Goal: Task Accomplishment & Management: Complete application form

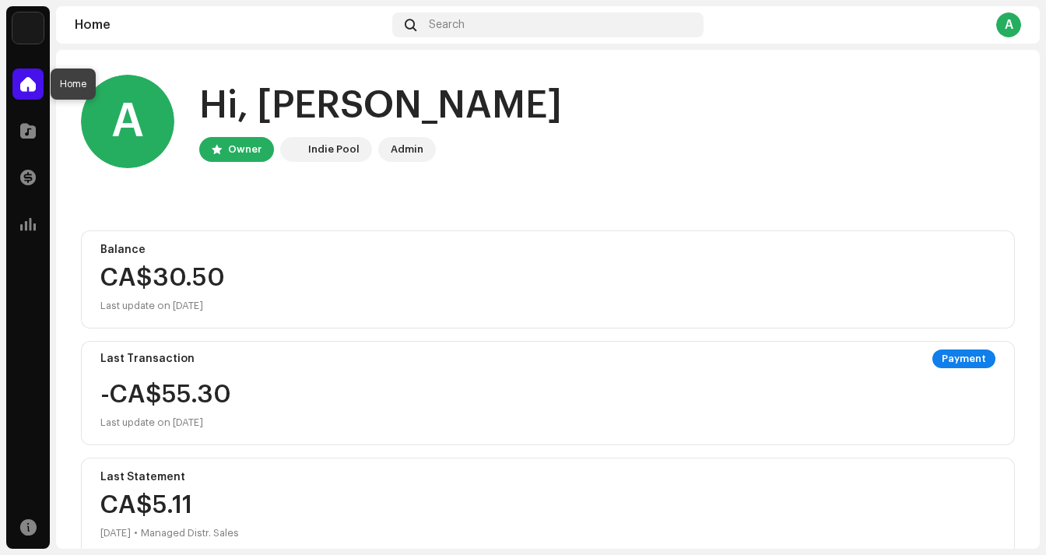
click at [25, 84] on span at bounding box center [28, 84] width 16 height 12
click at [32, 142] on div at bounding box center [27, 130] width 31 height 31
click at [30, 128] on span at bounding box center [28, 130] width 16 height 12
click at [25, 131] on span at bounding box center [28, 130] width 16 height 12
click at [26, 126] on span at bounding box center [28, 130] width 16 height 12
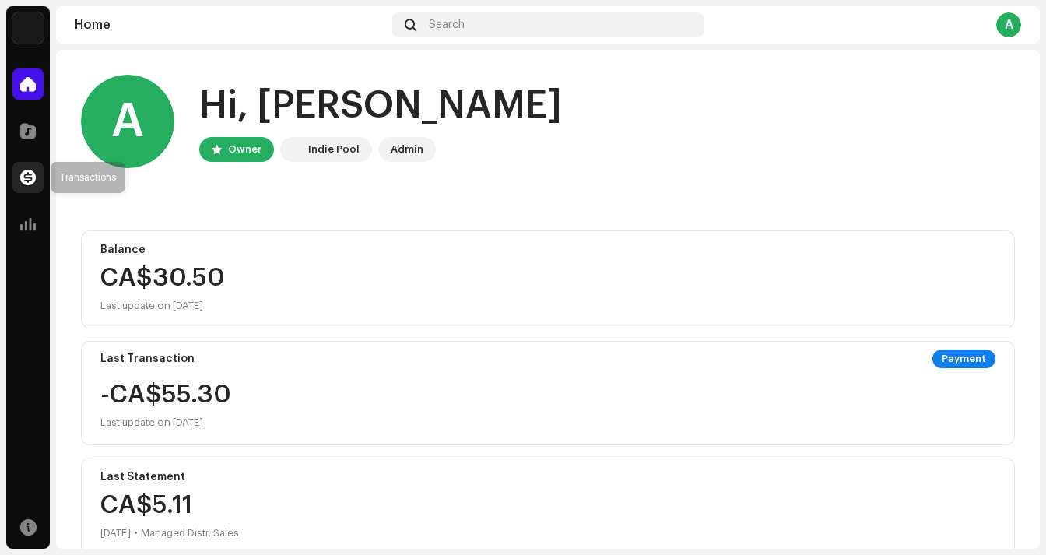
click at [26, 164] on div at bounding box center [27, 177] width 31 height 31
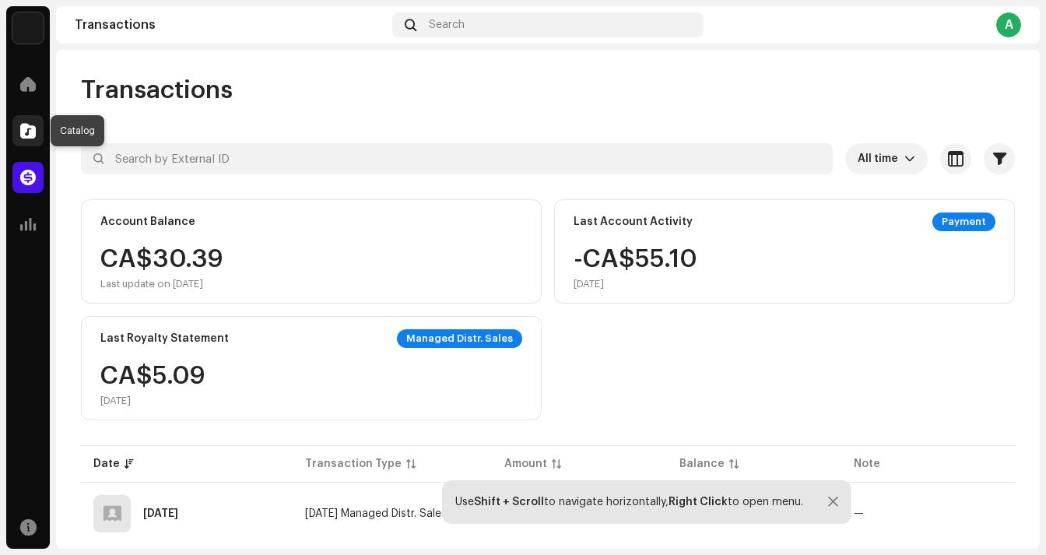
click at [32, 133] on span at bounding box center [28, 130] width 16 height 12
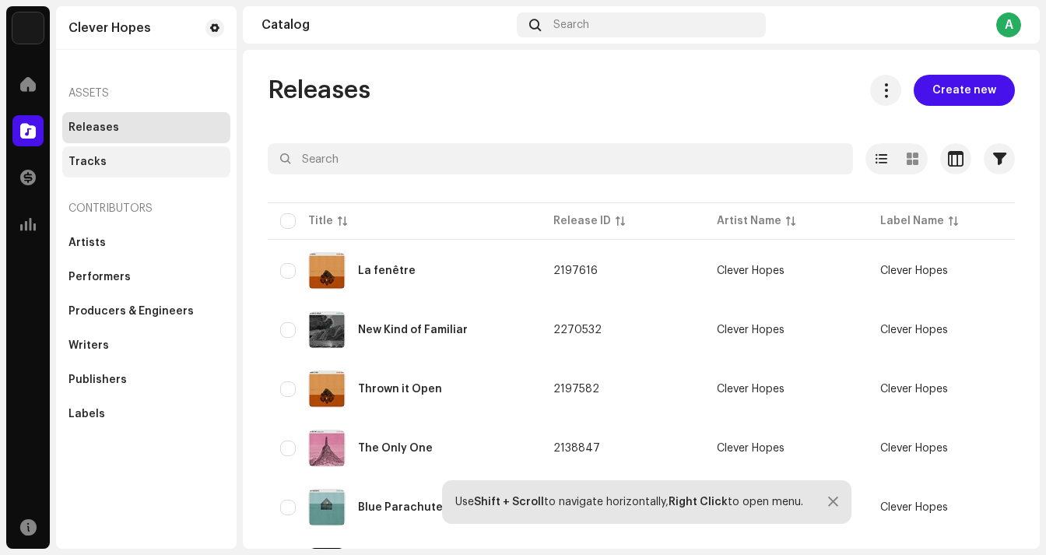
click at [95, 164] on div "Tracks" at bounding box center [87, 162] width 38 height 12
click at [100, 134] on div "Releases" at bounding box center [146, 127] width 168 height 31
click at [953, 84] on span "Create new" at bounding box center [964, 90] width 64 height 31
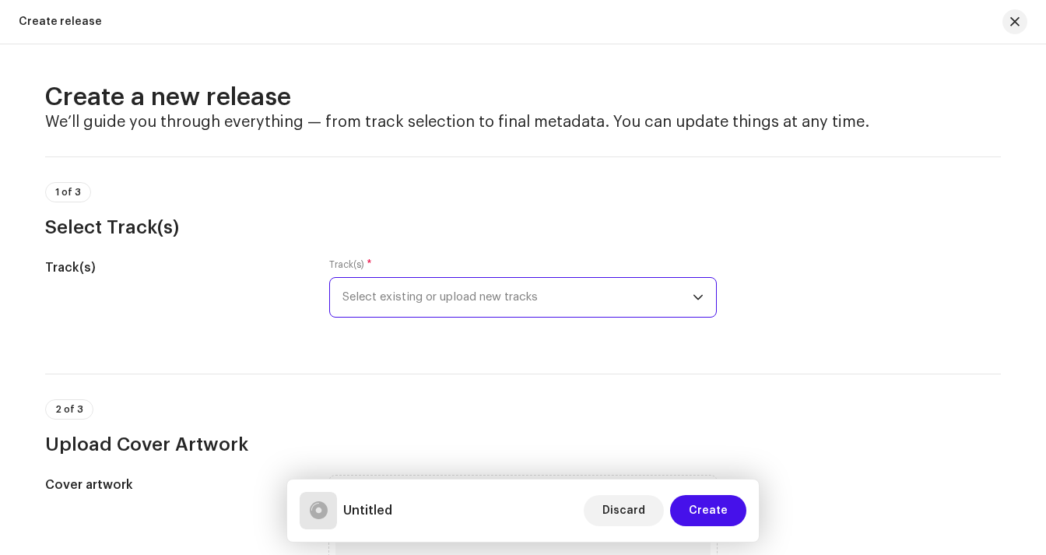
click at [464, 293] on span "Select existing or upload new tracks" at bounding box center [517, 297] width 350 height 39
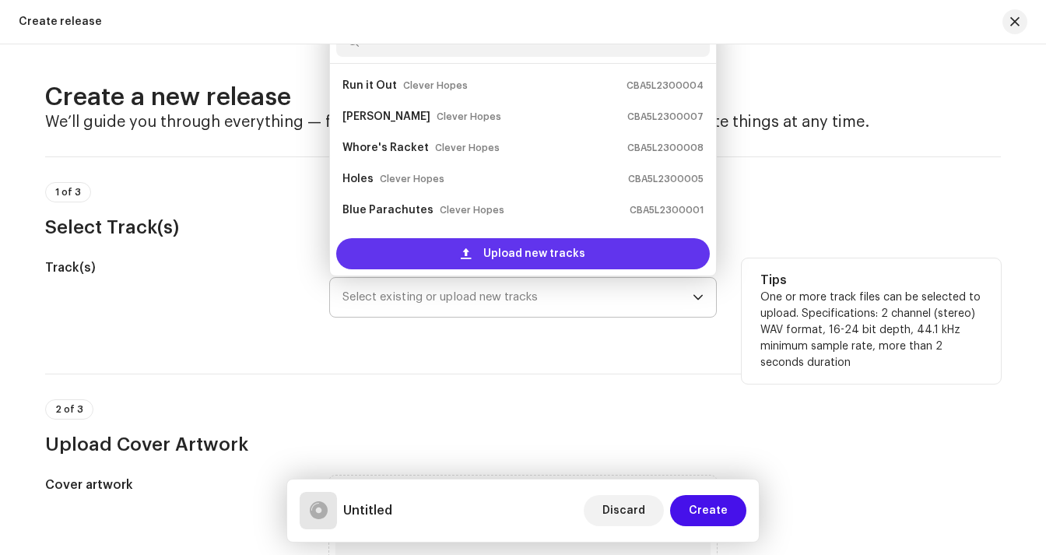
click at [543, 251] on span "Upload new tracks" at bounding box center [534, 253] width 102 height 31
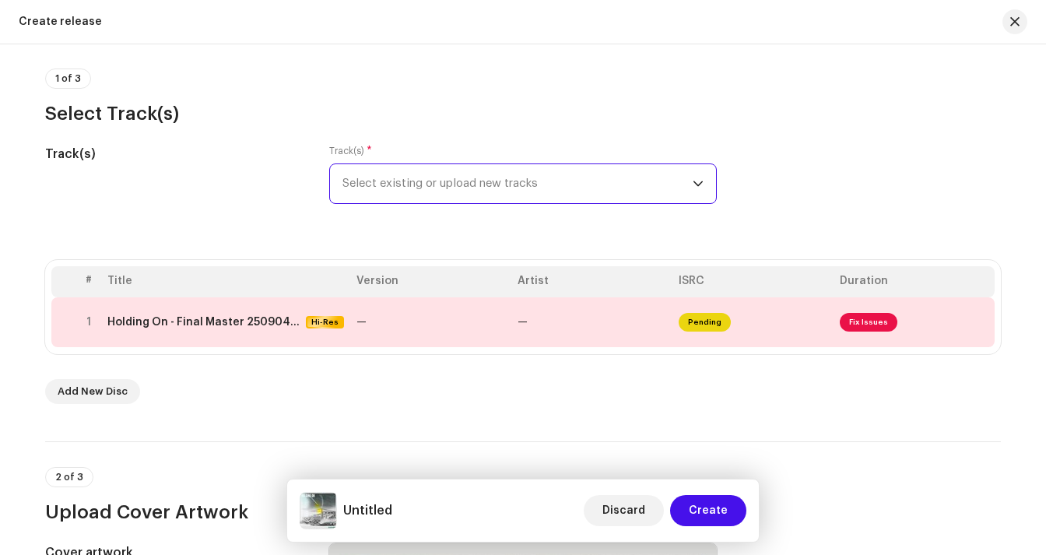
scroll to position [116, 0]
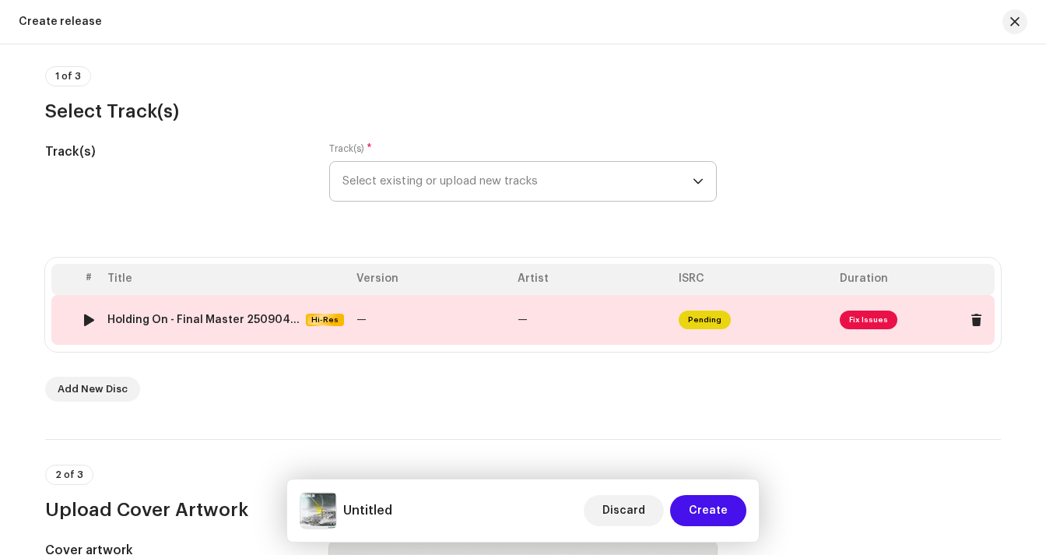
click at [867, 315] on span "Fix Issues" at bounding box center [868, 319] width 58 height 19
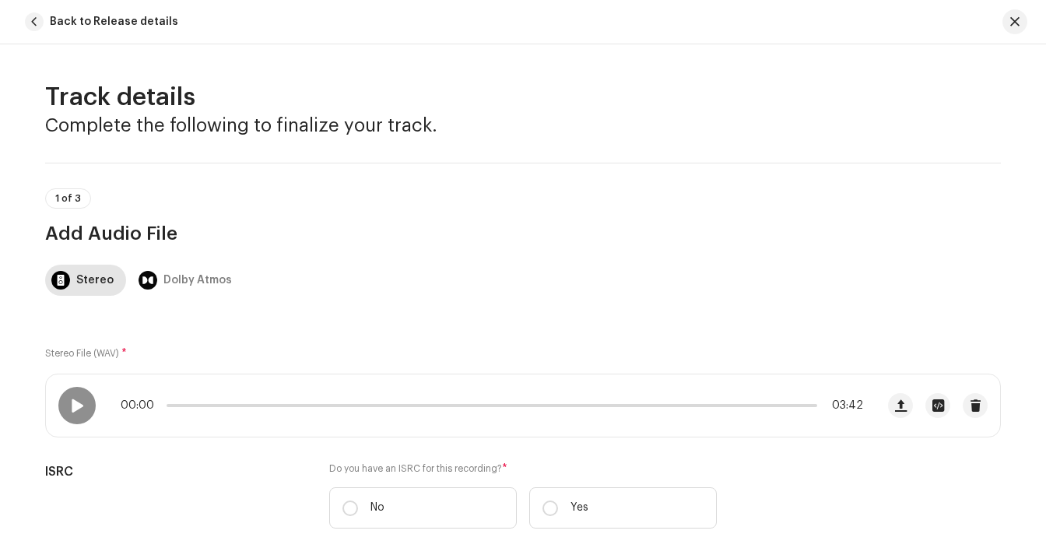
scroll to position [714, 0]
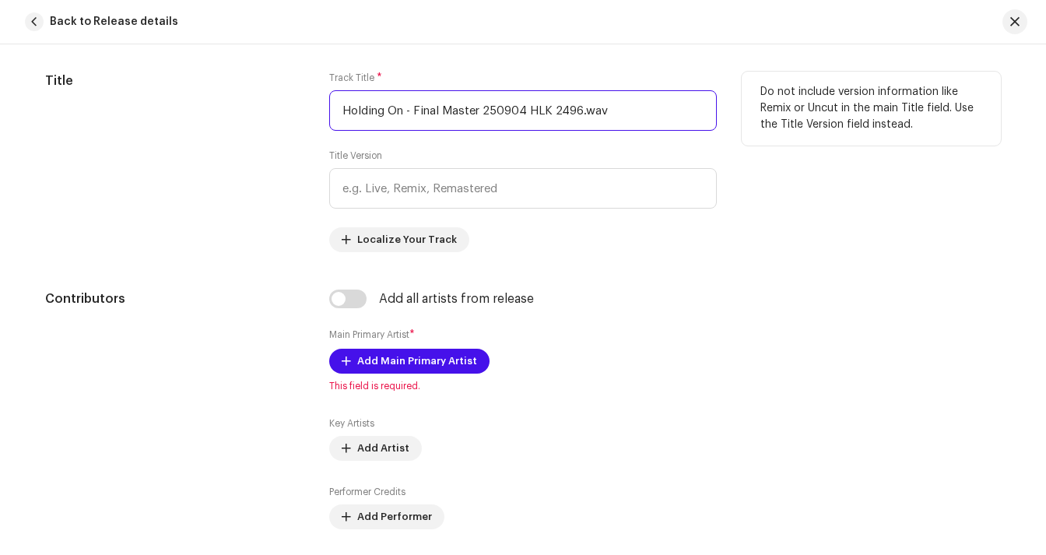
drag, startPoint x: 402, startPoint y: 110, endPoint x: 749, endPoint y: 142, distance: 348.4
click at [749, 142] on div "Title Track Title * Holding On - Final Master 250904 HLK 2496.wav Title Version…" at bounding box center [522, 162] width 955 height 180
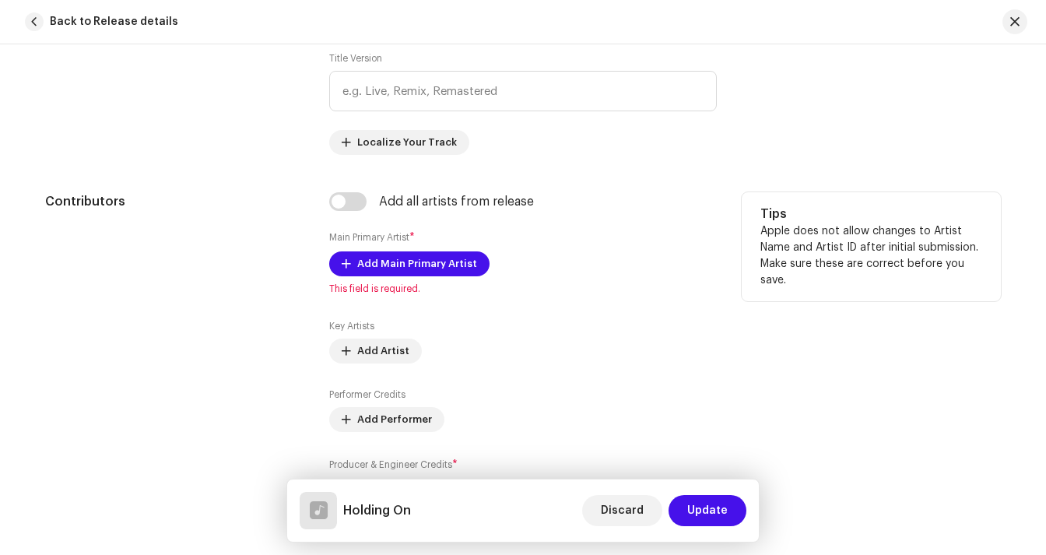
scroll to position [822, 0]
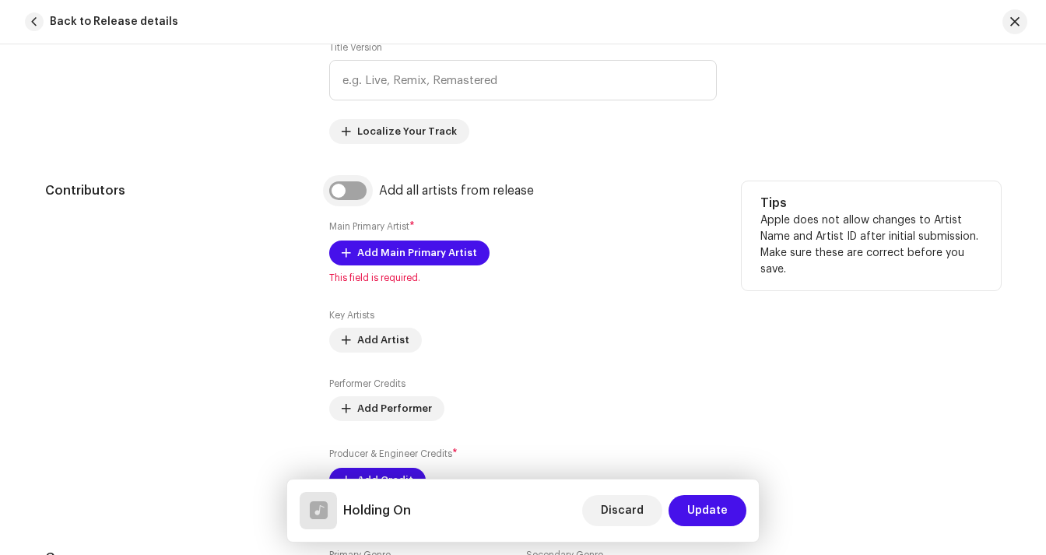
type input "Holding On"
click at [354, 189] on input "checkbox" at bounding box center [347, 190] width 37 height 19
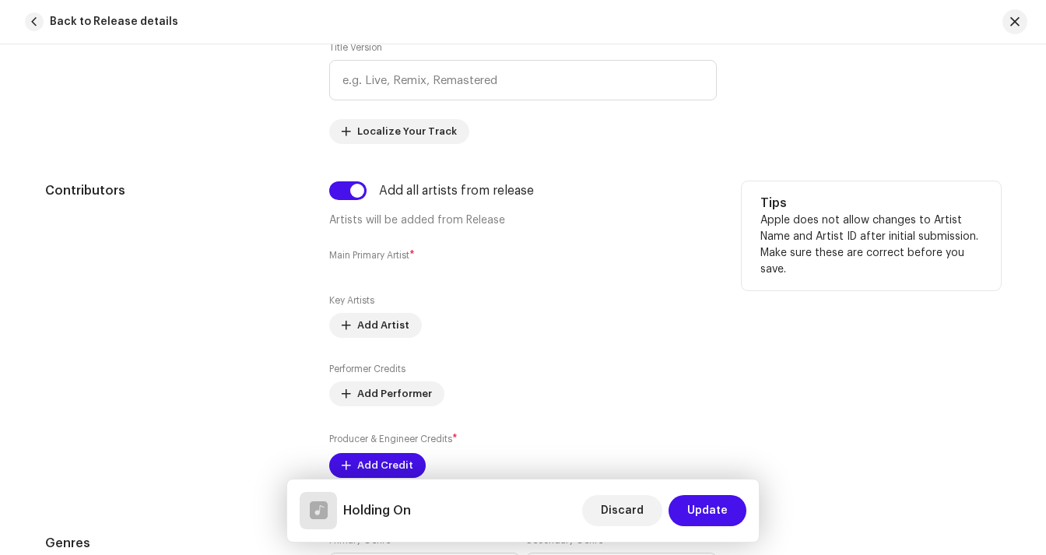
click at [378, 254] on small "Main Primary Artist" at bounding box center [369, 255] width 80 height 9
click at [355, 190] on input "checkbox" at bounding box center [347, 190] width 37 height 19
checkbox input "false"
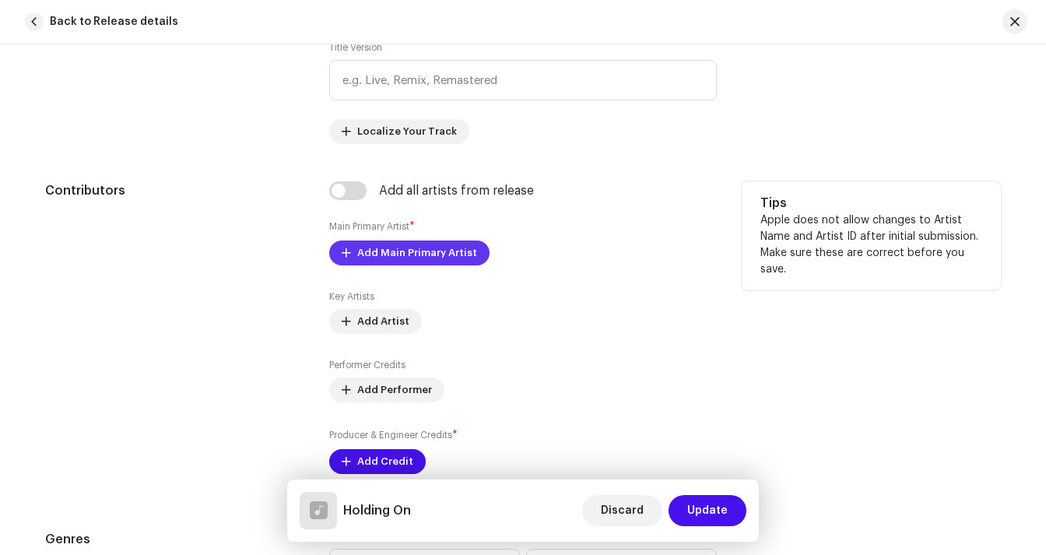
click at [393, 258] on span "Add Main Primary Artist" at bounding box center [417, 252] width 120 height 31
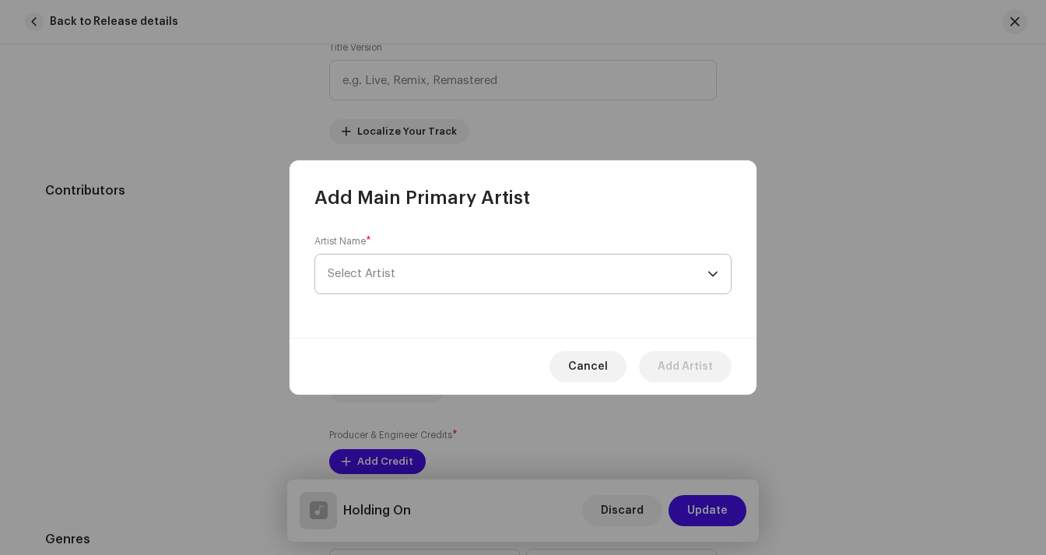
click at [388, 263] on span "Select Artist" at bounding box center [518, 273] width 380 height 39
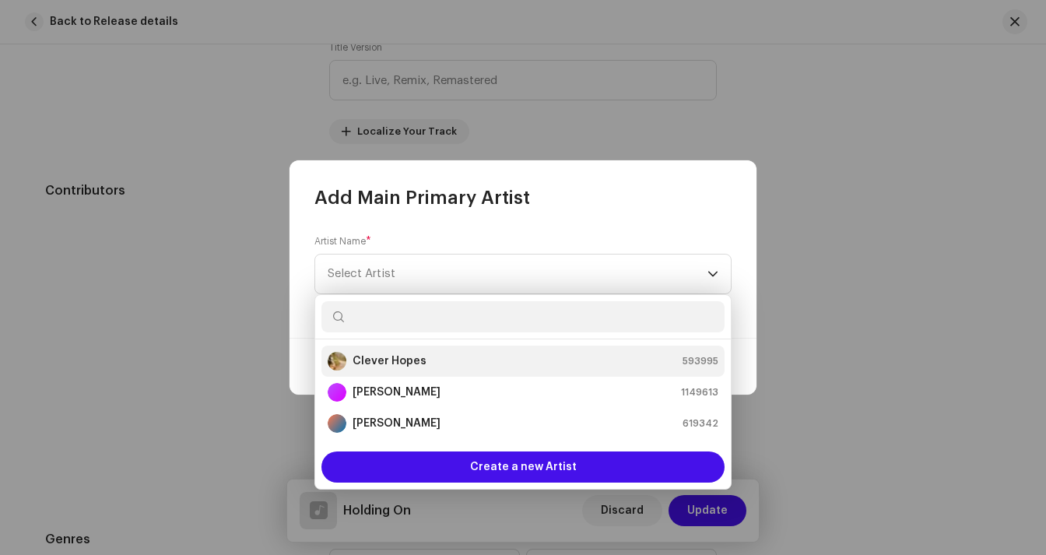
click at [399, 373] on li "Clever Hopes 593995" at bounding box center [522, 360] width 403 height 31
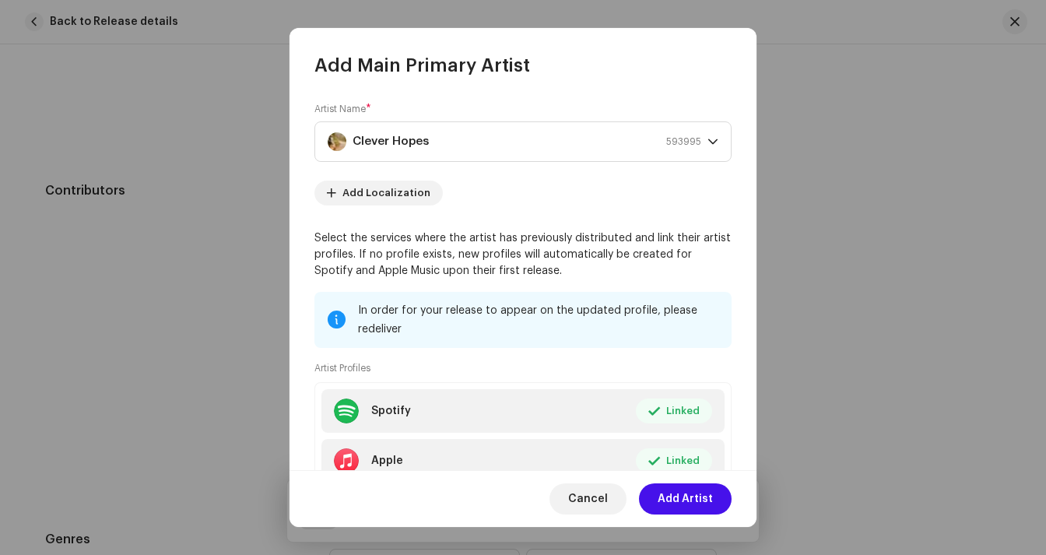
scroll to position [112, 0]
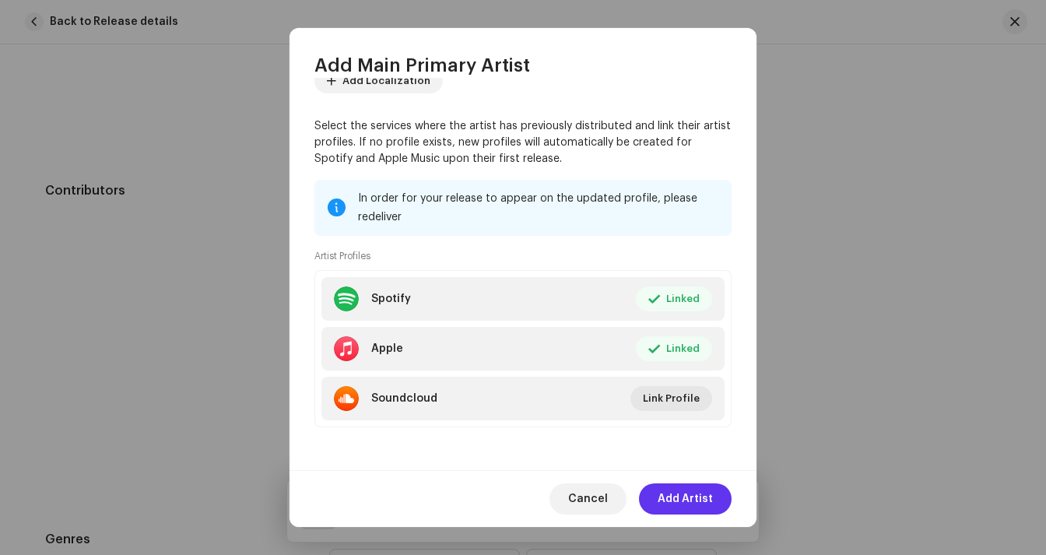
click at [699, 504] on span "Add Artist" at bounding box center [684, 498] width 55 height 31
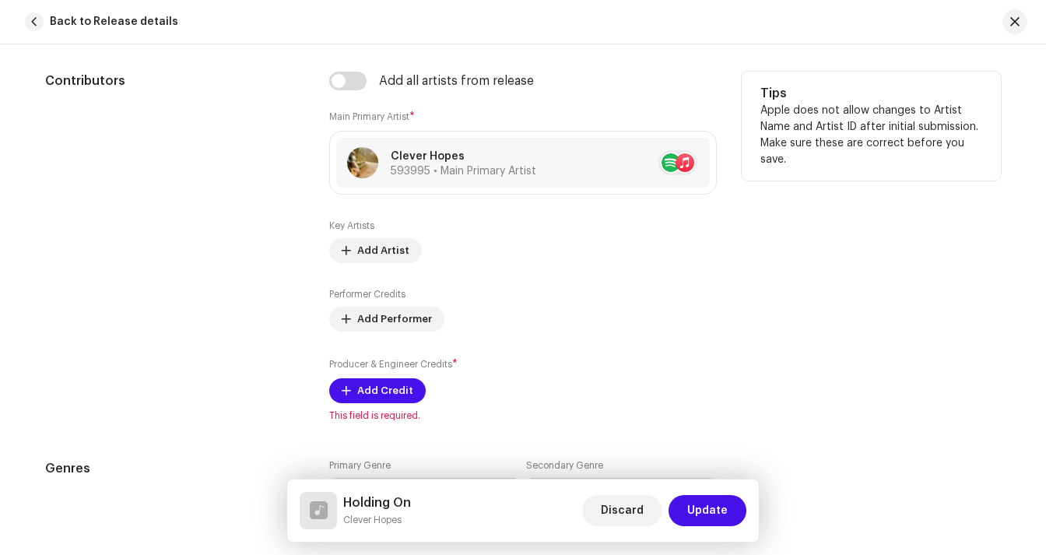
scroll to position [966, 0]
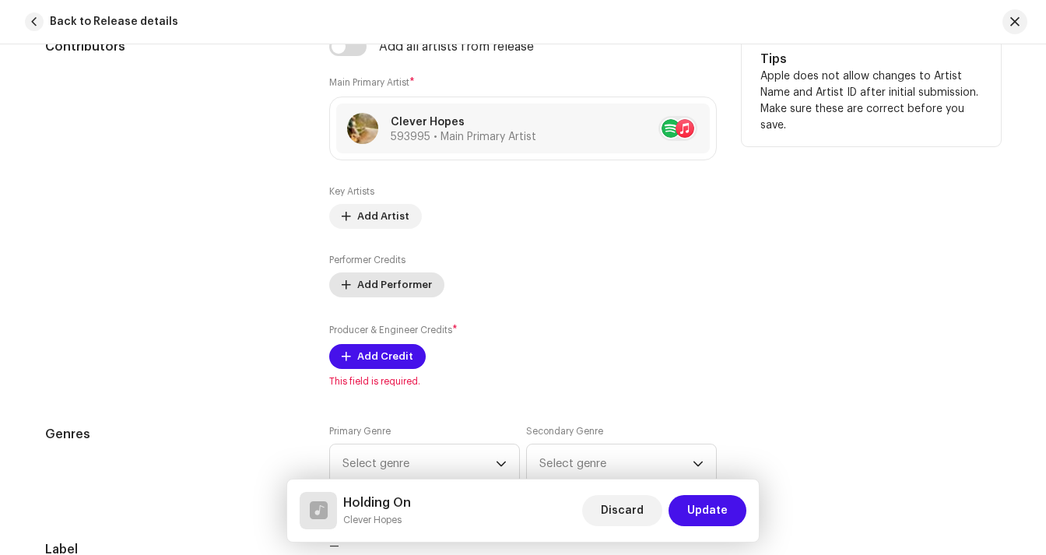
click at [413, 282] on span "Add Performer" at bounding box center [394, 284] width 75 height 31
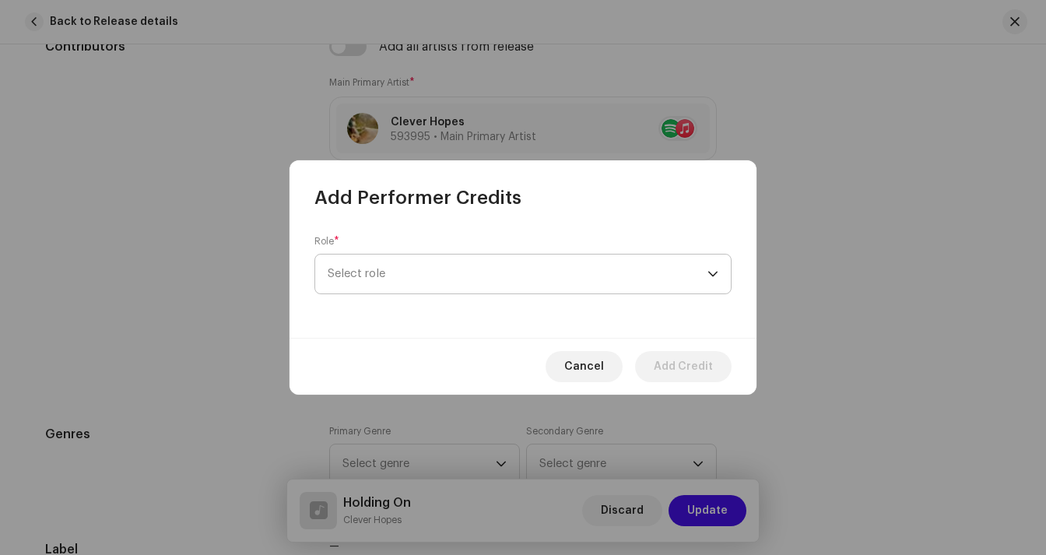
click at [387, 266] on span "Select role" at bounding box center [518, 273] width 380 height 39
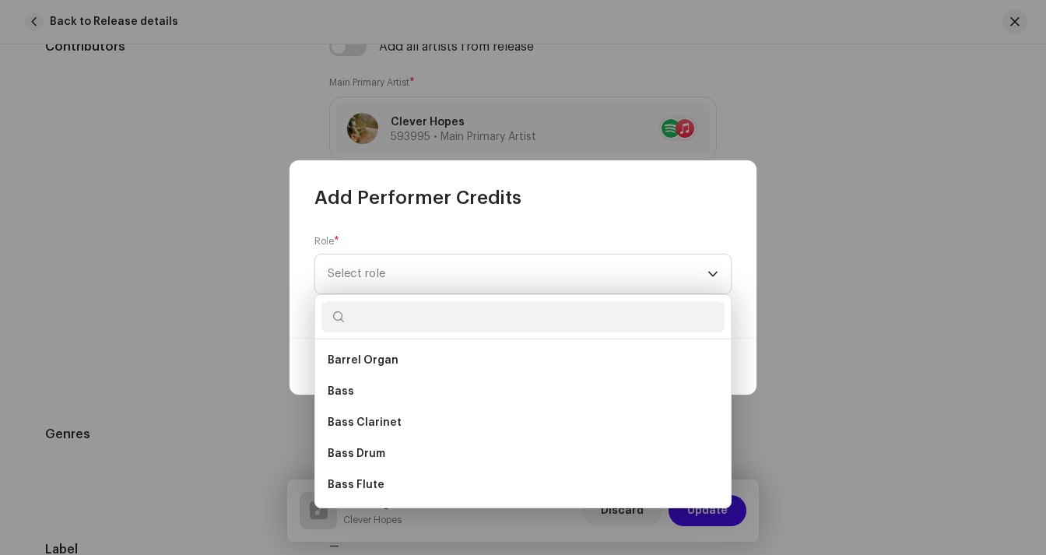
scroll to position [1092, 0]
click at [377, 383] on li "Bass" at bounding box center [522, 389] width 403 height 31
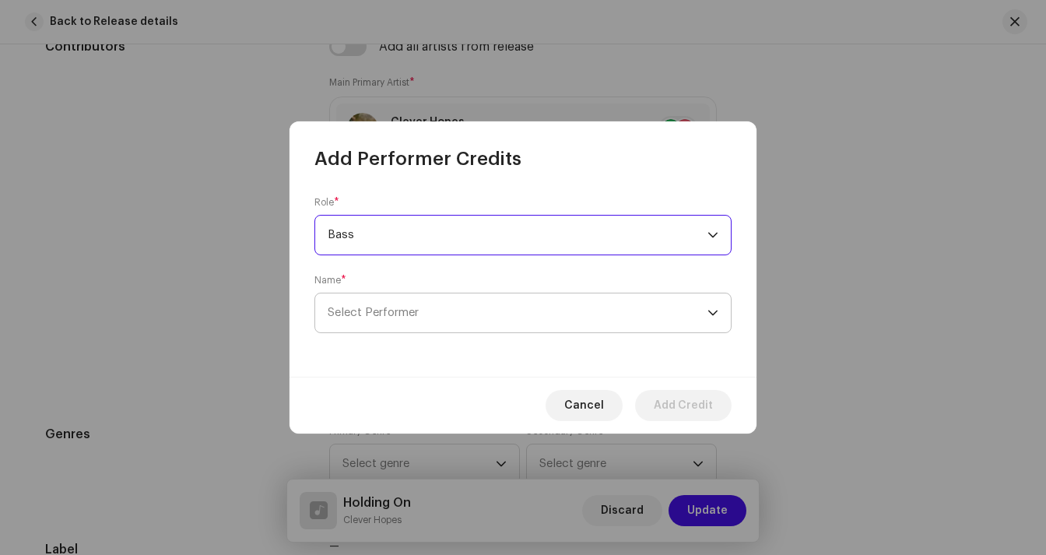
click at [390, 314] on span "Select Performer" at bounding box center [373, 313] width 91 height 12
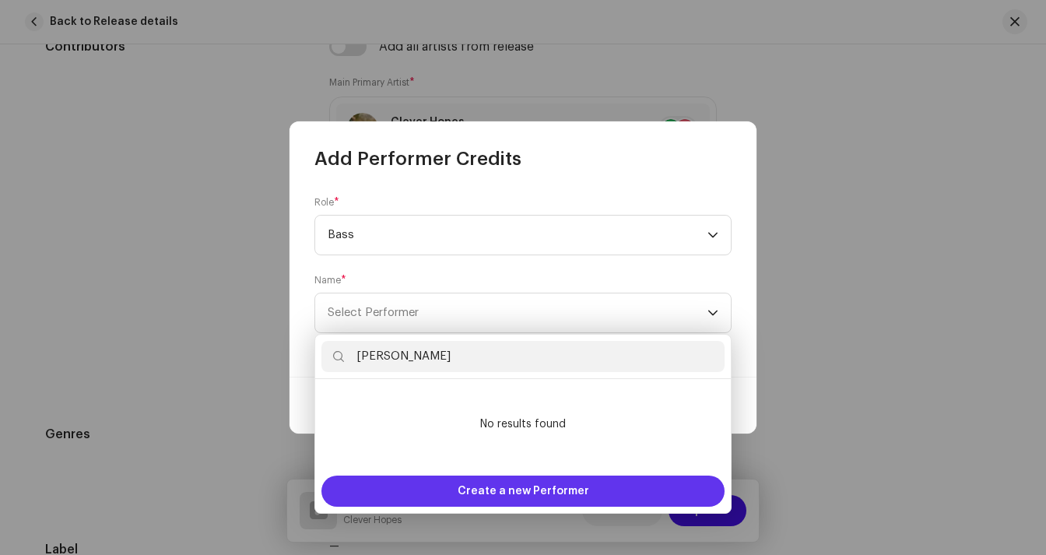
type input "[PERSON_NAME]"
click at [463, 488] on span "Create a new Performer" at bounding box center [522, 490] width 131 height 31
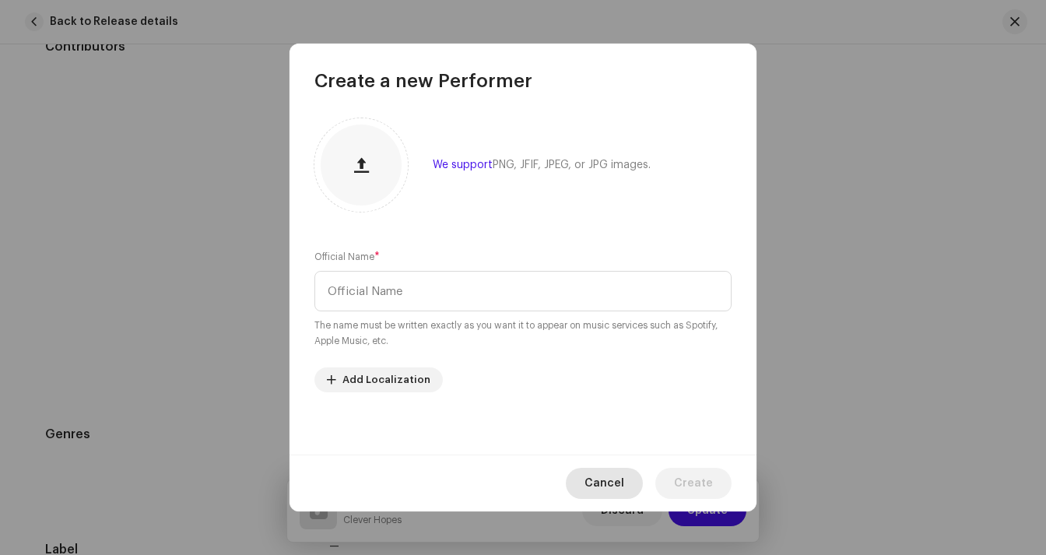
click at [601, 479] on span "Cancel" at bounding box center [604, 483] width 40 height 31
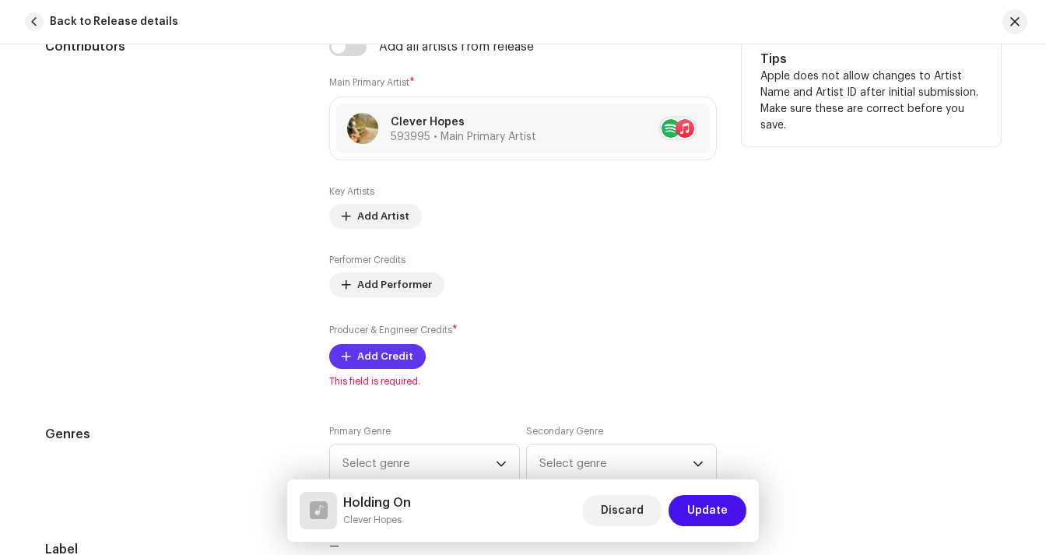
click at [405, 356] on button "Add Credit" at bounding box center [377, 356] width 96 height 25
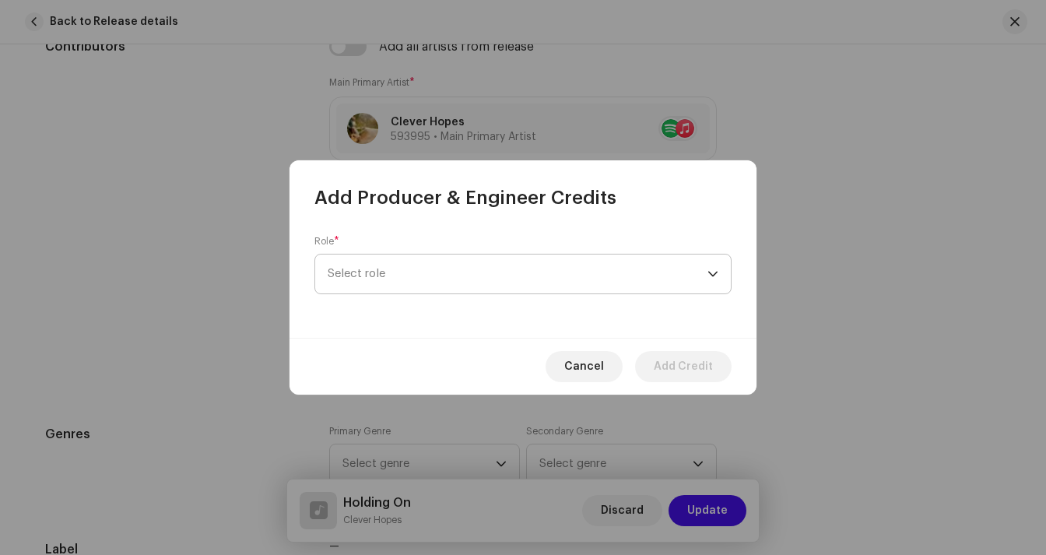
click at [390, 275] on span "Select role" at bounding box center [518, 273] width 380 height 39
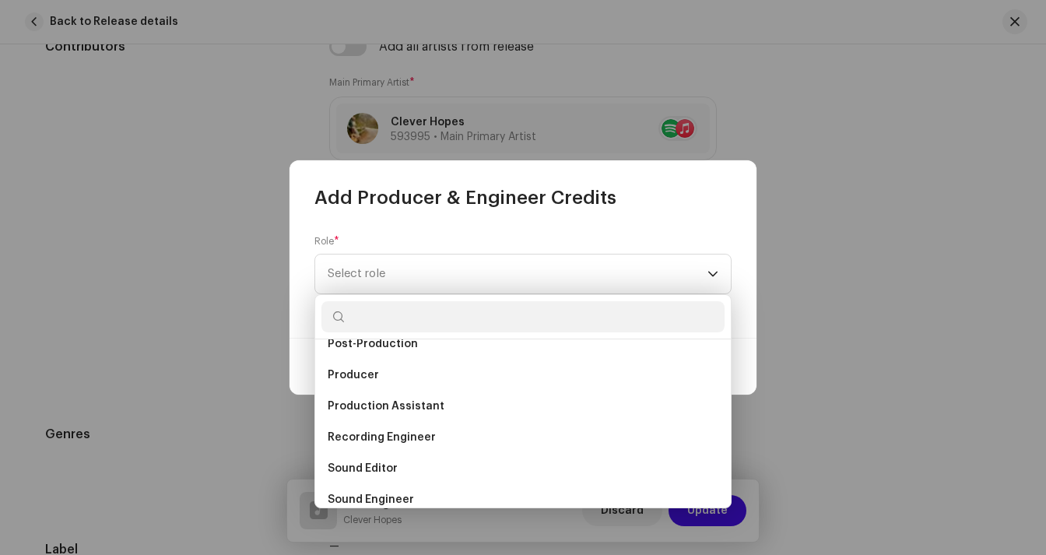
scroll to position [589, 0]
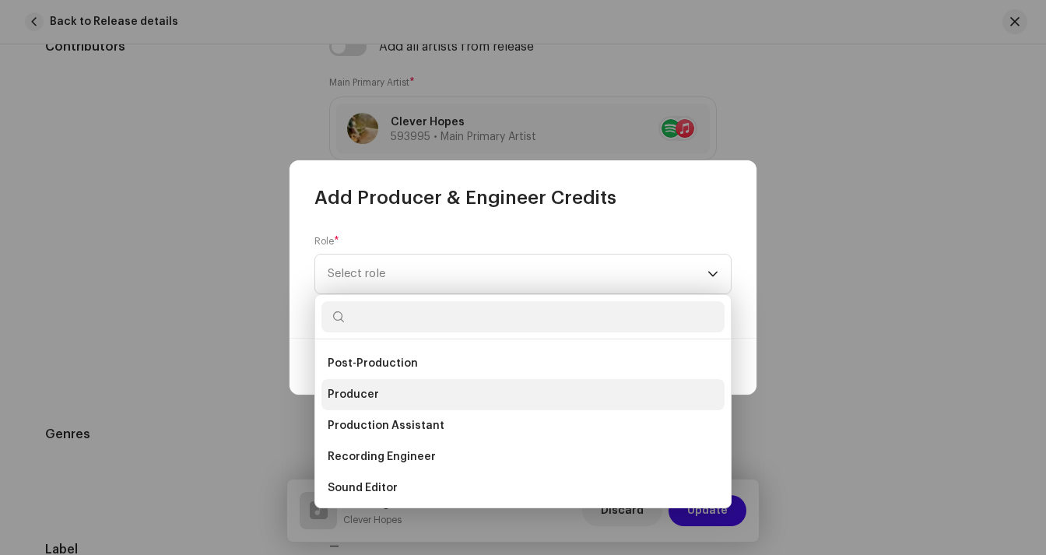
click at [367, 398] on span "Producer" at bounding box center [353, 395] width 51 height 16
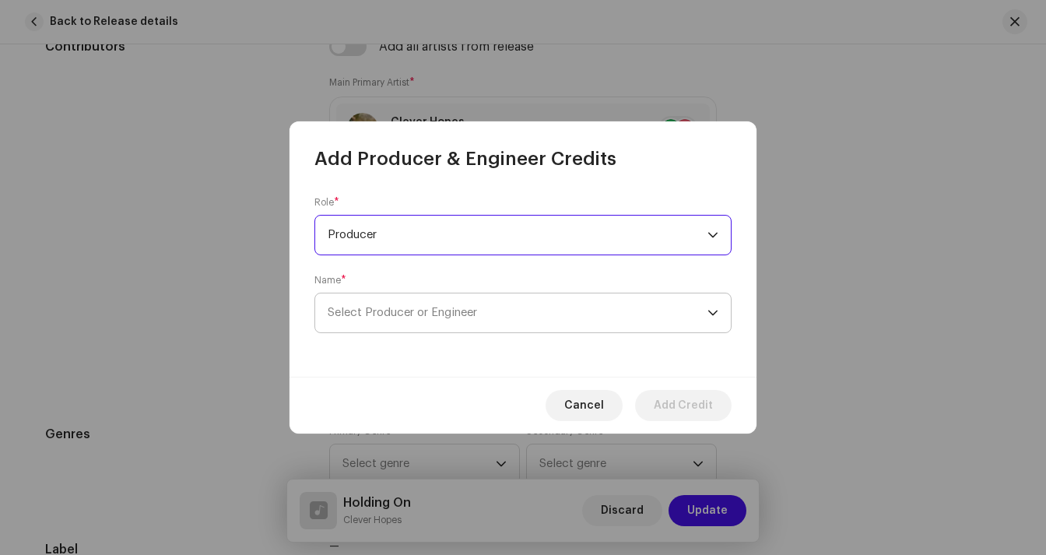
click at [409, 312] on span "Select Producer or Engineer" at bounding box center [402, 313] width 149 height 12
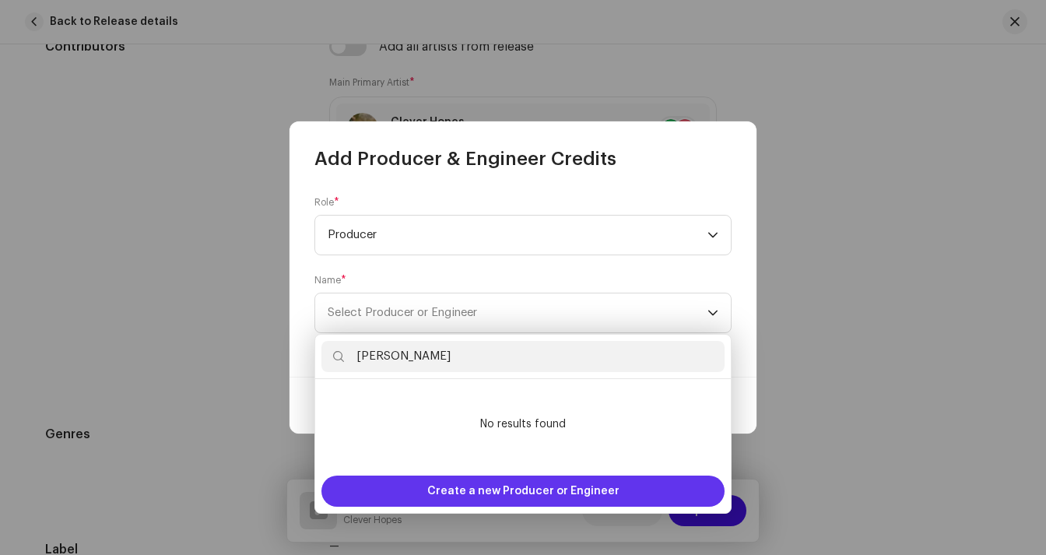
type input "[PERSON_NAME]"
click at [503, 497] on span "Create a new Producer or Engineer" at bounding box center [523, 490] width 192 height 31
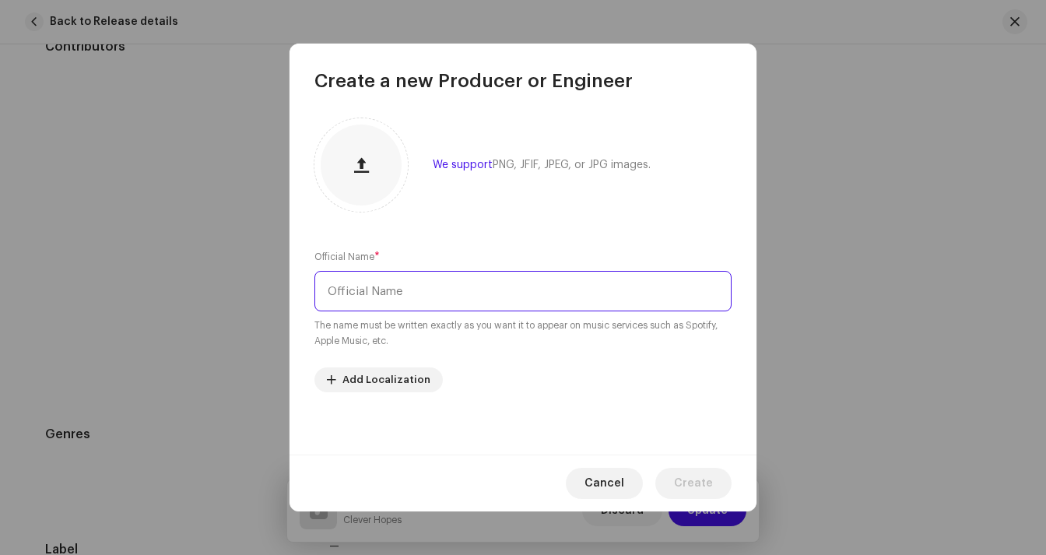
click at [411, 289] on input "text" at bounding box center [522, 291] width 417 height 40
type input "[PERSON_NAME]"
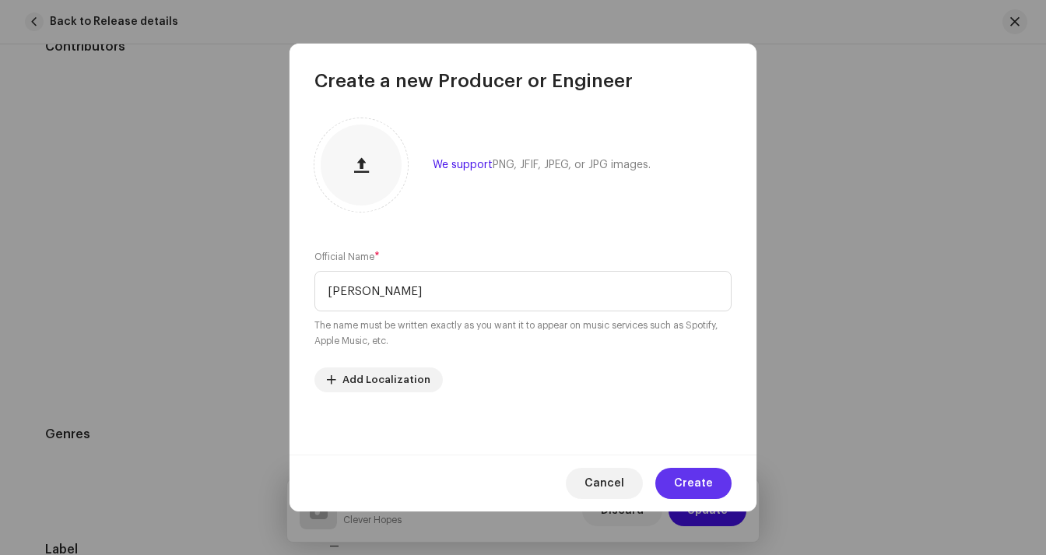
click at [712, 478] on span "Create" at bounding box center [693, 483] width 39 height 31
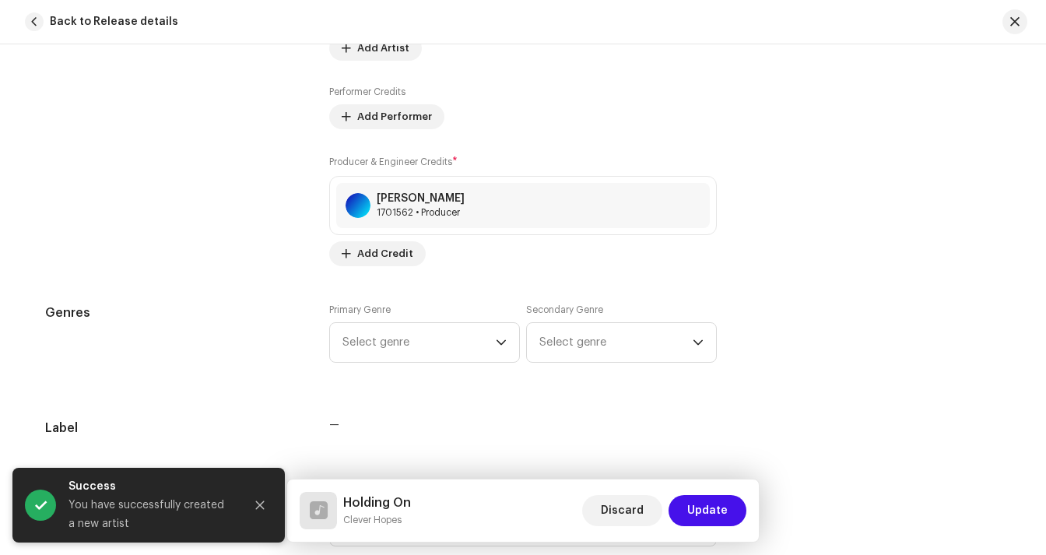
scroll to position [1136, 0]
click at [496, 351] on div "dropdown trigger" at bounding box center [501, 340] width 11 height 39
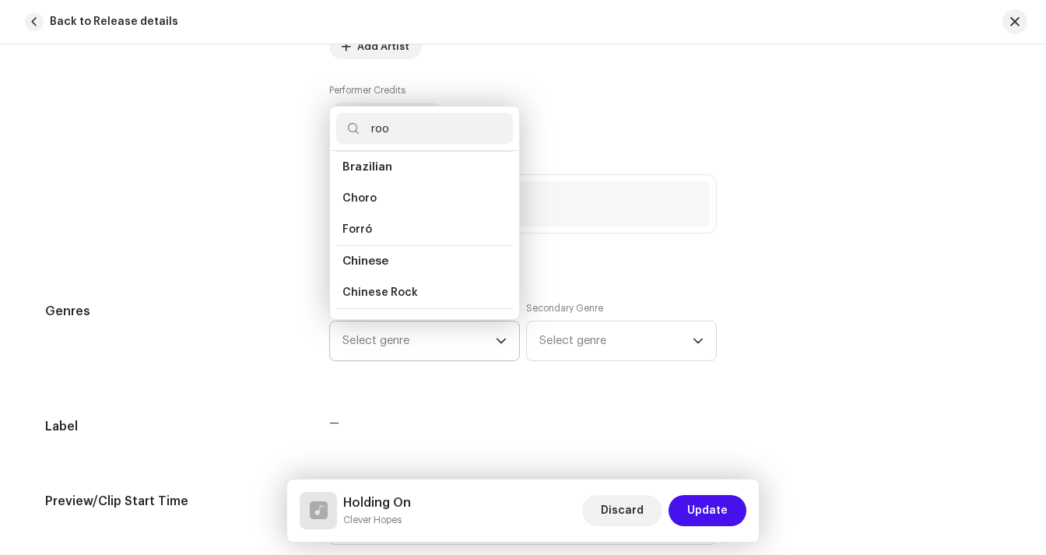
scroll to position [0, 0]
type input "root"
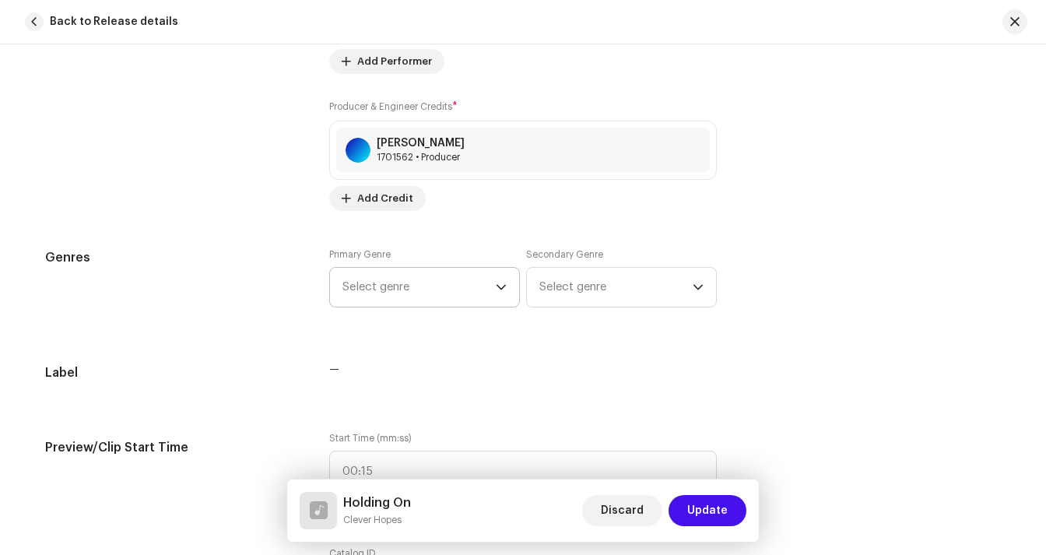
scroll to position [1194, 0]
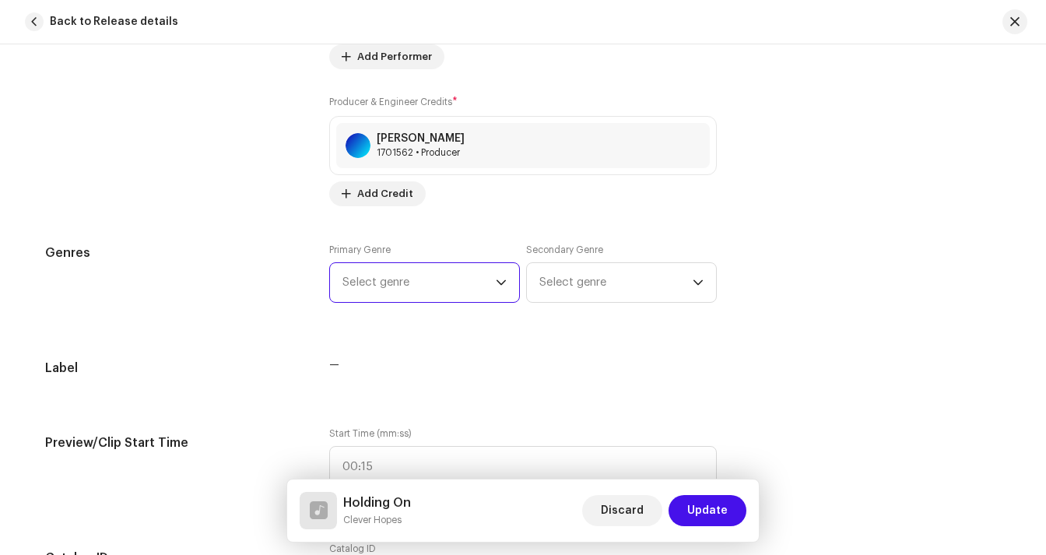
click at [435, 269] on span "Select genre" at bounding box center [418, 282] width 153 height 39
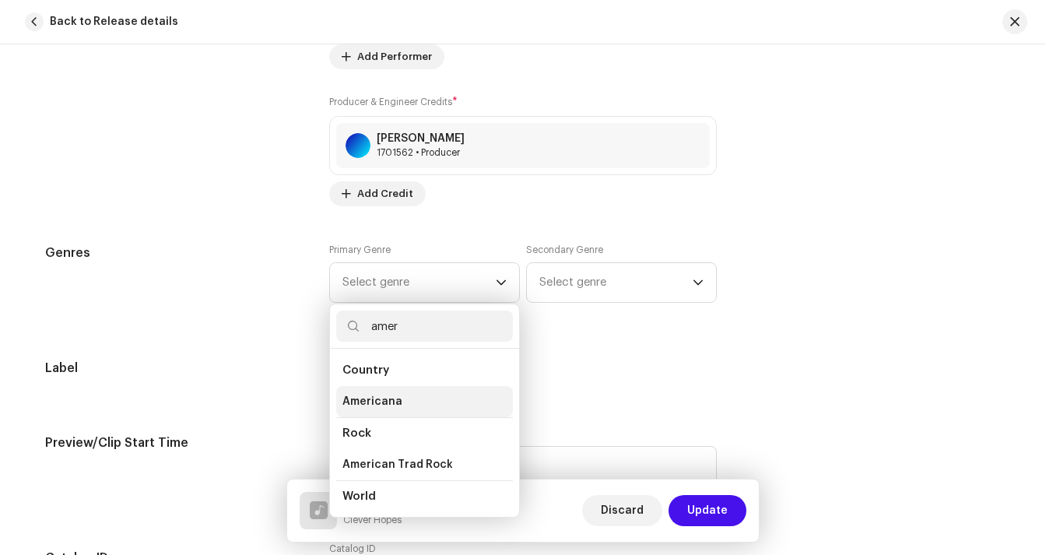
type input "amer"
click at [392, 399] on span "Americana" at bounding box center [372, 402] width 60 height 16
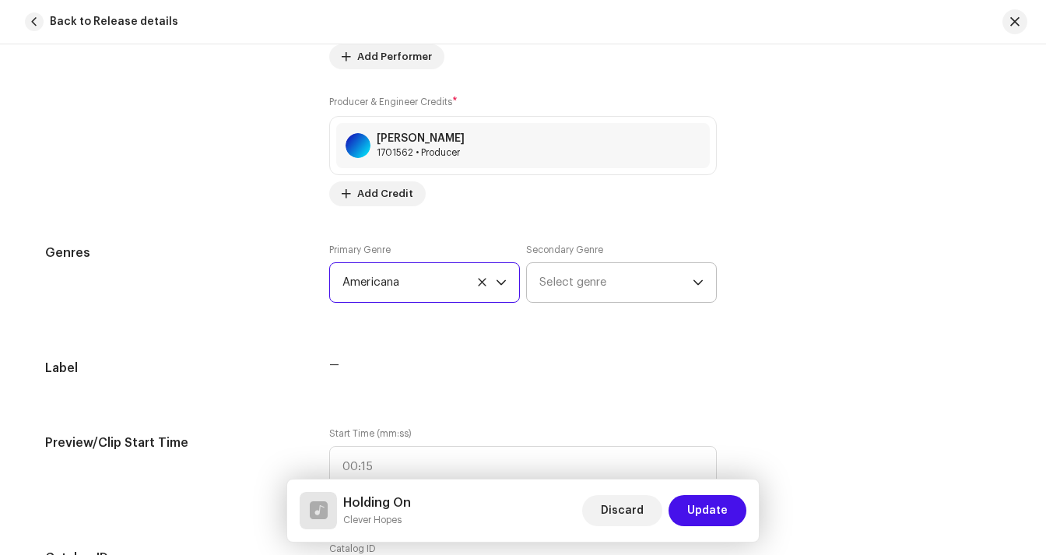
click at [617, 293] on span "Select genre" at bounding box center [615, 282] width 153 height 39
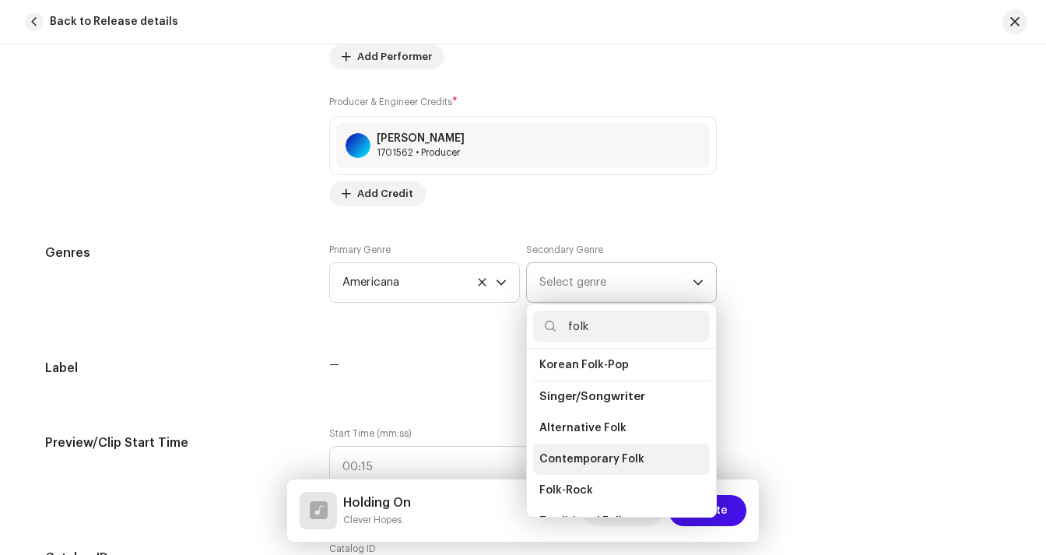
scroll to position [370, 0]
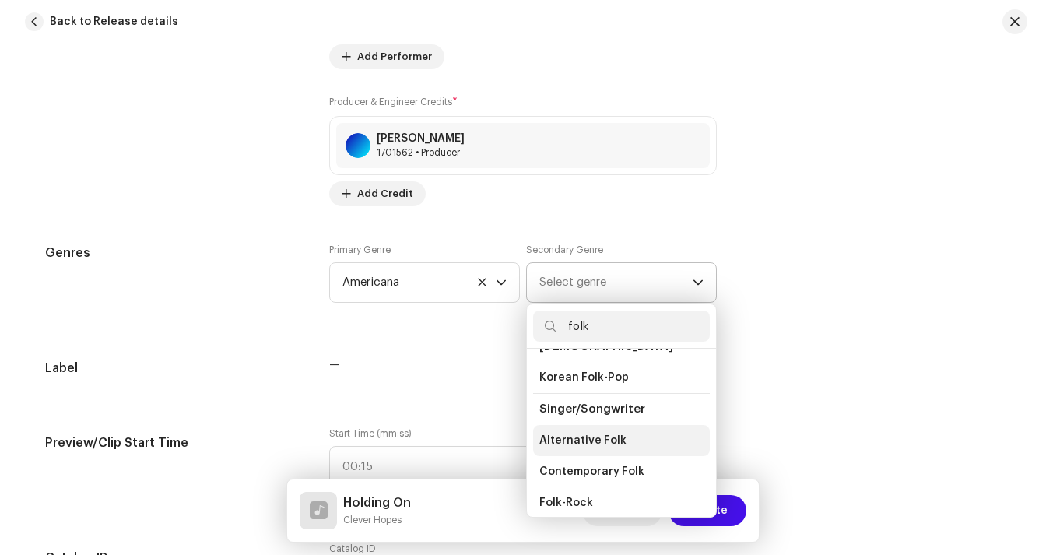
type input "folk"
click at [575, 439] on span "Alternative Folk" at bounding box center [582, 441] width 87 height 16
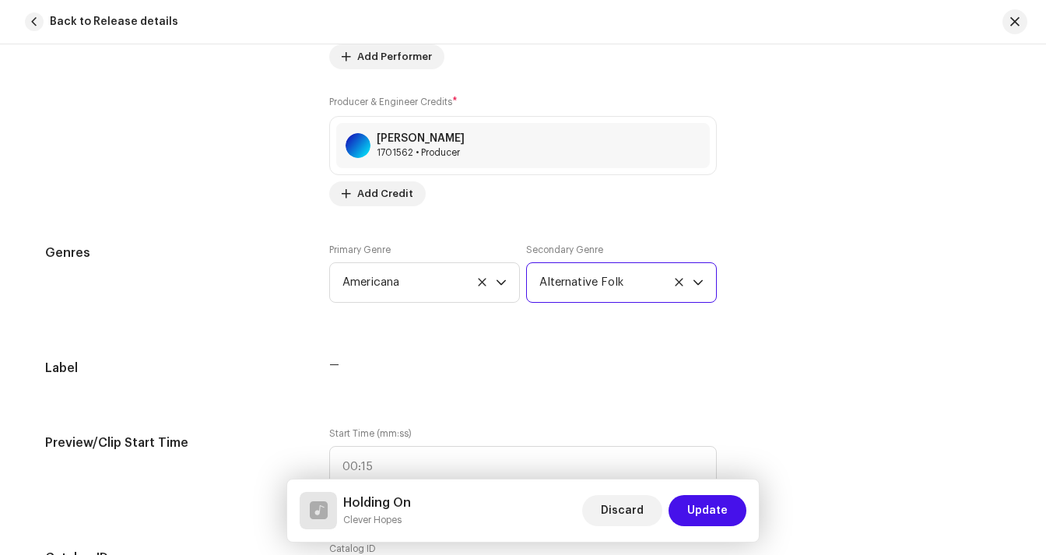
click at [411, 350] on div "Track details Complete the following to finalize your track. 1 of 3 Add Audio F…" at bounding box center [522, 559] width 1005 height 3345
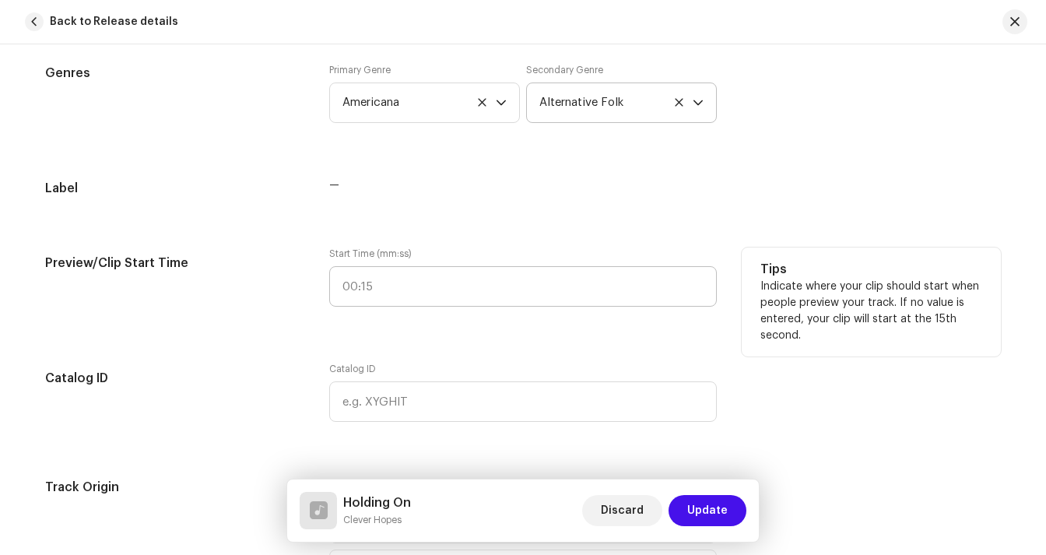
scroll to position [1409, 0]
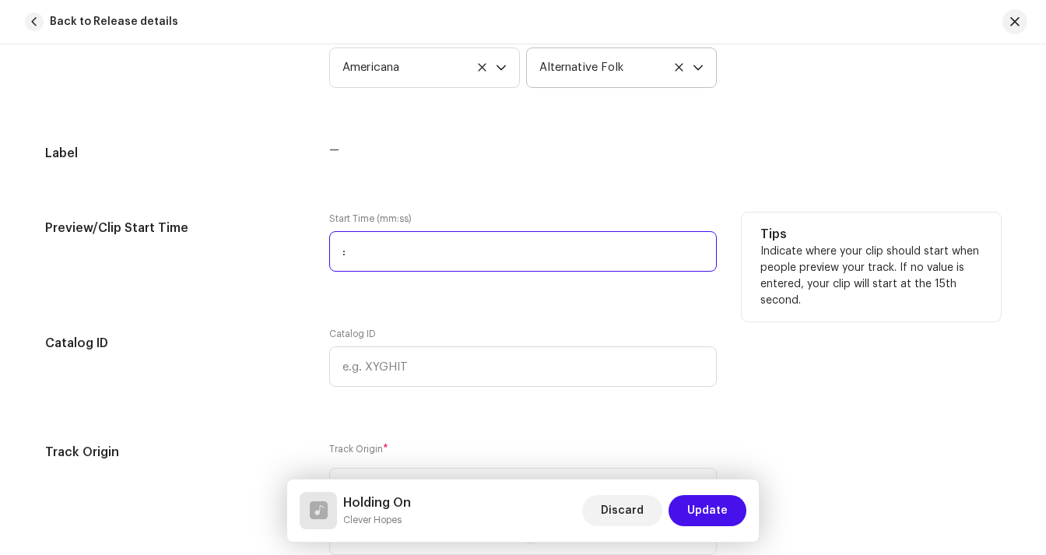
click at [412, 248] on input ":" at bounding box center [522, 251] width 387 height 40
click at [412, 258] on input "00:02" at bounding box center [522, 251] width 387 height 40
click at [352, 254] on input "00:02" at bounding box center [522, 251] width 387 height 40
type input "02:02"
click at [434, 254] on input "02:02" at bounding box center [522, 251] width 387 height 40
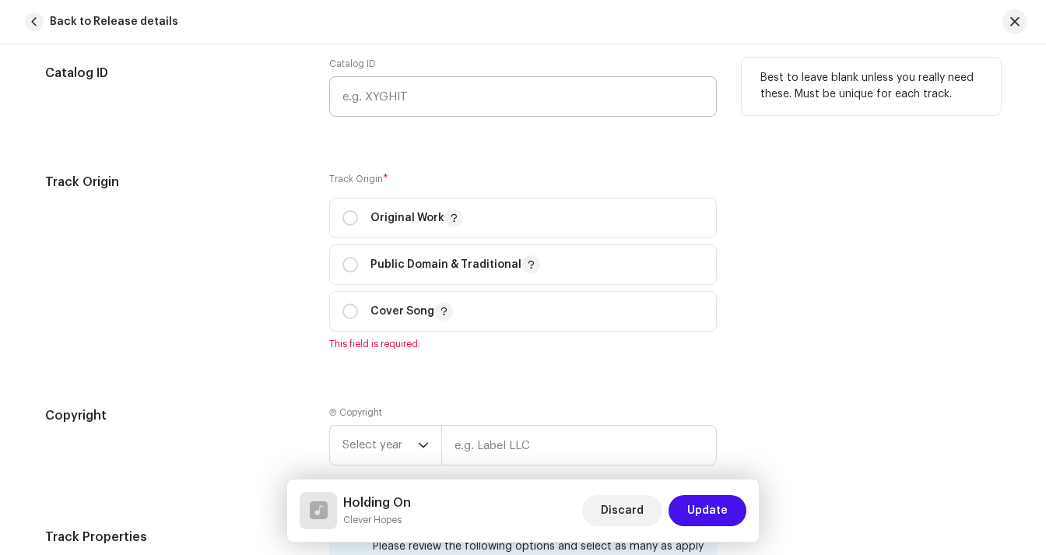
scroll to position [1667, 0]
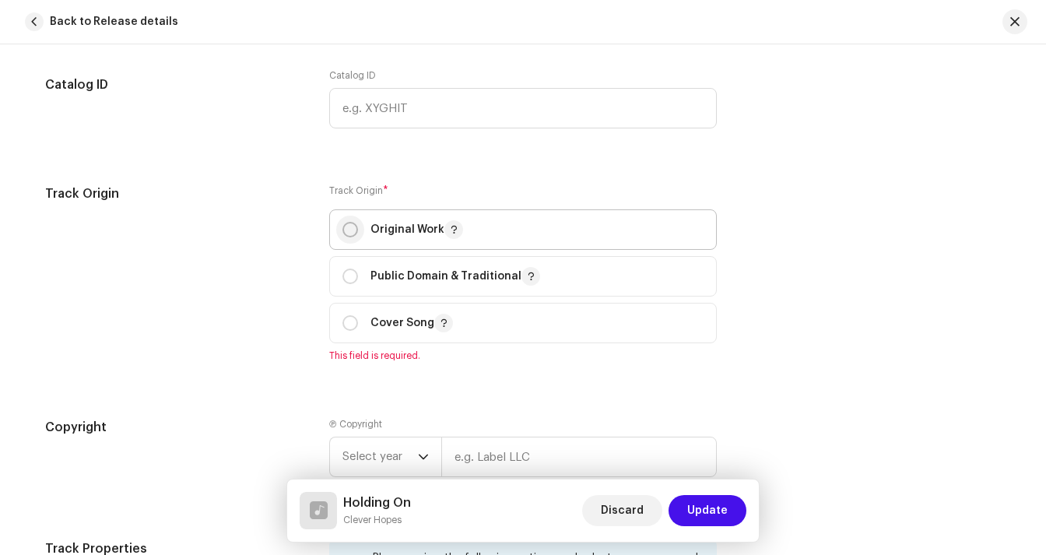
click at [342, 230] on input "radio" at bounding box center [350, 230] width 16 height 16
radio input "true"
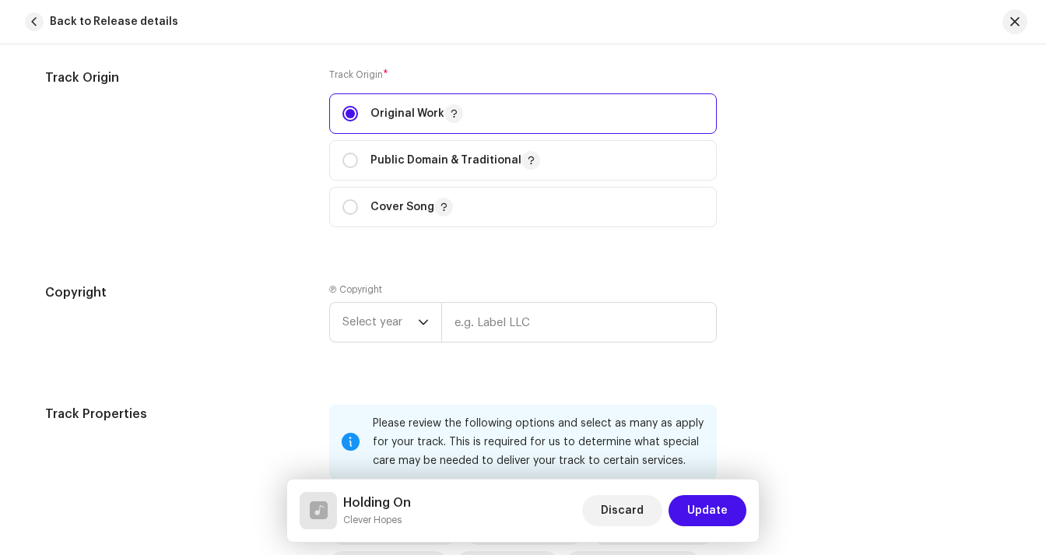
scroll to position [1789, 0]
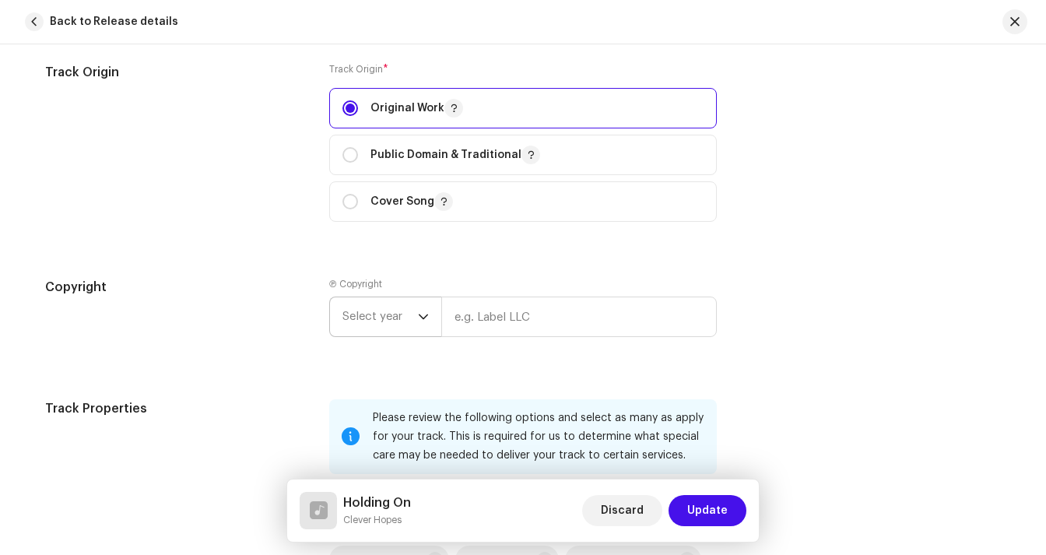
click at [408, 317] on span "Select year" at bounding box center [379, 316] width 75 height 39
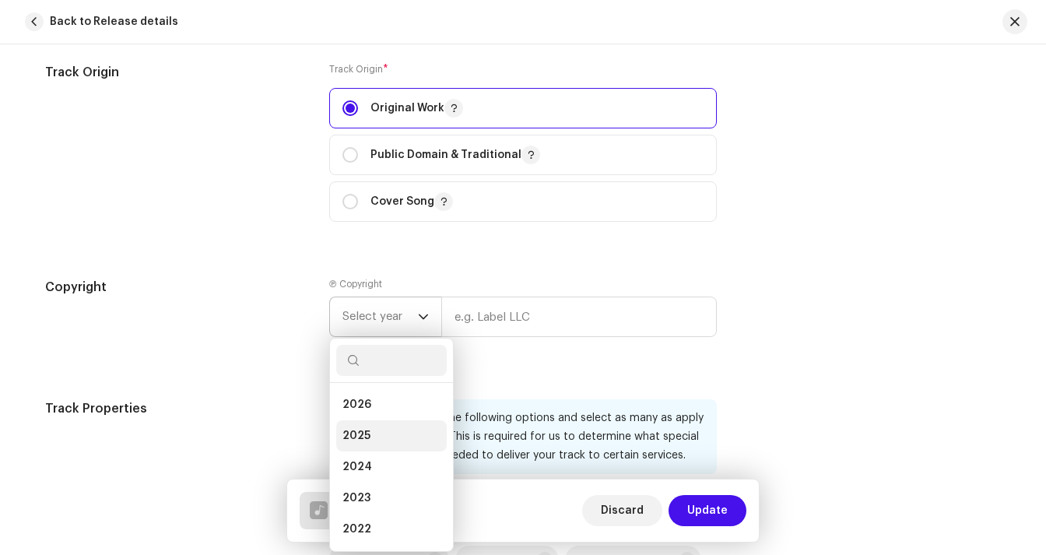
click at [359, 439] on span "2025" at bounding box center [356, 436] width 28 height 16
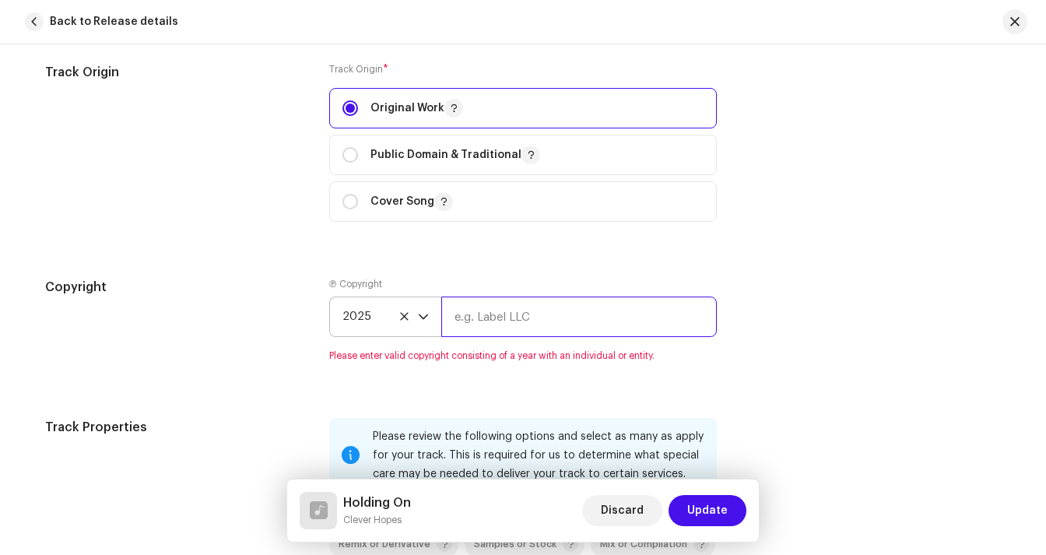
click at [518, 321] on input "text" at bounding box center [578, 316] width 275 height 40
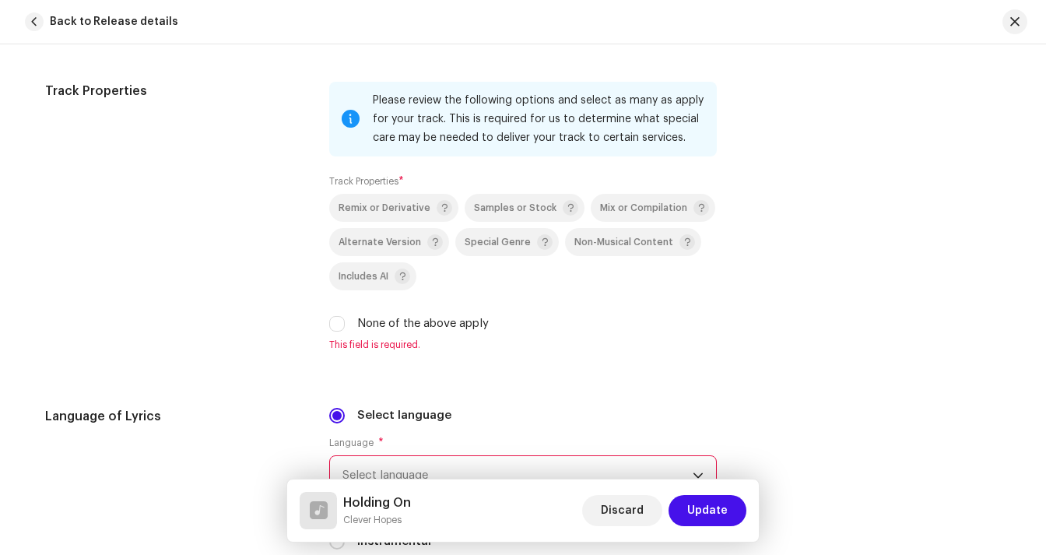
scroll to position [2127, 0]
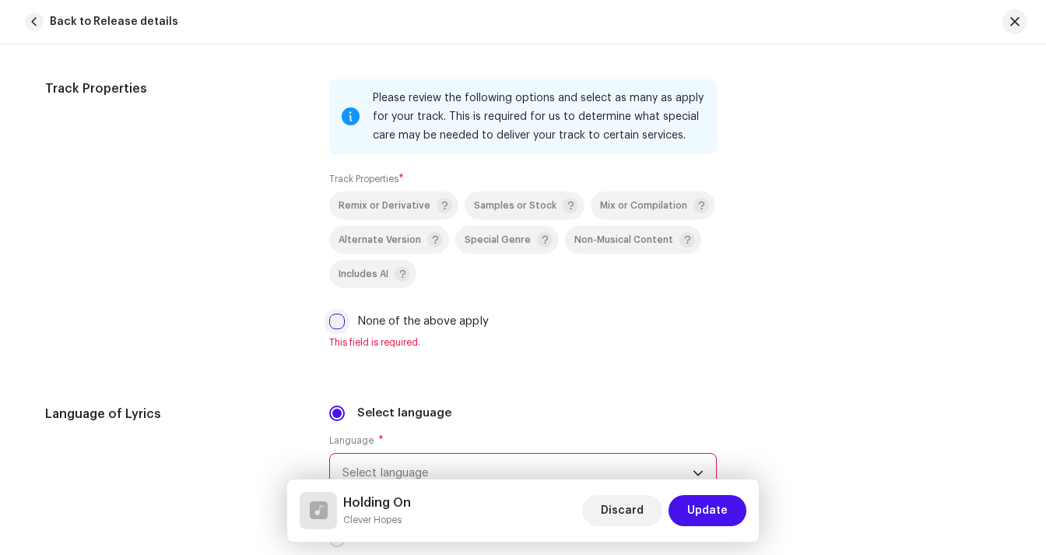
type input "[PERSON_NAME] [PERSON_NAME]"
click at [338, 325] on input "None of the above apply" at bounding box center [337, 322] width 16 height 16
checkbox input "true"
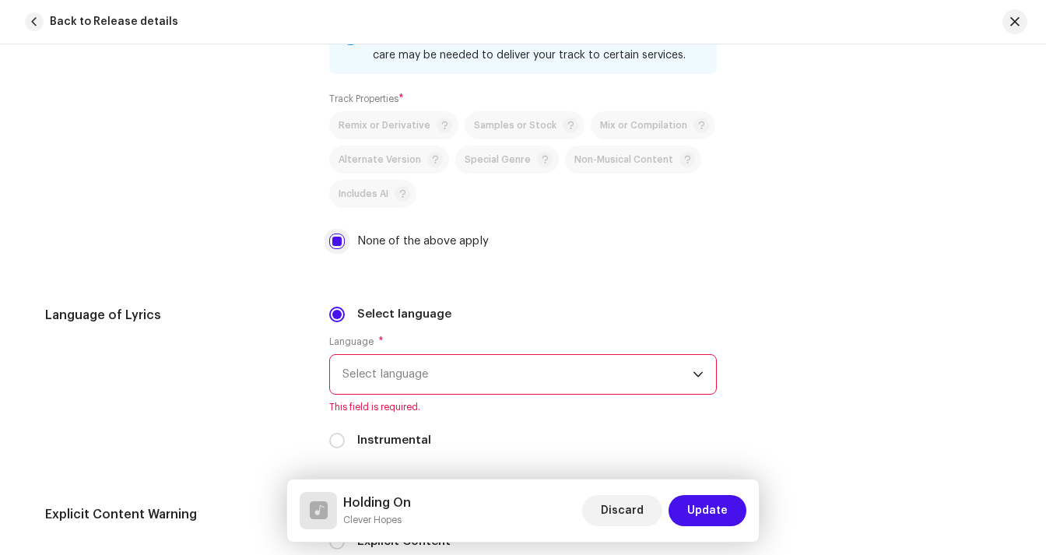
scroll to position [2223, 0]
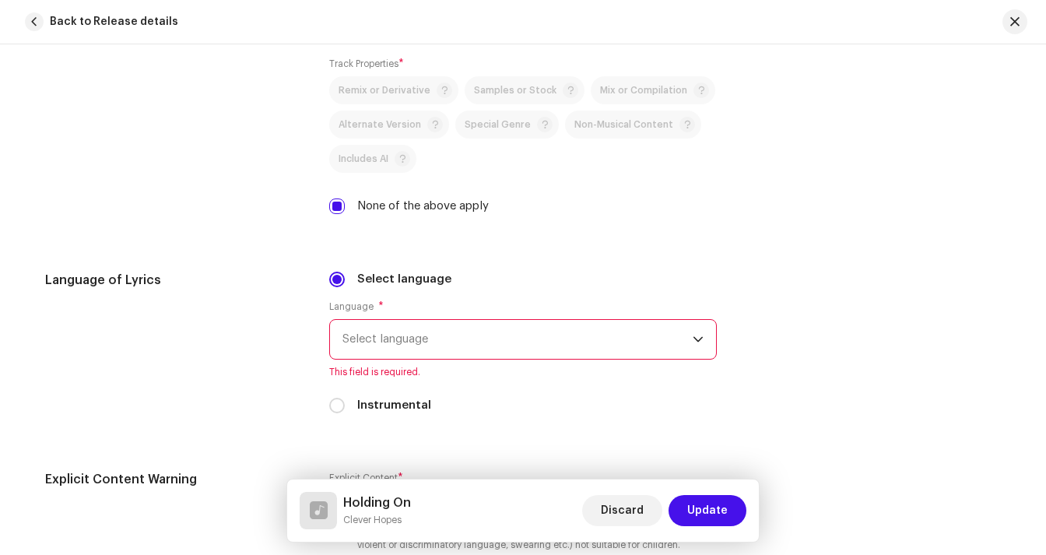
click at [404, 335] on span "Select language" at bounding box center [517, 339] width 350 height 39
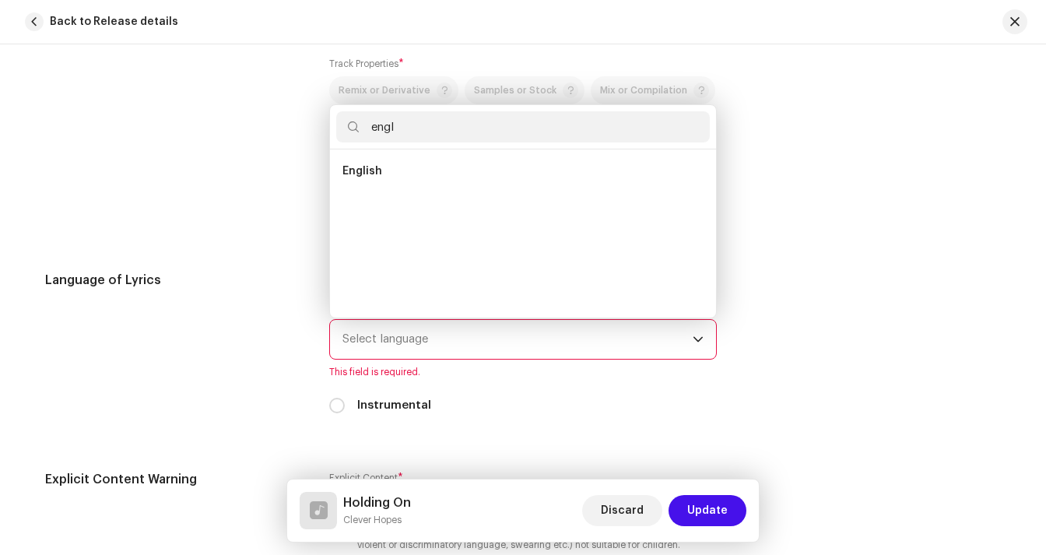
scroll to position [0, 0]
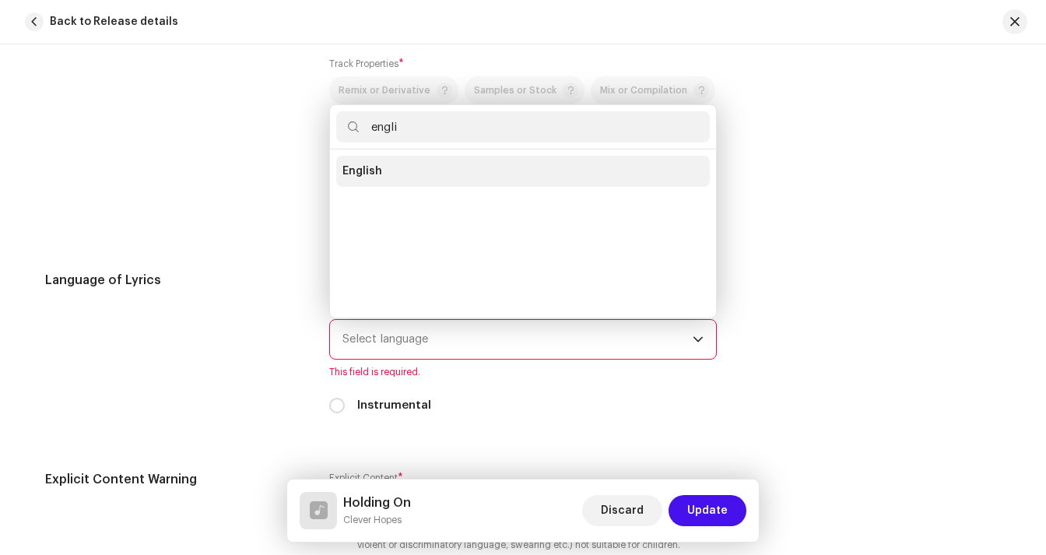
type input "engli"
click at [365, 173] on span "English" at bounding box center [362, 171] width 40 height 16
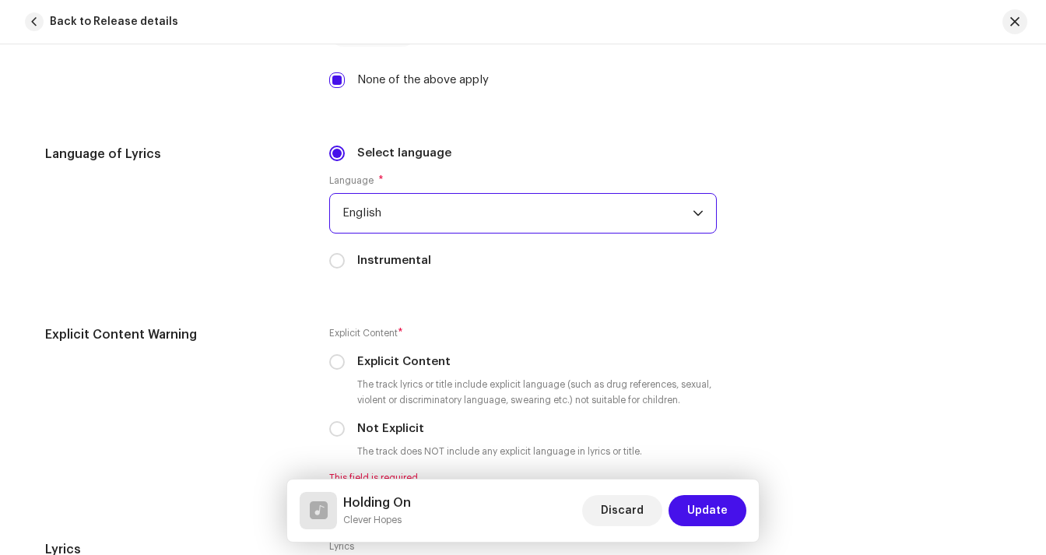
scroll to position [2388, 0]
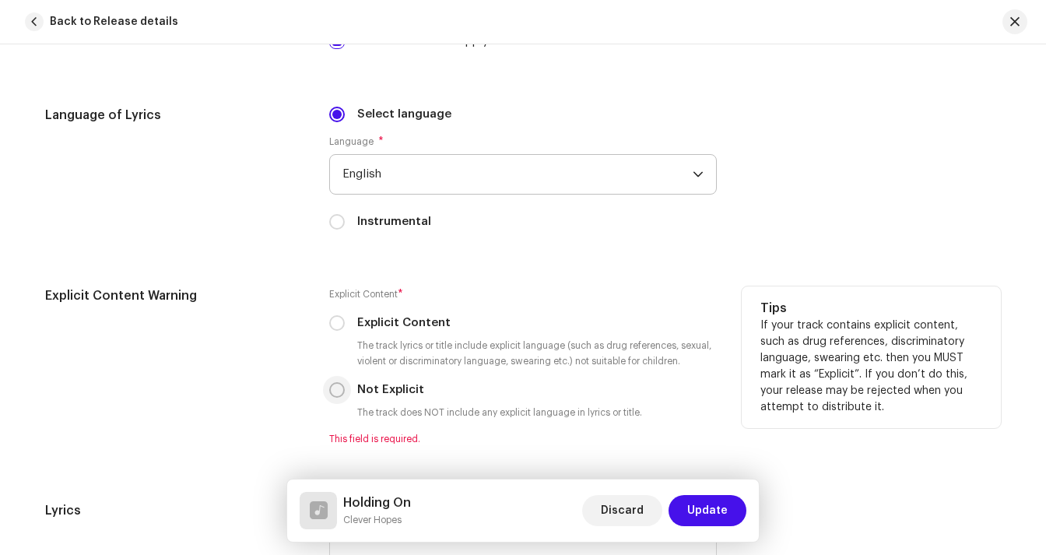
click at [335, 396] on input "Not Explicit" at bounding box center [337, 390] width 16 height 16
radio input "true"
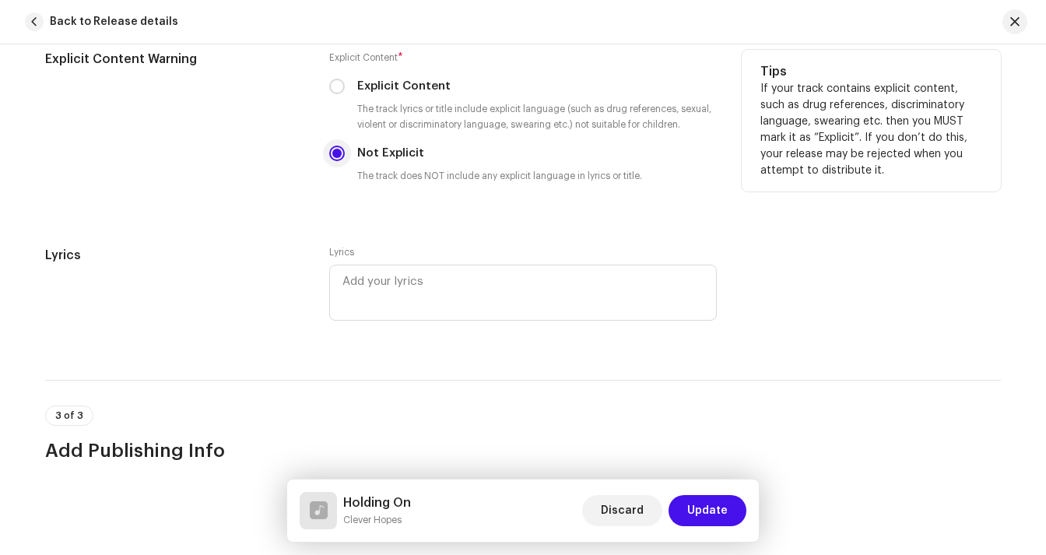
scroll to position [2630, 0]
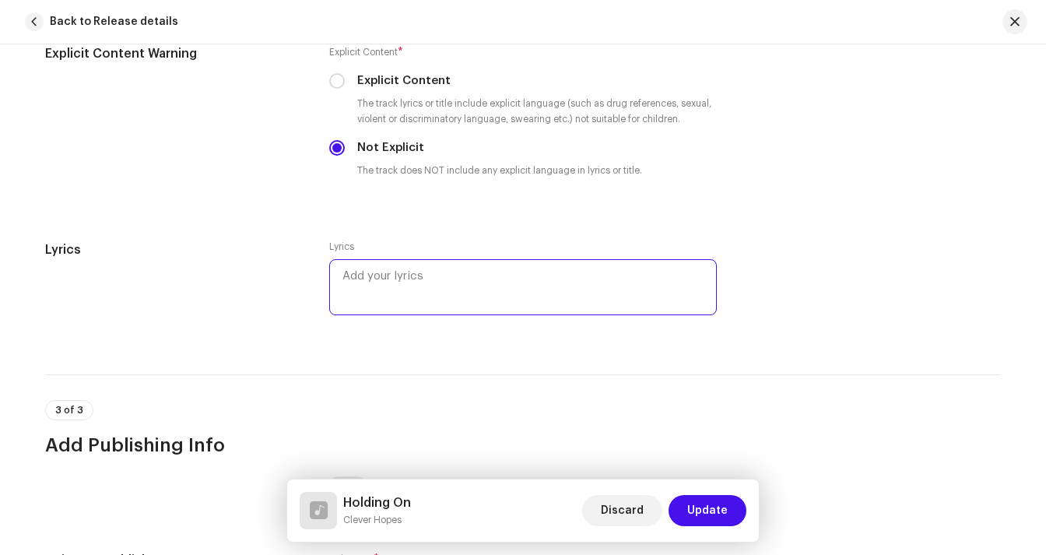
click at [404, 278] on textarea at bounding box center [522, 287] width 387 height 56
paste textarea "Lore ips dolo si a consec Ad eli se doei tem incidi Utla et dol magnaali Eni ad…"
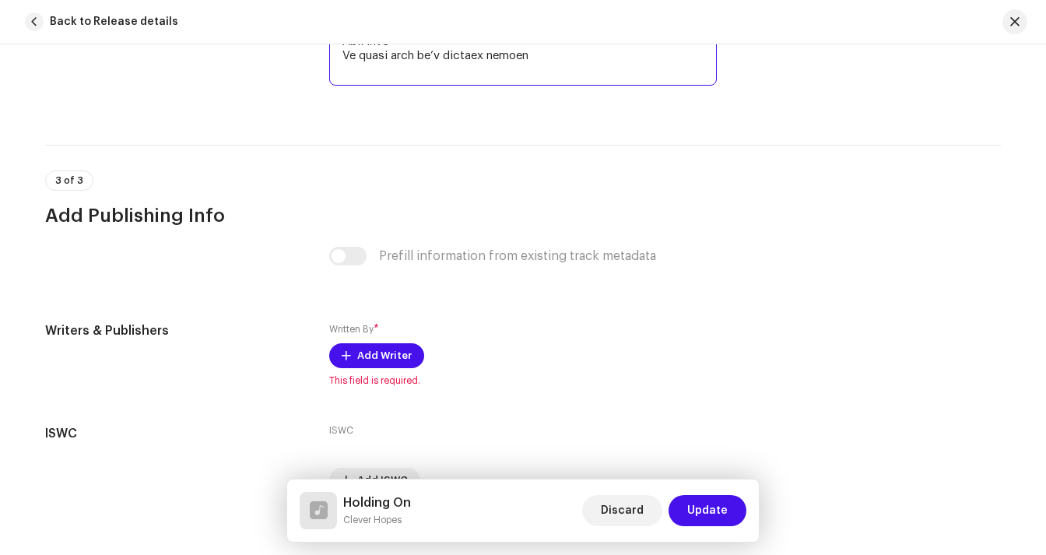
scroll to position [3648, 0]
type textarea "Lore ips dolo si a consec Ad eli se doei tem incidi Utla et dol magnaali Eni ad…"
click at [352, 261] on re-o-track-publishing "Prefill information from existing track metadata Writers & Publishers Written B…" at bounding box center [522, 370] width 955 height 246
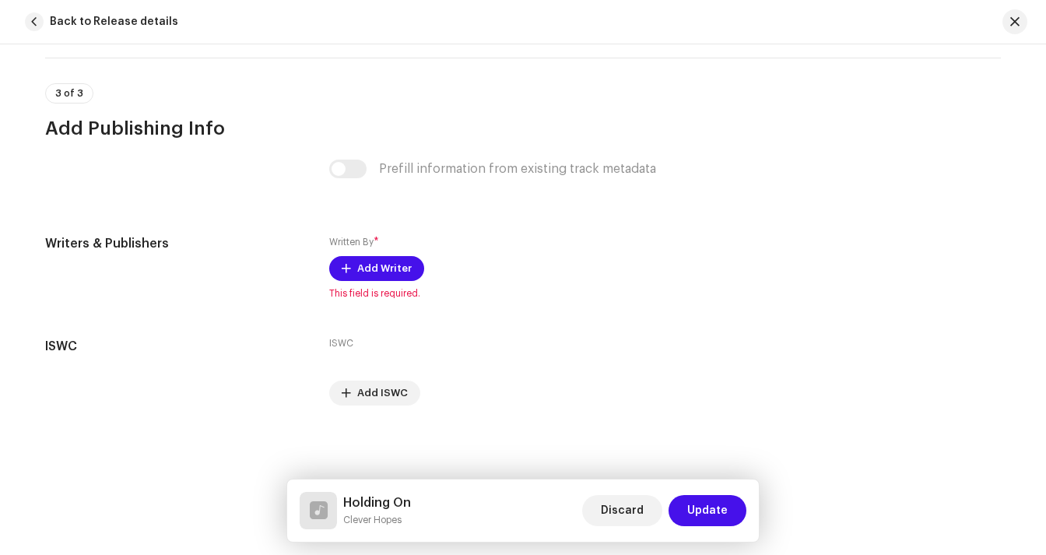
click at [342, 175] on div "Prefill information from existing track metadata" at bounding box center [522, 168] width 387 height 19
click at [369, 273] on span "Add Writer" at bounding box center [384, 268] width 54 height 31
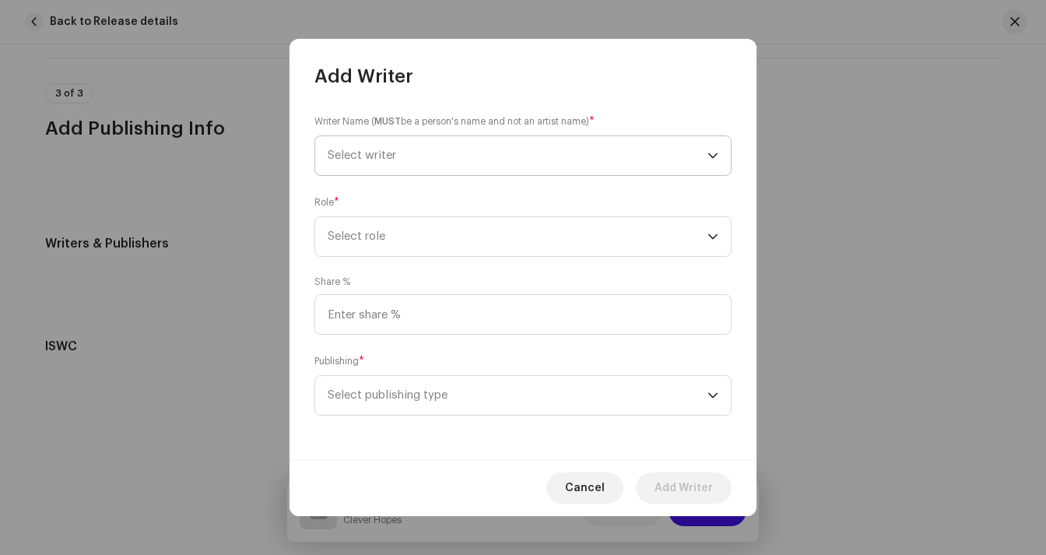
click at [402, 152] on span "Select writer" at bounding box center [518, 155] width 380 height 39
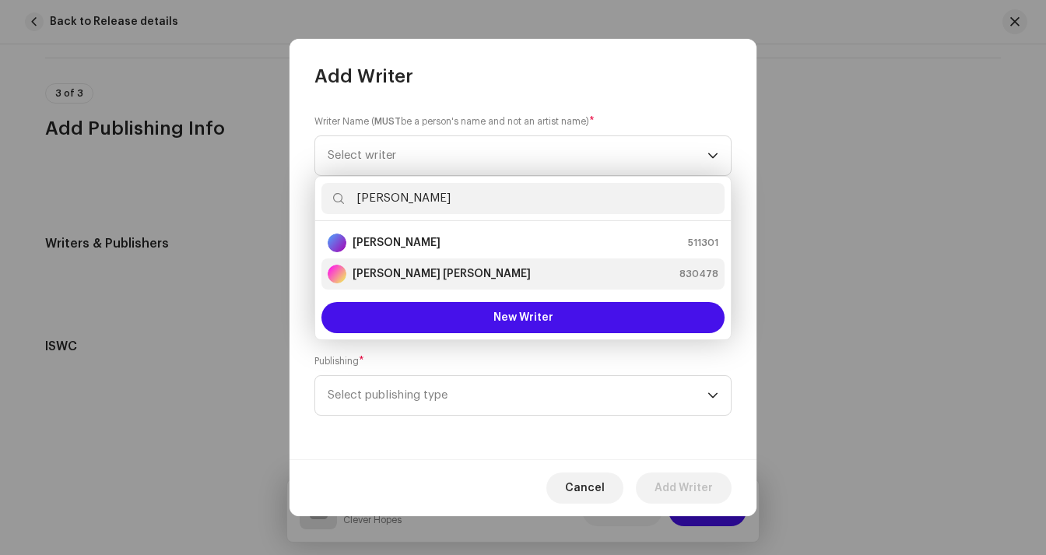
type input "[PERSON_NAME]"
click at [424, 277] on strong "[PERSON_NAME] [PERSON_NAME]" at bounding box center [441, 274] width 178 height 16
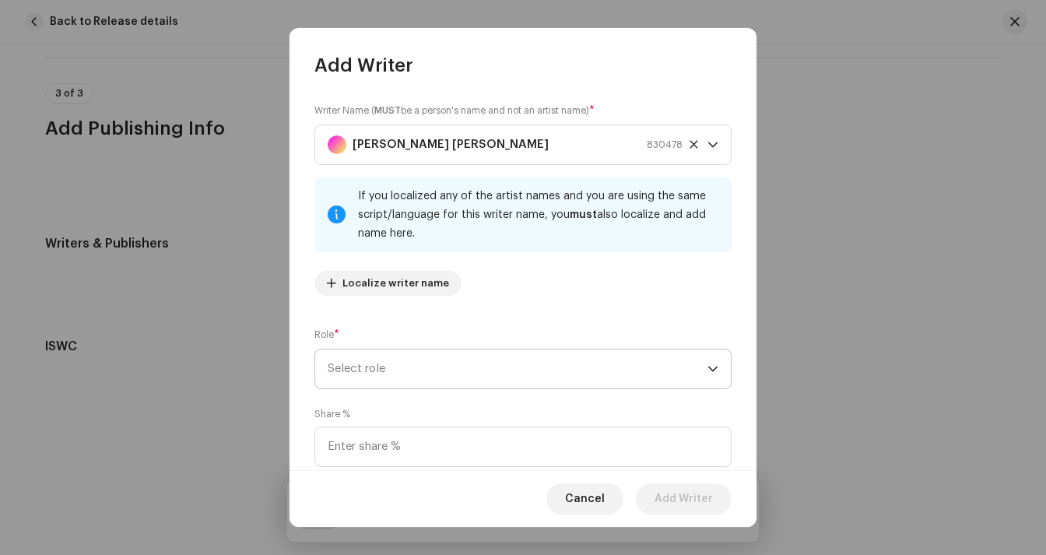
click at [421, 366] on span "Select role" at bounding box center [518, 368] width 380 height 39
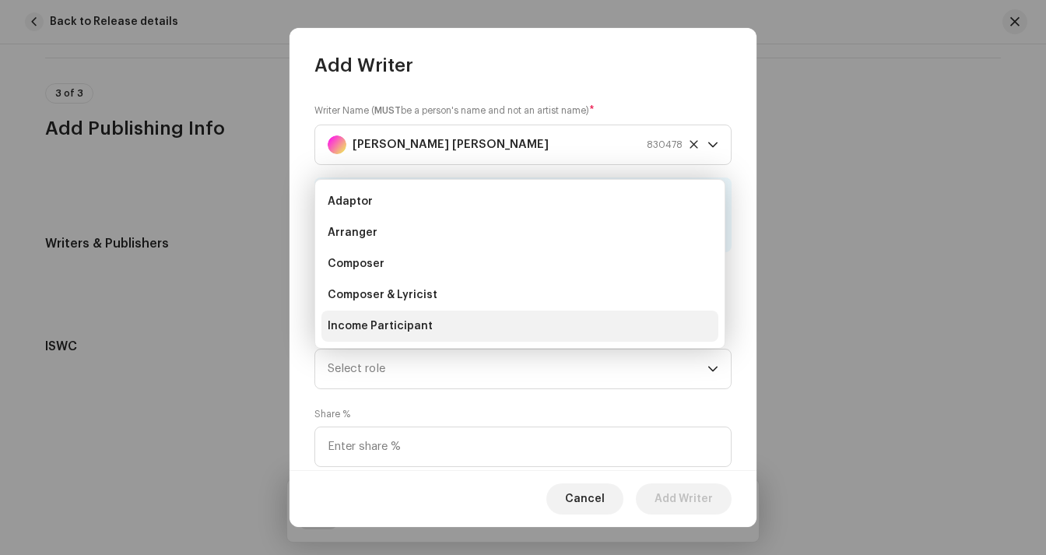
scroll to position [25, 0]
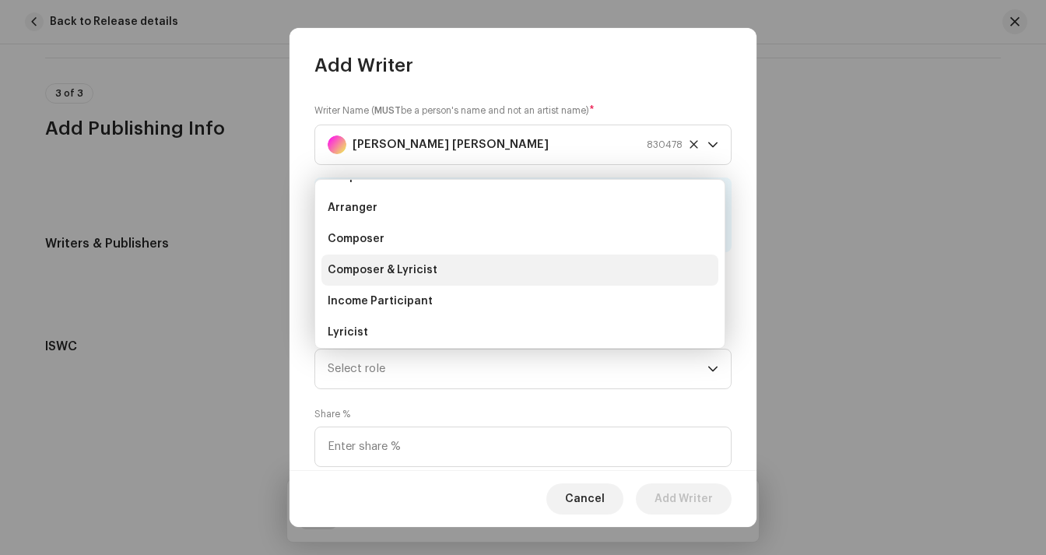
click at [418, 270] on span "Composer & Lyricist" at bounding box center [383, 270] width 110 height 16
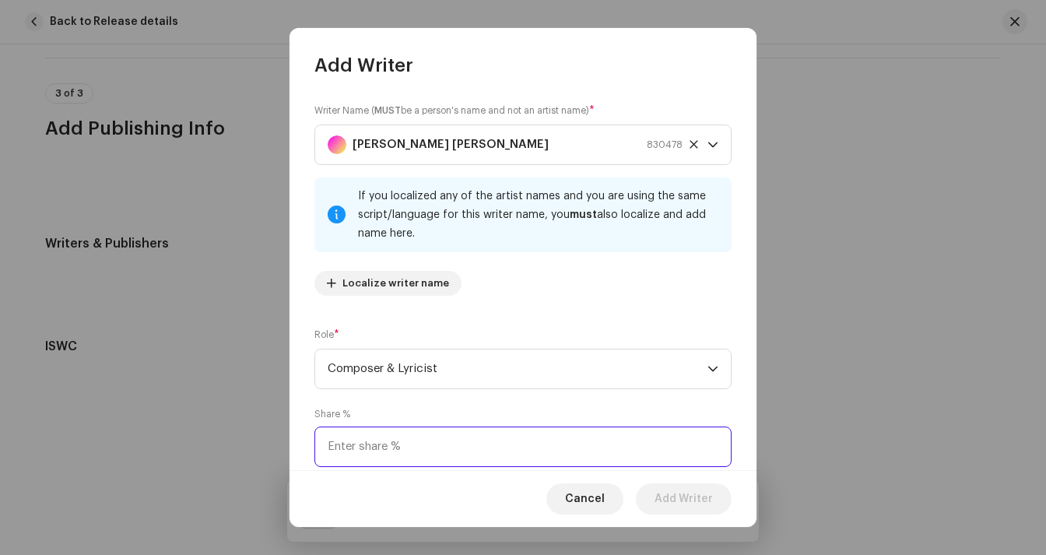
click at [366, 434] on input at bounding box center [522, 446] width 417 height 40
type input "100.00"
click at [463, 441] on input "100.00" at bounding box center [522, 446] width 417 height 40
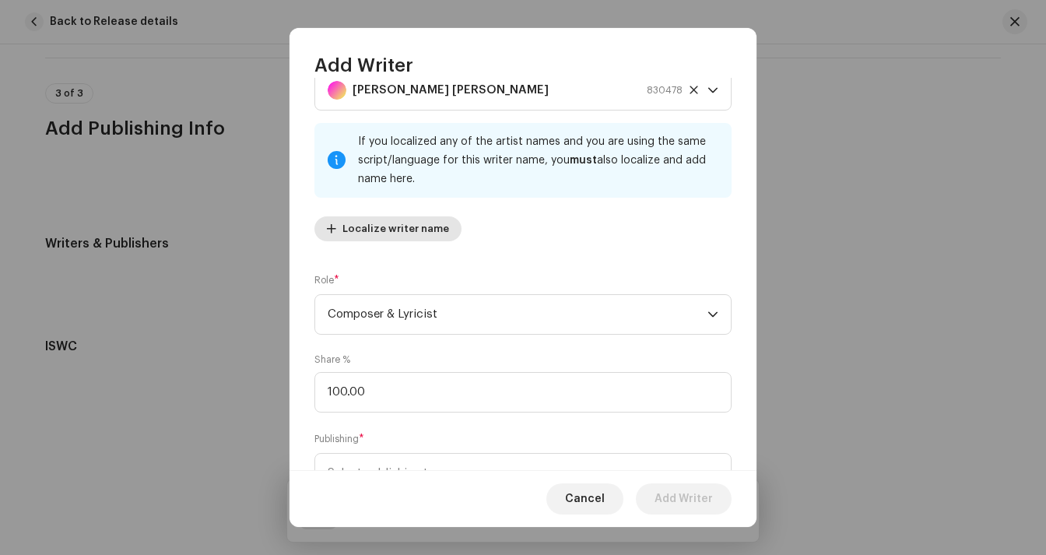
click at [415, 226] on span "Localize writer name" at bounding box center [395, 228] width 107 height 31
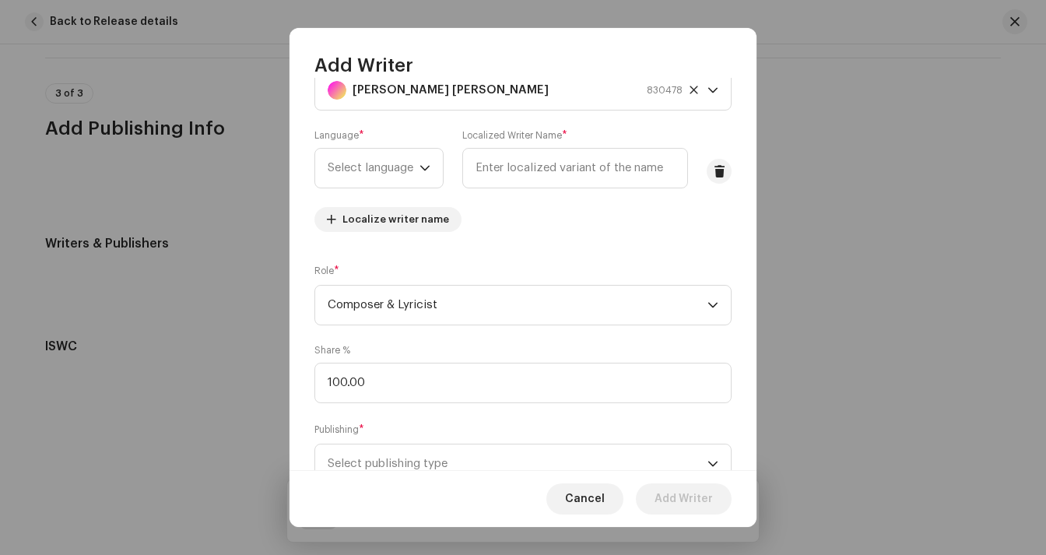
click at [534, 231] on div "Writer Name ( MUST be a person's name and not an artist name) * [PERSON_NAME] […" at bounding box center [522, 146] width 417 height 196
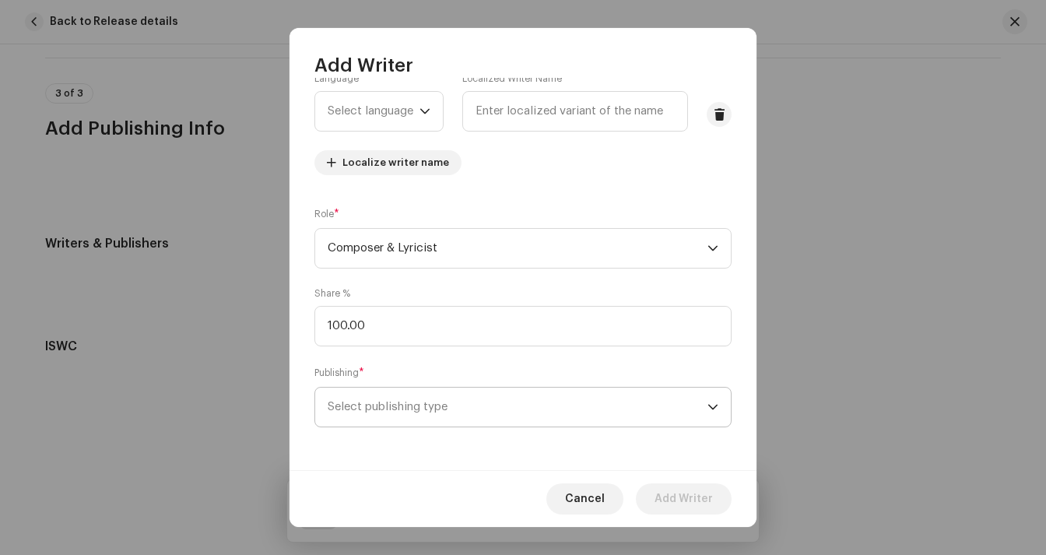
click at [460, 408] on span "Select publishing type" at bounding box center [518, 406] width 380 height 39
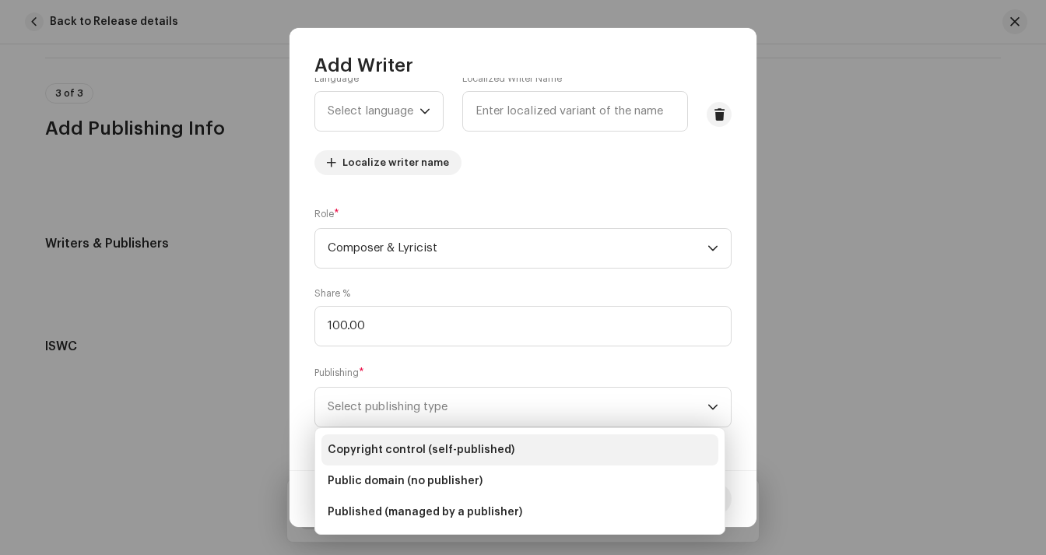
click at [471, 447] on span "Copyright control (self-published)" at bounding box center [421, 450] width 187 height 16
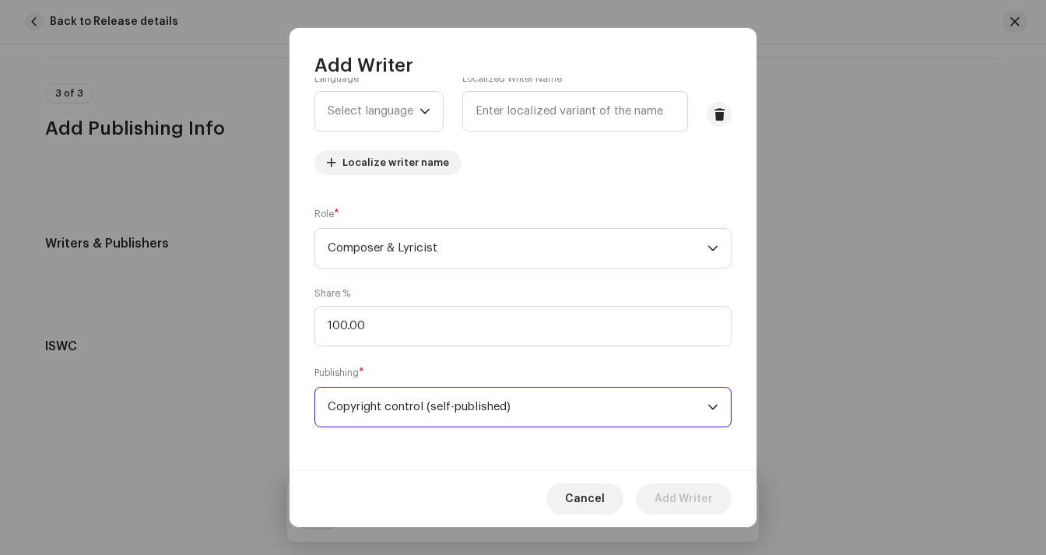
click at [539, 406] on span "Copyright control (self-published)" at bounding box center [518, 406] width 380 height 39
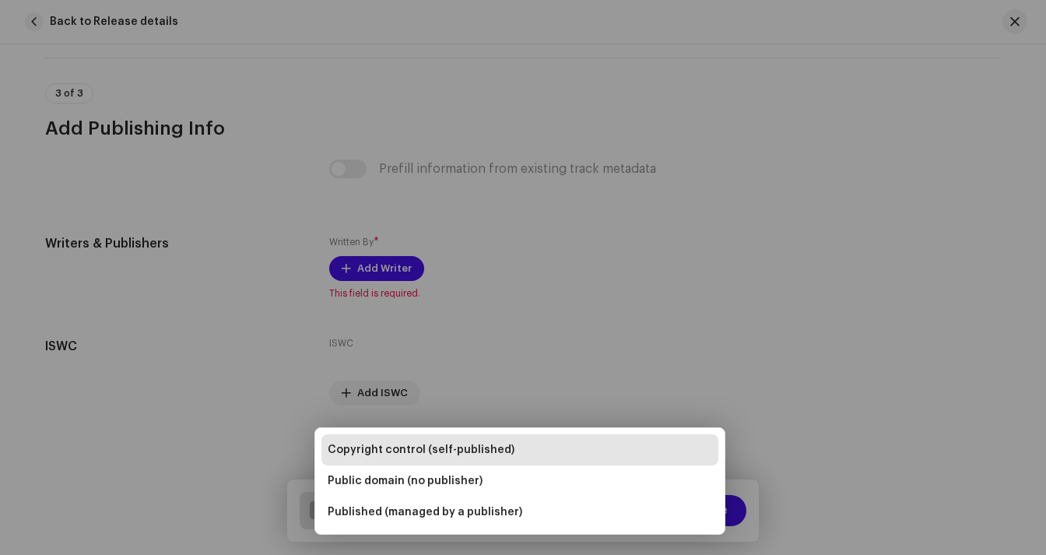
click at [824, 366] on div "Add Writer Writer Name ( MUST be a person's name and not an artist name) * [PER…" at bounding box center [523, 277] width 1046 height 555
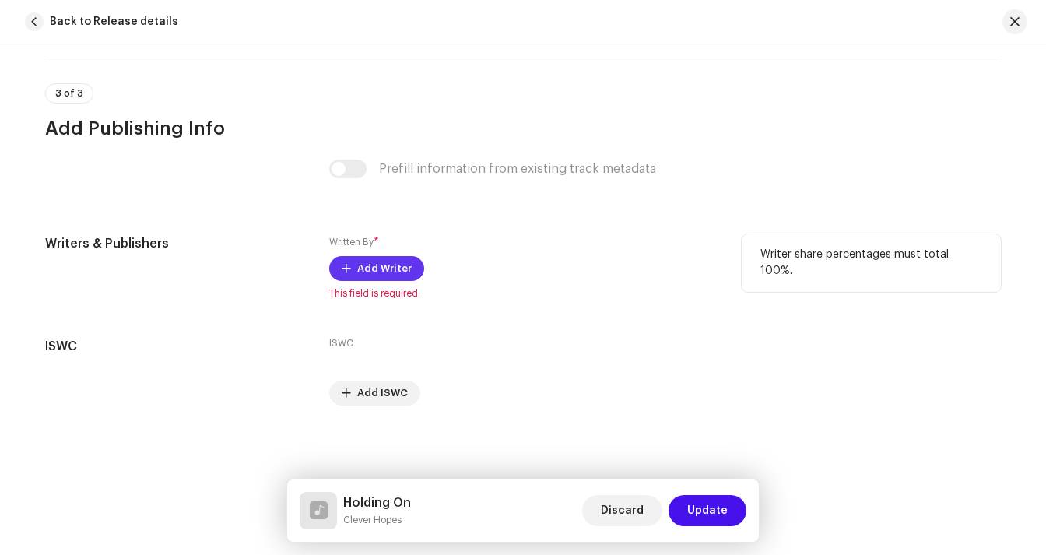
click at [395, 268] on span "Add Writer" at bounding box center [384, 268] width 54 height 31
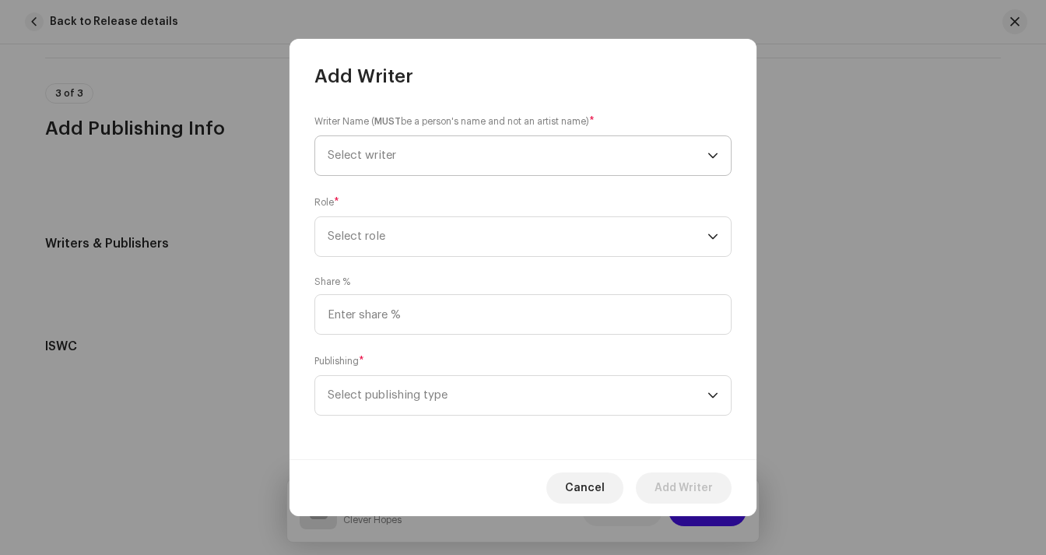
click at [489, 140] on span "Select writer" at bounding box center [518, 155] width 380 height 39
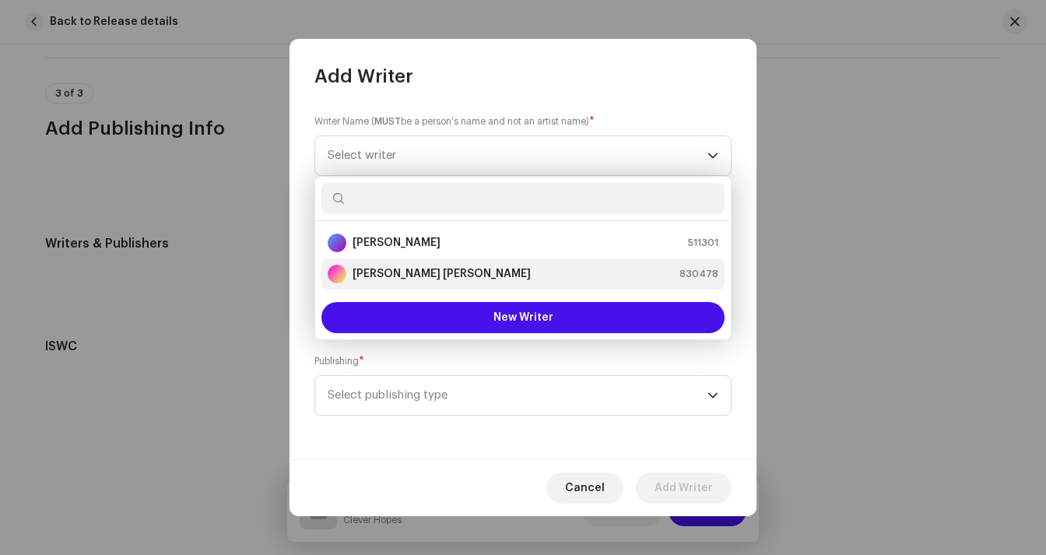
click at [441, 272] on strong "[PERSON_NAME] [PERSON_NAME]" at bounding box center [441, 274] width 178 height 16
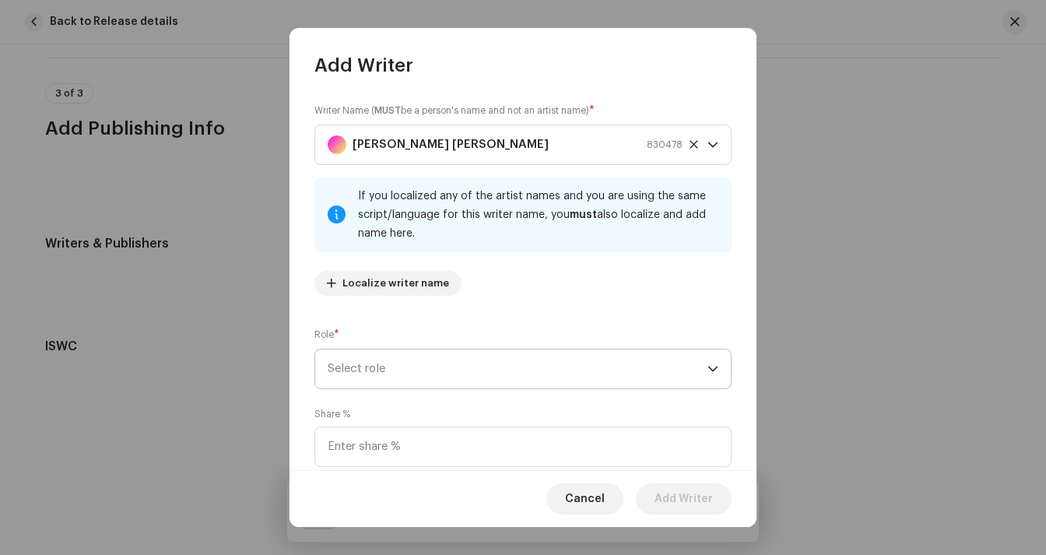
click at [403, 358] on span "Select role" at bounding box center [518, 368] width 380 height 39
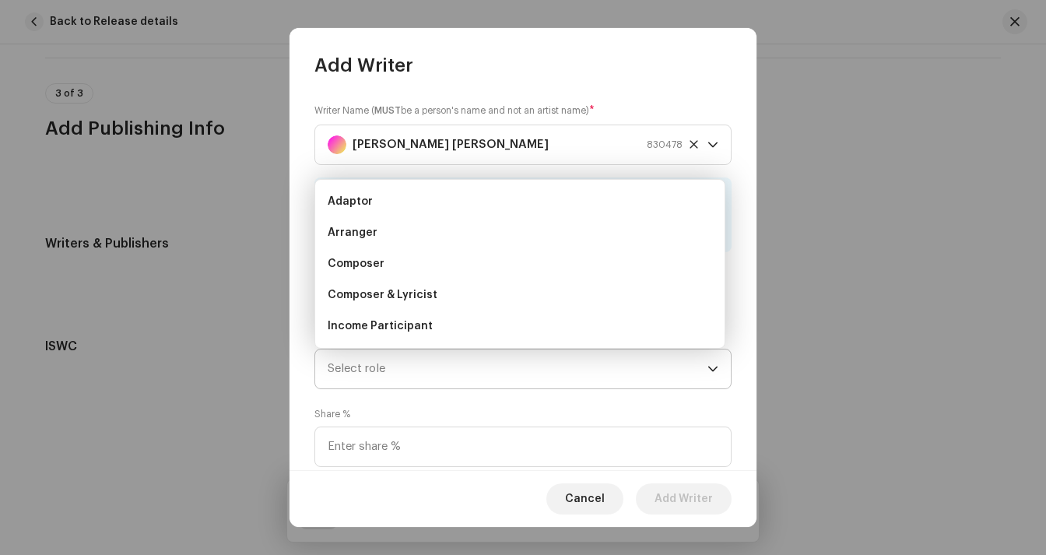
scroll to position [25, 0]
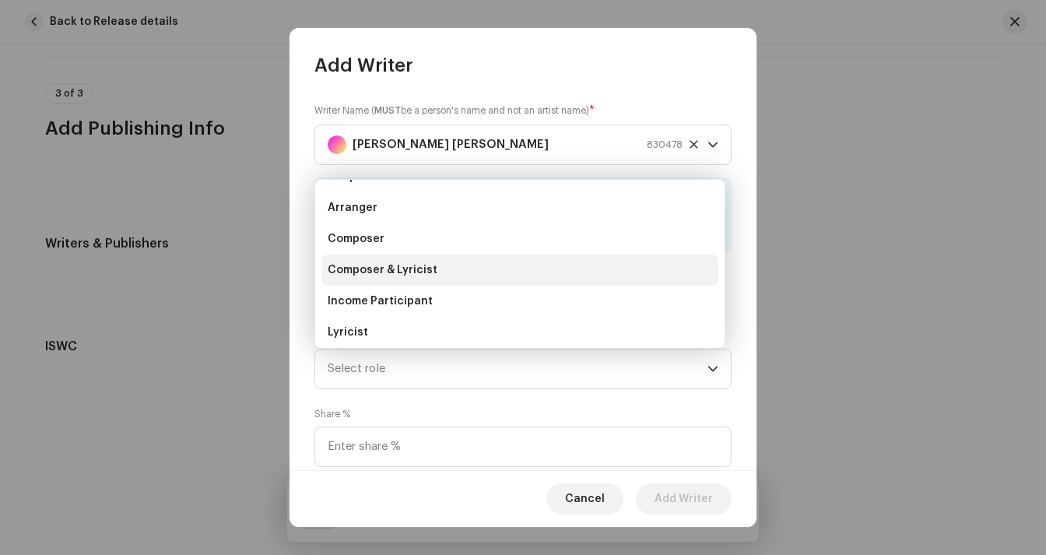
click at [424, 272] on span "Composer & Lyricist" at bounding box center [383, 270] width 110 height 16
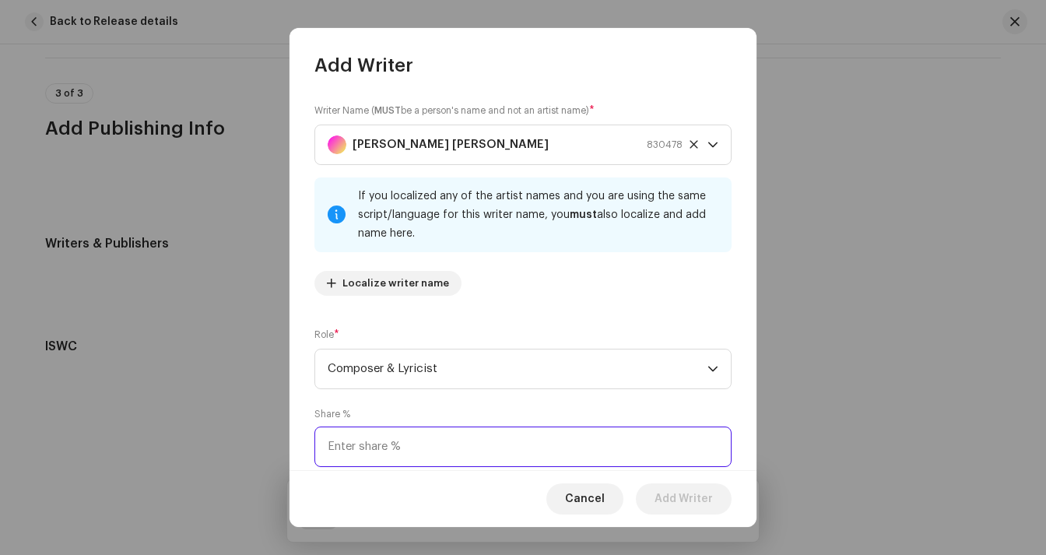
click at [405, 437] on input at bounding box center [522, 446] width 417 height 40
type input "100.00"
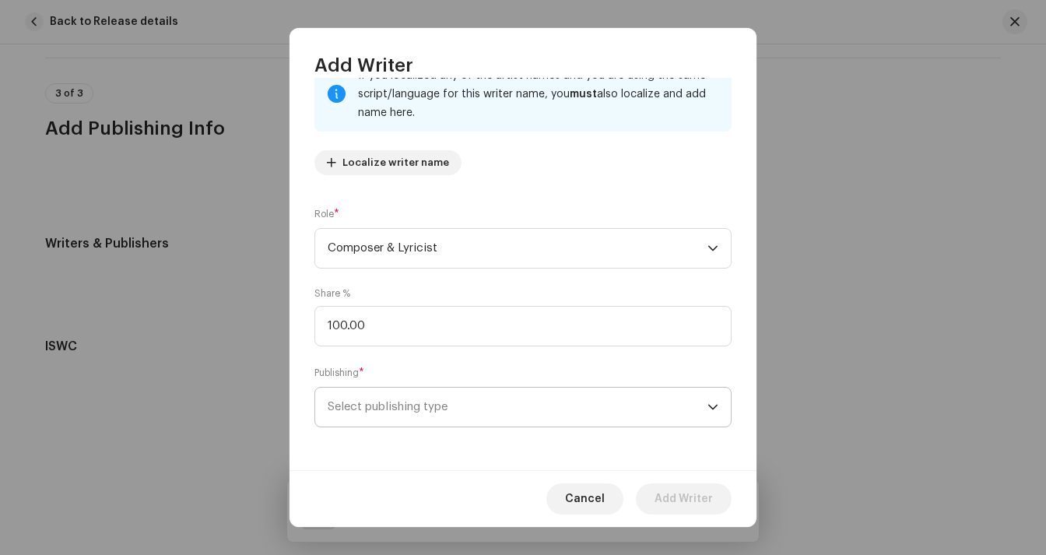
click at [467, 412] on span "Select publishing type" at bounding box center [518, 406] width 380 height 39
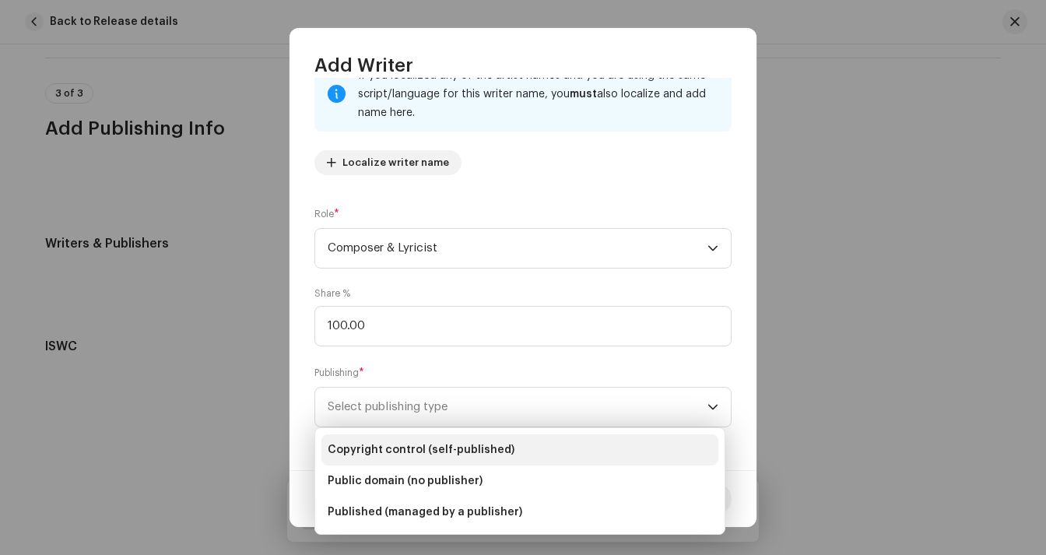
click at [450, 451] on span "Copyright control (self-published)" at bounding box center [421, 450] width 187 height 16
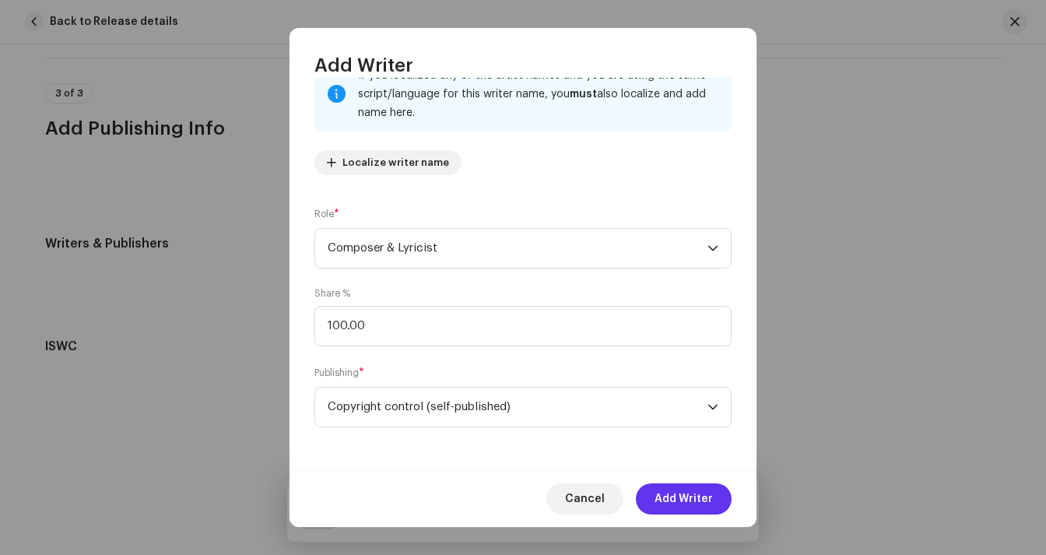
click at [671, 500] on span "Add Writer" at bounding box center [683, 498] width 58 height 31
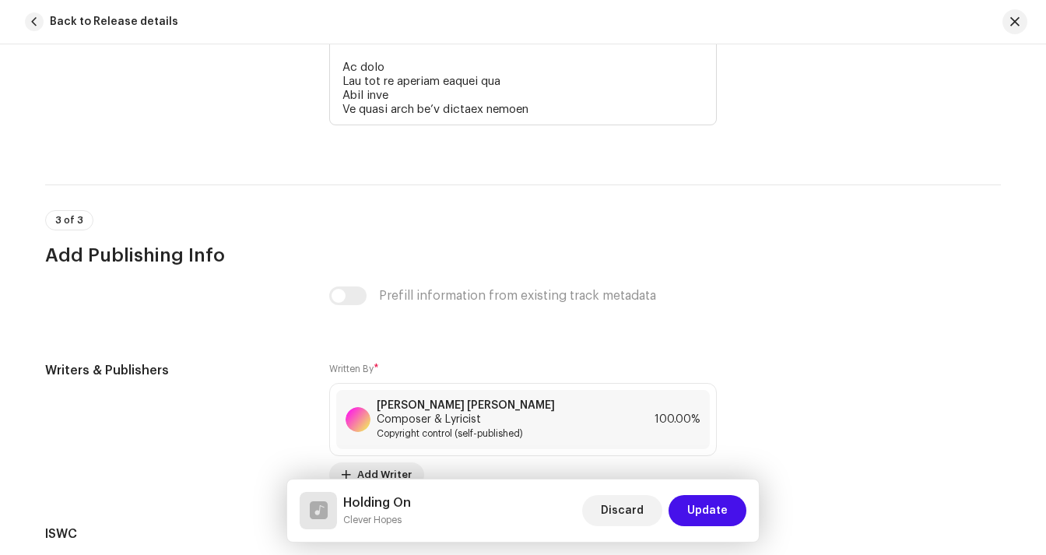
scroll to position [3772, 0]
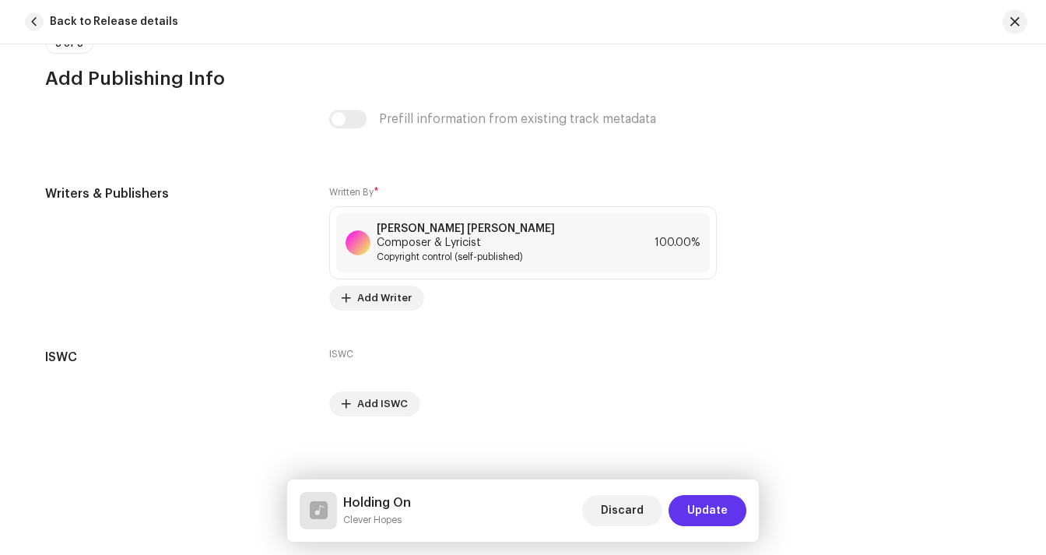
click at [728, 513] on button "Update" at bounding box center [707, 510] width 78 height 31
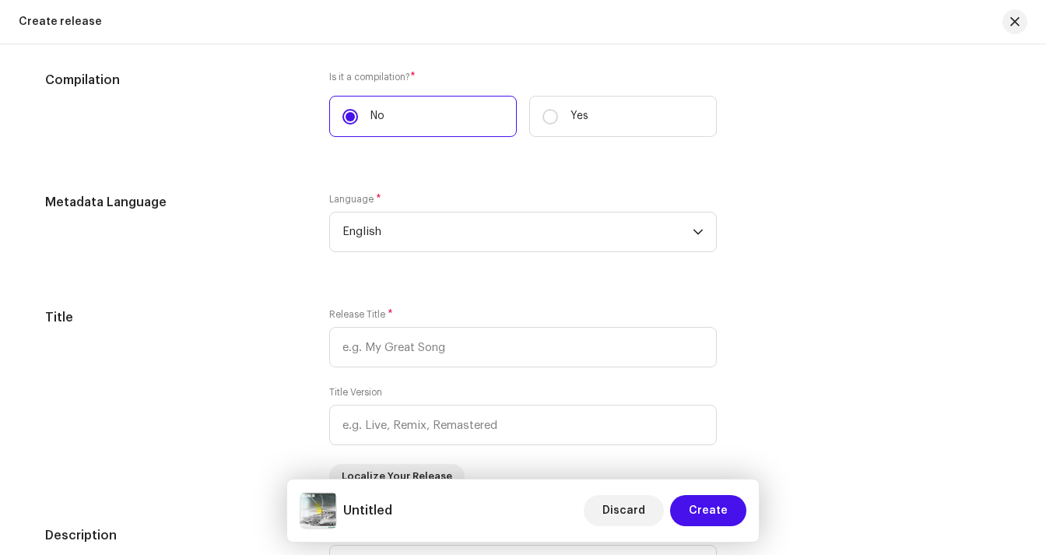
scroll to position [1272, 0]
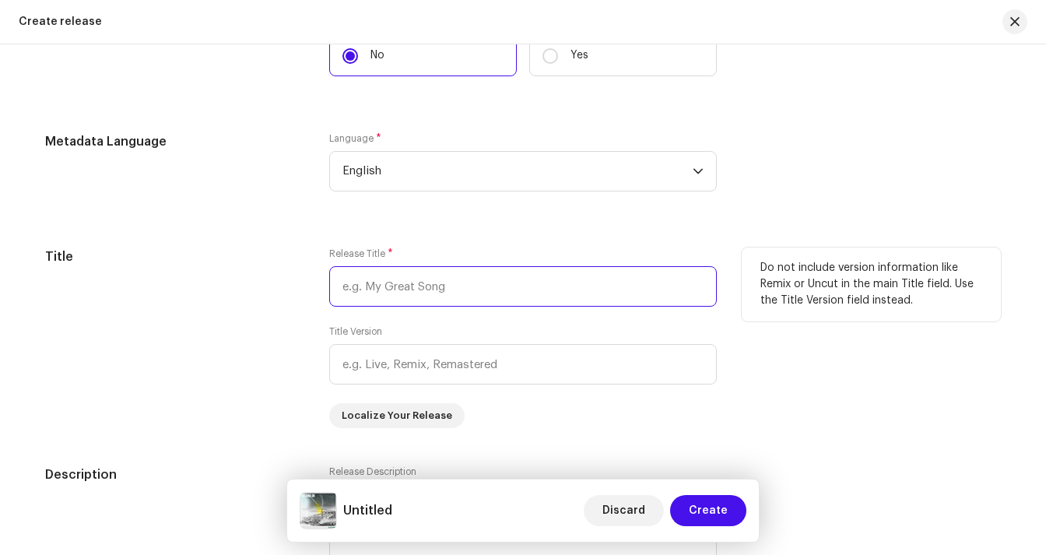
click at [507, 268] on input "text" at bounding box center [522, 286] width 387 height 40
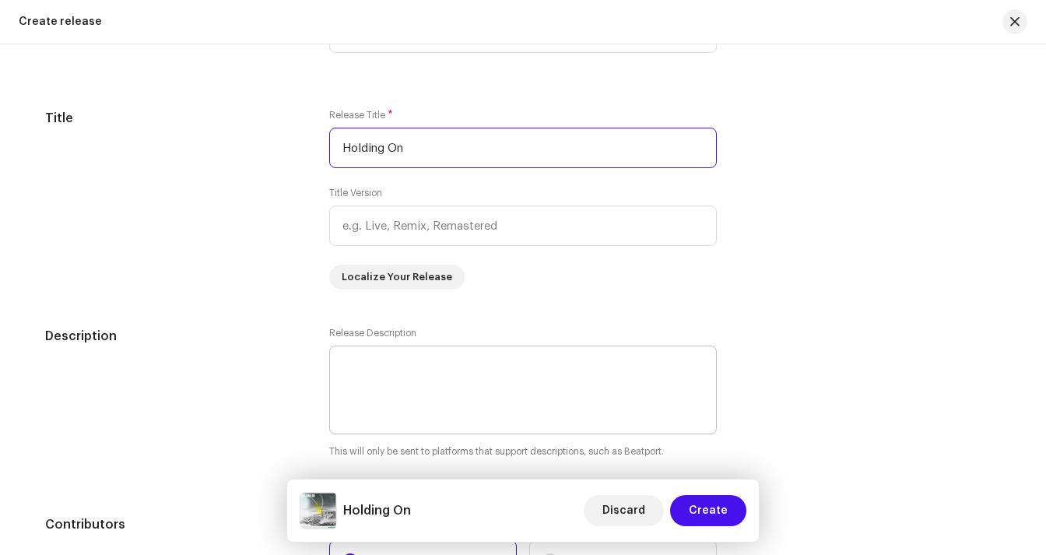
scroll to position [1437, 0]
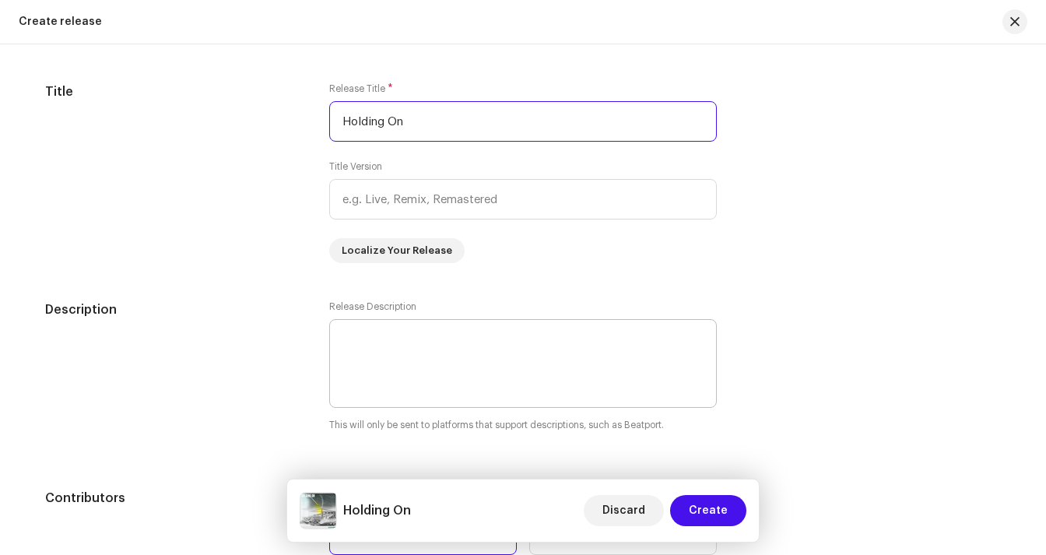
type input "Holding On"
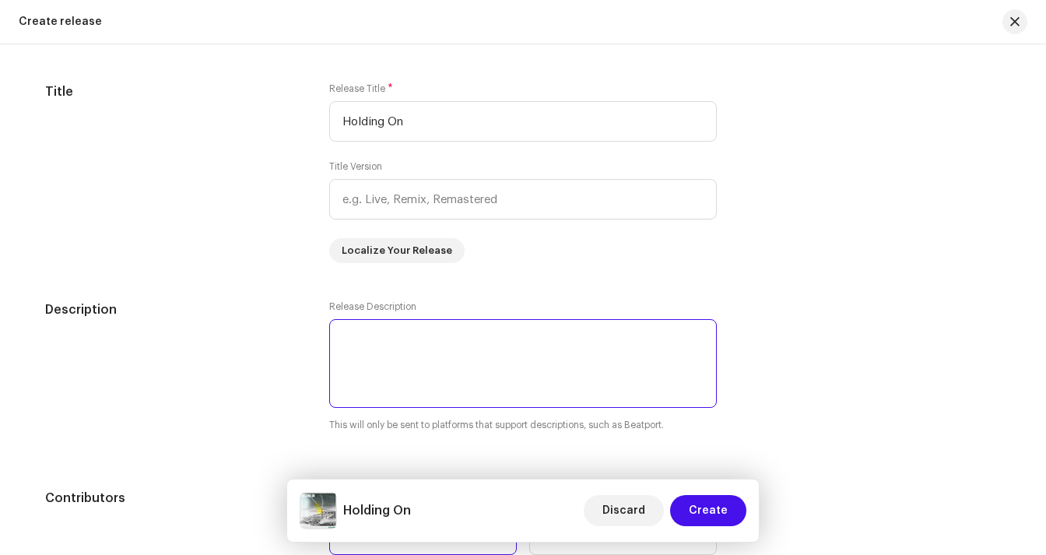
click at [554, 341] on textarea at bounding box center [522, 363] width 387 height 89
paste textarea "A burst of indie warmth and soul, “Holding On” features [PERSON_NAME] ([GEOGRAP…"
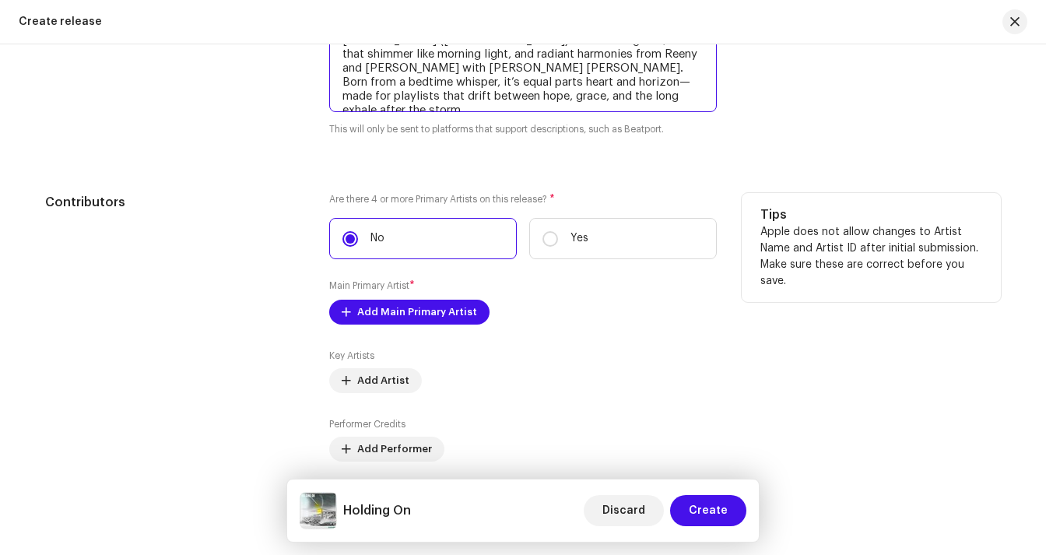
scroll to position [1769, 0]
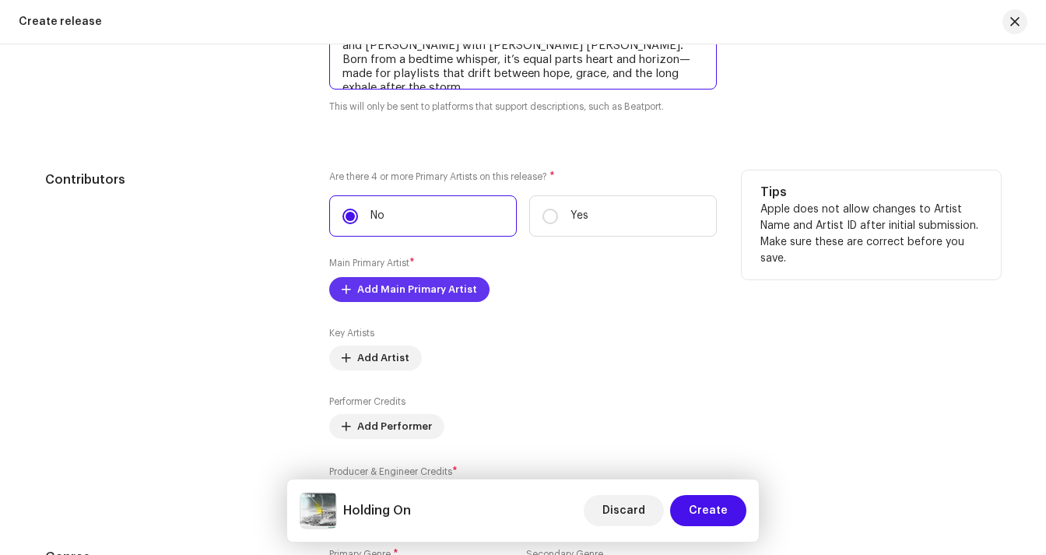
type textarea "A burst of indie warmth and soul, “Holding On” features [PERSON_NAME] ([GEOGRAP…"
click at [452, 292] on span "Add Main Primary Artist" at bounding box center [417, 289] width 120 height 31
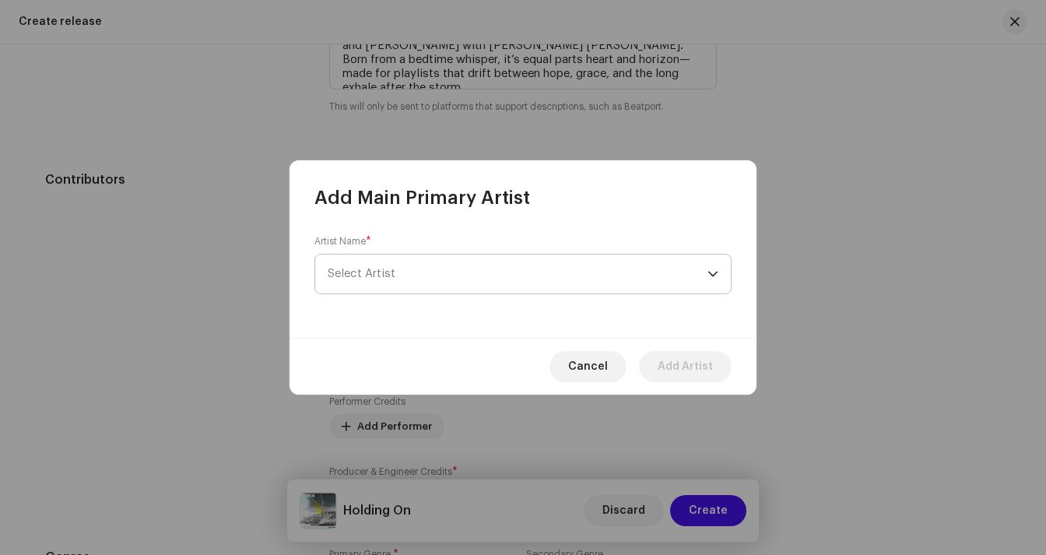
click at [406, 261] on span "Select Artist" at bounding box center [518, 273] width 380 height 39
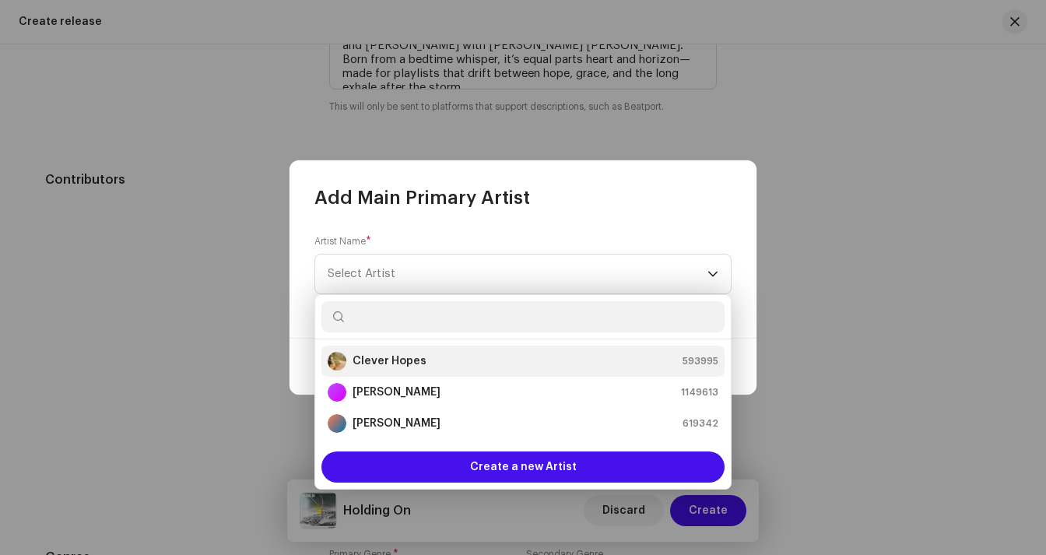
click at [402, 365] on strong "Clever Hopes" at bounding box center [389, 361] width 74 height 16
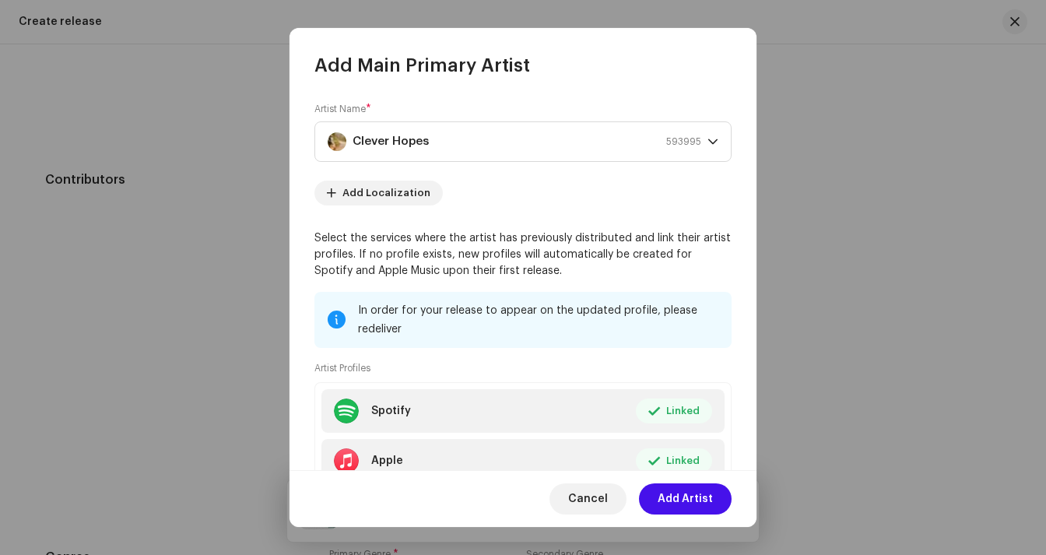
scroll to position [92, 0]
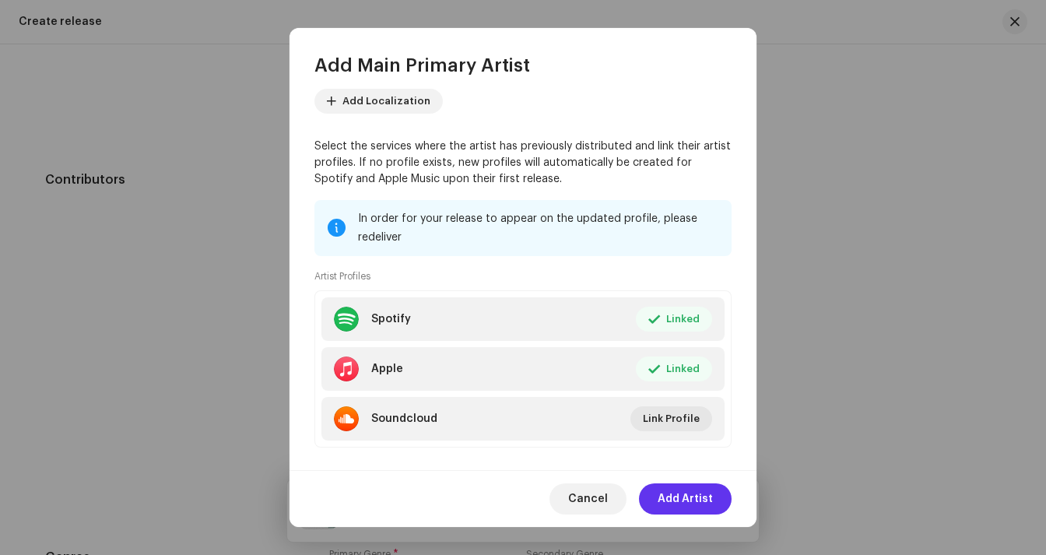
click at [699, 501] on span "Add Artist" at bounding box center [684, 498] width 55 height 31
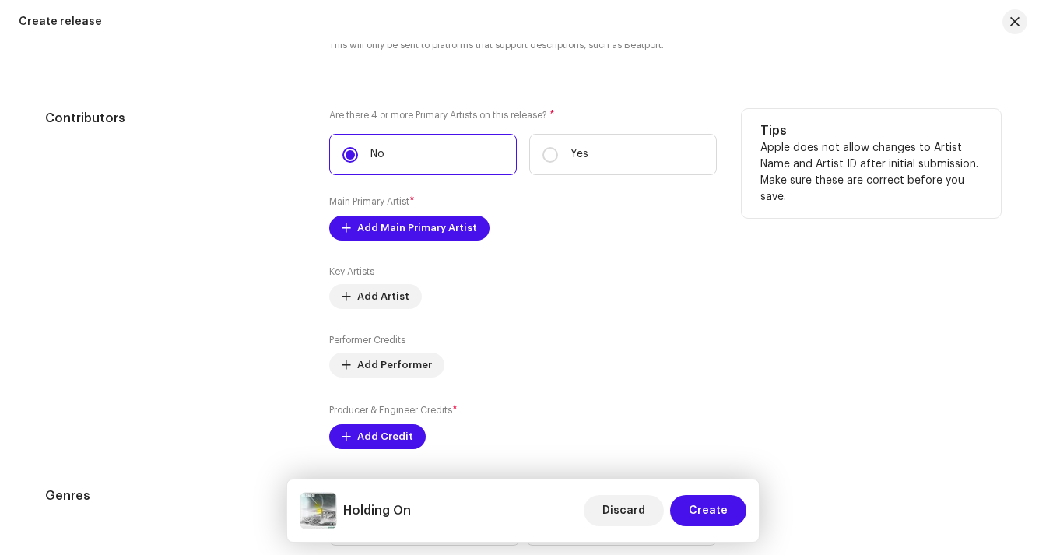
scroll to position [1881, 0]
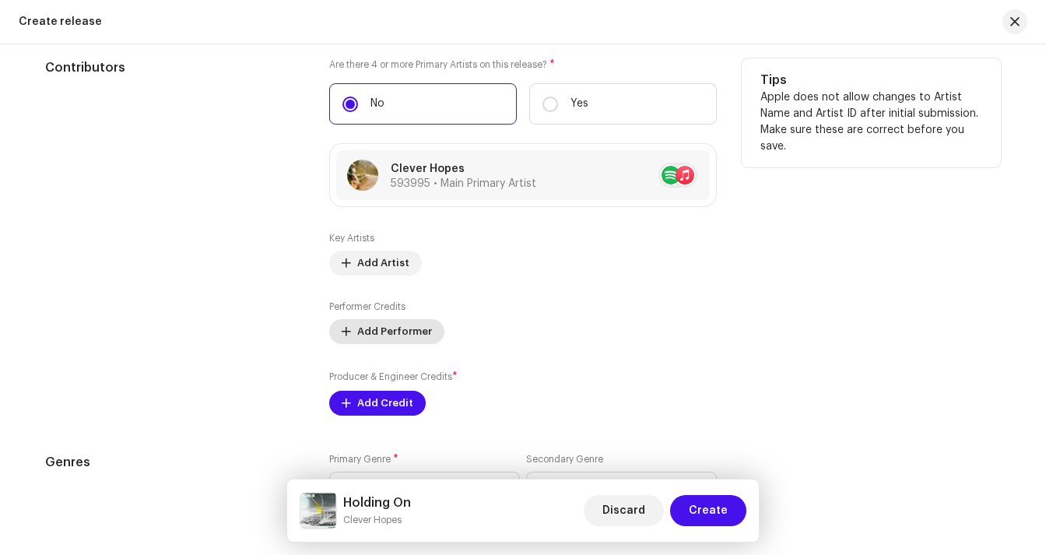
click at [398, 336] on span "Add Performer" at bounding box center [394, 331] width 75 height 31
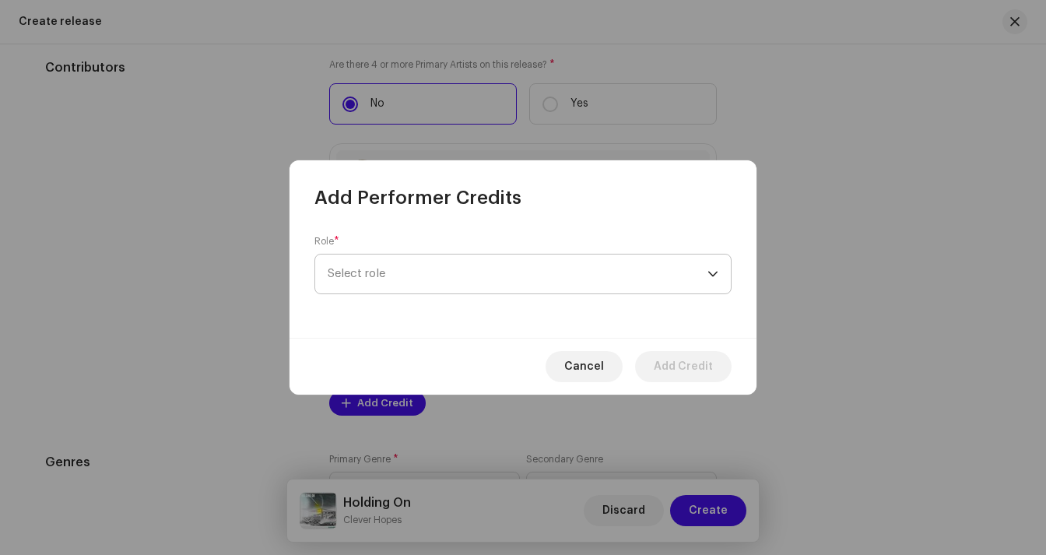
click at [393, 273] on span "Select role" at bounding box center [518, 273] width 380 height 39
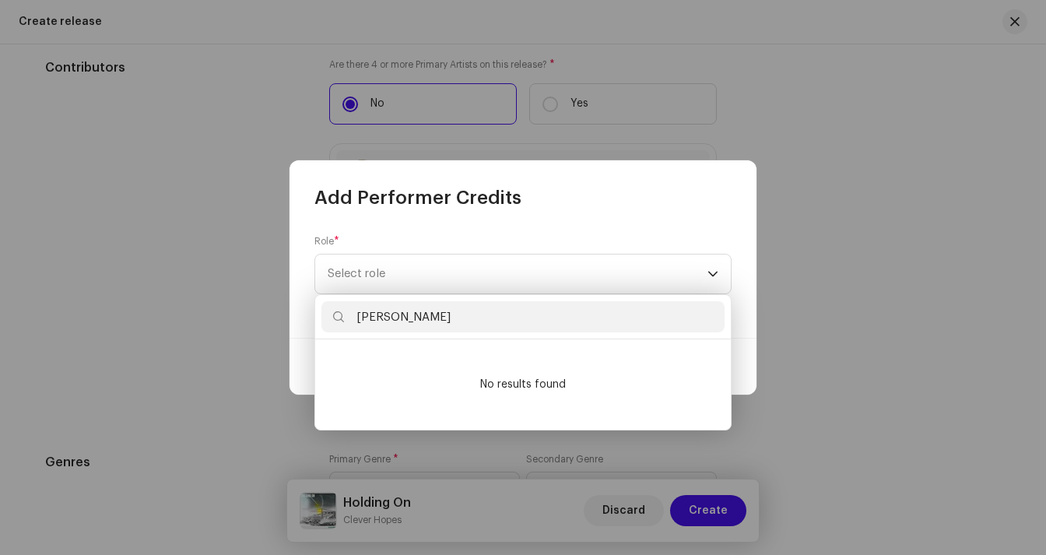
type input "[PERSON_NAME]"
click at [450, 314] on input "[PERSON_NAME]" at bounding box center [522, 316] width 403 height 31
click at [471, 317] on input "[PERSON_NAME]" at bounding box center [522, 316] width 403 height 31
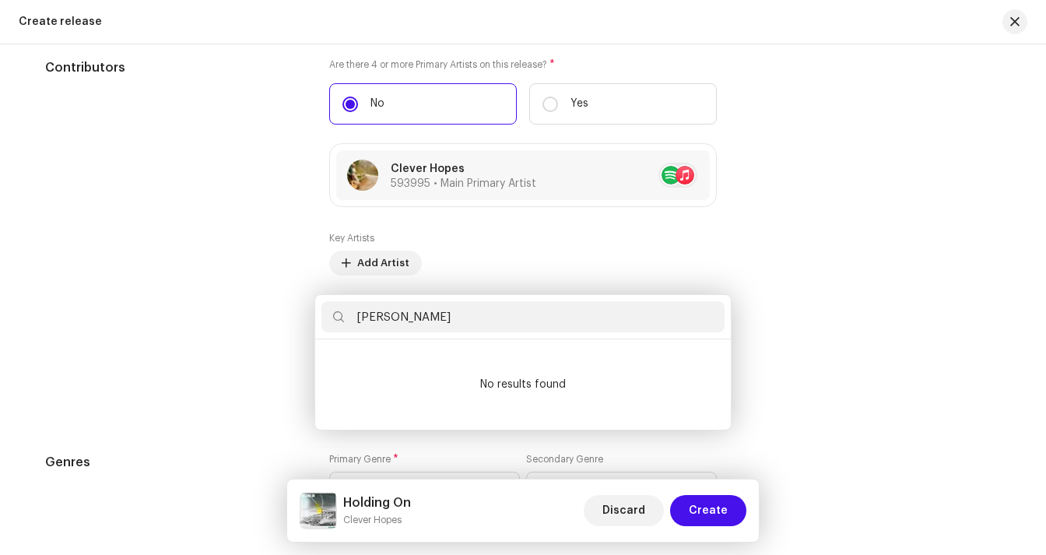
click at [256, 293] on div "Add Performer Credits Role * Select role Cancel Add Credit" at bounding box center [523, 277] width 1046 height 555
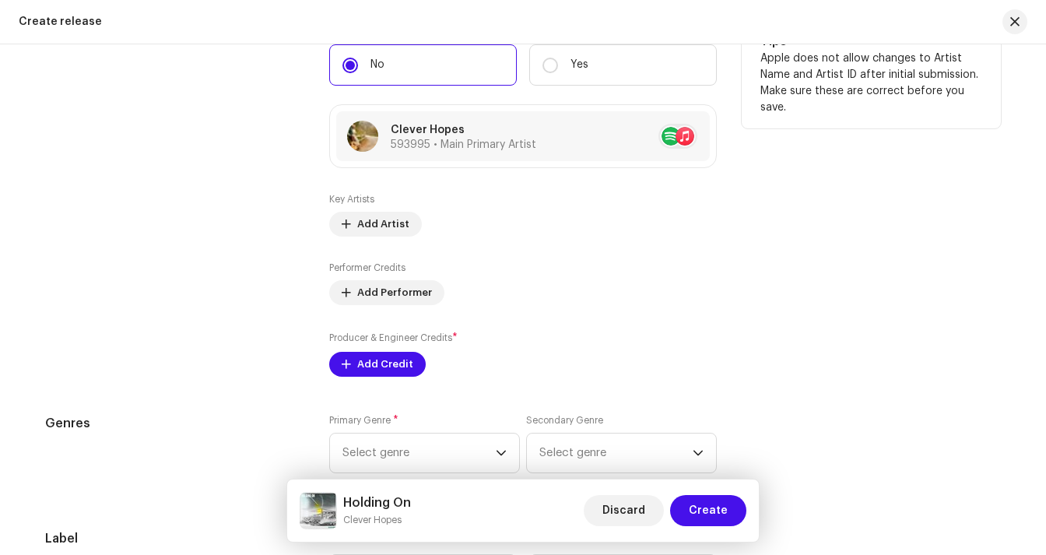
scroll to position [1926, 0]
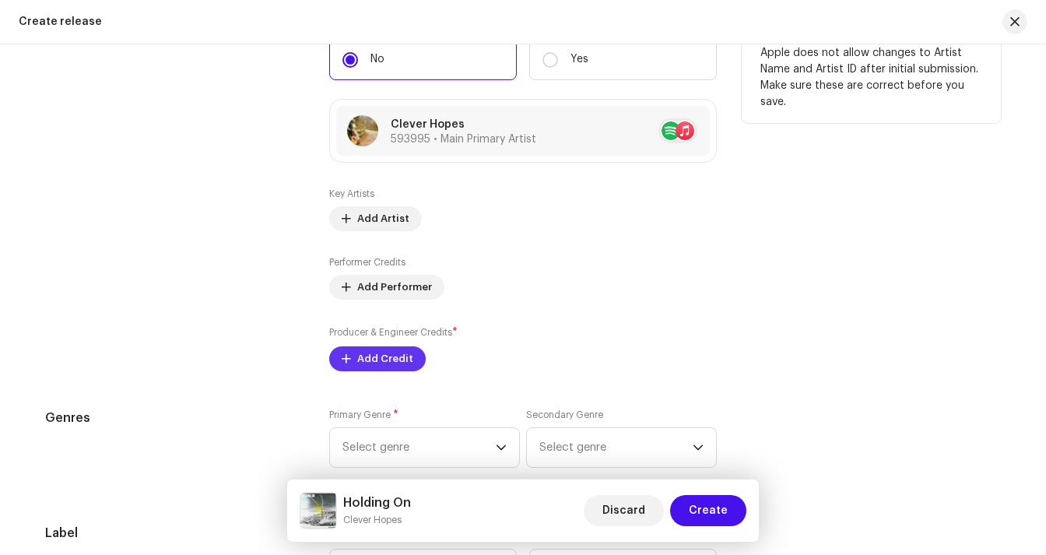
click at [377, 361] on span "Add Credit" at bounding box center [385, 358] width 56 height 31
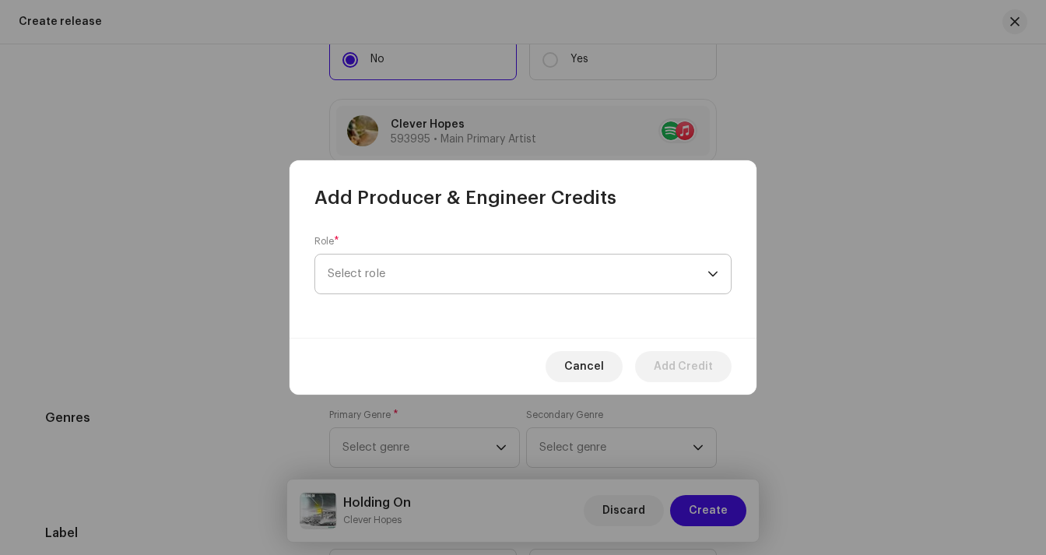
click at [402, 284] on span "Select role" at bounding box center [518, 273] width 380 height 39
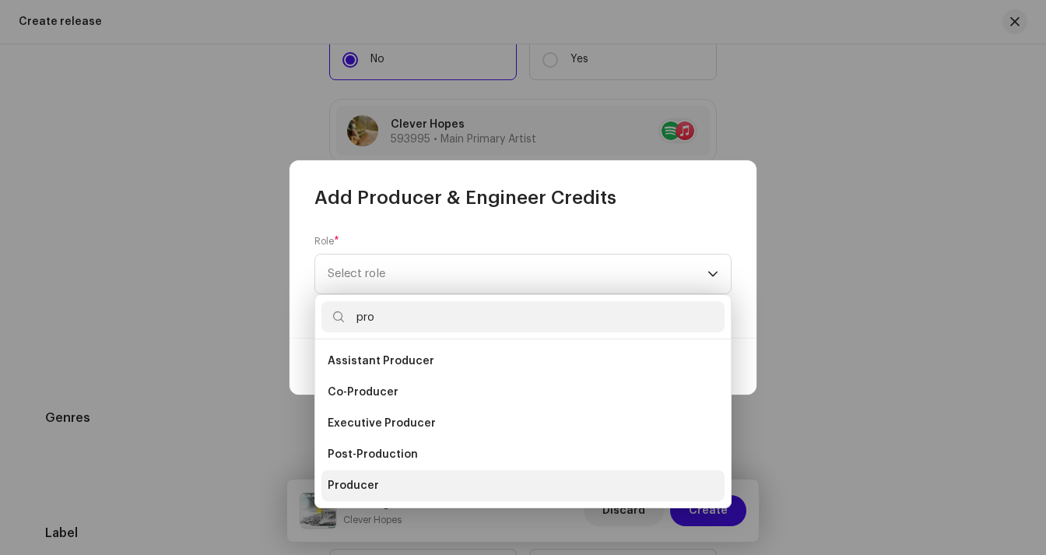
type input "pro"
click at [356, 490] on span "Producer" at bounding box center [353, 486] width 51 height 16
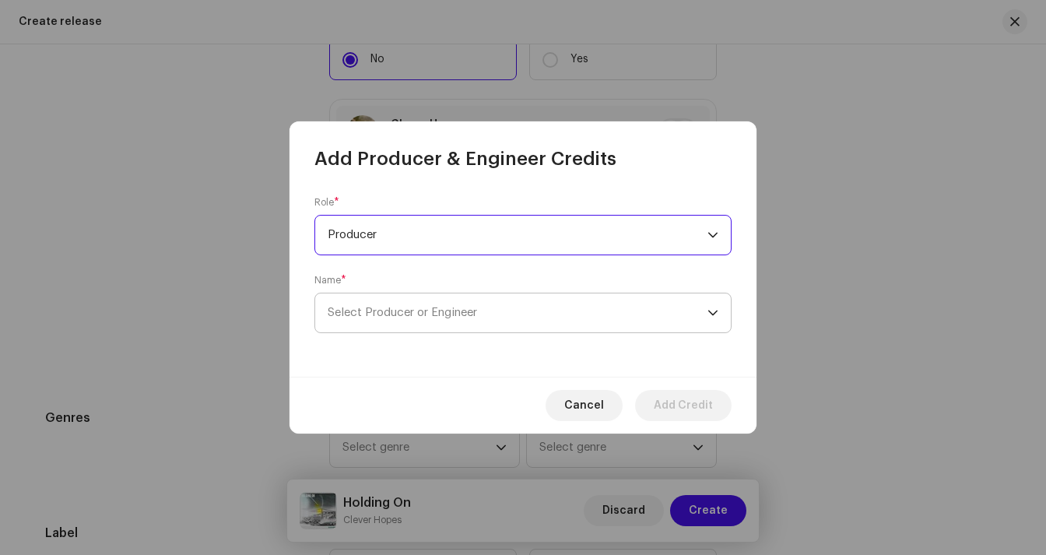
click at [387, 312] on span "Select Producer or Engineer" at bounding box center [402, 313] width 149 height 12
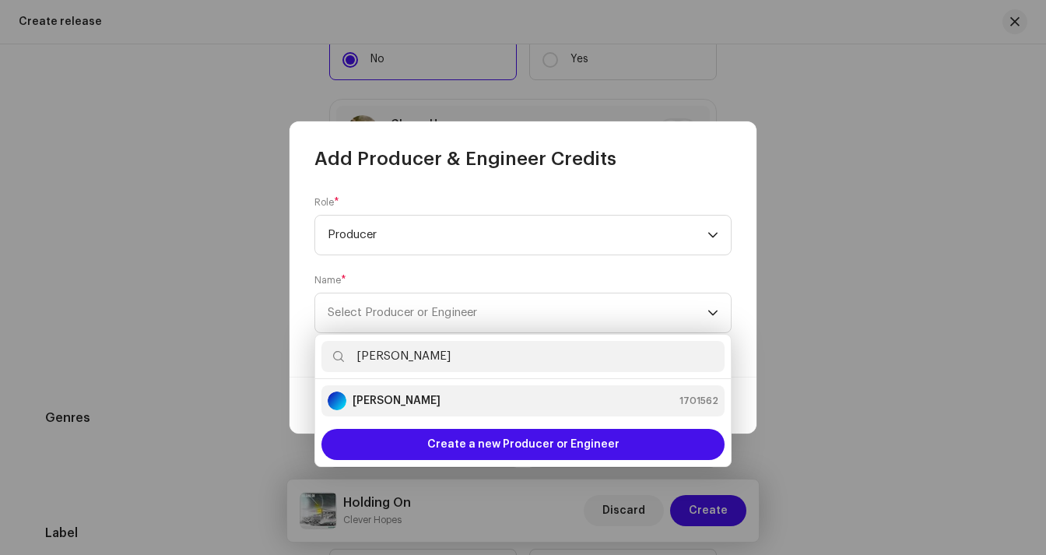
type input "[PERSON_NAME]"
click at [357, 400] on strong "[PERSON_NAME]" at bounding box center [396, 401] width 88 height 16
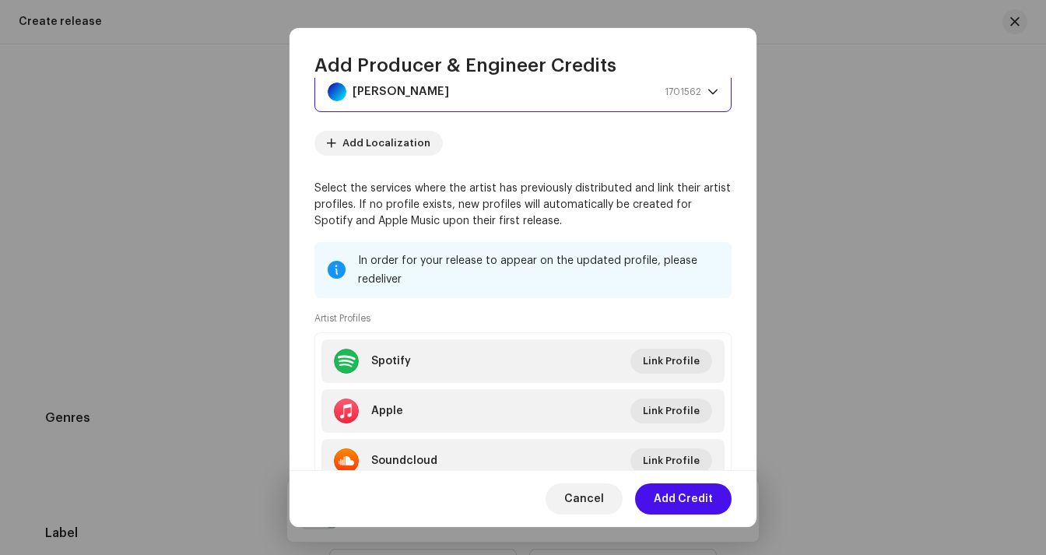
scroll to position [126, 0]
click at [702, 494] on span "Add Credit" at bounding box center [683, 498] width 59 height 31
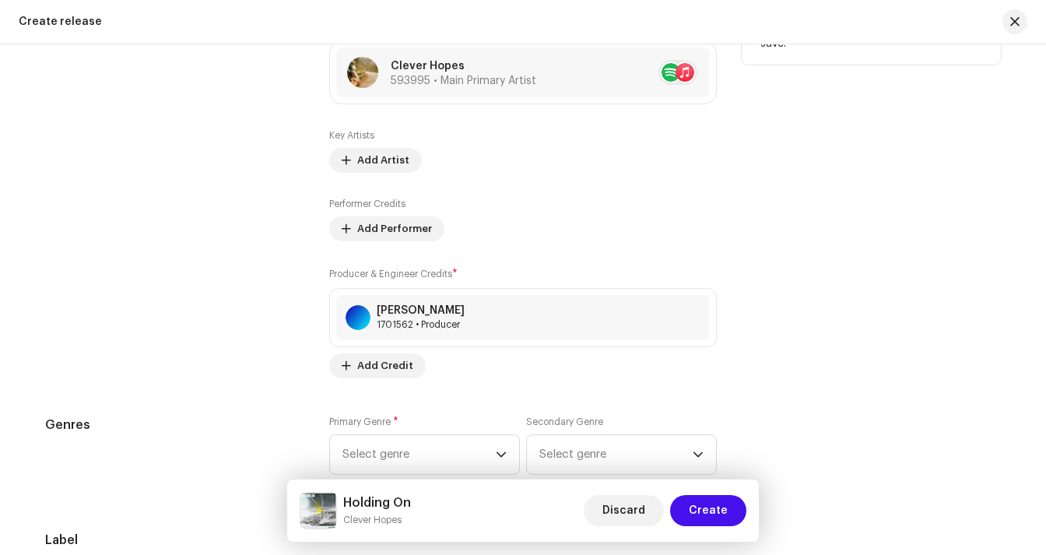
scroll to position [1999, 0]
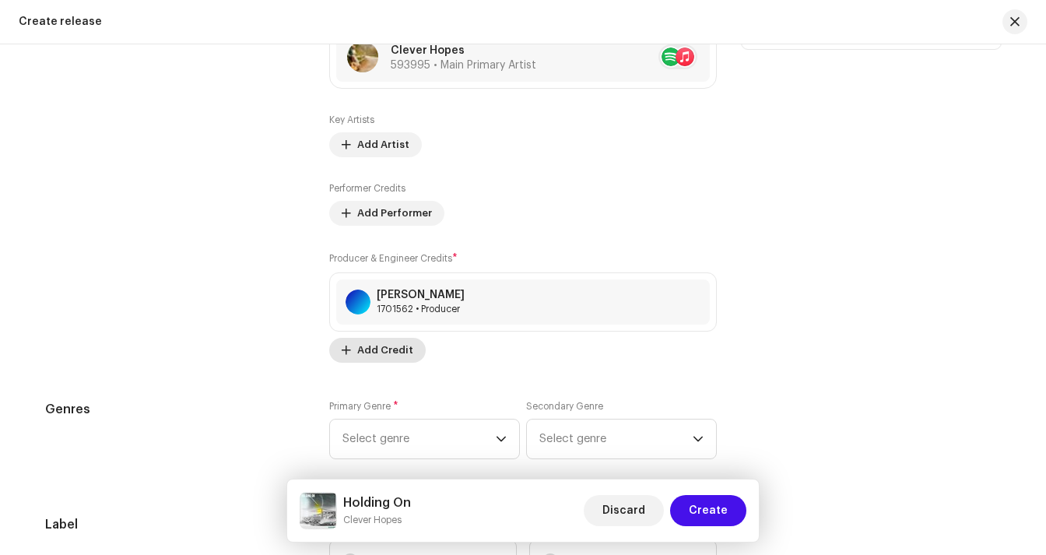
click at [380, 350] on span "Add Credit" at bounding box center [385, 350] width 56 height 31
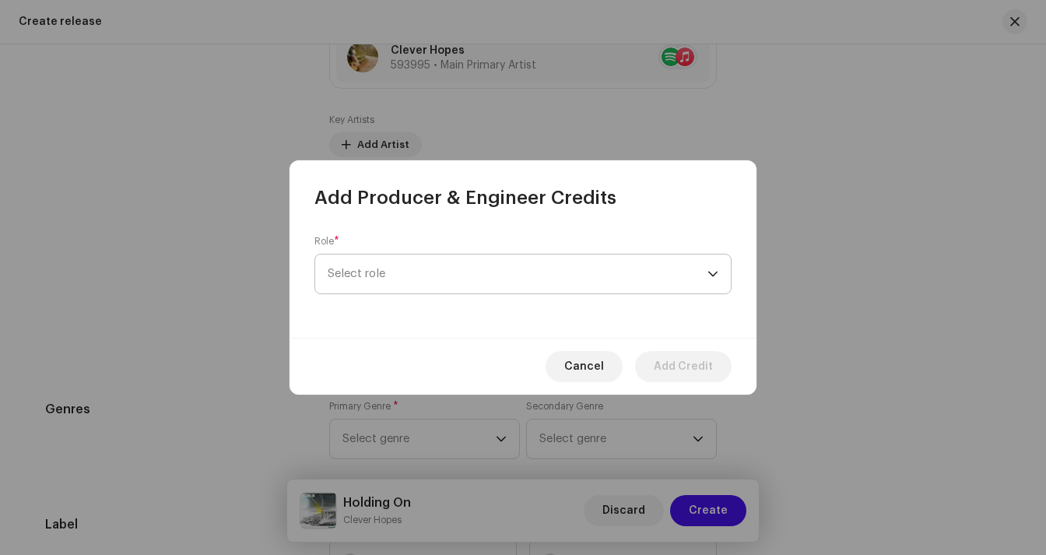
click at [431, 273] on span "Select role" at bounding box center [518, 273] width 380 height 39
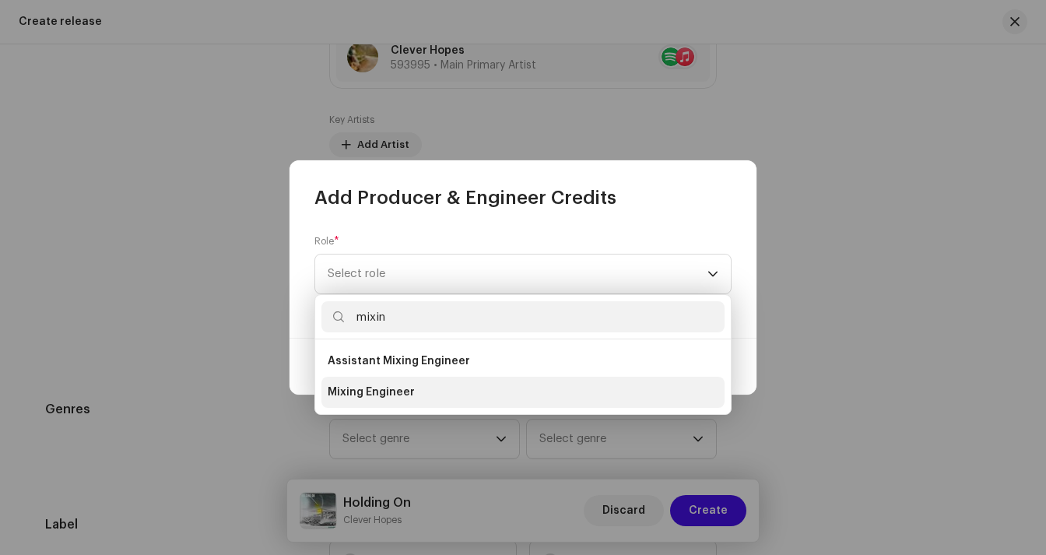
type input "mixin"
click at [391, 394] on span "Mixing Engineer" at bounding box center [371, 392] width 87 height 16
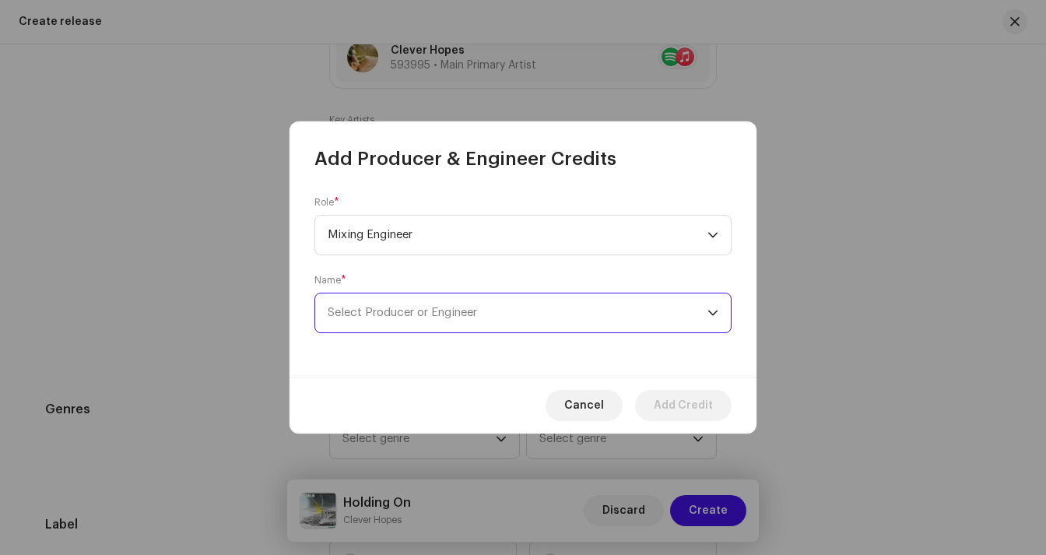
click at [459, 310] on span "Select Producer or Engineer" at bounding box center [402, 313] width 149 height 12
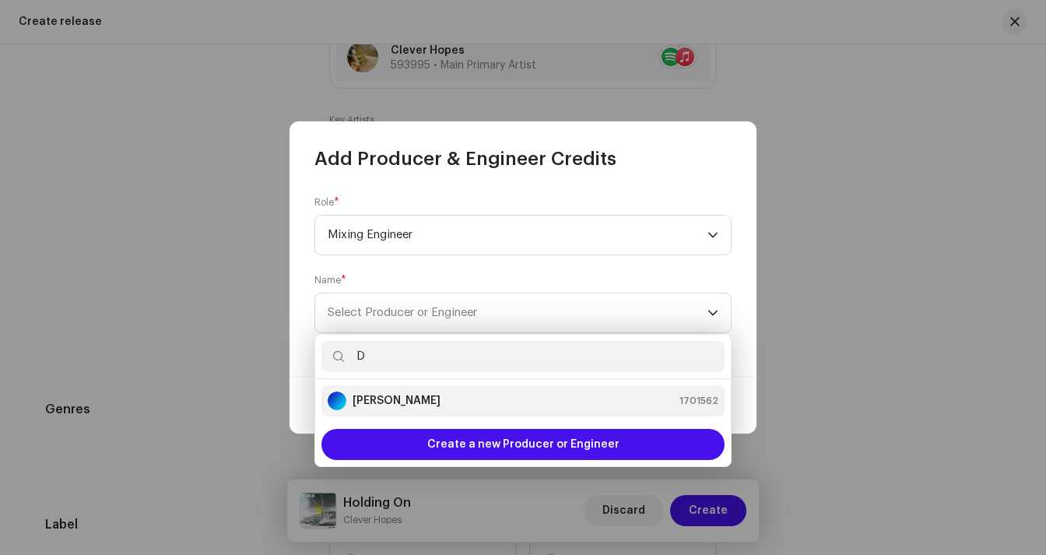
type input "D"
click at [415, 395] on strong "[PERSON_NAME]" at bounding box center [396, 401] width 88 height 16
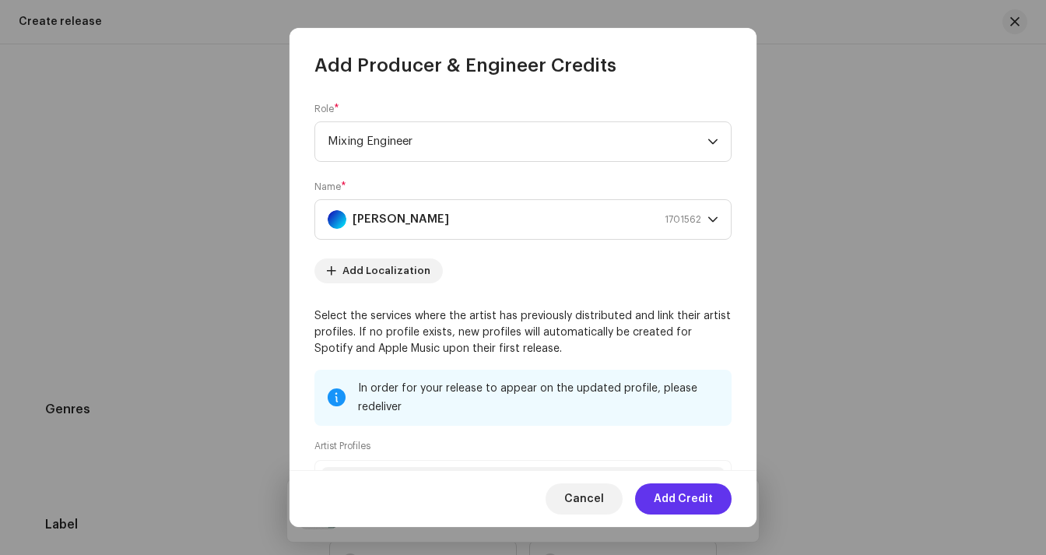
click at [684, 496] on span "Add Credit" at bounding box center [683, 498] width 59 height 31
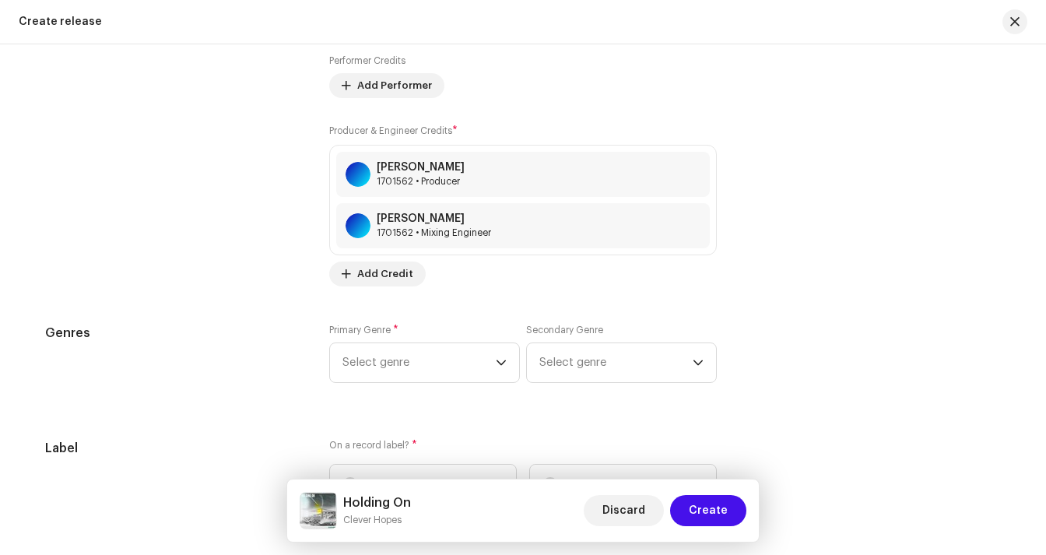
scroll to position [2185, 0]
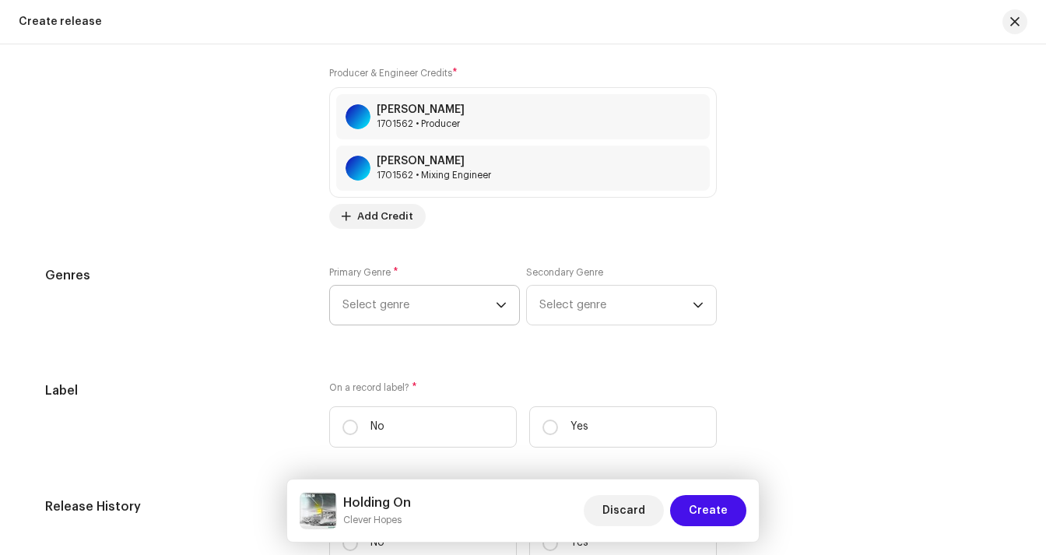
click at [487, 301] on span "Select genre" at bounding box center [418, 305] width 153 height 39
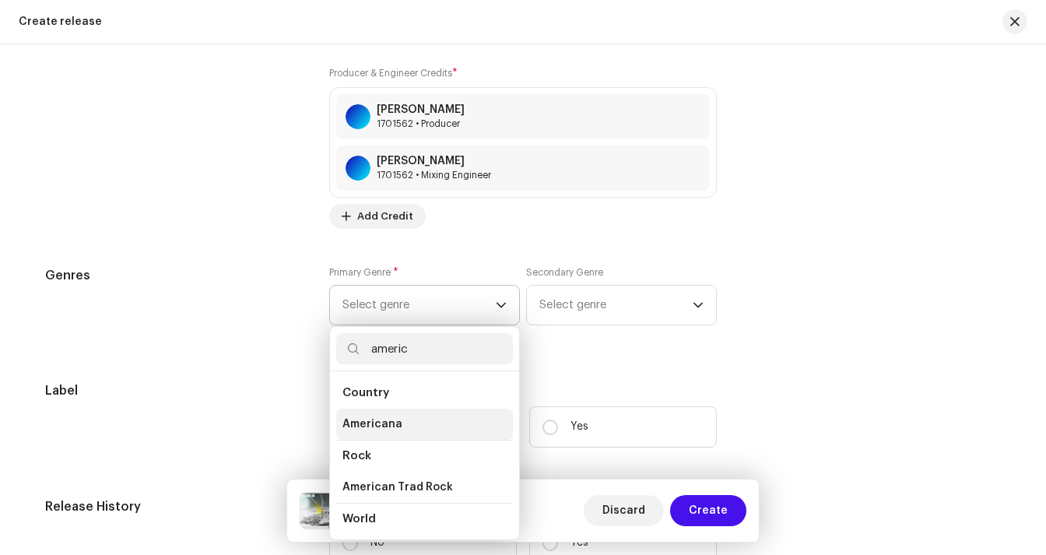
type input "americ"
click at [352, 424] on span "Americana" at bounding box center [372, 424] width 60 height 16
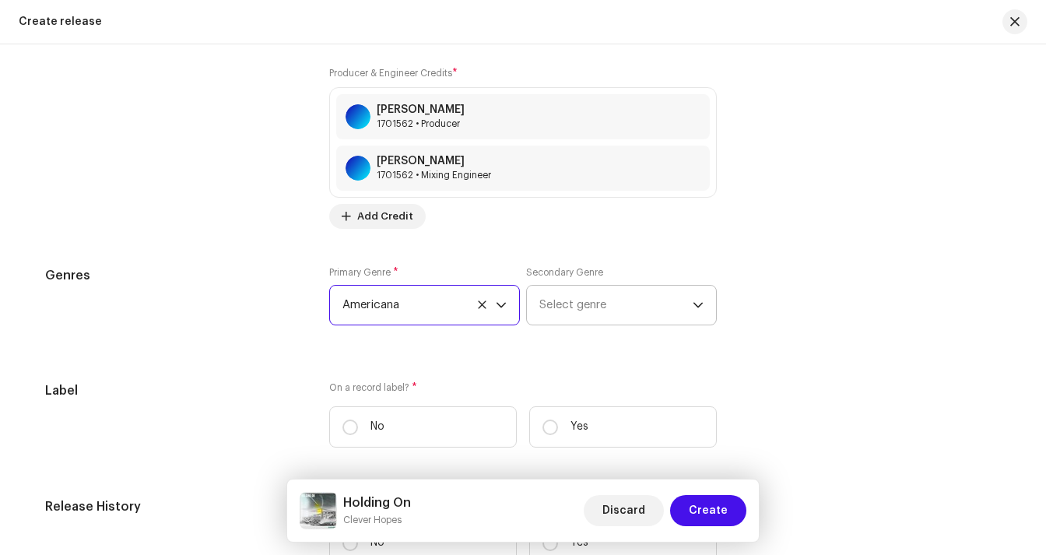
click at [597, 304] on span "Select genre" at bounding box center [615, 305] width 153 height 39
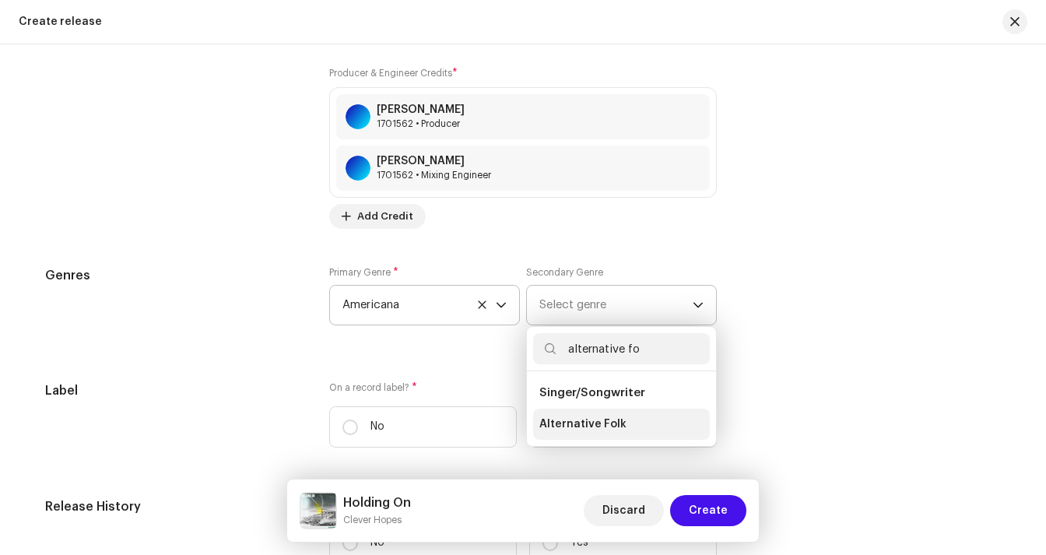
type input "alternative fo"
click at [581, 431] on span "Alternative Folk" at bounding box center [582, 424] width 87 height 16
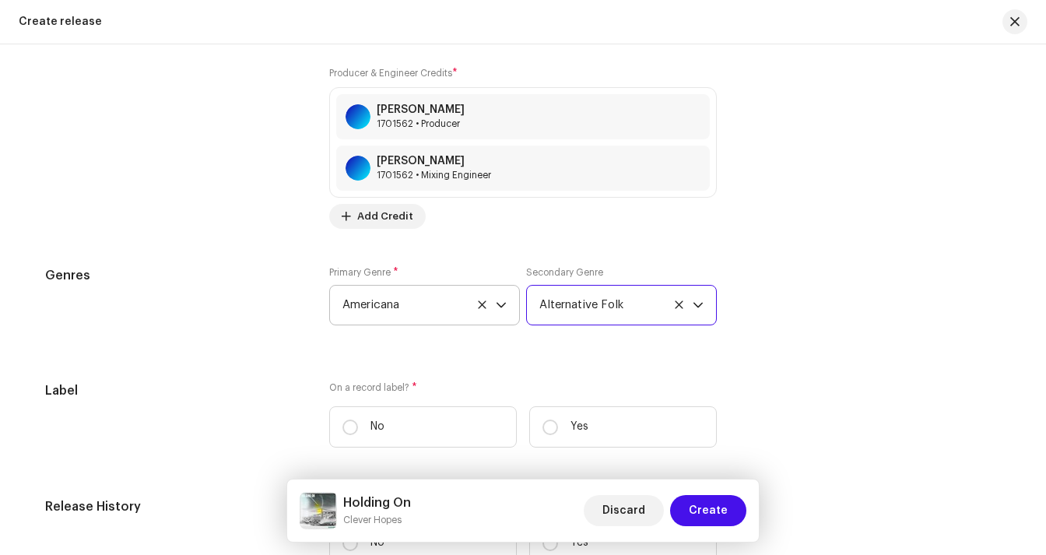
scroll to position [2241, 0]
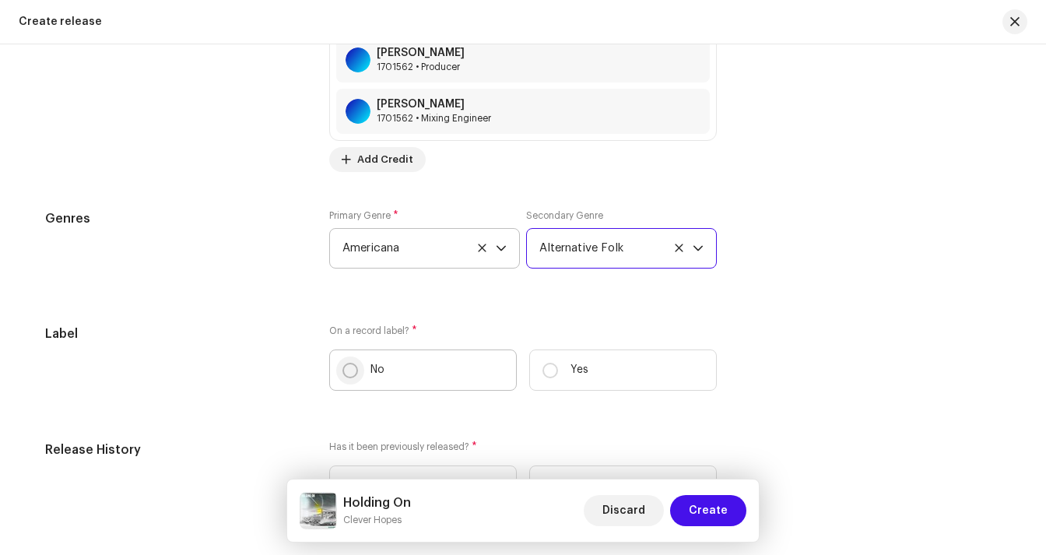
click at [346, 371] on input "No" at bounding box center [350, 371] width 16 height 16
radio input "true"
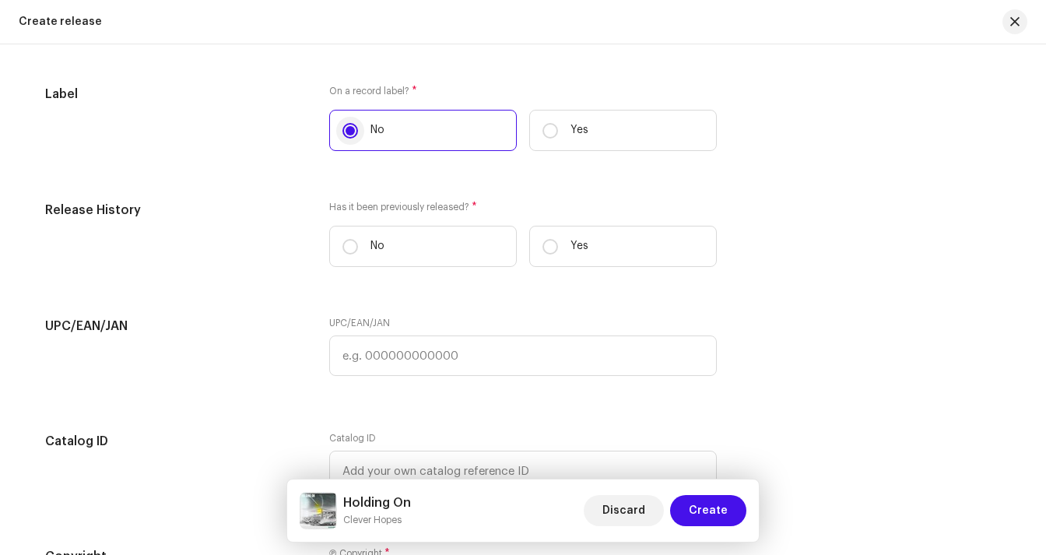
scroll to position [2483, 0]
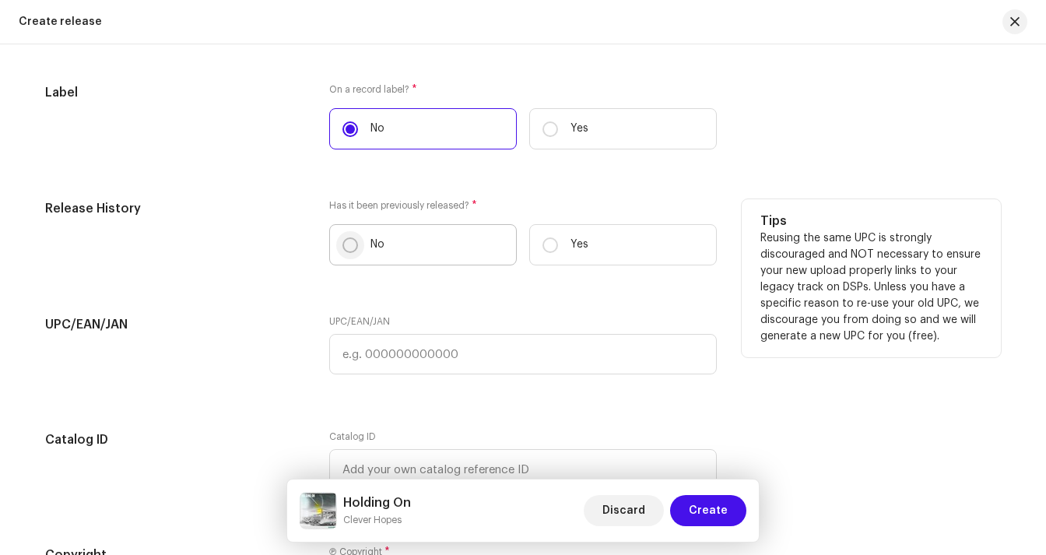
click at [347, 240] on input "No" at bounding box center [350, 245] width 16 height 16
radio input "true"
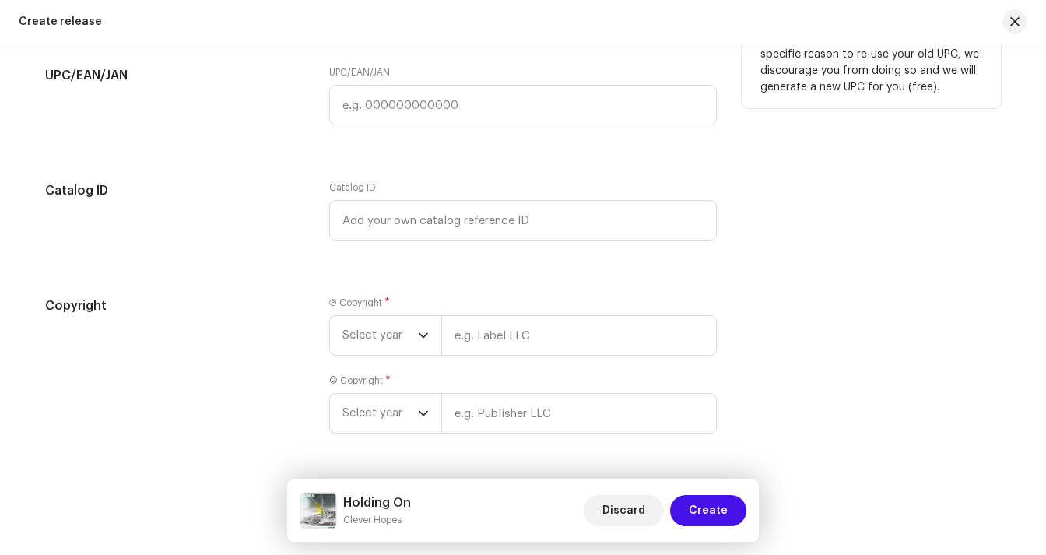
scroll to position [2743, 0]
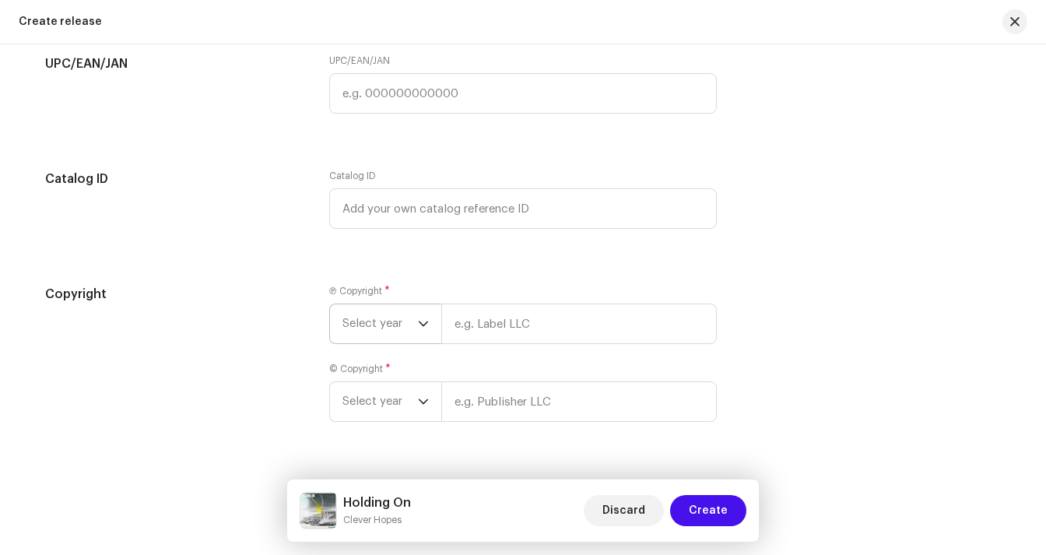
click at [418, 329] on icon "dropdown trigger" at bounding box center [423, 323] width 11 height 11
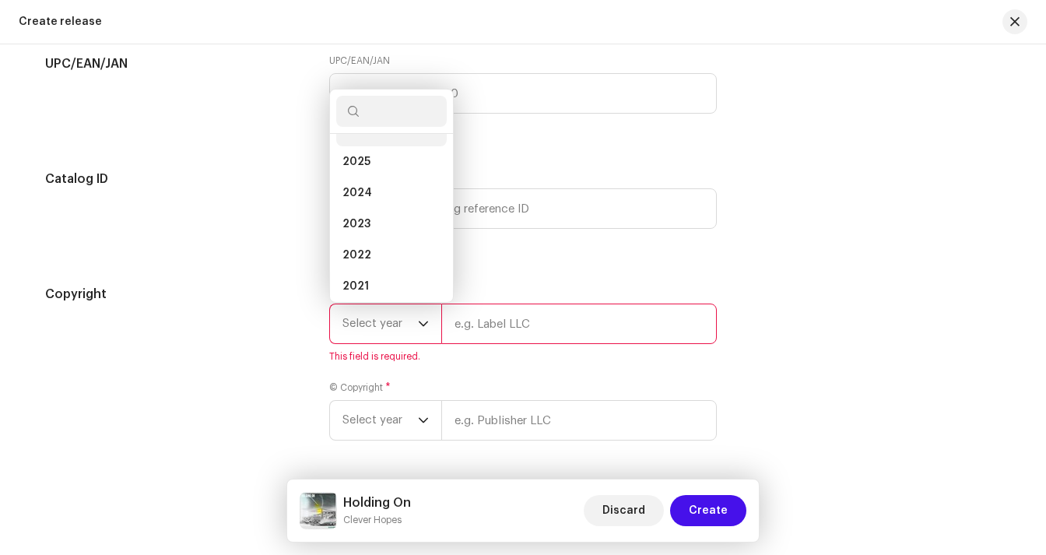
scroll to position [6, 0]
click at [355, 180] on span "2025" at bounding box center [356, 181] width 28 height 16
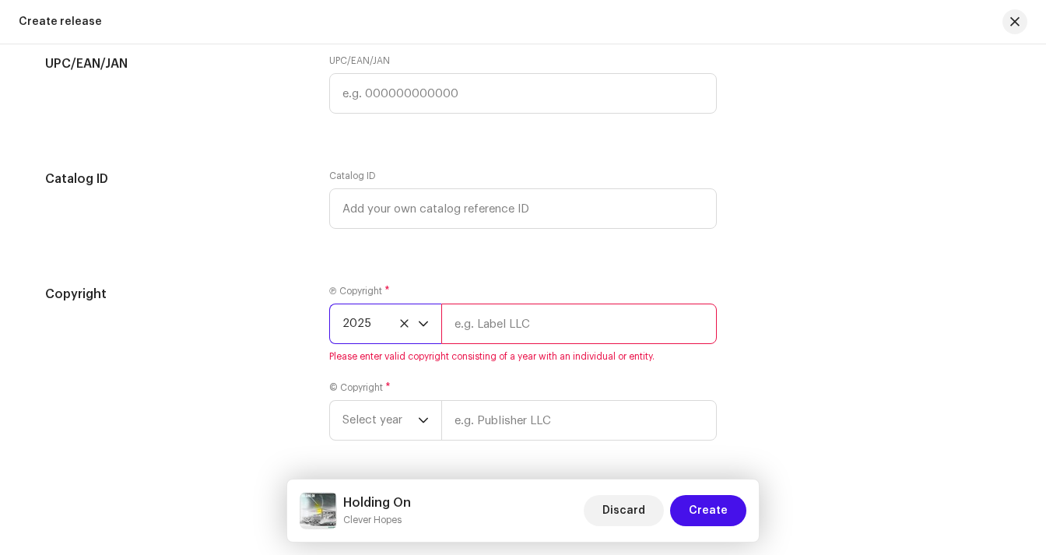
click at [530, 329] on input "text" at bounding box center [578, 323] width 275 height 40
type input "[PERSON_NAME] [PERSON_NAME]"
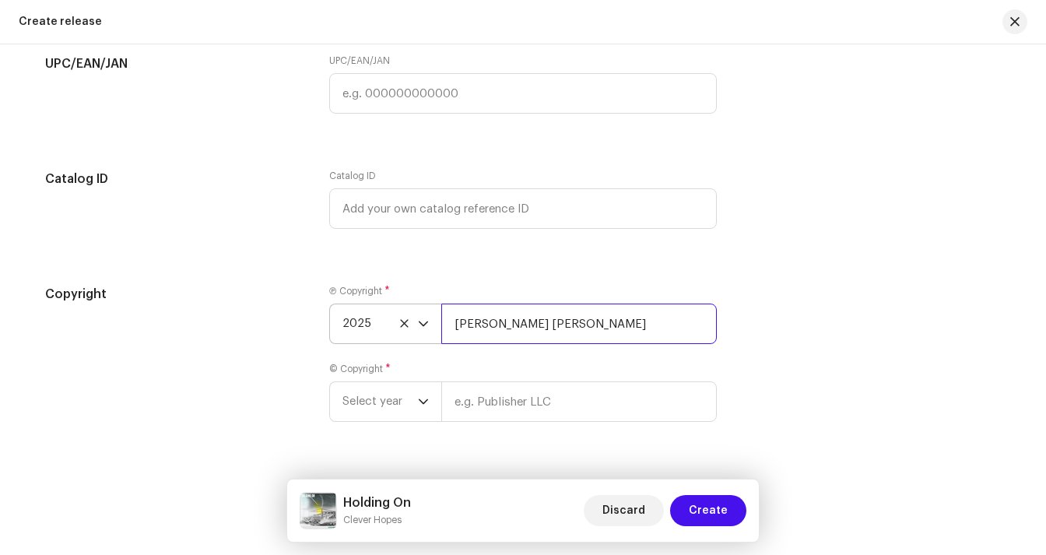
scroll to position [2783, 0]
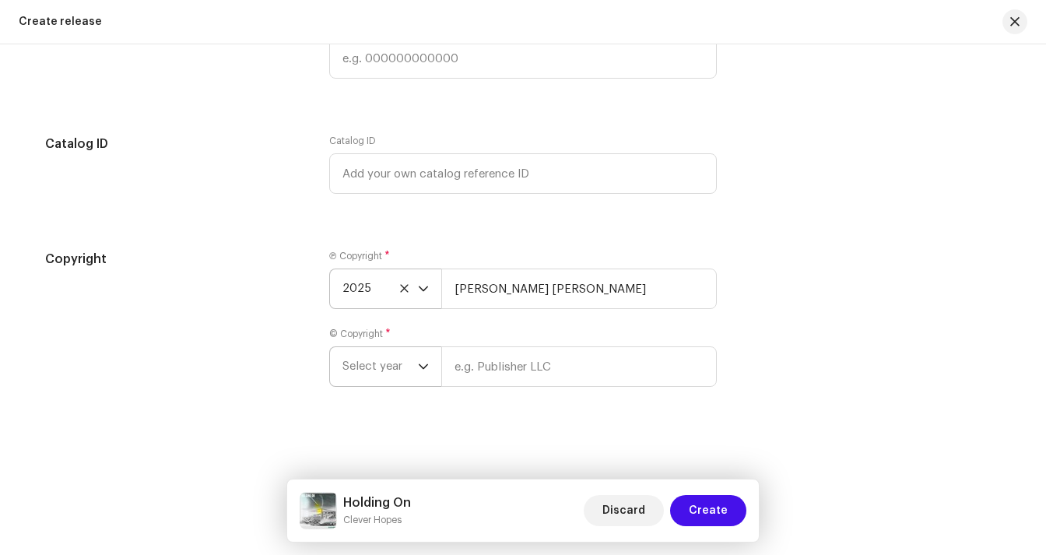
click at [427, 374] on p-select "Select year" at bounding box center [385, 366] width 112 height 40
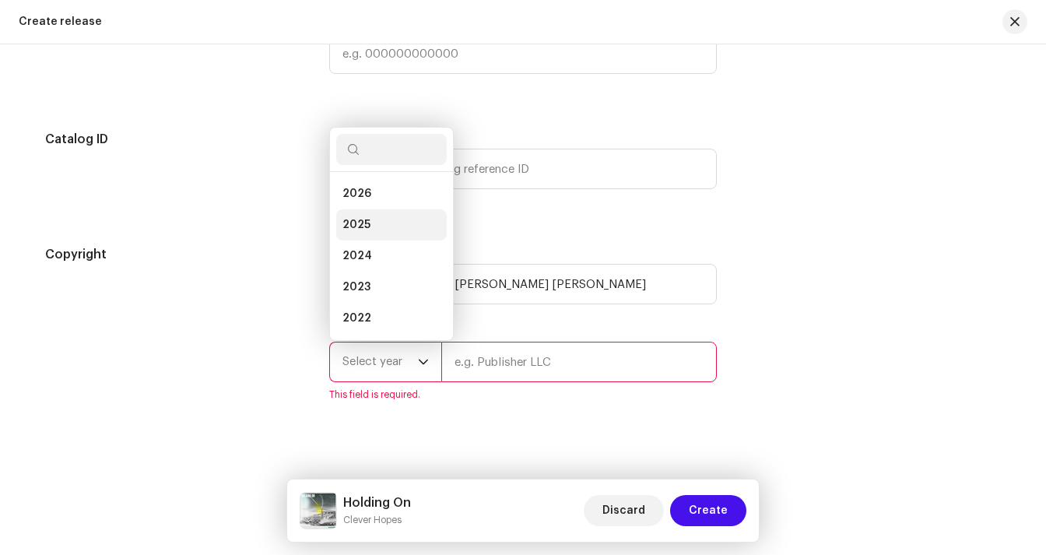
scroll to position [25, 0]
click at [384, 210] on li "2025" at bounding box center [391, 199] width 110 height 31
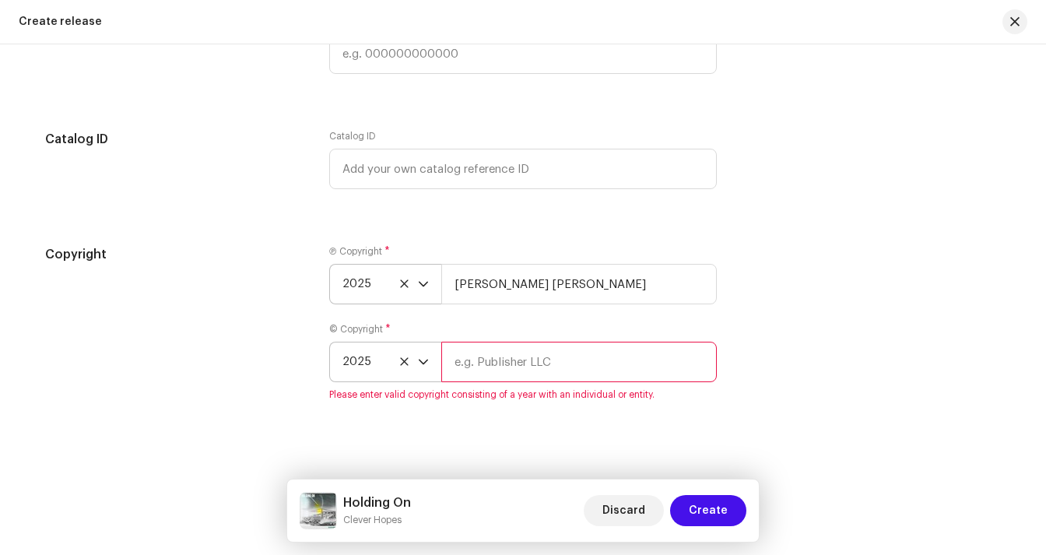
click at [517, 365] on input "text" at bounding box center [578, 362] width 275 height 40
type input "[PERSON_NAME] [PERSON_NAME]"
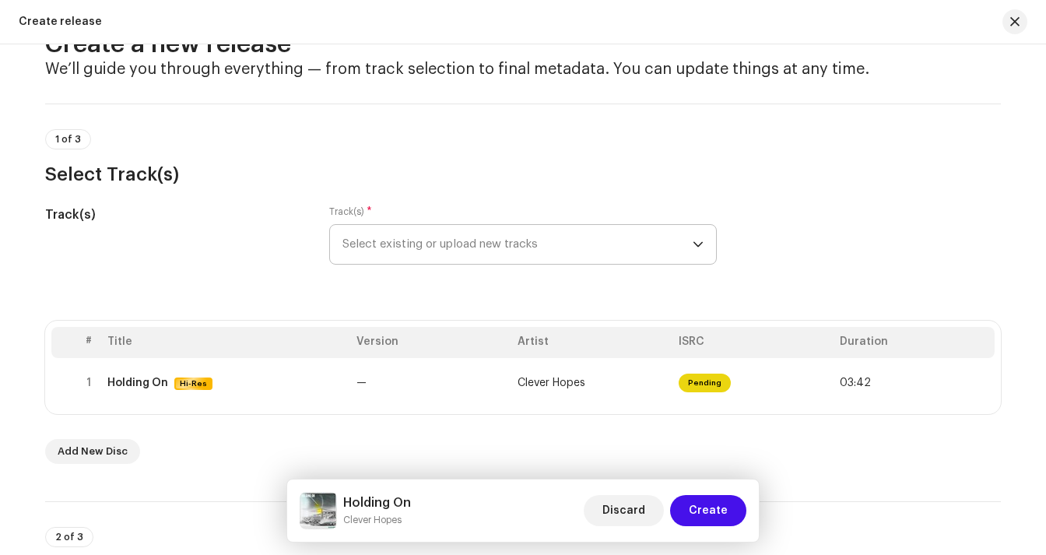
scroll to position [49, 0]
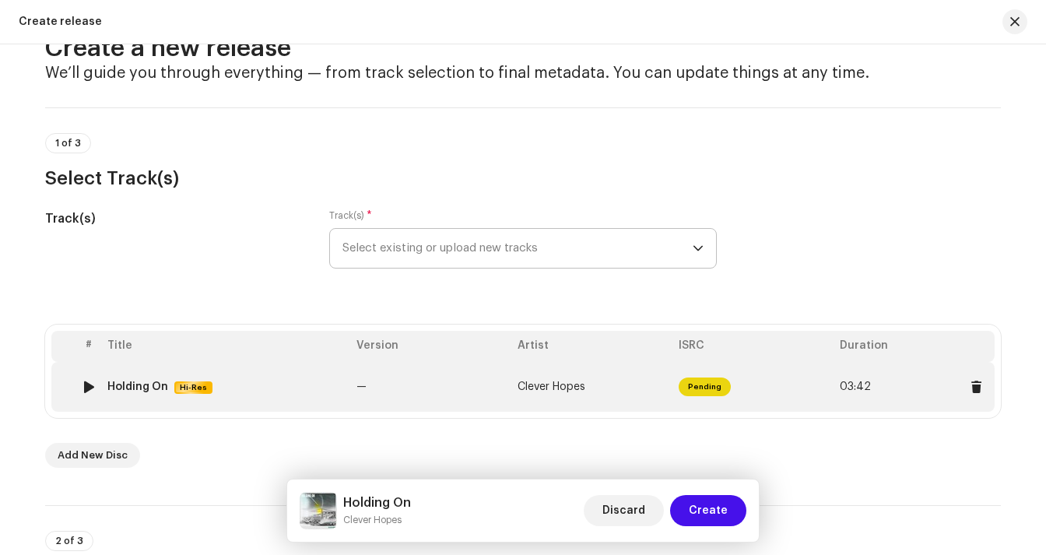
click at [689, 393] on span "Pending" at bounding box center [704, 386] width 52 height 19
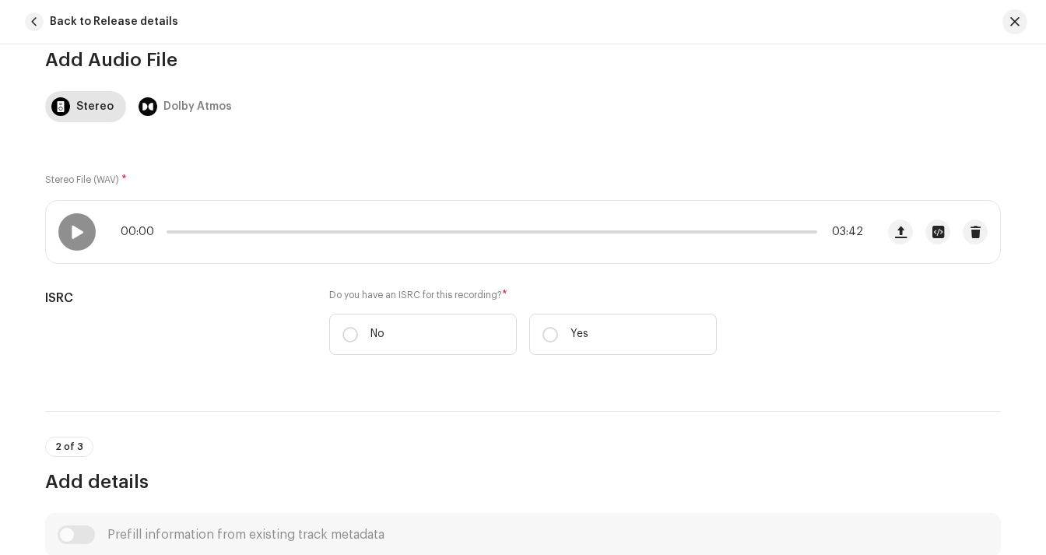
scroll to position [176, 0]
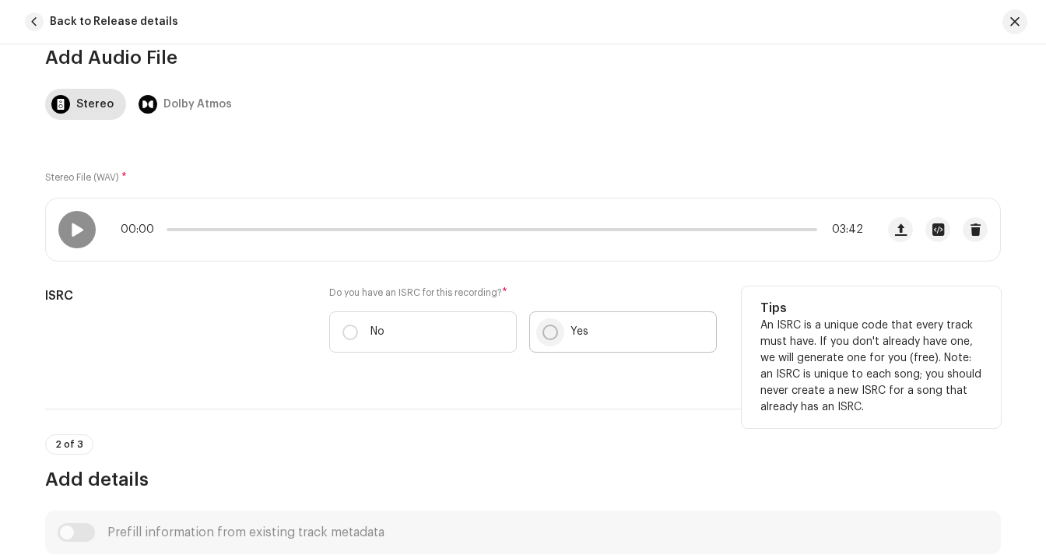
click at [551, 334] on input "Yes" at bounding box center [550, 332] width 16 height 16
radio input "true"
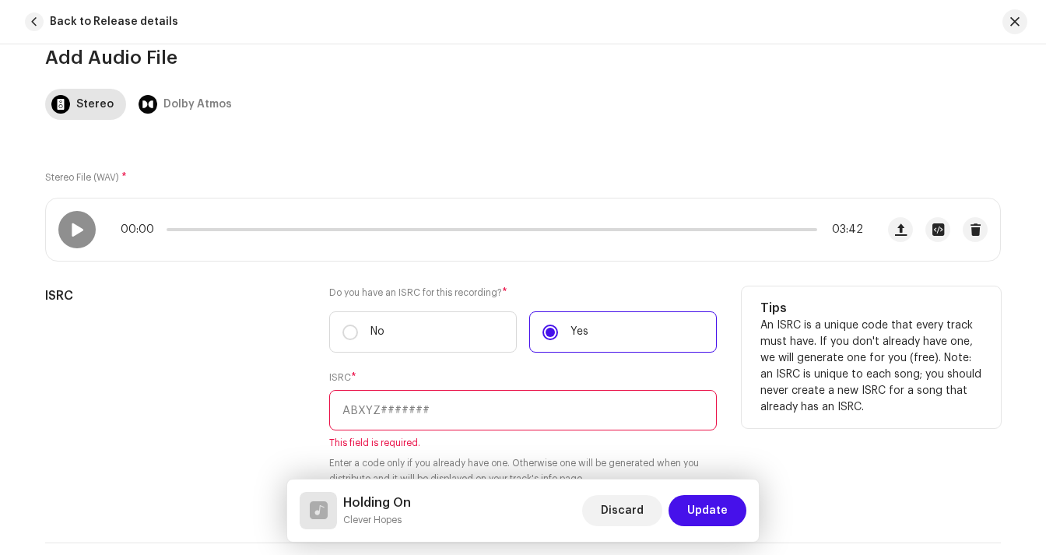
click at [454, 407] on input "text" at bounding box center [522, 410] width 387 height 40
click at [398, 405] on input "text" at bounding box center [522, 410] width 387 height 40
paste input "CBA5L2500001"
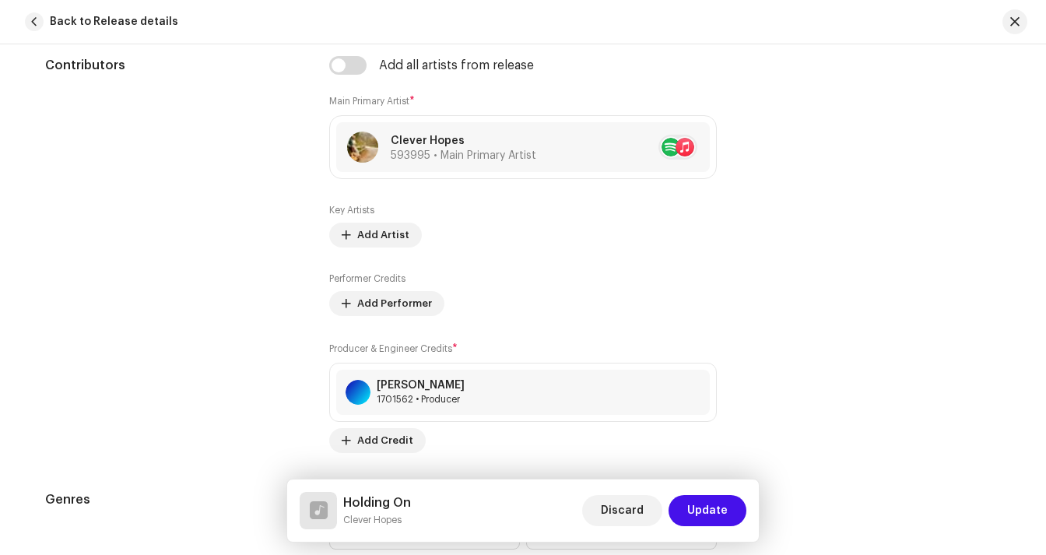
scroll to position [1062, 0]
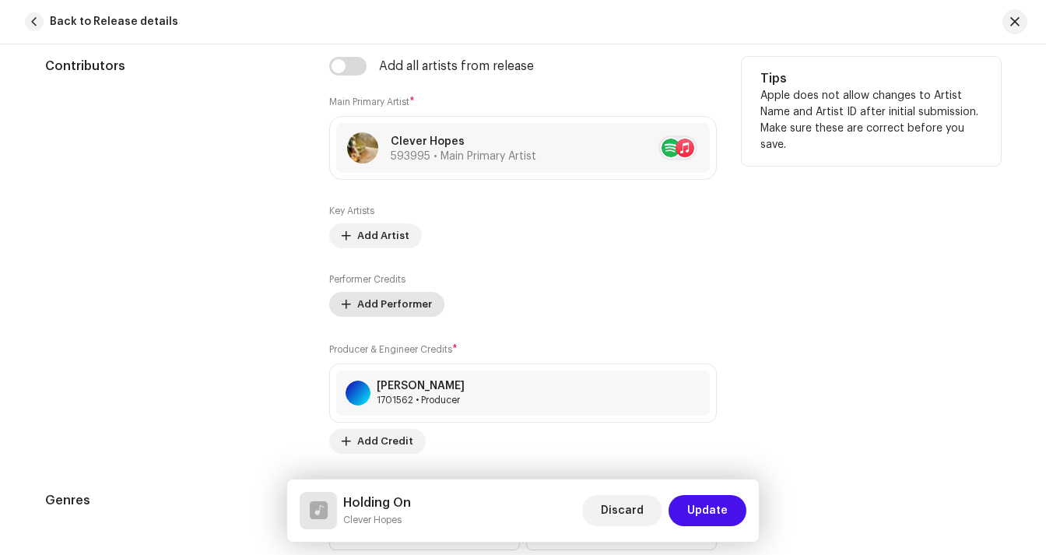
type input "CBA5L2500001"
click at [405, 305] on span "Add Performer" at bounding box center [394, 304] width 75 height 31
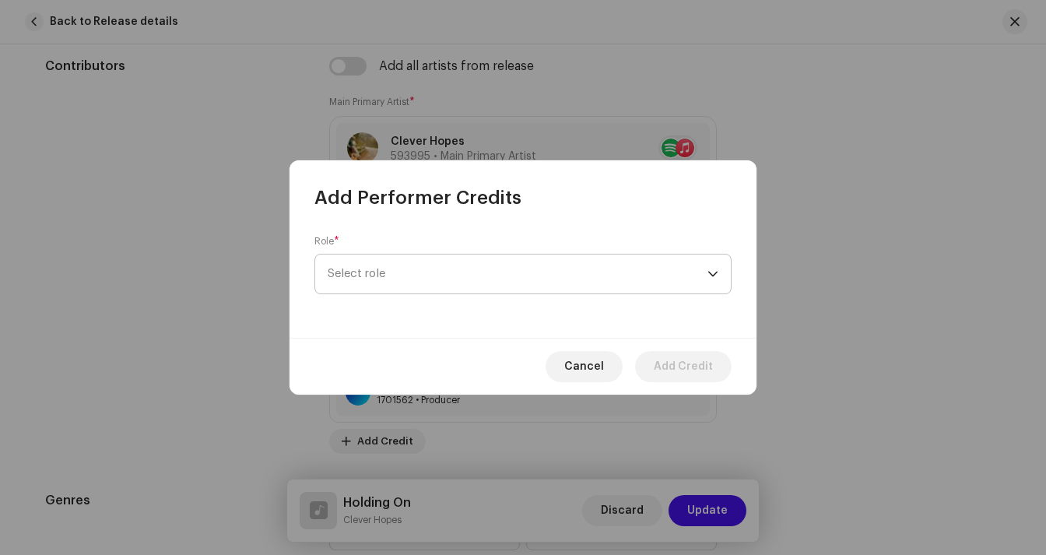
click at [410, 259] on span "Select role" at bounding box center [518, 273] width 380 height 39
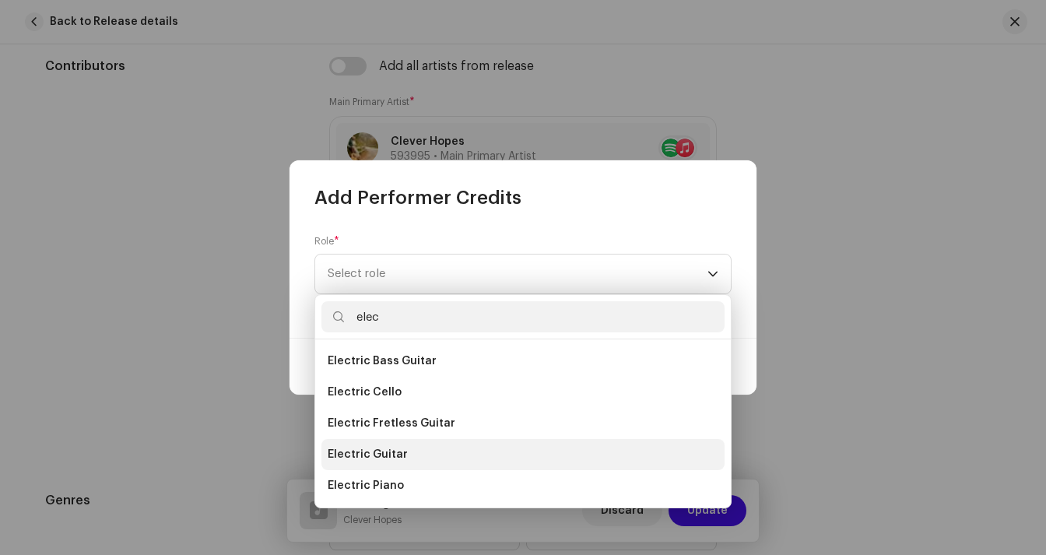
type input "elec"
click at [377, 448] on span "Electric Guitar" at bounding box center [368, 455] width 80 height 16
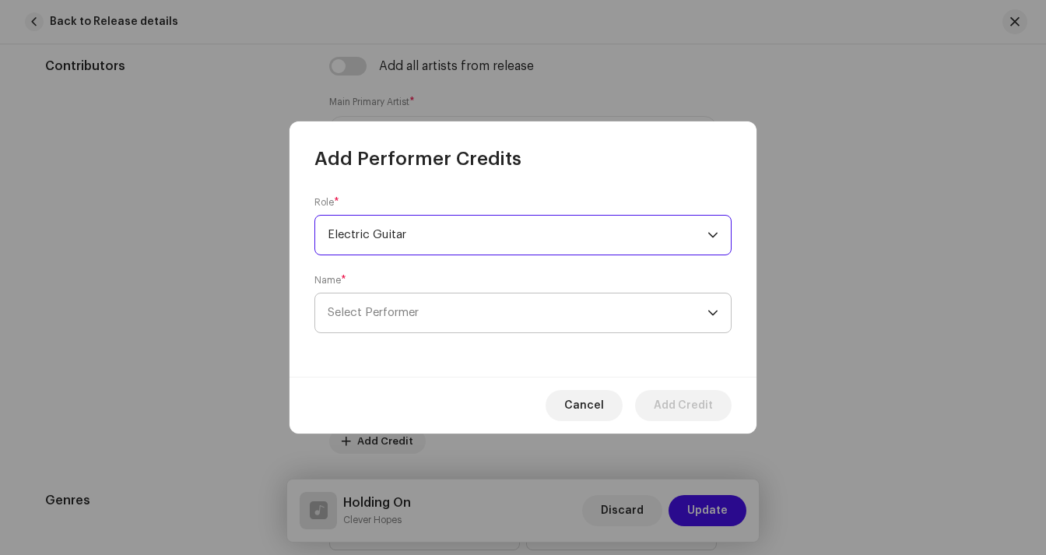
click at [368, 316] on span "Select Performer" at bounding box center [373, 313] width 91 height 12
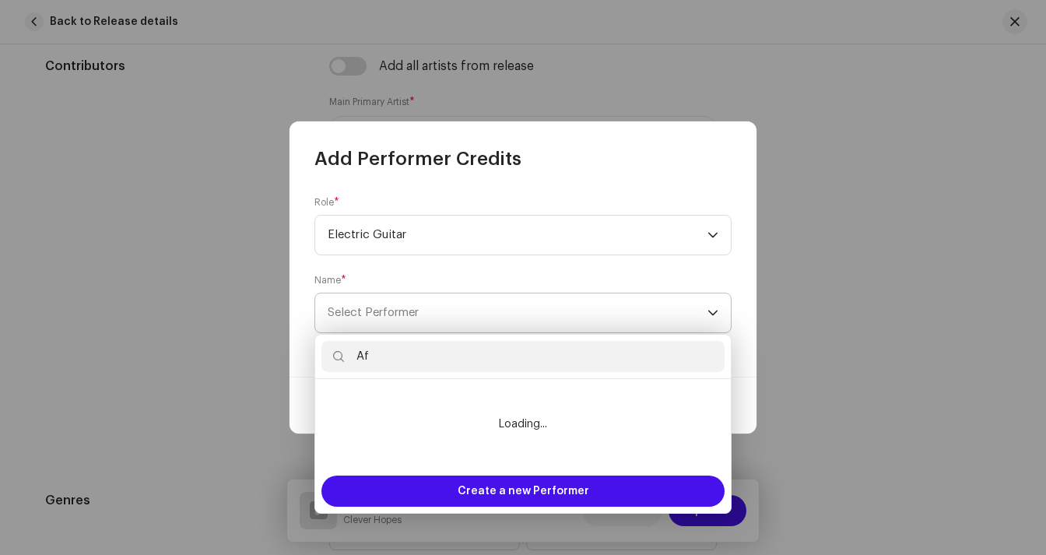
type input "A"
type input "[GEOGRAPHIC_DATA]"
drag, startPoint x: 406, startPoint y: 360, endPoint x: 311, endPoint y: 343, distance: 96.4
click at [311, 343] on body "Clever Hopes Home Catalog Transactions Analytics Resources Clever Hopes Assets …" at bounding box center [523, 277] width 1046 height 555
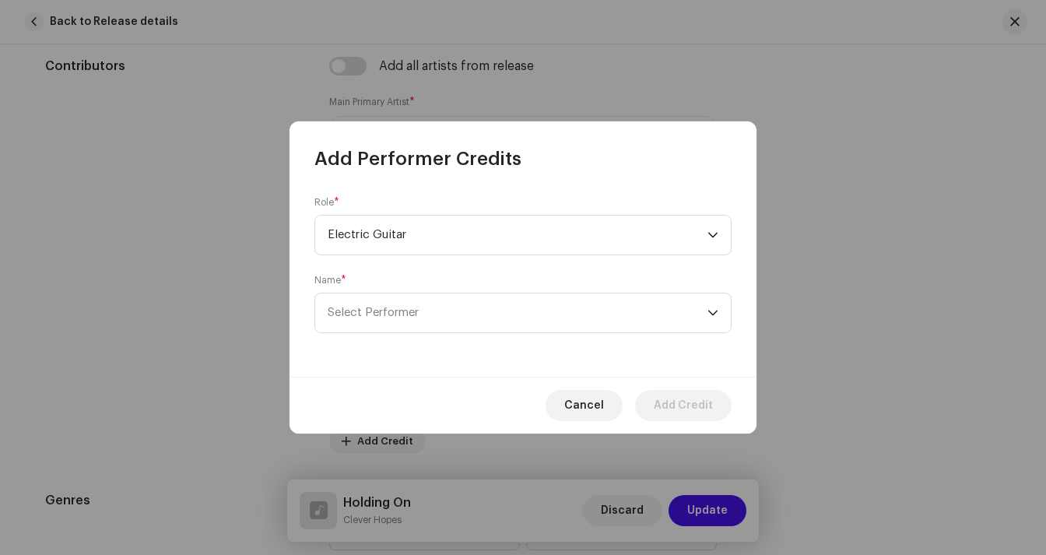
click at [350, 336] on div "Role * Electric Guitar Name * Select Performer" at bounding box center [522, 273] width 467 height 205
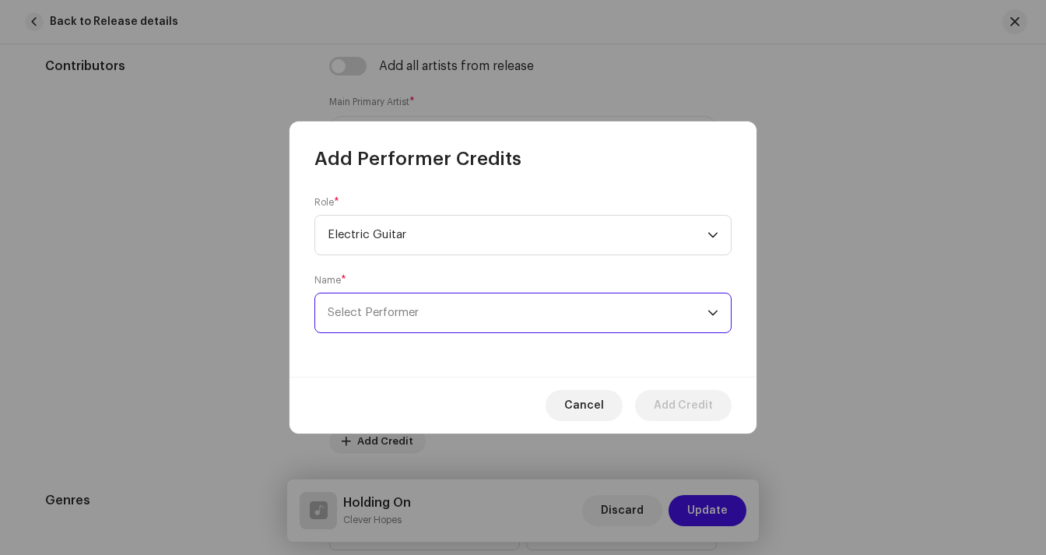
click at [367, 306] on span "Select Performer" at bounding box center [518, 312] width 380 height 39
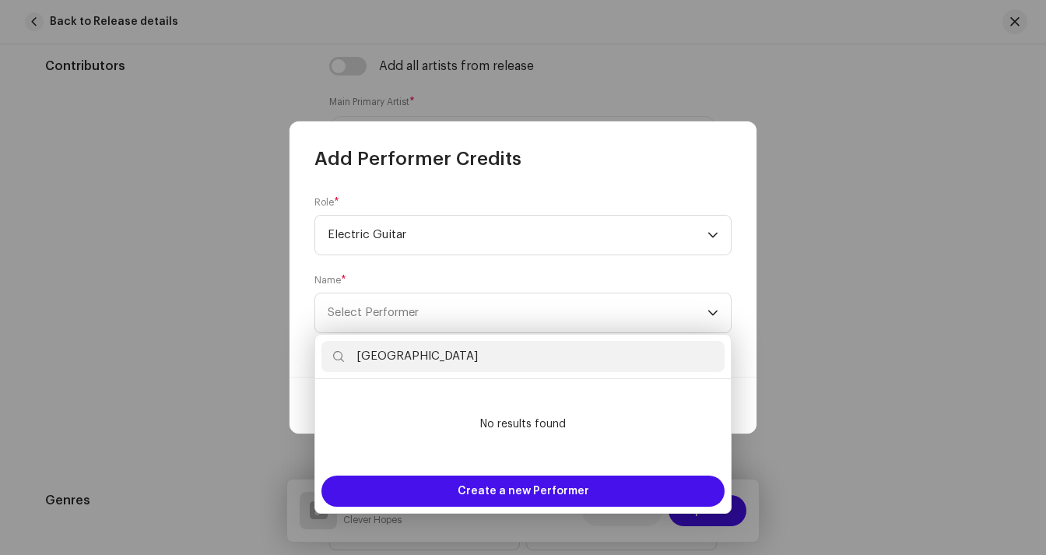
drag, startPoint x: 415, startPoint y: 360, endPoint x: 313, endPoint y: 338, distance: 104.4
click at [313, 339] on body "Clever Hopes Home Catalog Transactions Analytics Resources Clever Hopes Assets …" at bounding box center [523, 277] width 1046 height 555
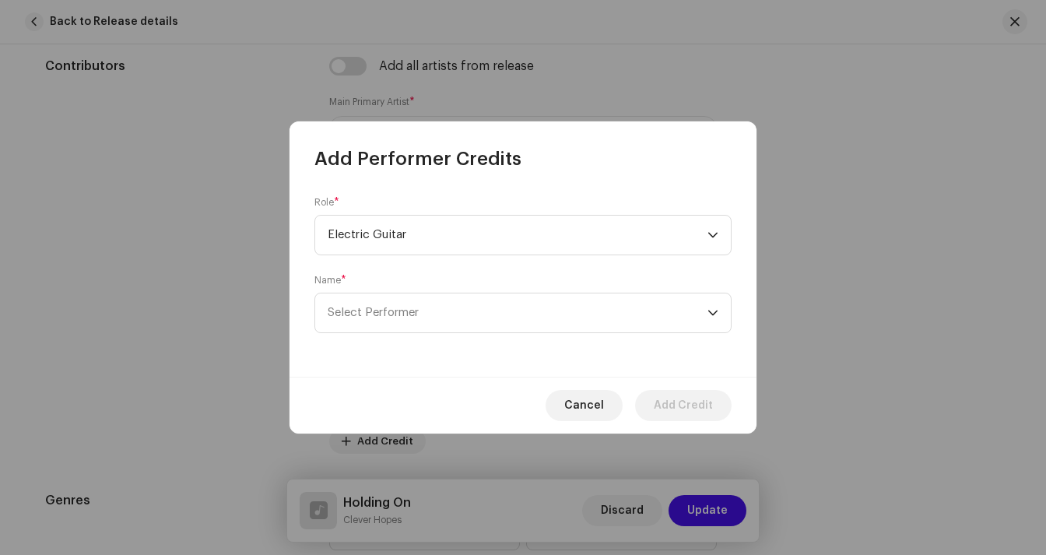
click at [355, 337] on div "Role * Electric Guitar Name * Select Performer" at bounding box center [522, 273] width 467 height 205
click at [370, 310] on span "Select Performer" at bounding box center [373, 313] width 91 height 12
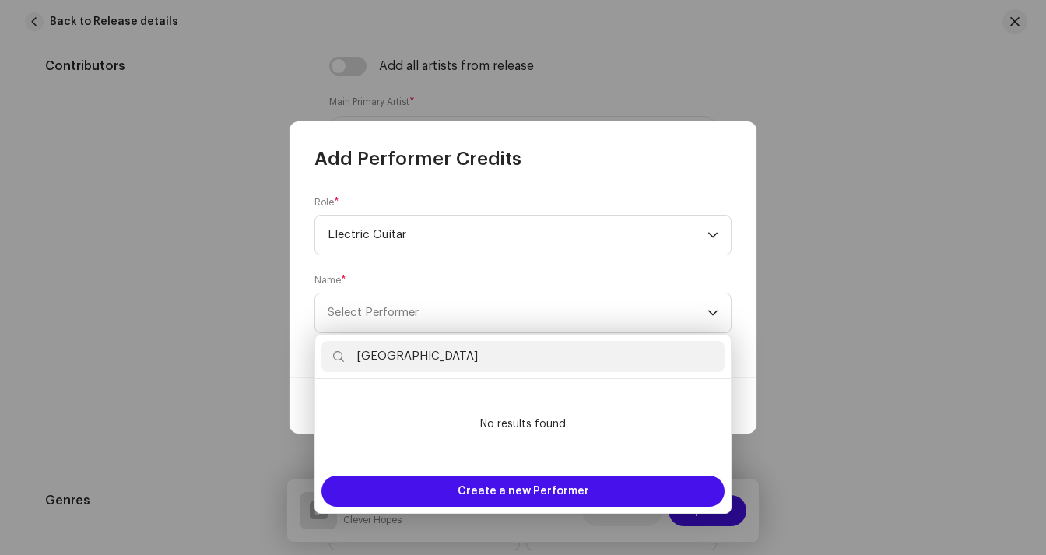
drag, startPoint x: 419, startPoint y: 363, endPoint x: 338, endPoint y: 335, distance: 85.6
click at [338, 335] on div "[GEOGRAPHIC_DATA]" at bounding box center [522, 357] width 415 height 44
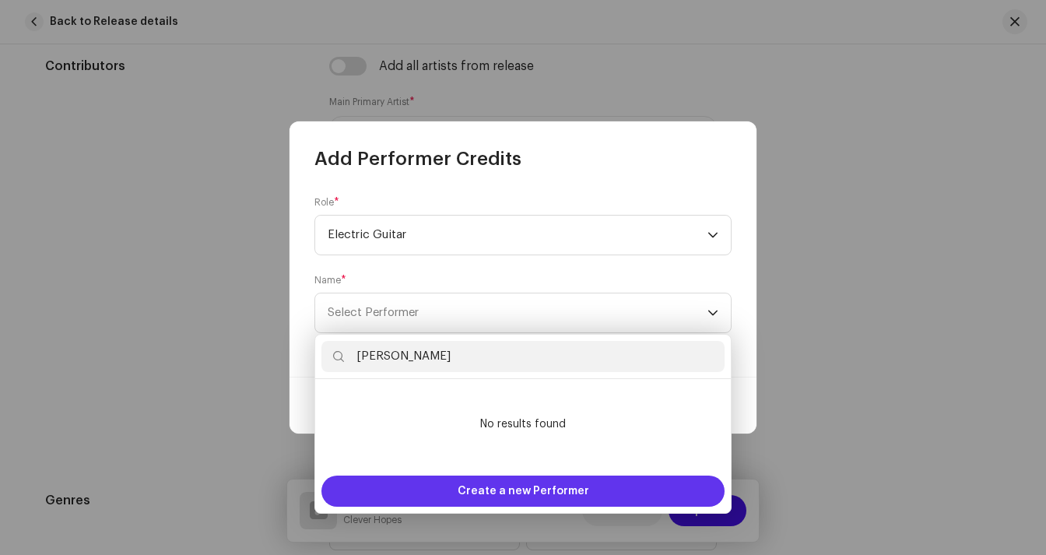
type input "[PERSON_NAME]"
click at [477, 482] on span "Create a new Performer" at bounding box center [522, 490] width 131 height 31
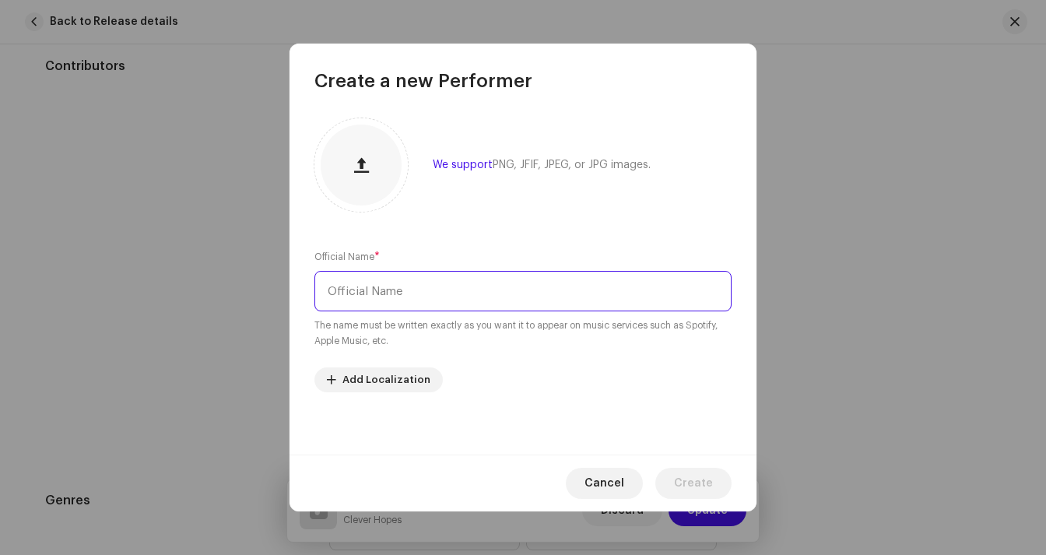
click at [492, 293] on input "text" at bounding box center [522, 291] width 417 height 40
type input "[PERSON_NAME]"
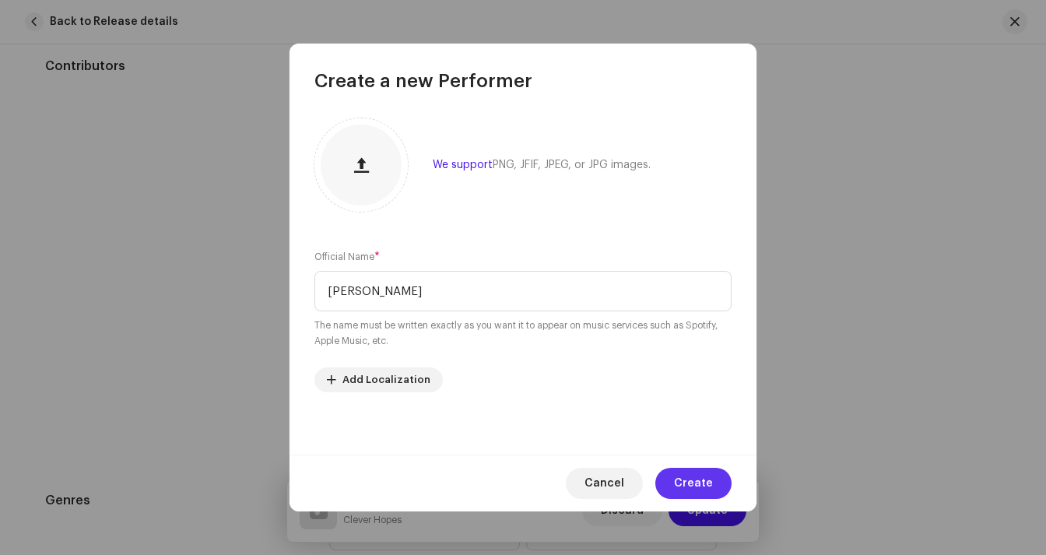
click at [701, 482] on span "Create" at bounding box center [693, 483] width 39 height 31
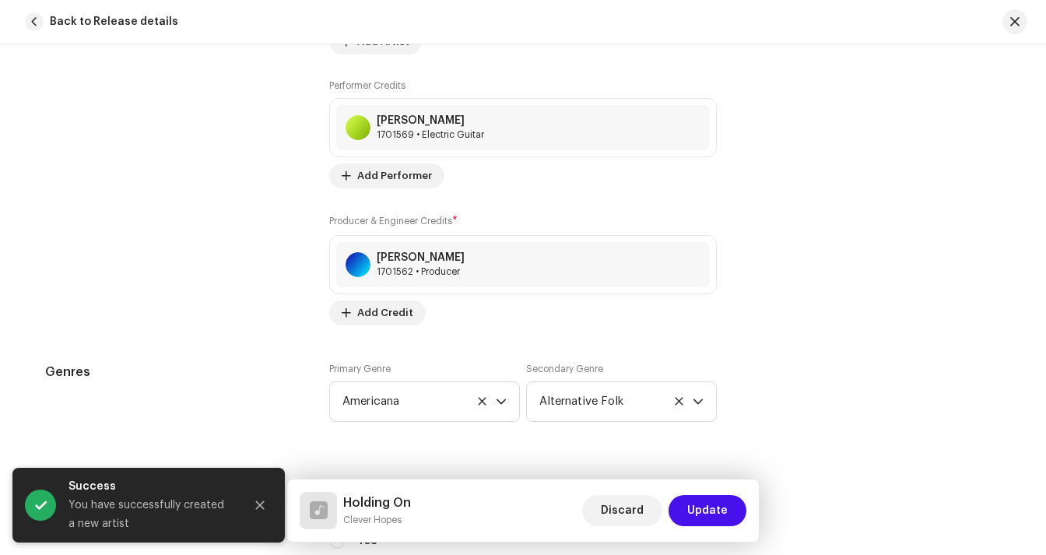
scroll to position [1111, 0]
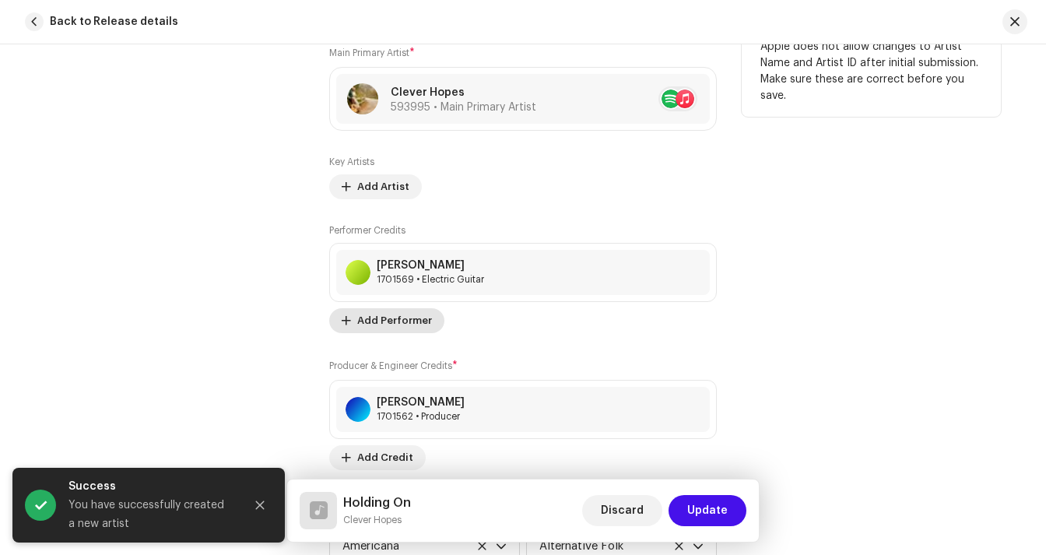
click at [398, 316] on span "Add Performer" at bounding box center [394, 320] width 75 height 31
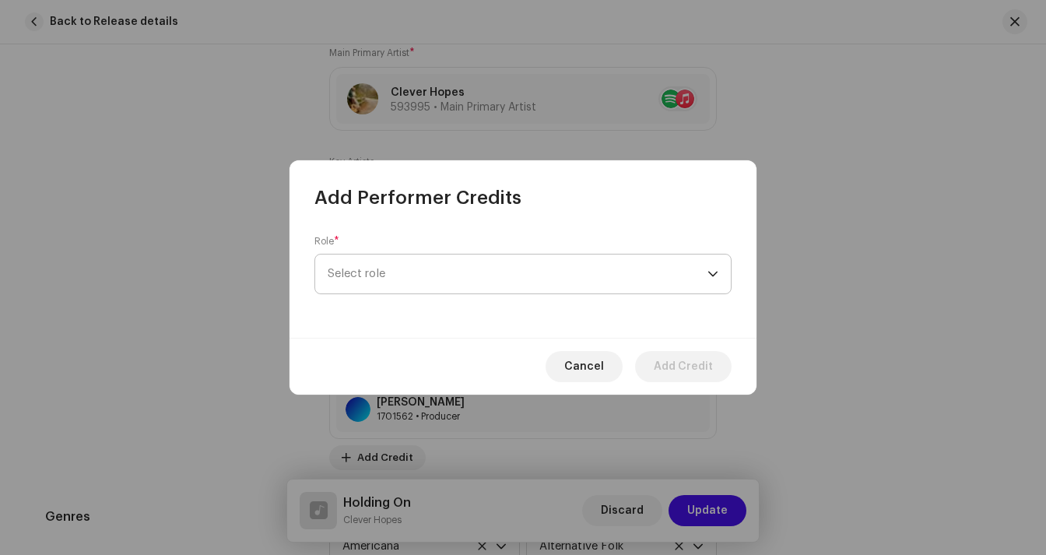
click at [403, 275] on span "Select role" at bounding box center [518, 273] width 380 height 39
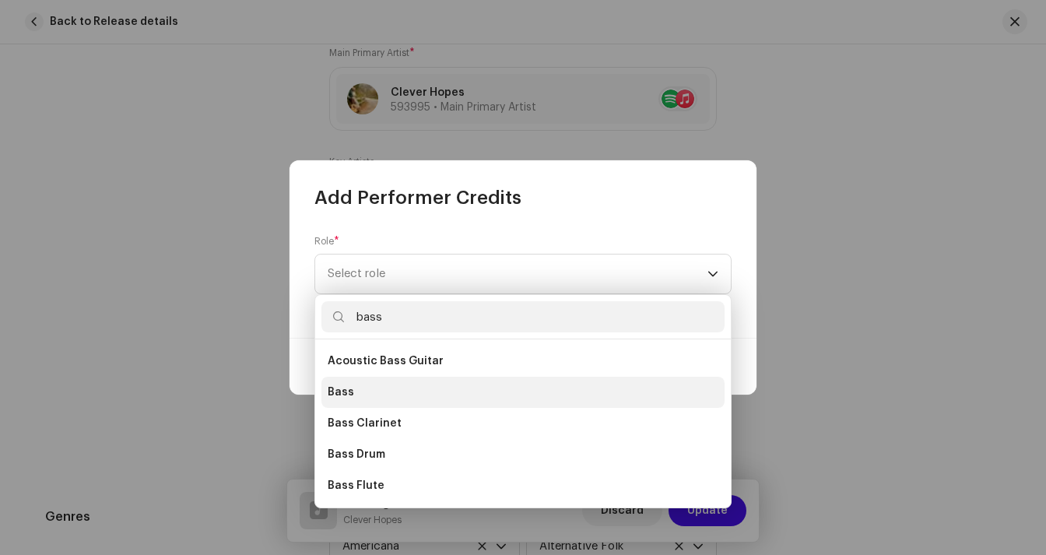
type input "bass"
click at [349, 388] on span "Bass" at bounding box center [341, 392] width 26 height 16
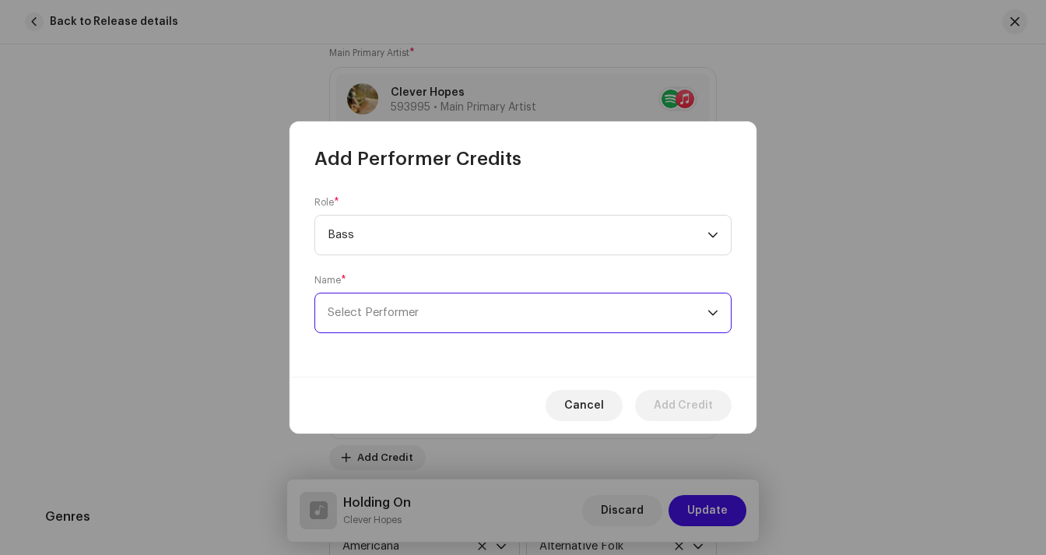
click at [454, 314] on span "Select Performer" at bounding box center [518, 312] width 380 height 39
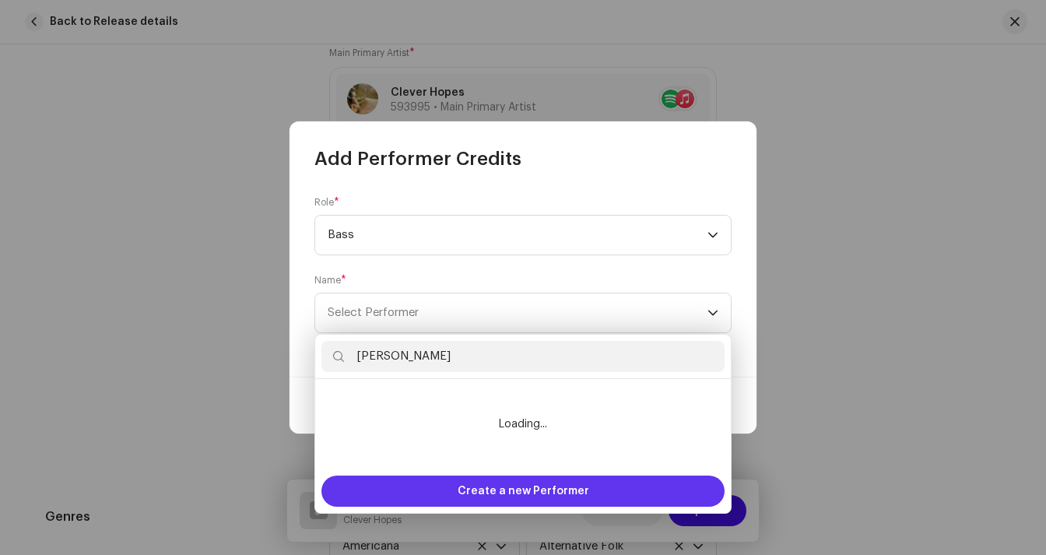
type input "[PERSON_NAME]"
click at [507, 491] on span "Create a new Performer" at bounding box center [522, 490] width 131 height 31
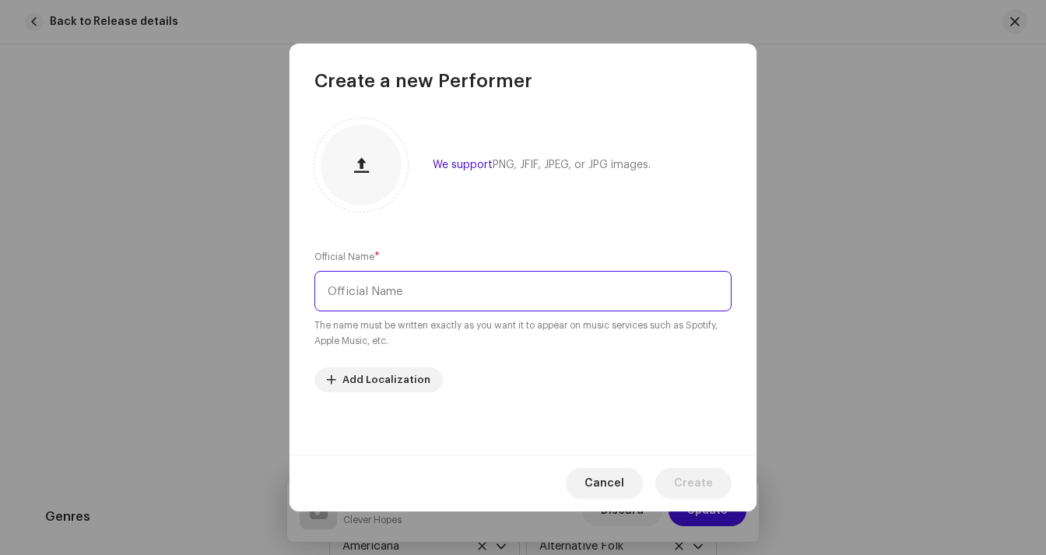
click at [435, 288] on input "text" at bounding box center [522, 291] width 417 height 40
type input "k"
click at [343, 292] on input "[PERSON_NAME]" at bounding box center [522, 291] width 417 height 40
type input "[PERSON_NAME]"
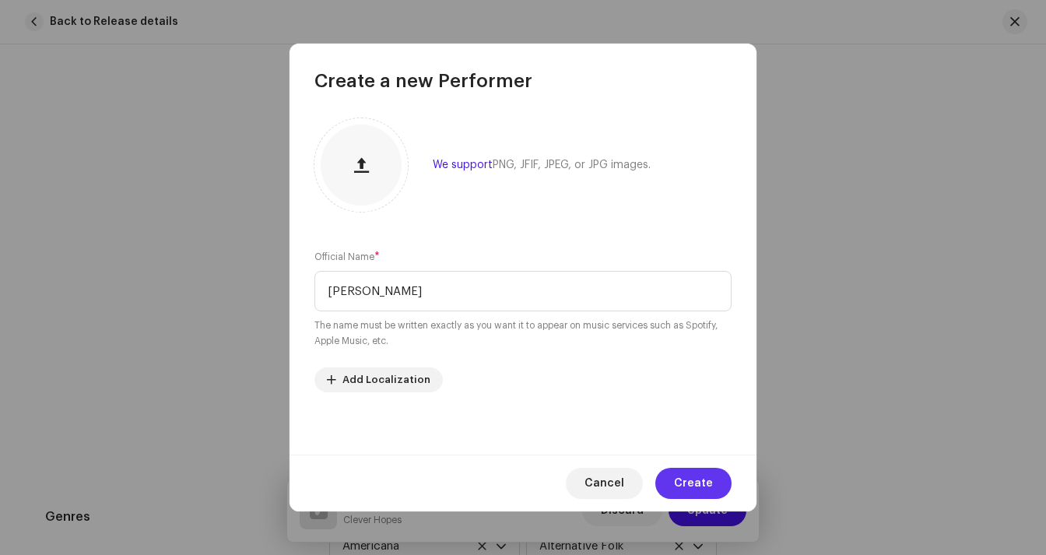
click at [694, 475] on span "Create" at bounding box center [693, 483] width 39 height 31
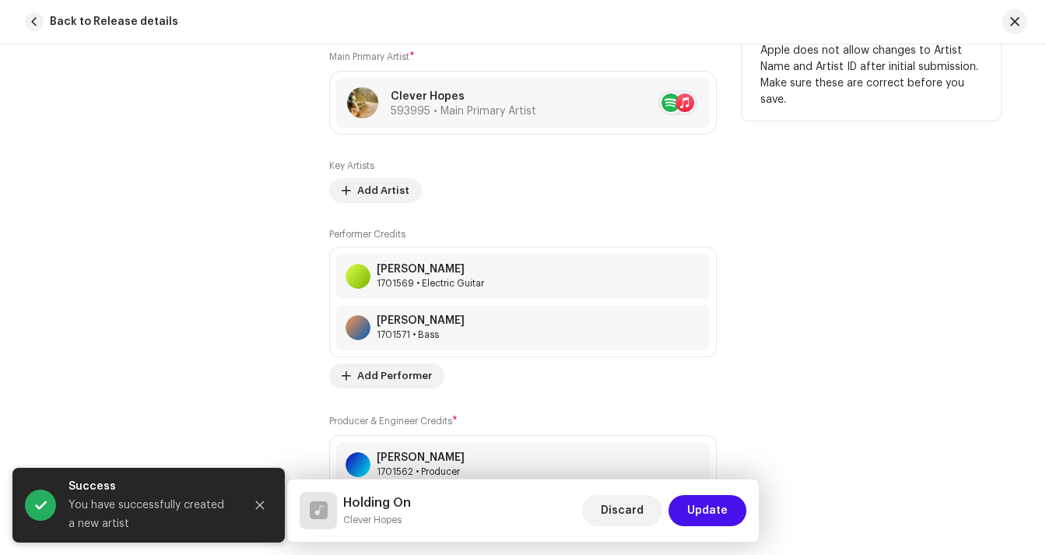
scroll to position [1120, 0]
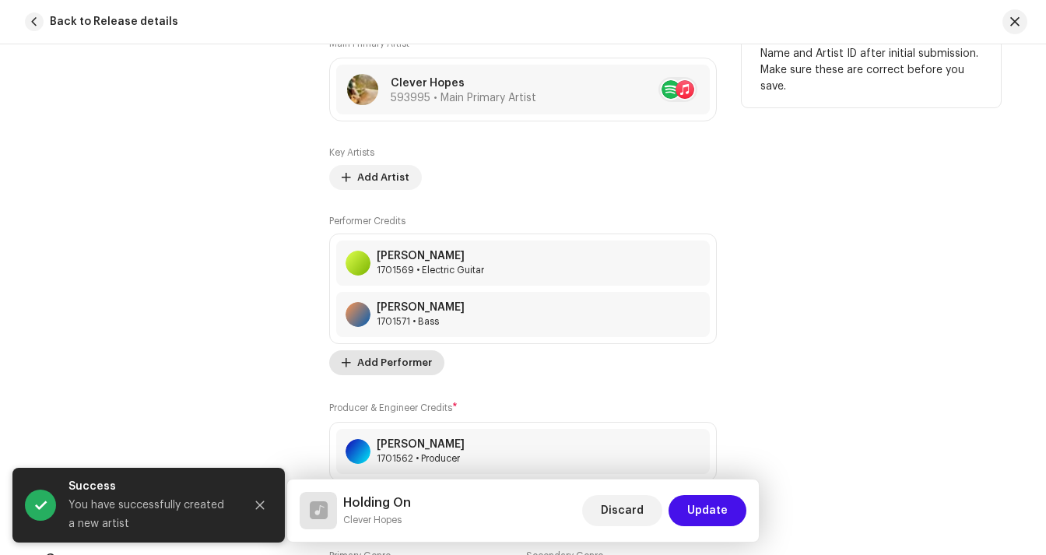
click at [404, 360] on span "Add Performer" at bounding box center [394, 362] width 75 height 31
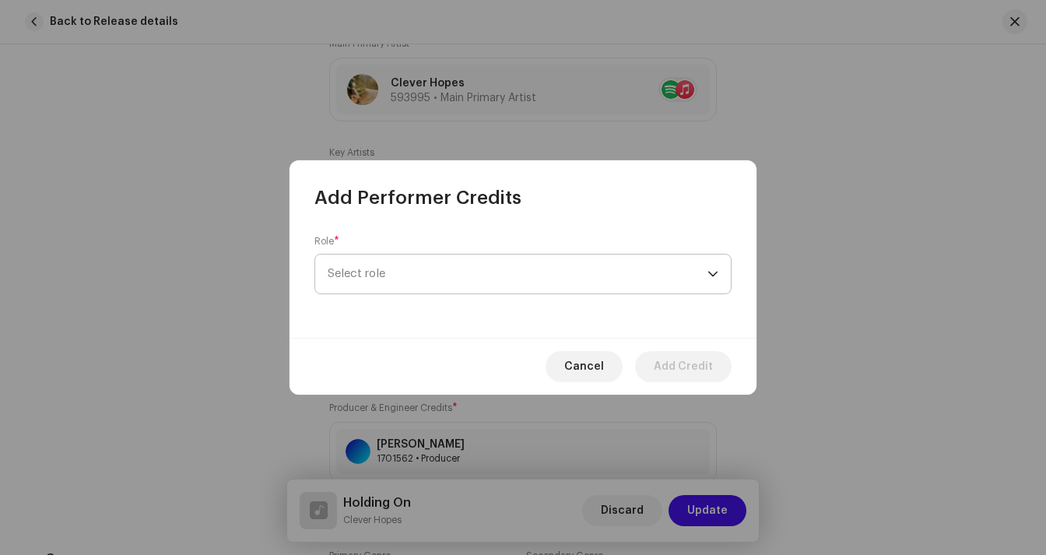
click at [416, 275] on span "Select role" at bounding box center [518, 273] width 380 height 39
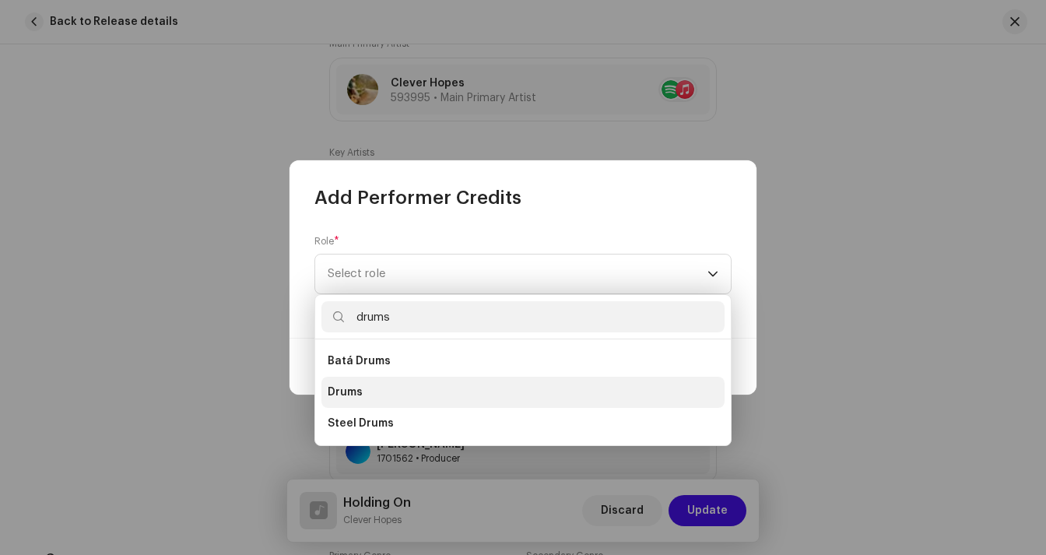
type input "drums"
click at [359, 387] on span "Drums" at bounding box center [345, 392] width 35 height 16
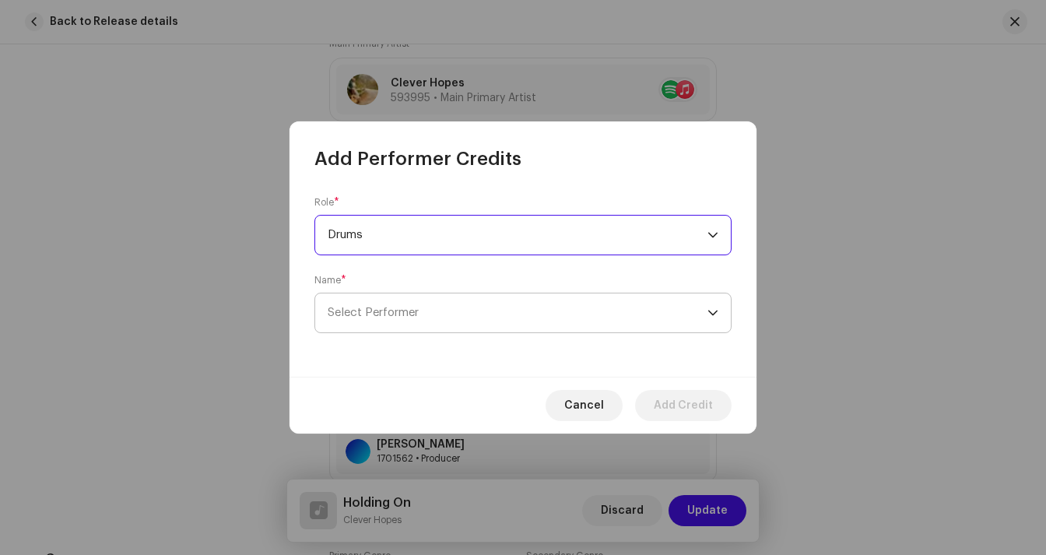
click at [567, 324] on span "Select Performer" at bounding box center [518, 312] width 380 height 39
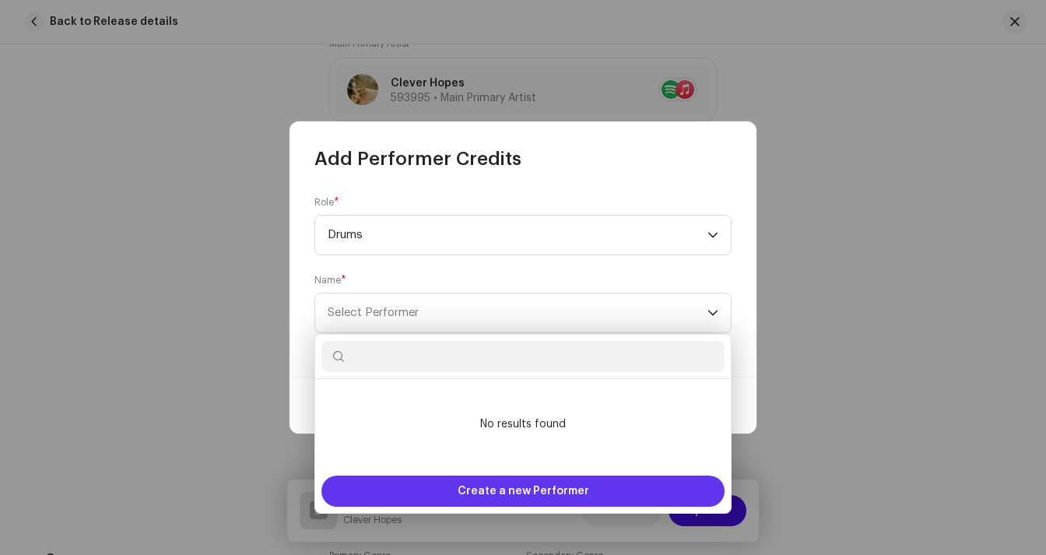
click at [523, 503] on span "Create a new Performer" at bounding box center [522, 490] width 131 height 31
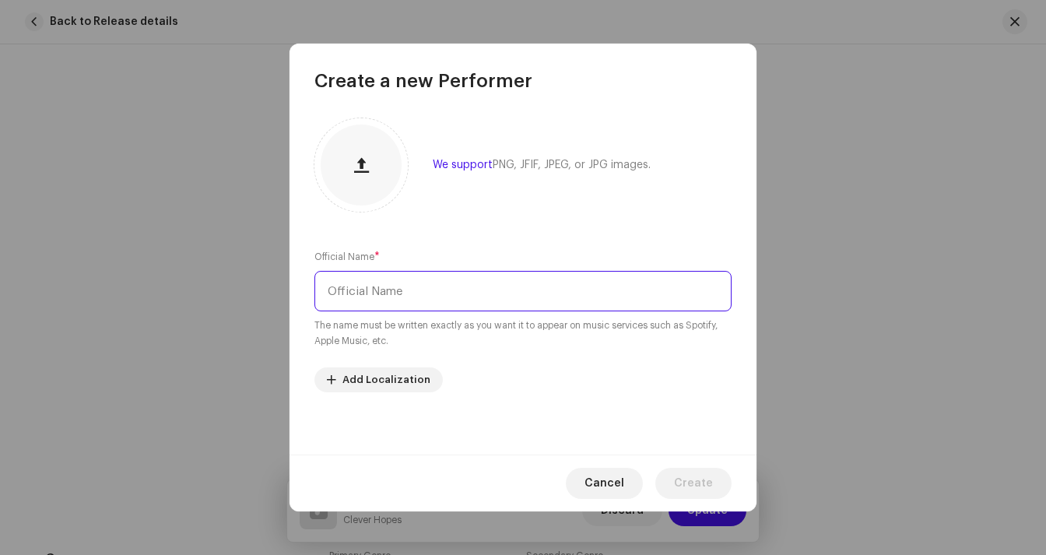
click at [394, 297] on input "text" at bounding box center [522, 291] width 417 height 40
type input "[PERSON_NAME]"
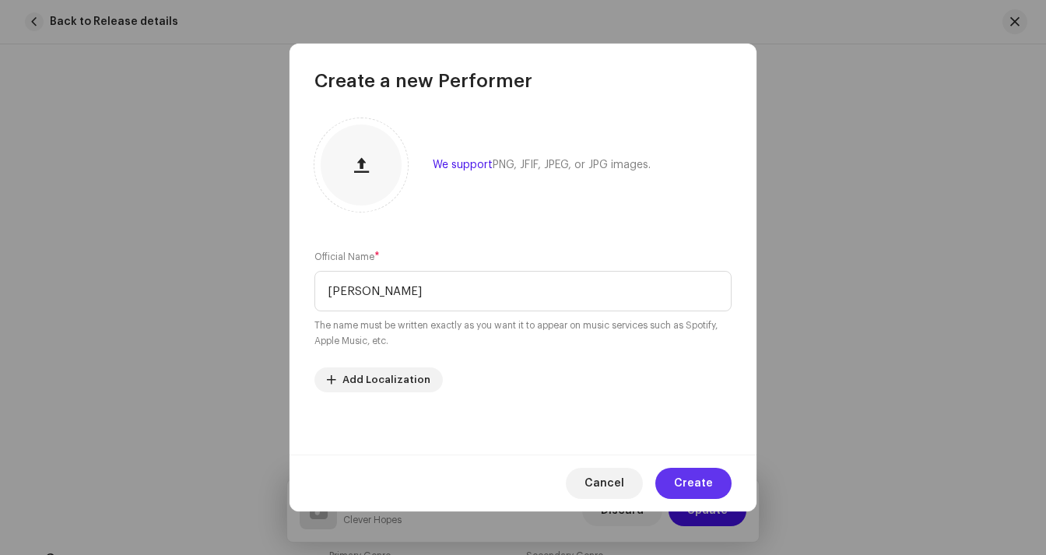
click at [694, 476] on span "Create" at bounding box center [693, 483] width 39 height 31
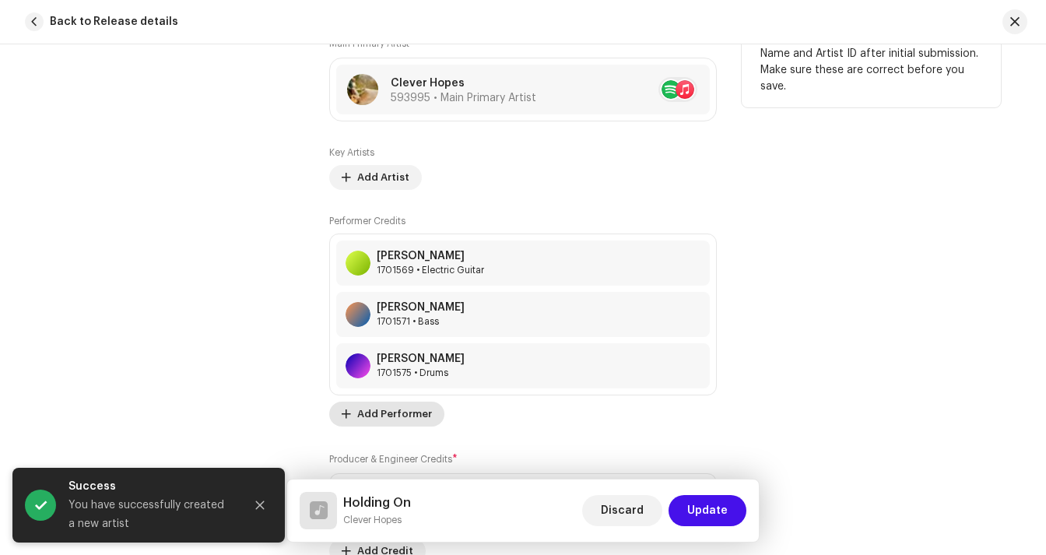
click at [399, 417] on span "Add Performer" at bounding box center [394, 413] width 75 height 31
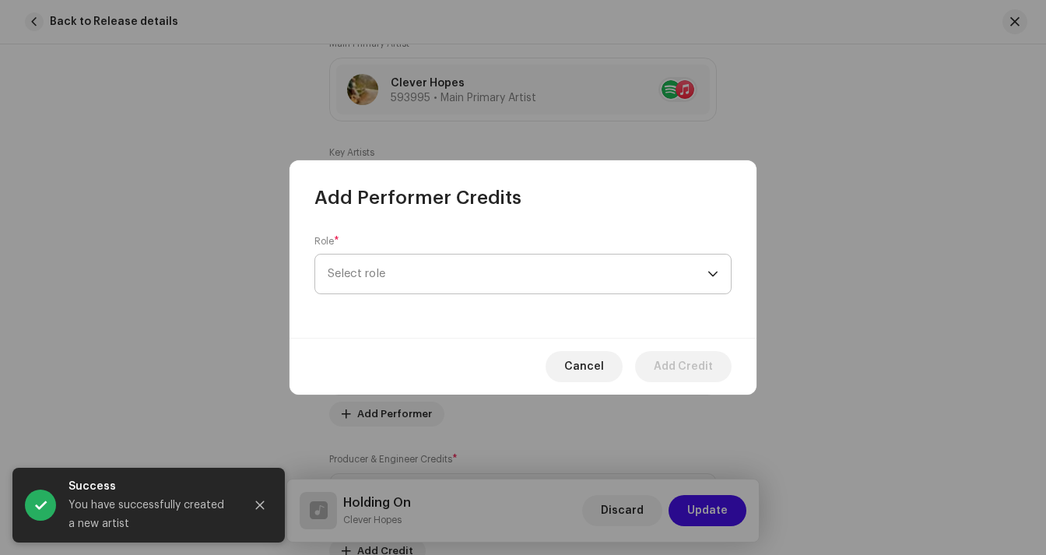
click at [433, 284] on span "Select role" at bounding box center [518, 273] width 380 height 39
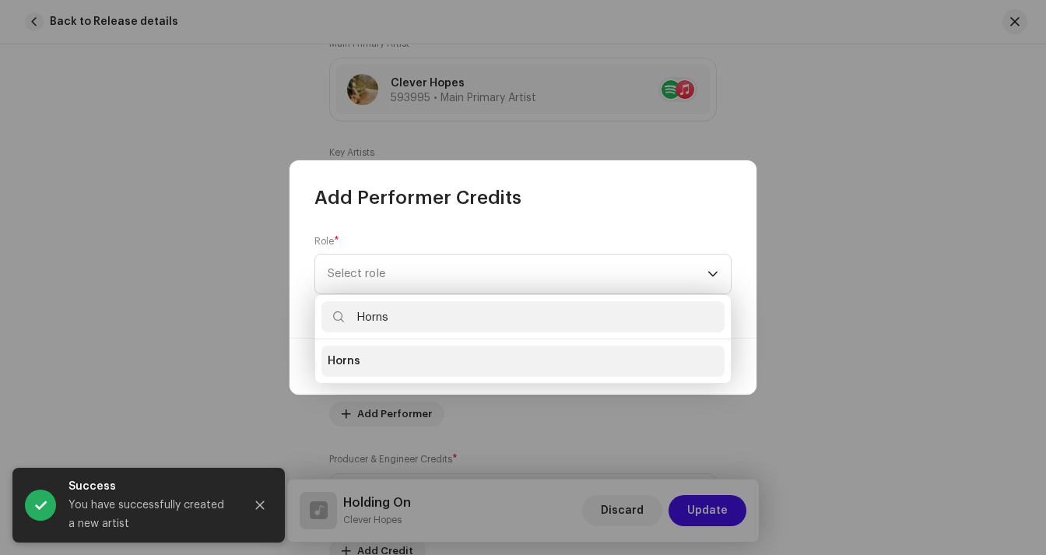
type input "Horns"
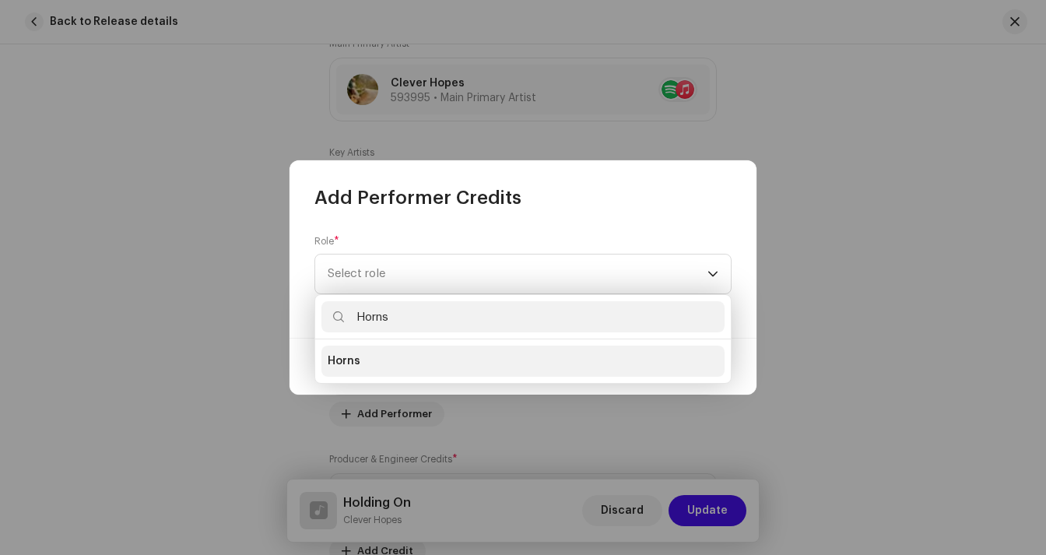
click at [356, 363] on span "Horns" at bounding box center [344, 361] width 33 height 16
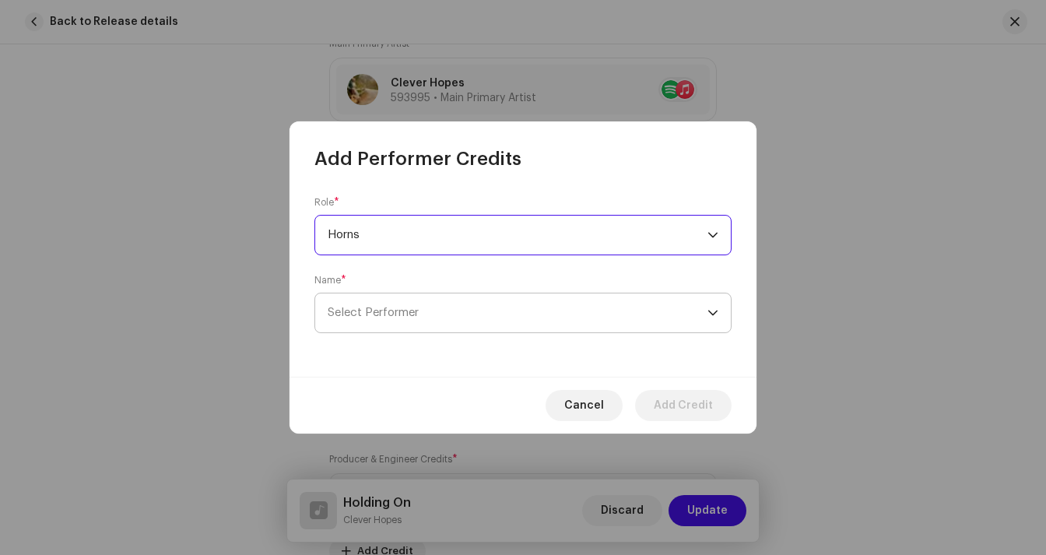
click at [418, 322] on span "Select Performer" at bounding box center [518, 312] width 380 height 39
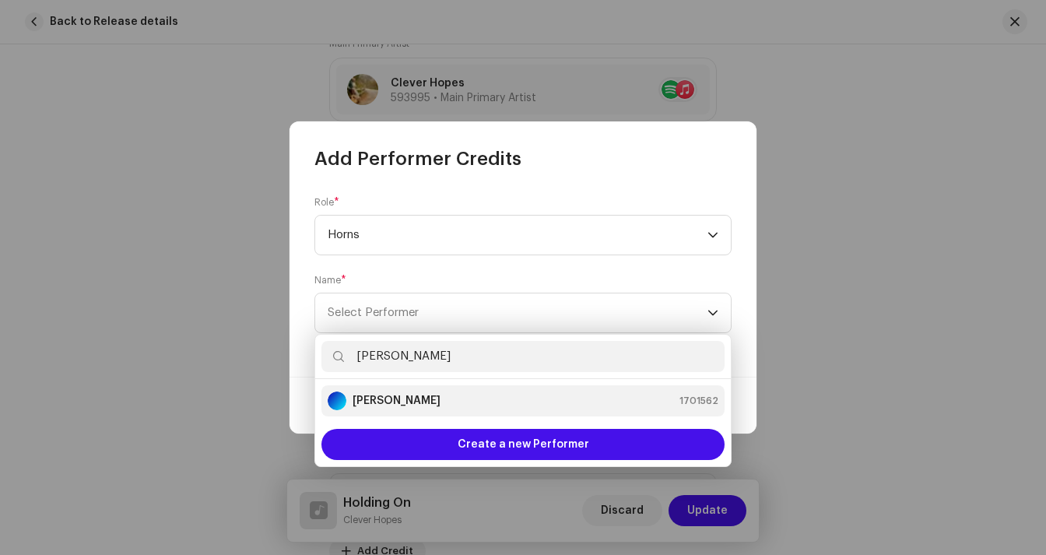
type input "[PERSON_NAME]"
click at [416, 405] on strong "[PERSON_NAME]" at bounding box center [396, 401] width 88 height 16
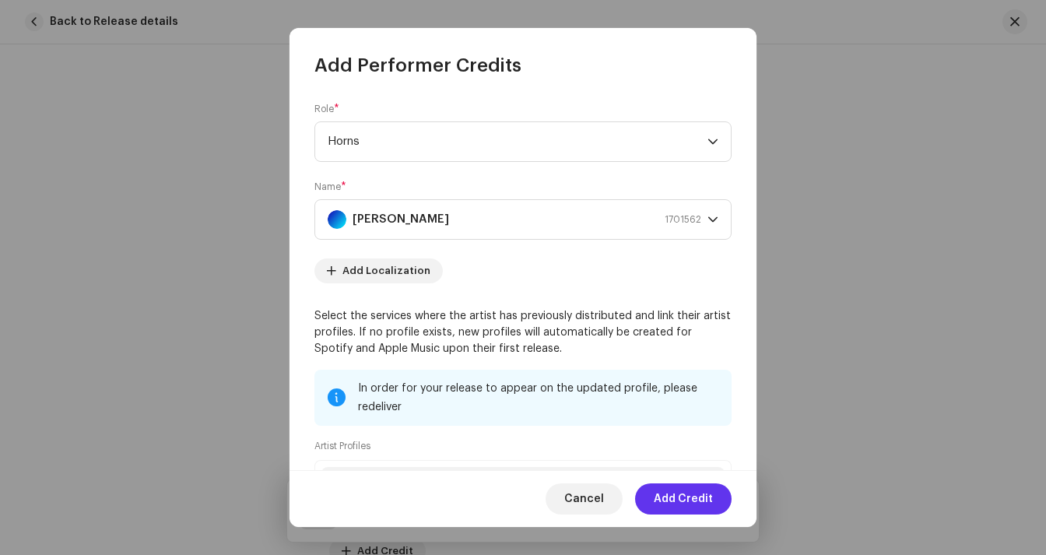
click at [706, 499] on span "Add Credit" at bounding box center [683, 498] width 59 height 31
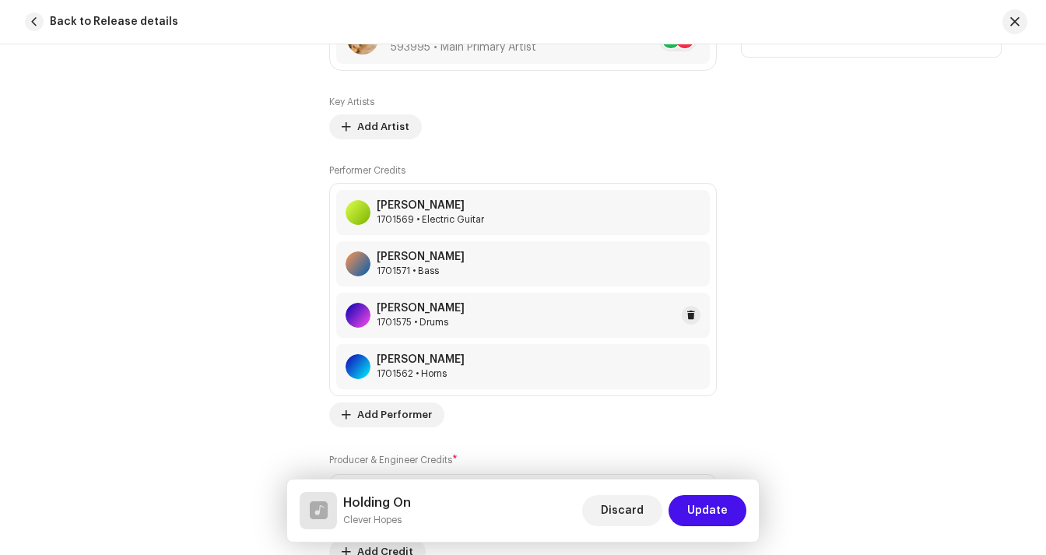
scroll to position [1176, 0]
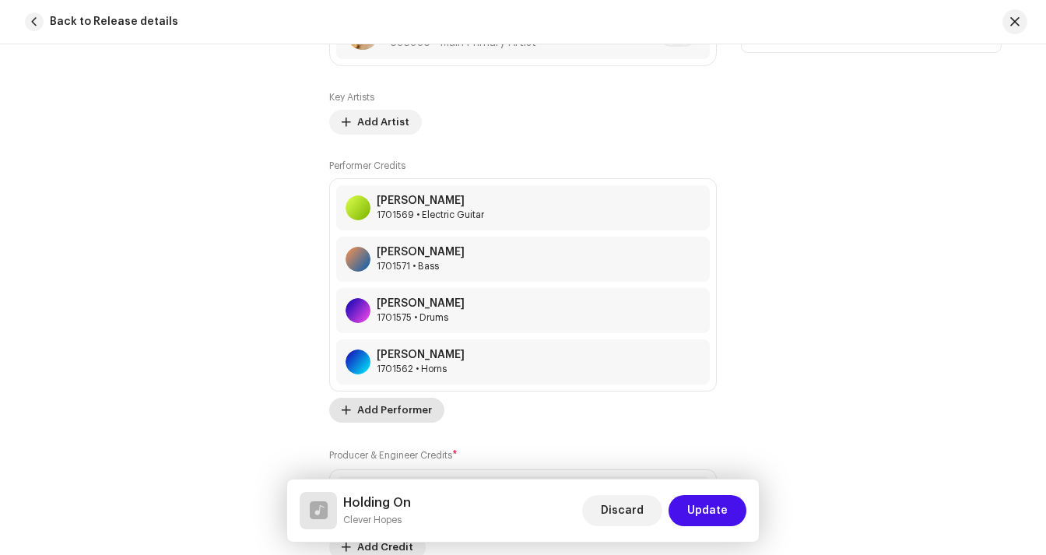
click at [406, 416] on span "Add Performer" at bounding box center [394, 409] width 75 height 31
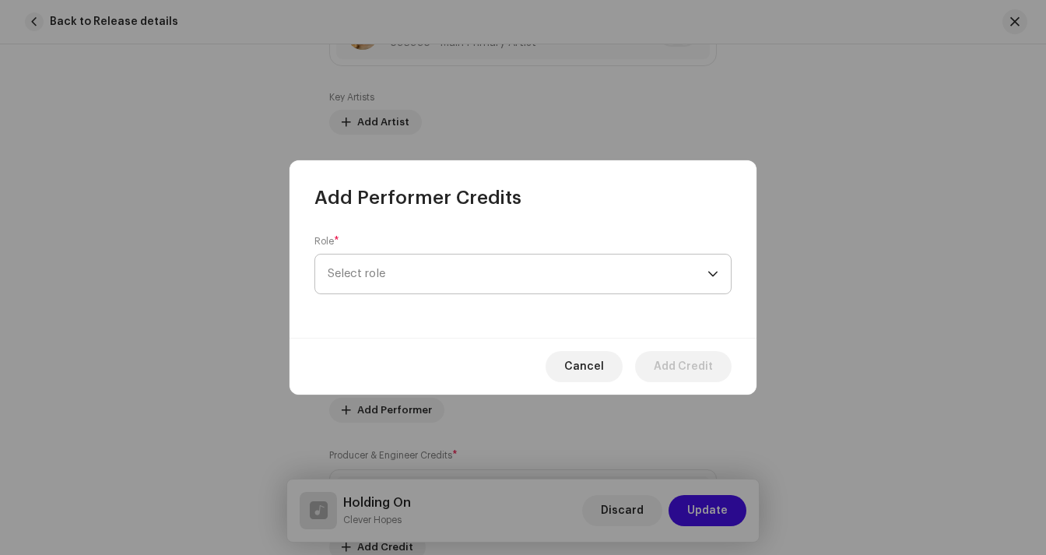
click at [413, 273] on span "Select role" at bounding box center [518, 273] width 380 height 39
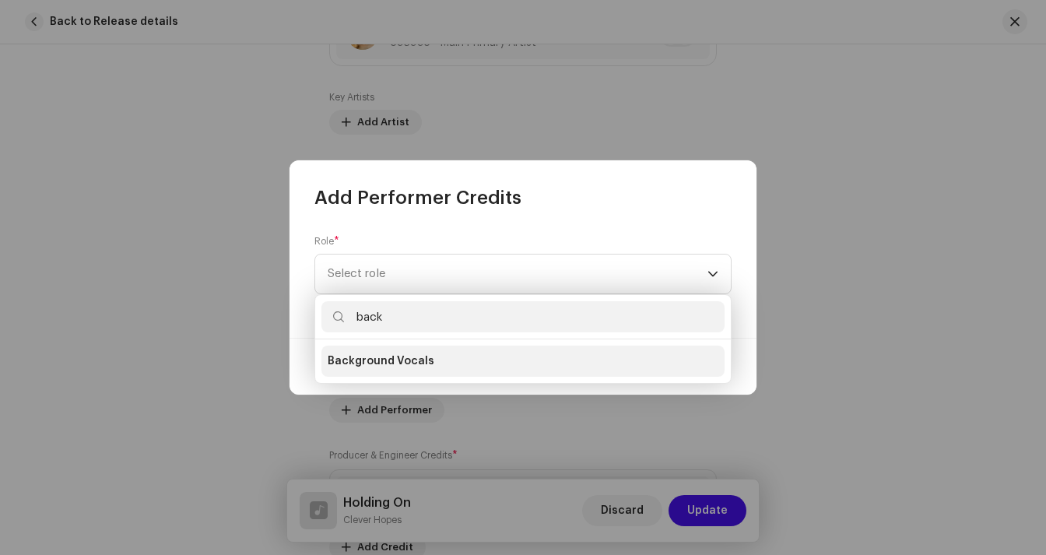
type input "back"
click at [348, 356] on span "Background Vocals" at bounding box center [381, 361] width 107 height 16
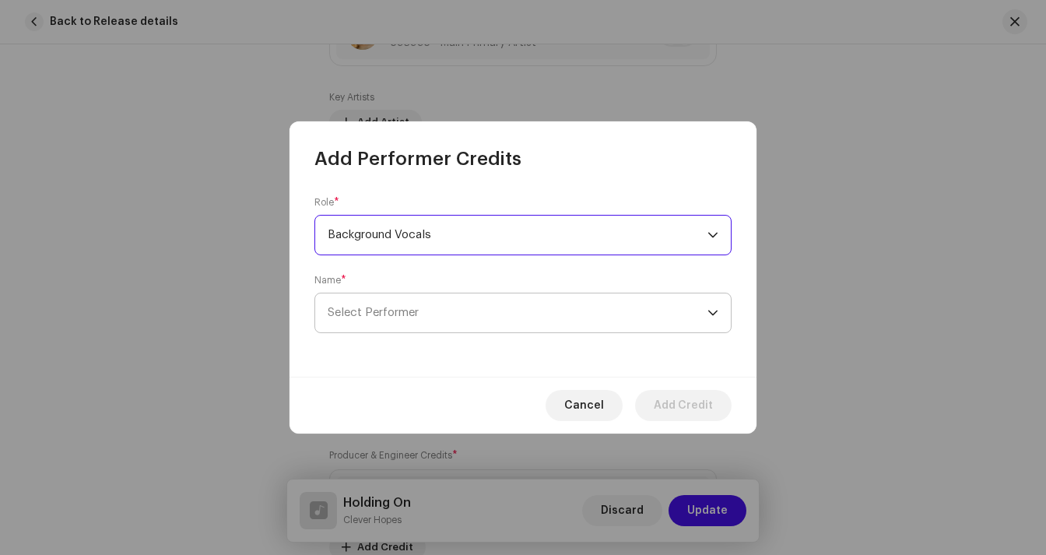
click at [445, 315] on span "Select Performer" at bounding box center [518, 312] width 380 height 39
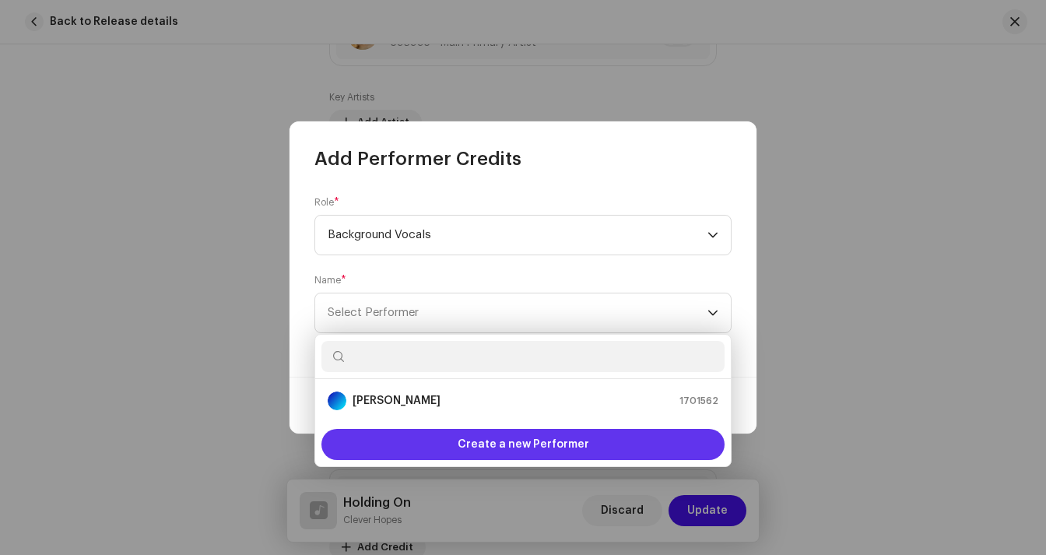
click at [472, 447] on span "Create a new Performer" at bounding box center [522, 444] width 131 height 31
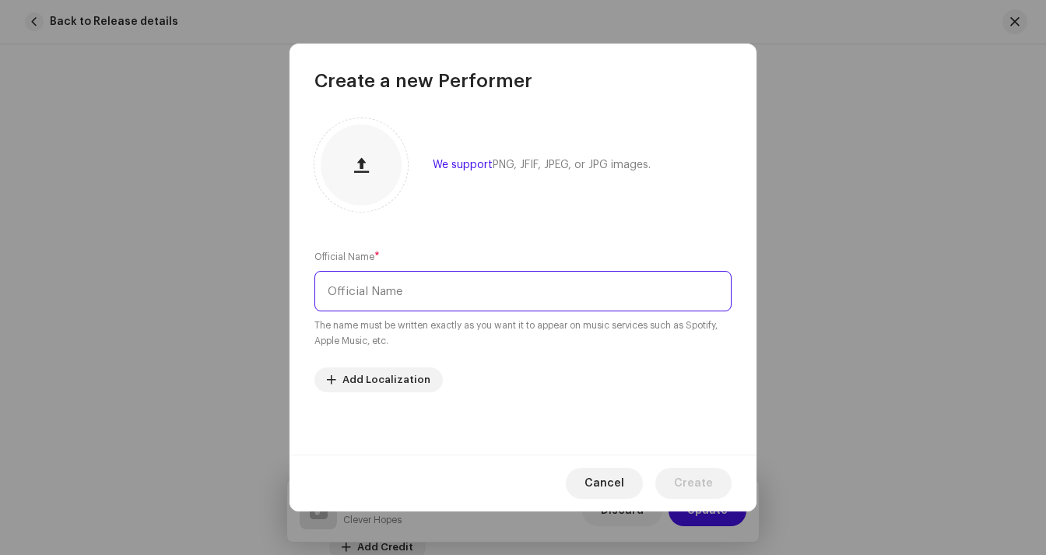
click at [407, 296] on input "text" at bounding box center [522, 291] width 417 height 40
type input "[PERSON_NAME]"
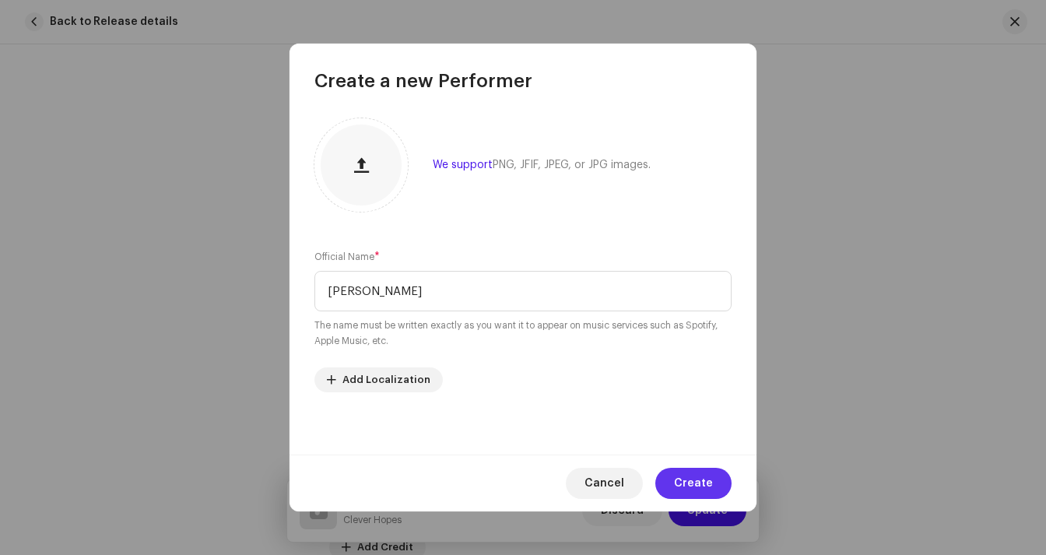
click at [710, 479] on span "Create" at bounding box center [693, 483] width 39 height 31
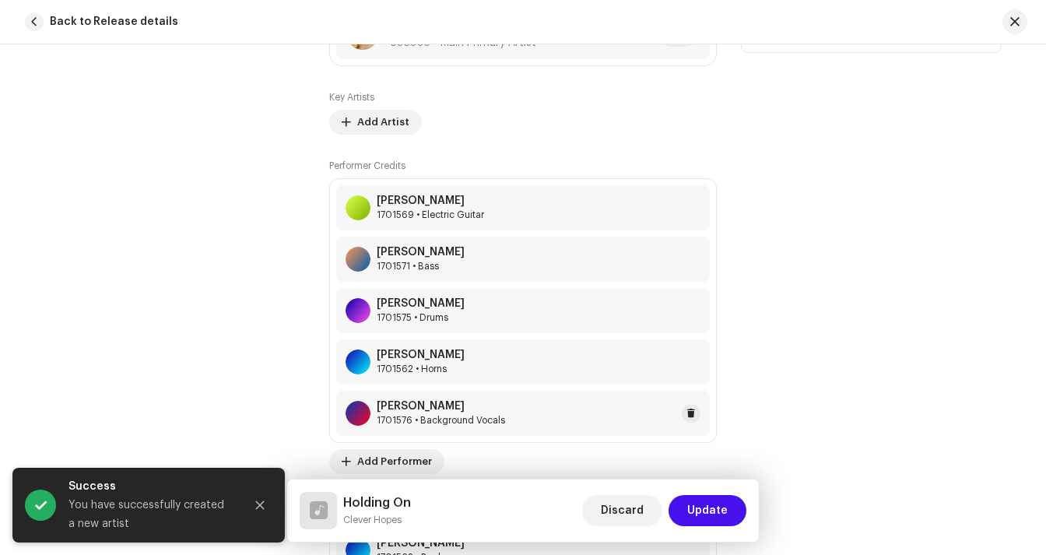
scroll to position [1245, 0]
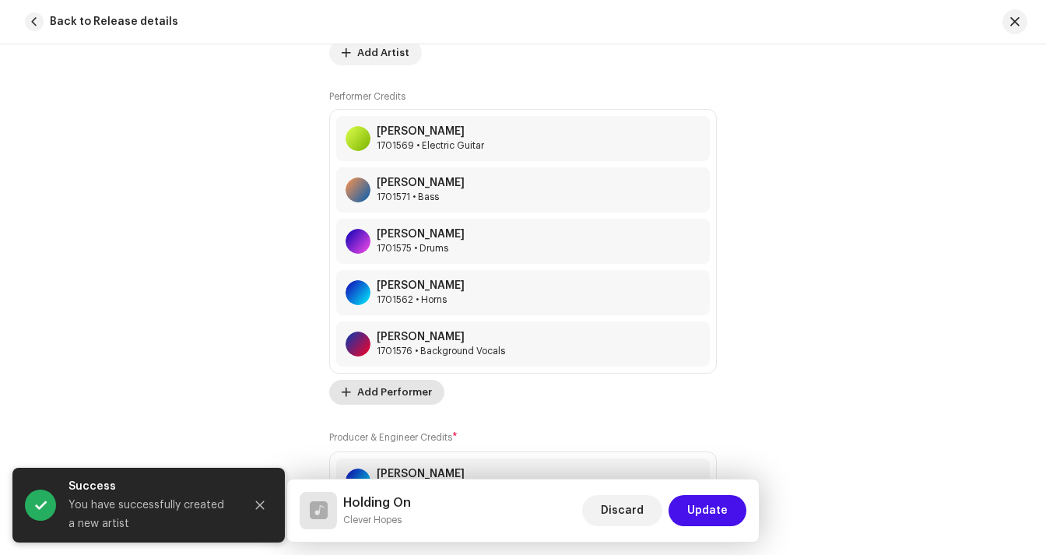
click at [413, 385] on span "Add Performer" at bounding box center [394, 392] width 75 height 31
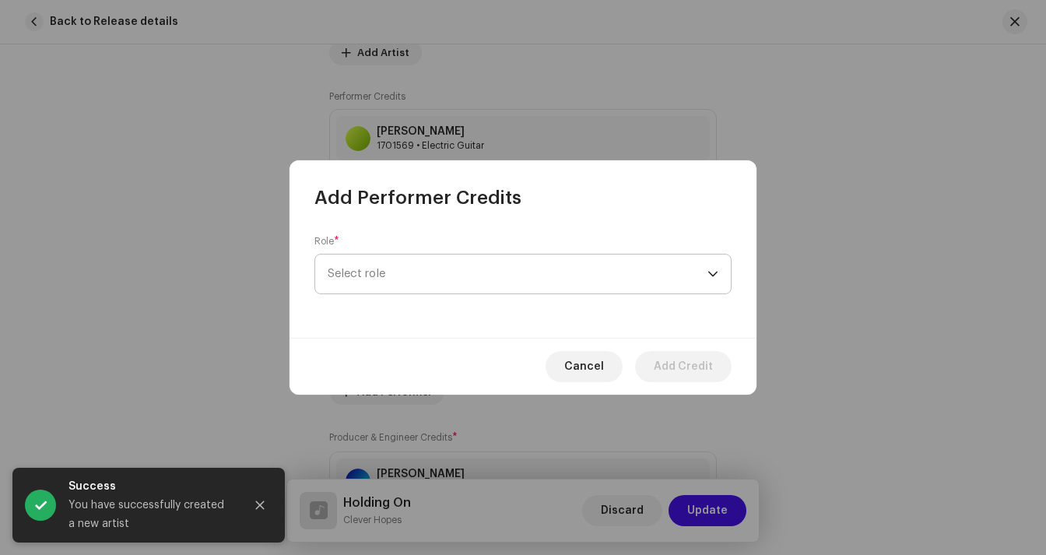
click at [385, 269] on span "Select role" at bounding box center [518, 273] width 380 height 39
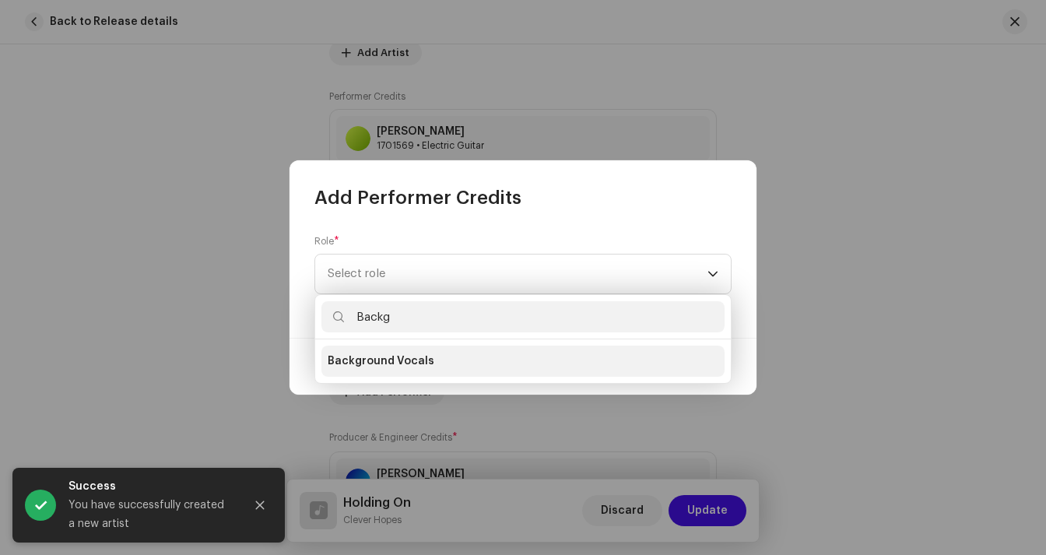
type input "Backg"
click at [370, 361] on span "Background Vocals" at bounding box center [381, 361] width 107 height 16
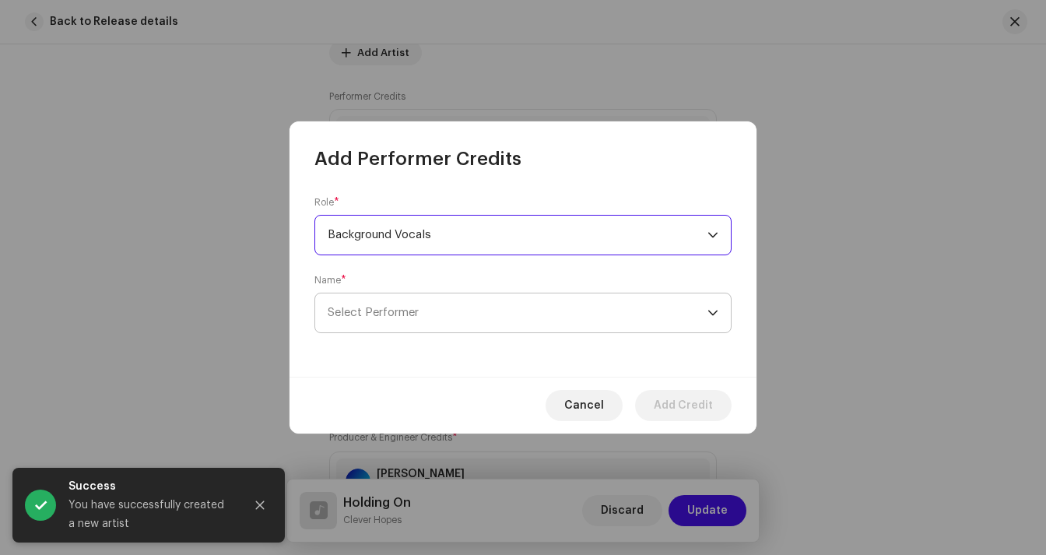
click at [401, 314] on span "Select Performer" at bounding box center [373, 313] width 91 height 12
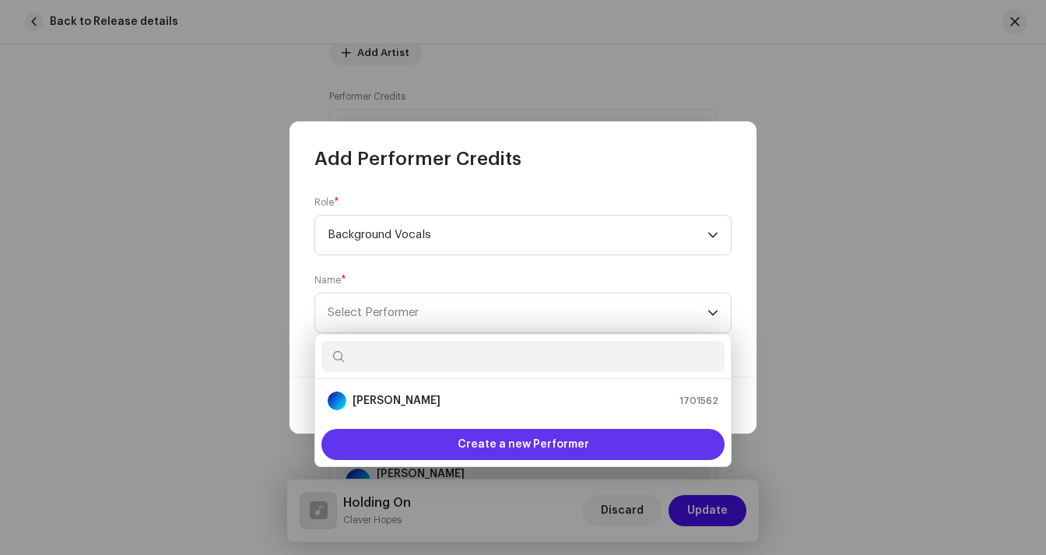
click at [455, 443] on div "Create a new Performer" at bounding box center [522, 444] width 403 height 31
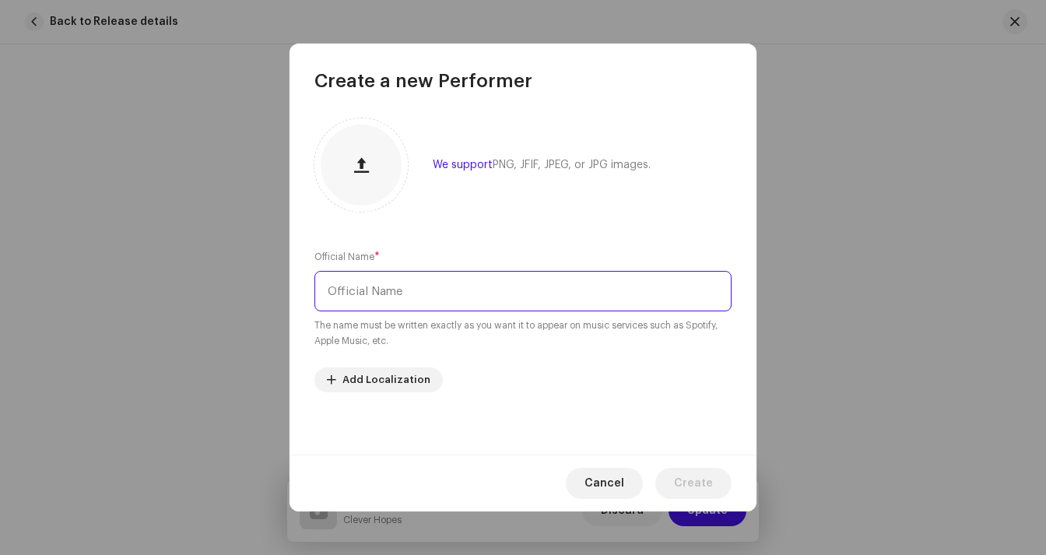
click at [384, 293] on input "text" at bounding box center [522, 291] width 417 height 40
type input "J"
click at [351, 293] on input "[PERSON_NAME]" at bounding box center [522, 291] width 417 height 40
type input "[PERSON_NAME]"
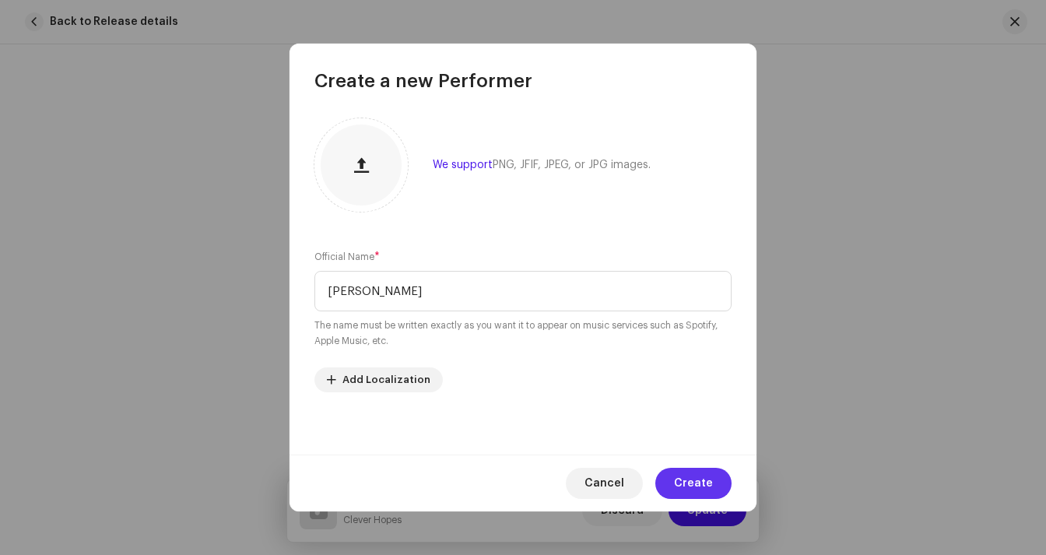
click at [705, 475] on span "Create" at bounding box center [693, 483] width 39 height 31
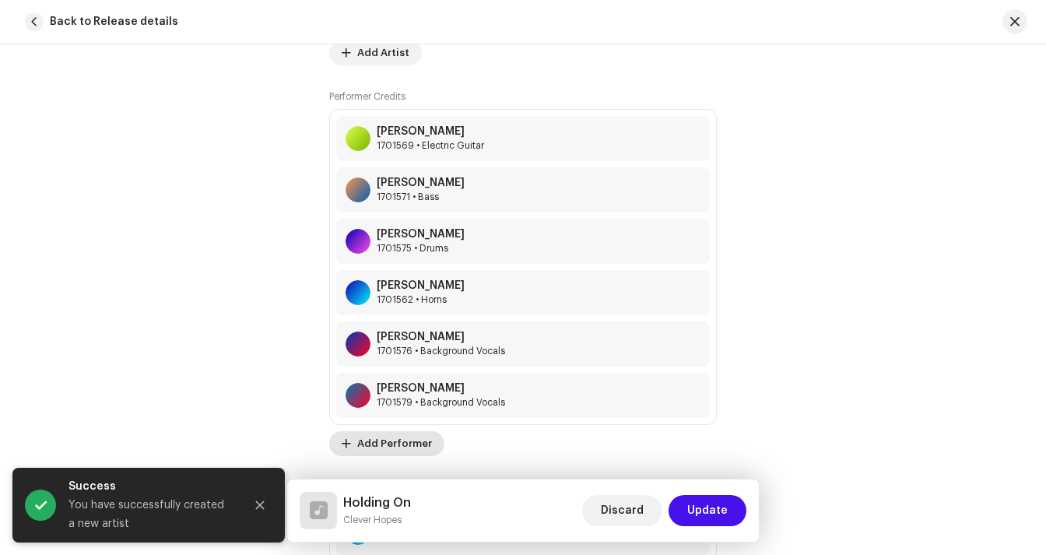
click at [375, 454] on span "Add Performer" at bounding box center [394, 443] width 75 height 31
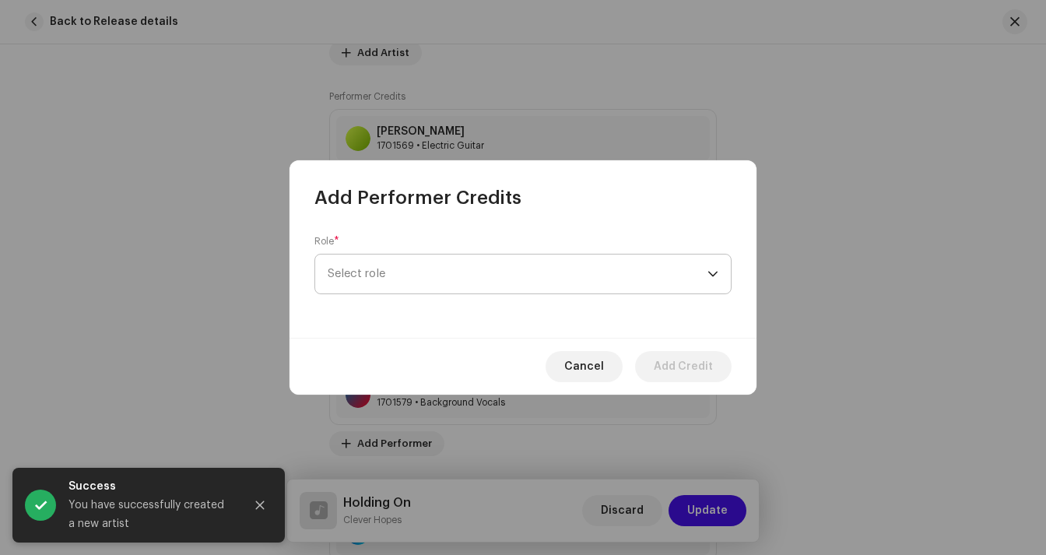
click at [395, 279] on span "Select role" at bounding box center [518, 273] width 380 height 39
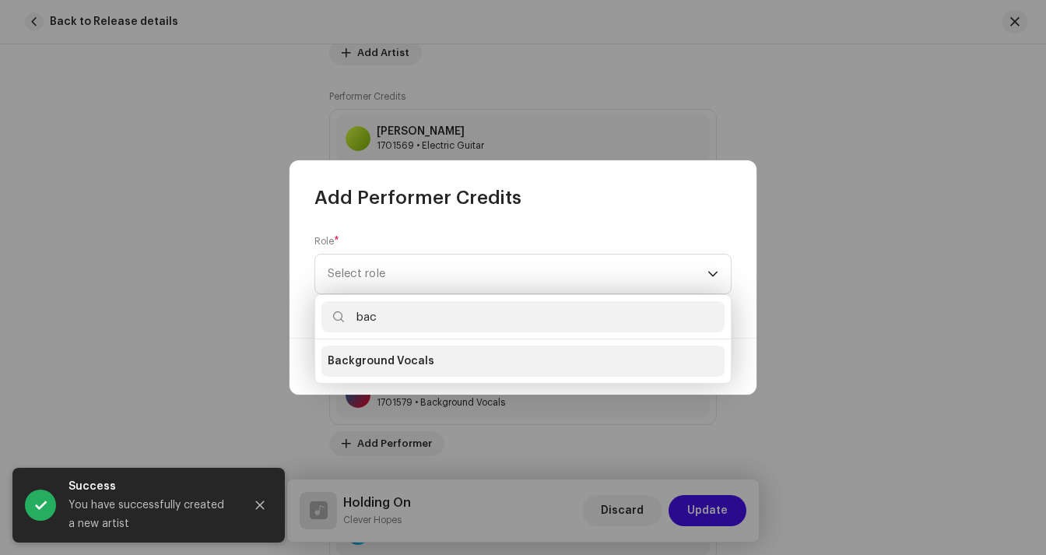
type input "bac"
click at [403, 363] on span "Background Vocals" at bounding box center [381, 361] width 107 height 16
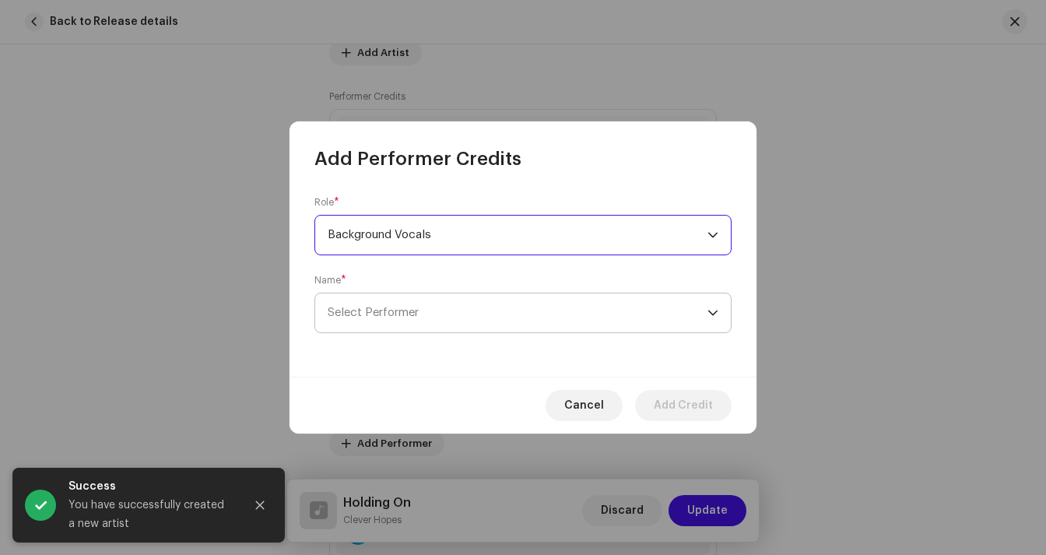
click at [436, 313] on span "Select Performer" at bounding box center [518, 312] width 380 height 39
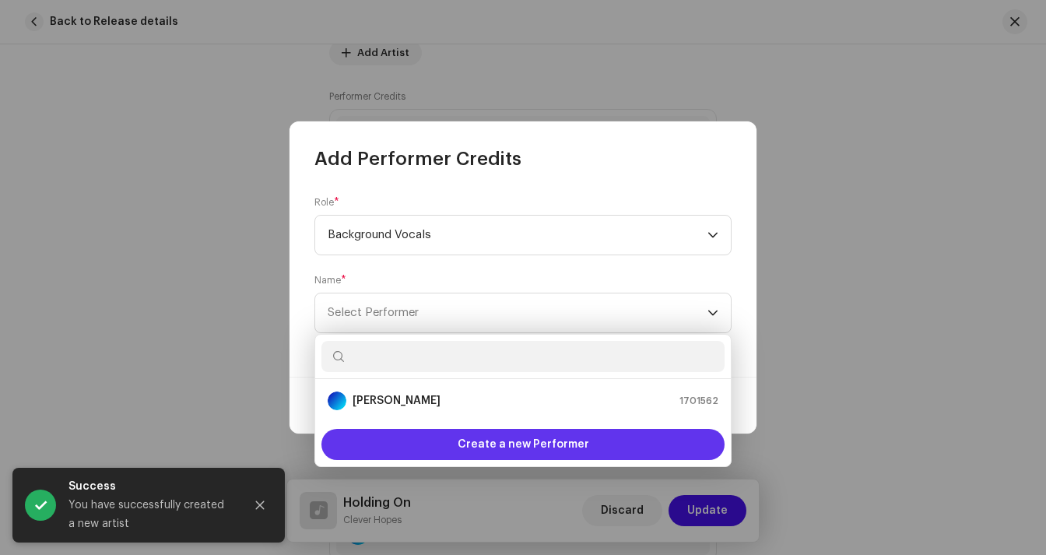
click at [476, 444] on span "Create a new Performer" at bounding box center [522, 444] width 131 height 31
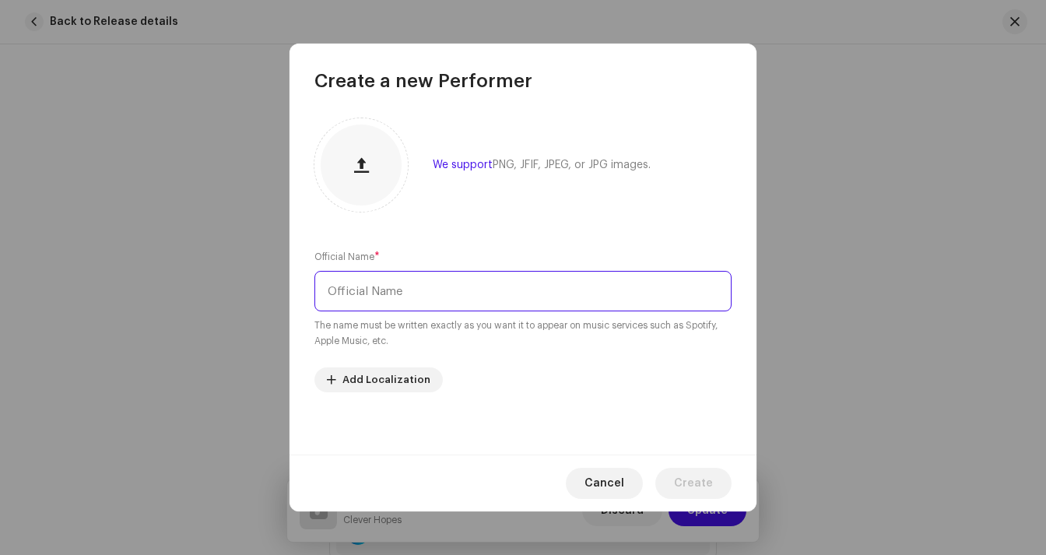
click at [366, 291] on input "text" at bounding box center [522, 291] width 417 height 40
type input "Breagh [PERSON_NAME]"
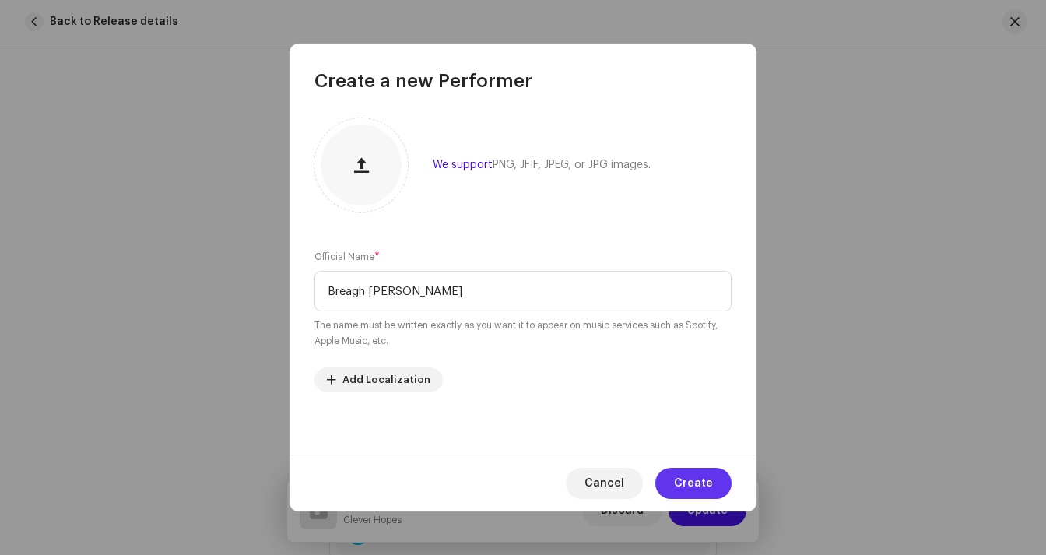
click at [703, 479] on span "Create" at bounding box center [693, 483] width 39 height 31
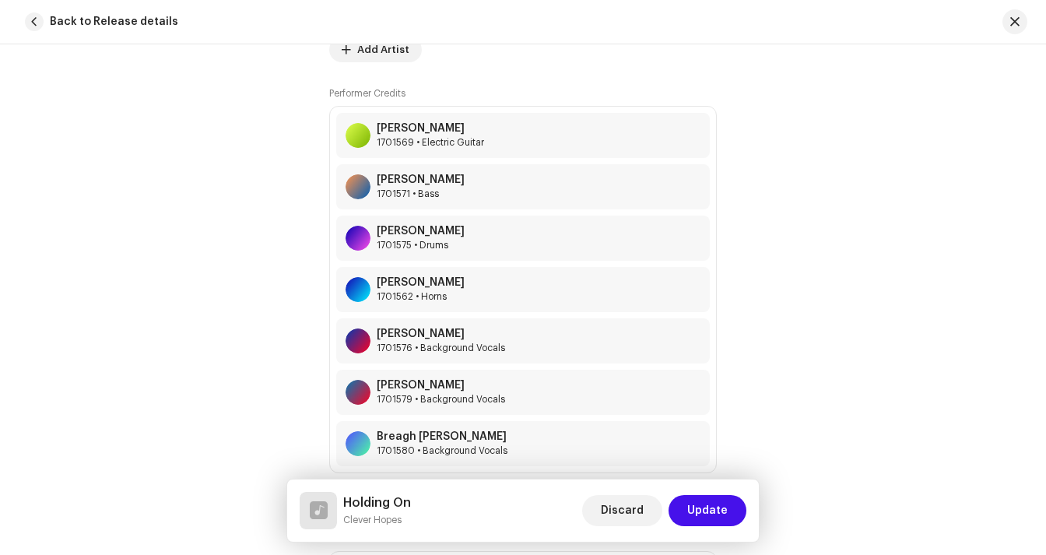
scroll to position [1435, 0]
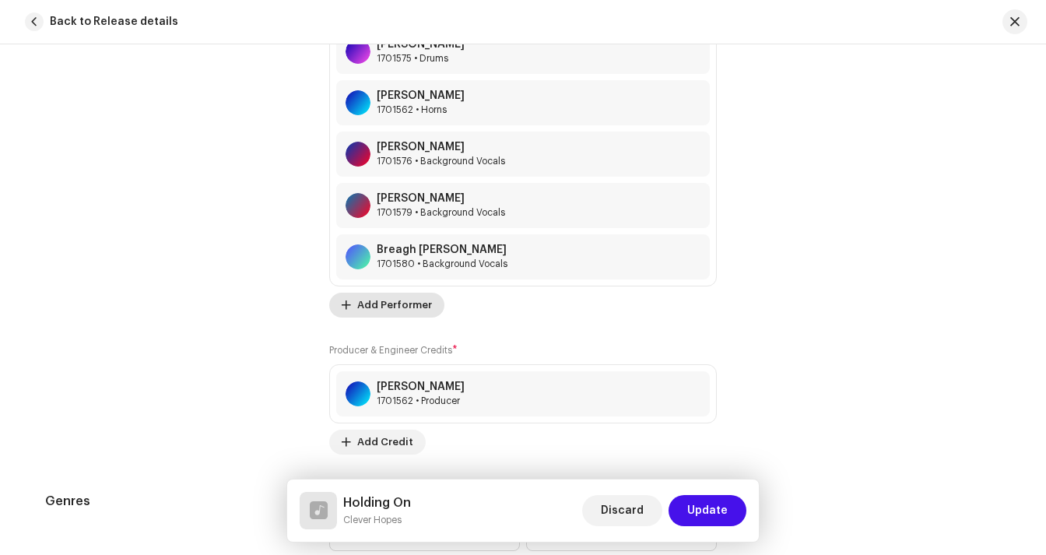
click at [346, 305] on span at bounding box center [346, 305] width 9 height 12
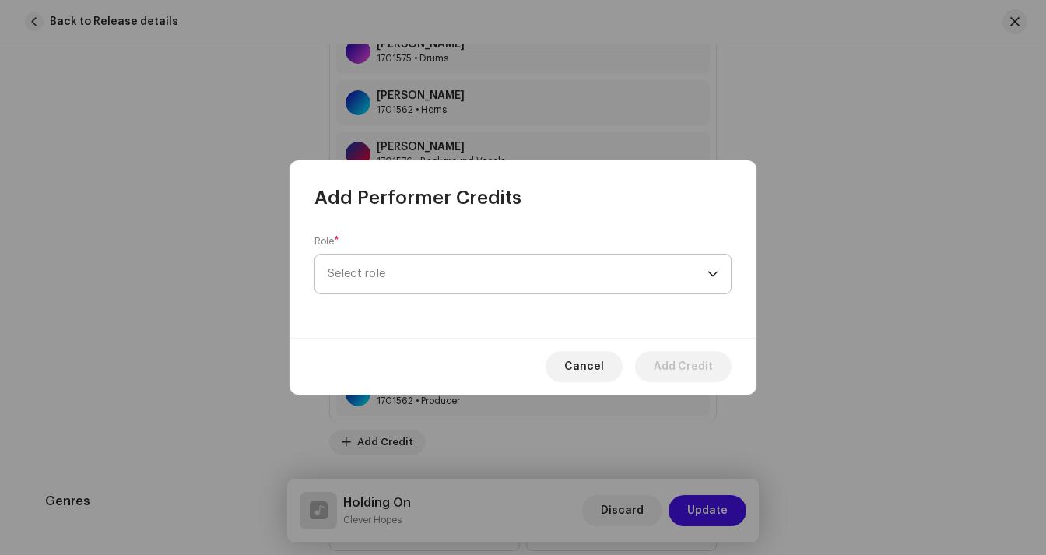
click at [488, 278] on span "Select role" at bounding box center [518, 273] width 380 height 39
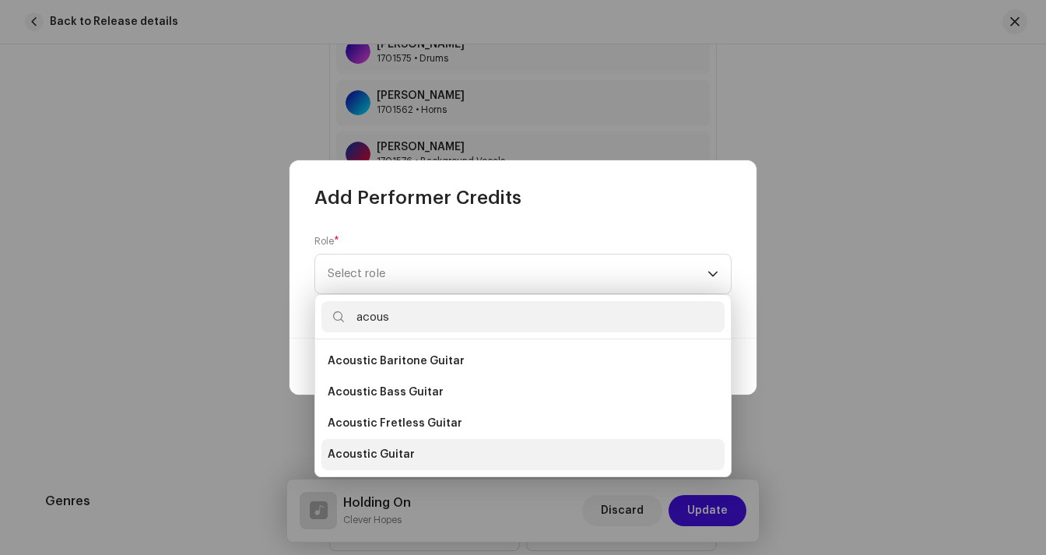
type input "acous"
click at [405, 451] on span "Acoustic Guitar" at bounding box center [371, 455] width 87 height 16
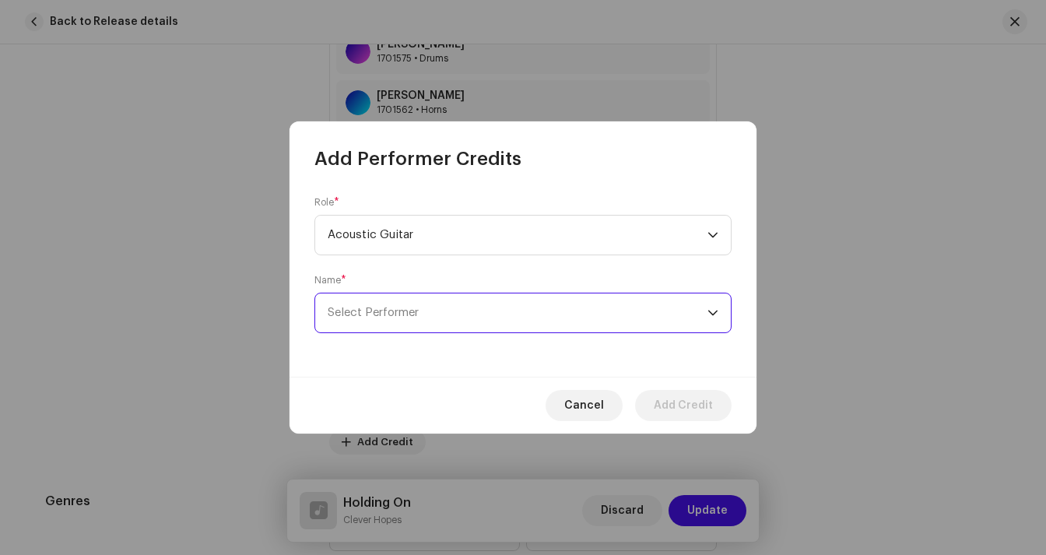
click at [459, 309] on span "Select Performer" at bounding box center [518, 312] width 380 height 39
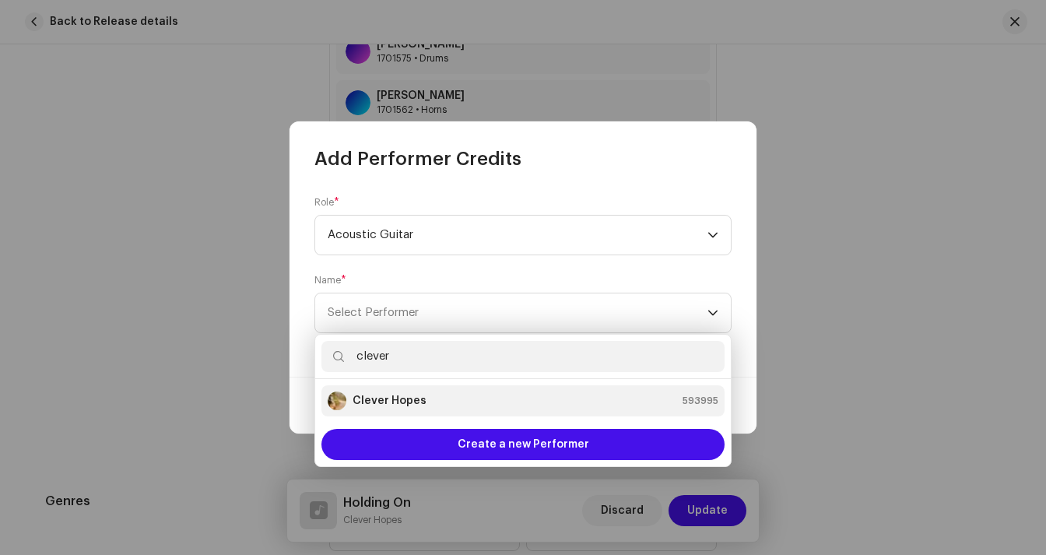
type input "clever"
click at [388, 400] on strong "Clever Hopes" at bounding box center [389, 401] width 74 height 16
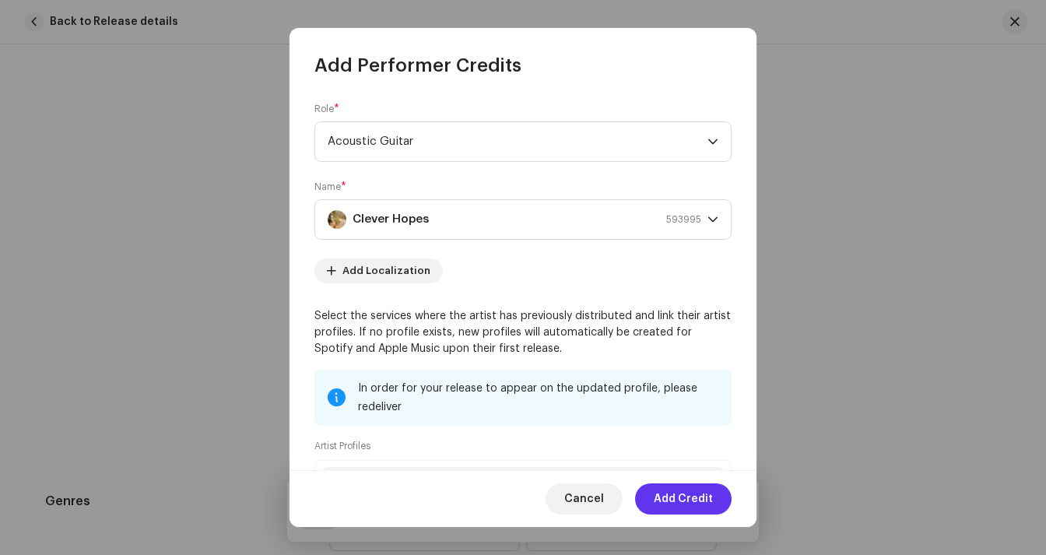
click at [676, 484] on span "Add Credit" at bounding box center [683, 498] width 59 height 31
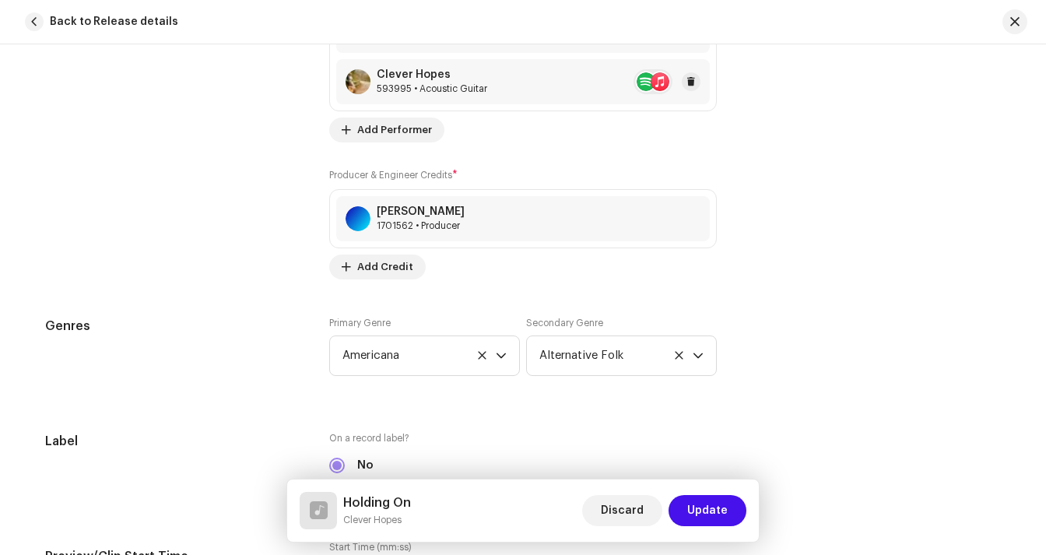
scroll to position [1842, 0]
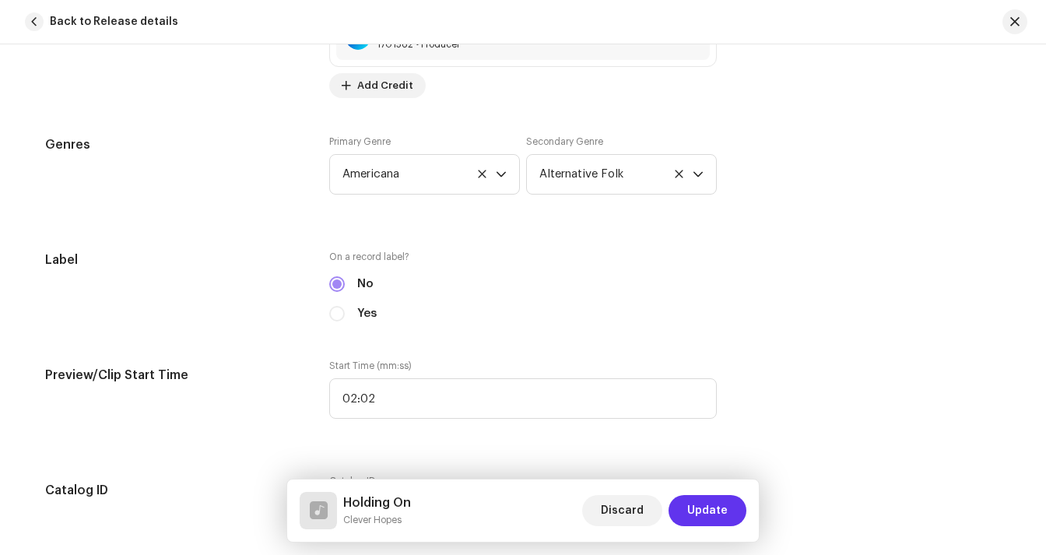
click at [720, 510] on span "Update" at bounding box center [707, 510] width 40 height 31
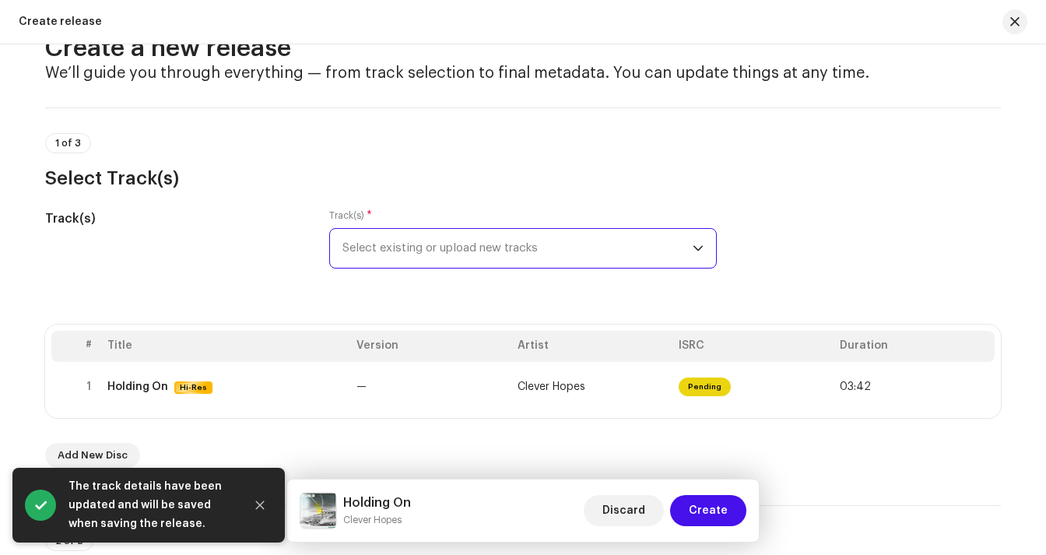
click at [654, 246] on span "Select existing or upload new tracks" at bounding box center [517, 248] width 350 height 39
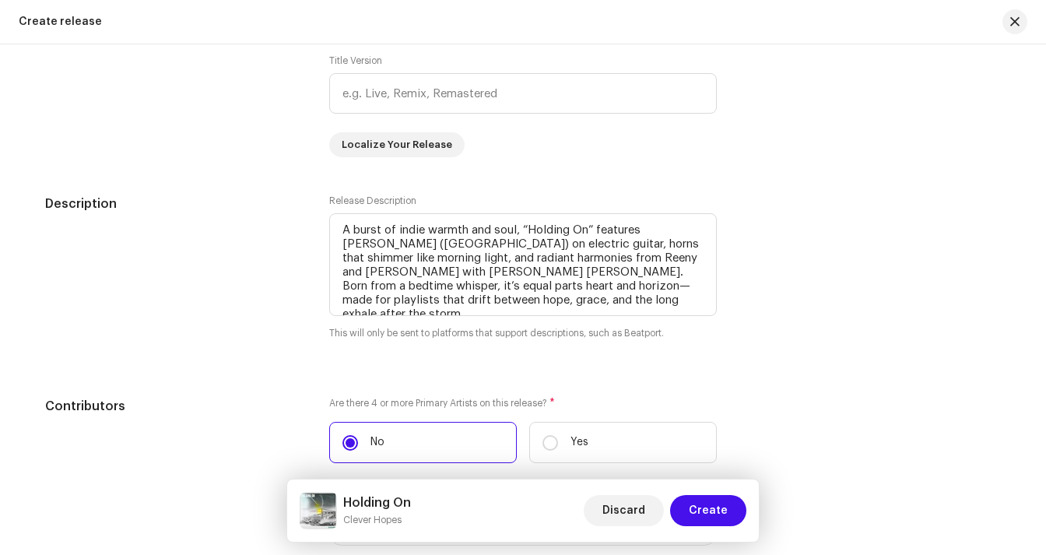
scroll to position [1652, 0]
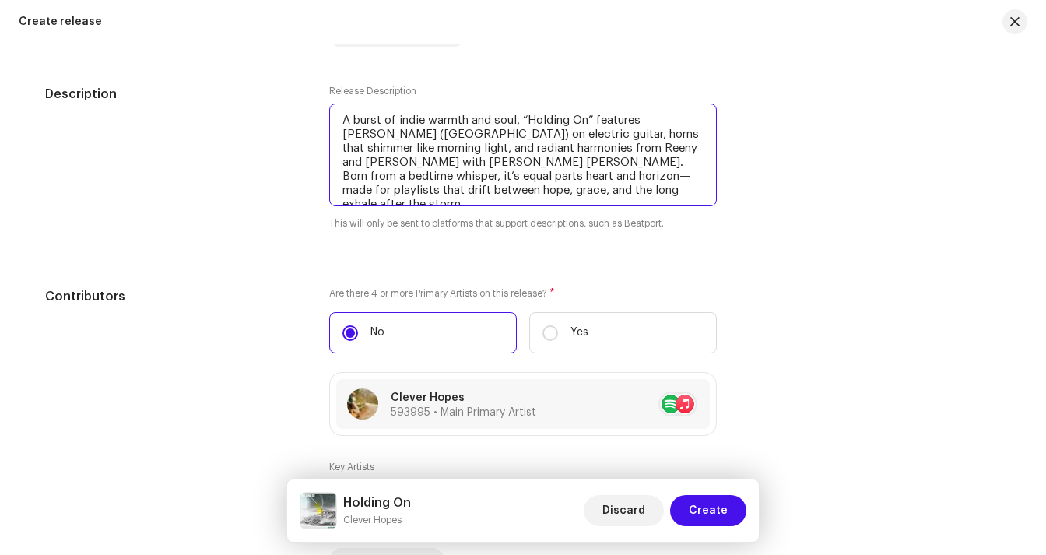
click at [657, 152] on textarea at bounding box center [522, 154] width 387 height 103
click at [640, 162] on textarea at bounding box center [522, 154] width 387 height 103
click at [555, 178] on textarea at bounding box center [522, 154] width 387 height 103
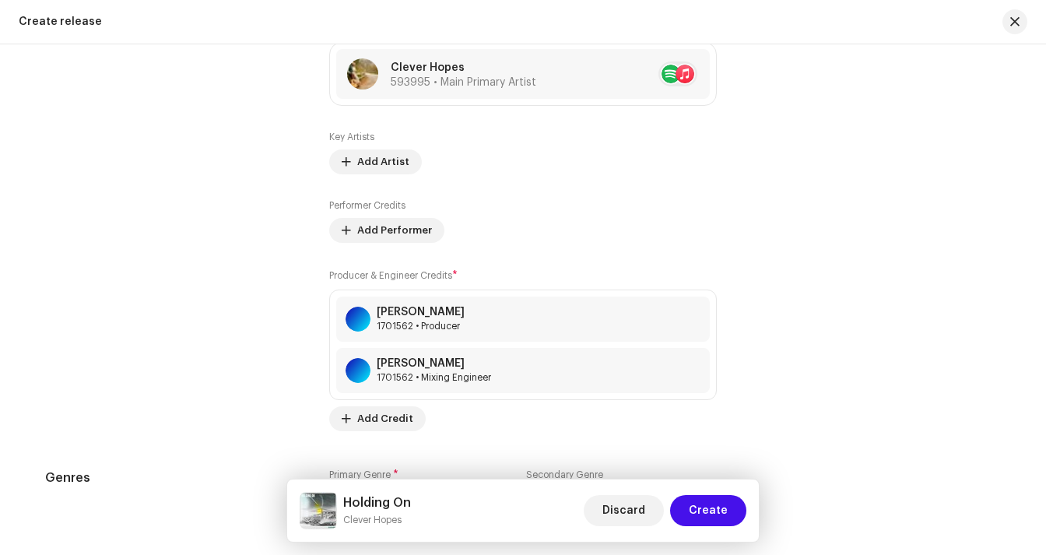
scroll to position [1590, 0]
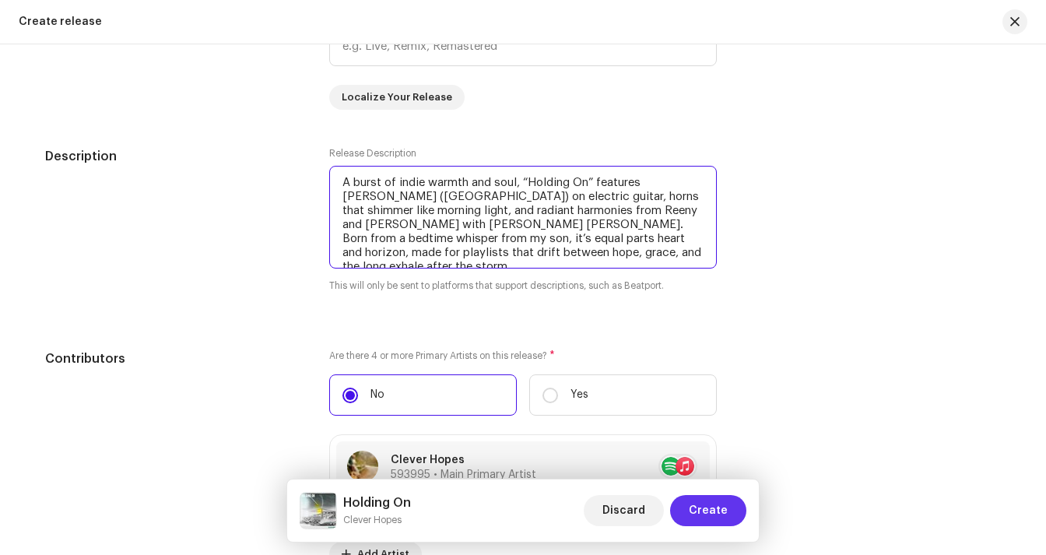
type textarea "A burst of indie warmth and soul, “Holding On” features [PERSON_NAME] ([GEOGRAP…"
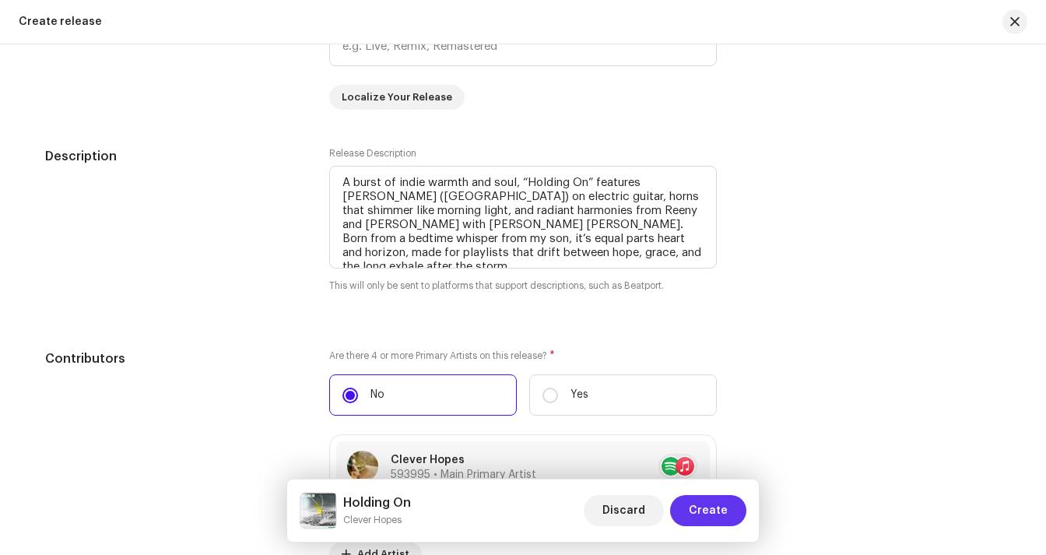
click at [692, 498] on span "Create" at bounding box center [708, 510] width 39 height 31
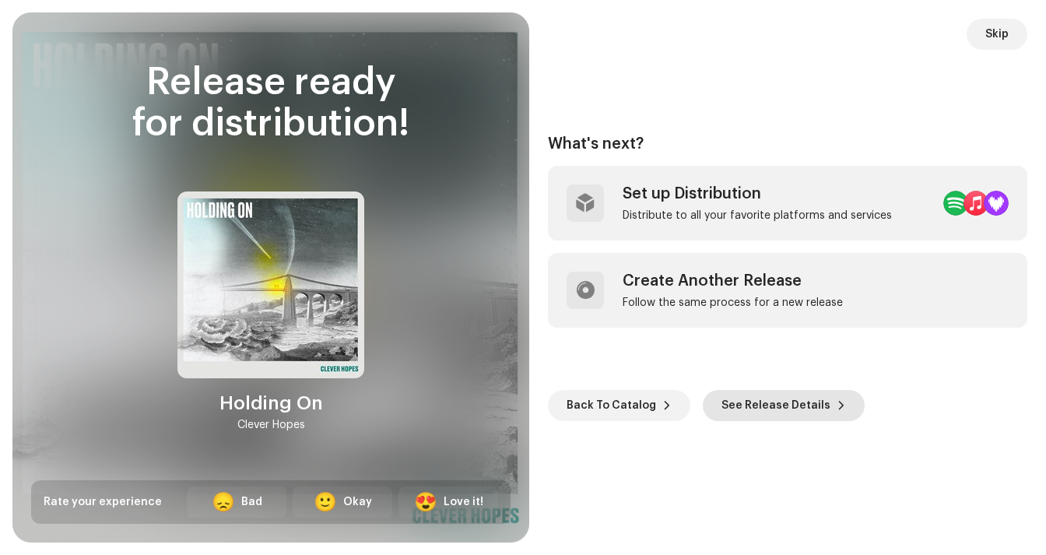
click at [836, 407] on span at bounding box center [840, 405] width 9 height 12
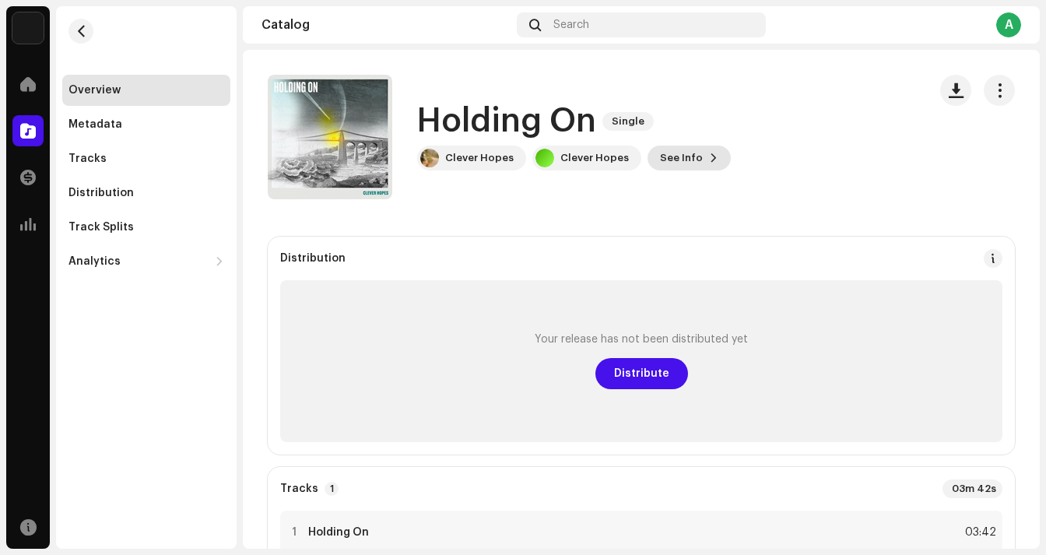
click at [681, 149] on span "See Info" at bounding box center [681, 157] width 43 height 31
click at [826, 138] on div "Holding On 3048259 Metadata Distribution Metadata Language English Release Titl…" at bounding box center [523, 277] width 1046 height 555
click at [992, 84] on span "button" at bounding box center [999, 90] width 15 height 12
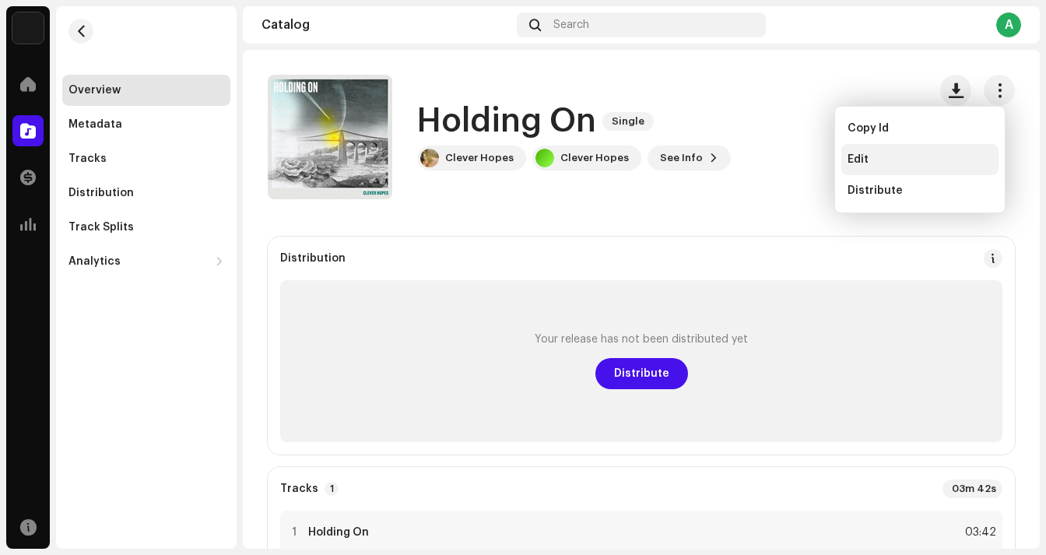
click at [856, 151] on div "Edit" at bounding box center [919, 159] width 157 height 31
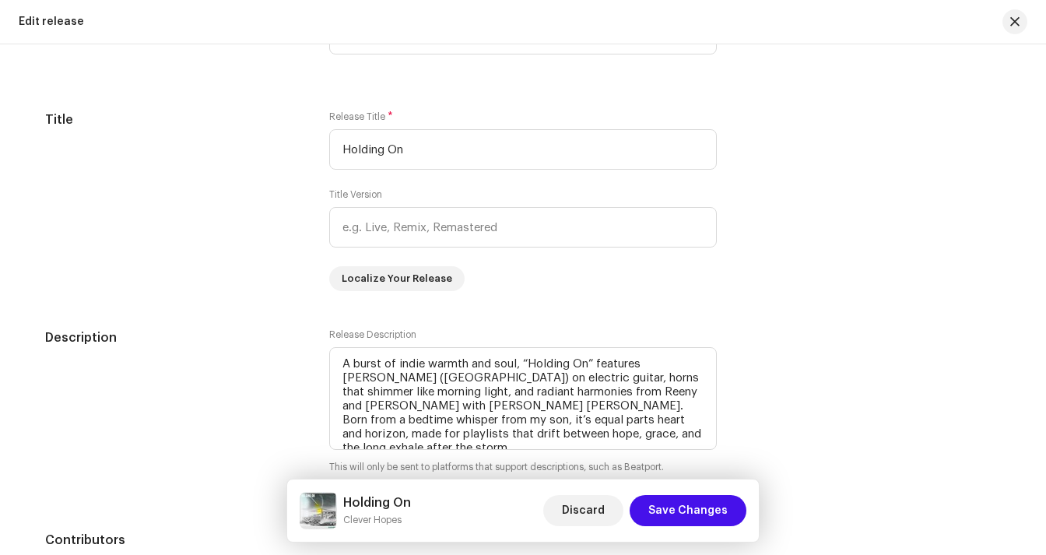
scroll to position [1494, 0]
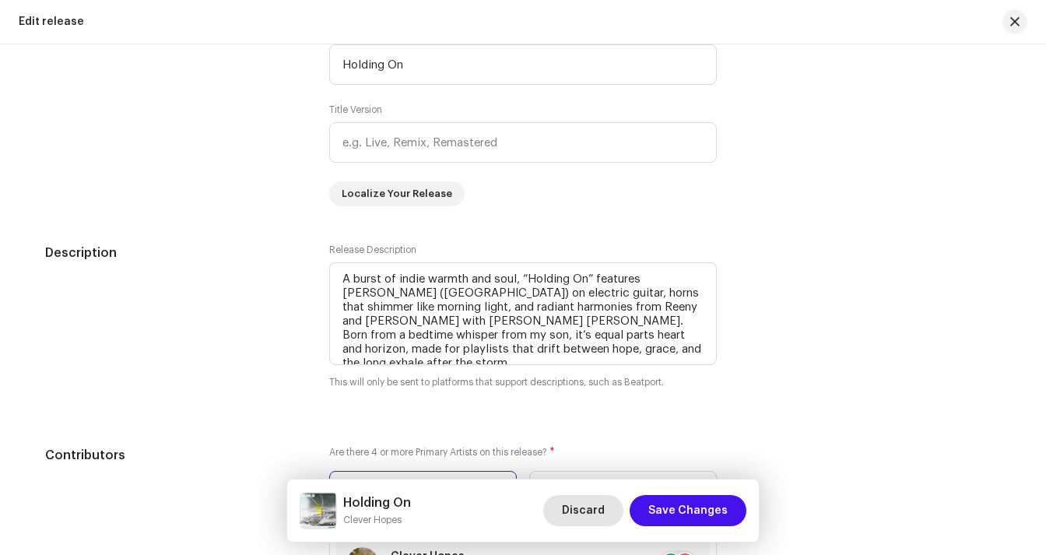
click at [597, 504] on span "Discard" at bounding box center [583, 510] width 43 height 31
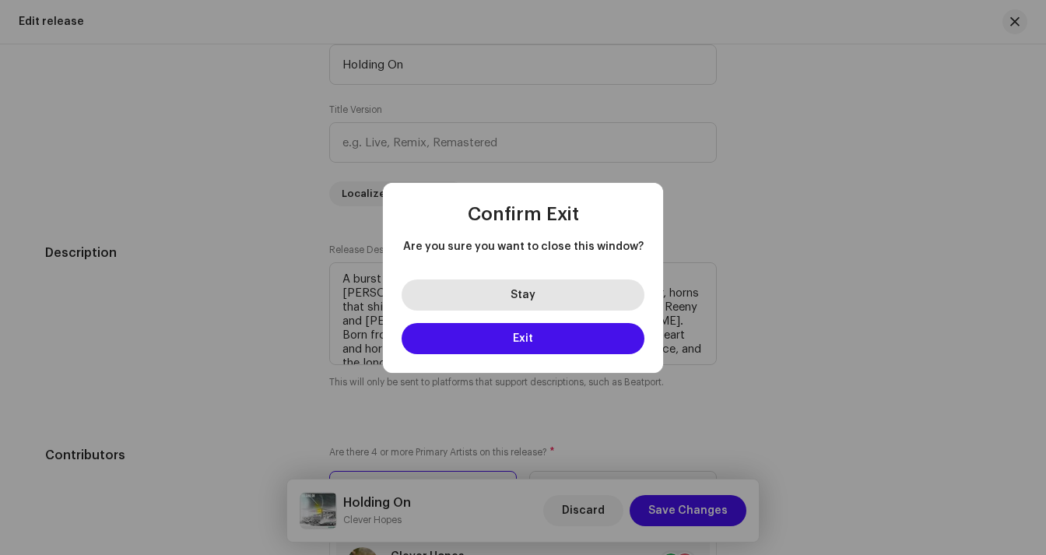
click at [577, 295] on button "Stay" at bounding box center [522, 294] width 243 height 31
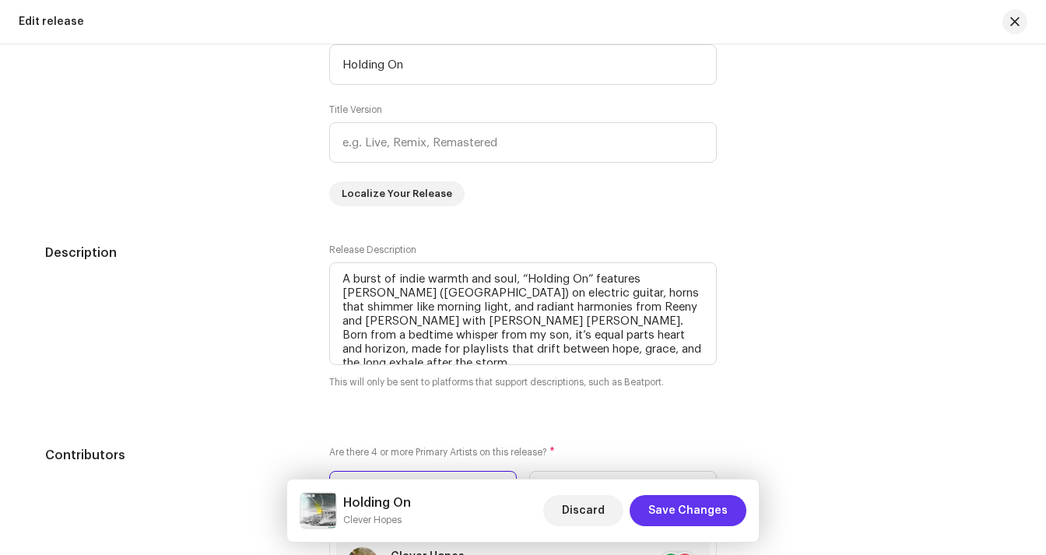
click at [678, 517] on span "Save Changes" at bounding box center [687, 510] width 79 height 31
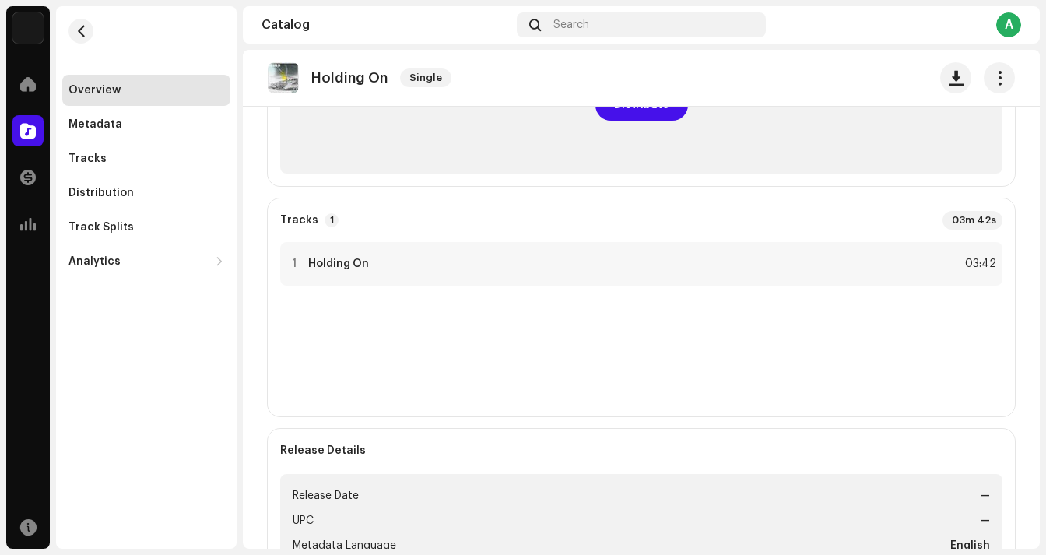
scroll to position [168, 0]
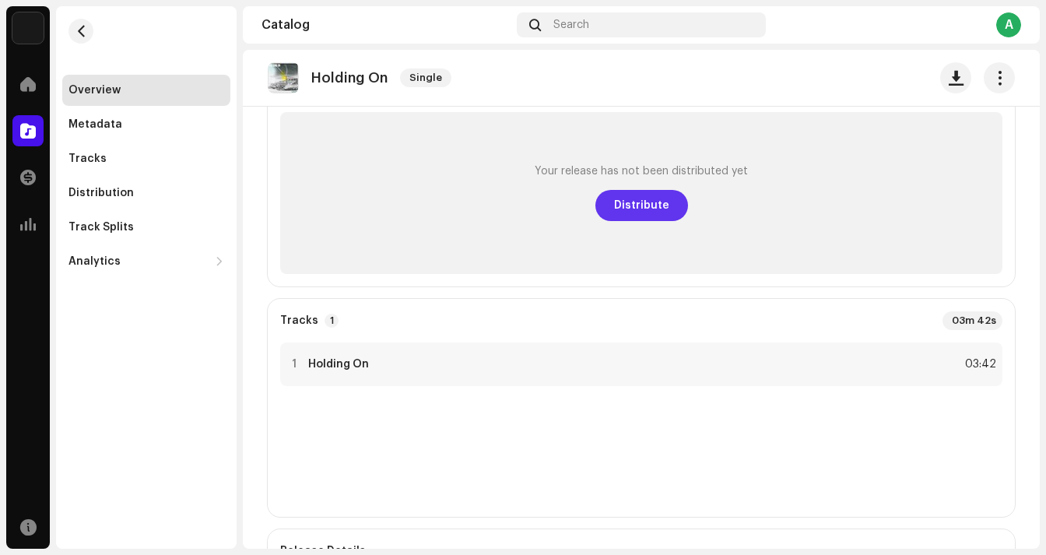
click at [658, 216] on span "Distribute" at bounding box center [641, 205] width 55 height 31
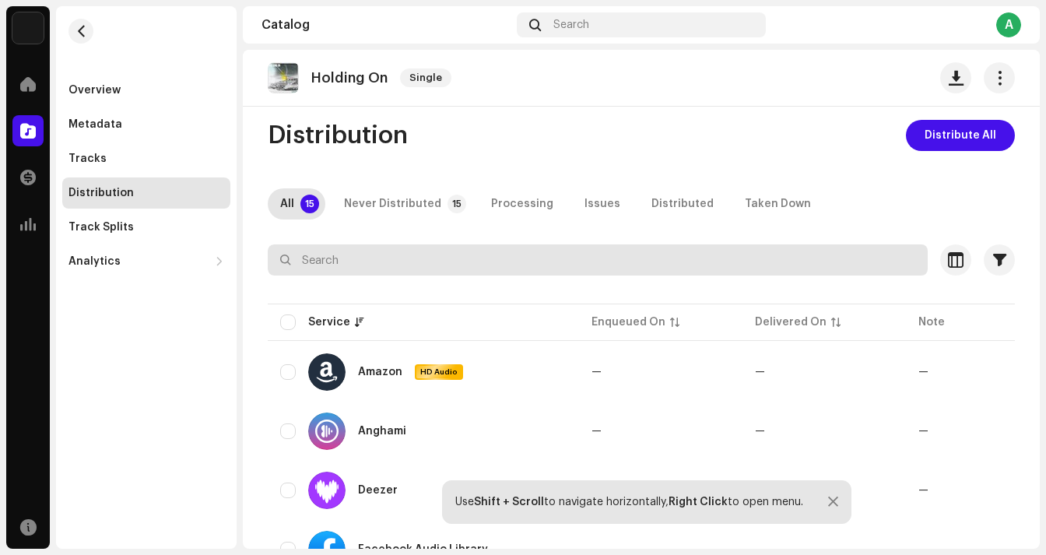
scroll to position [11, 0]
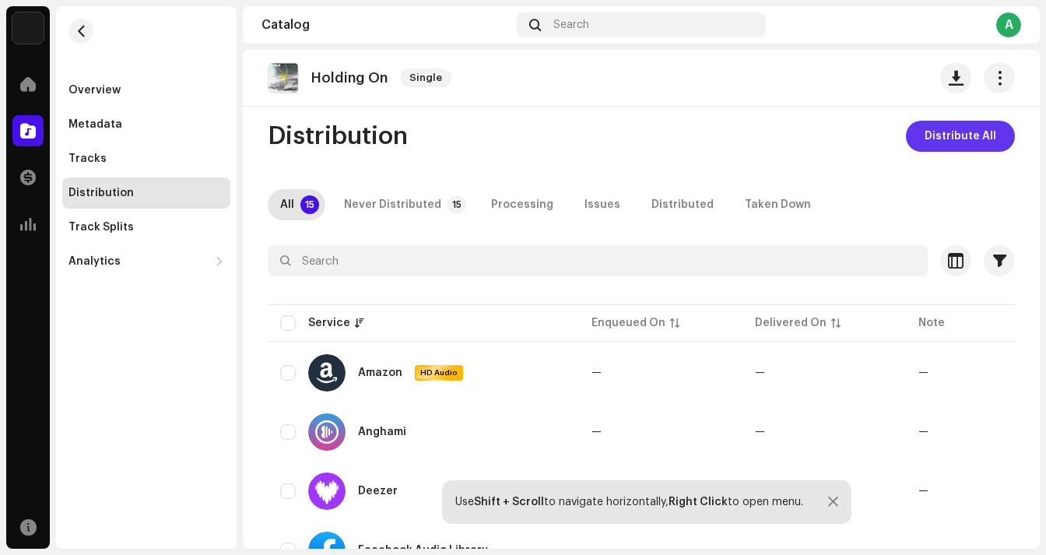
click at [958, 130] on span "Distribute All" at bounding box center [960, 136] width 72 height 31
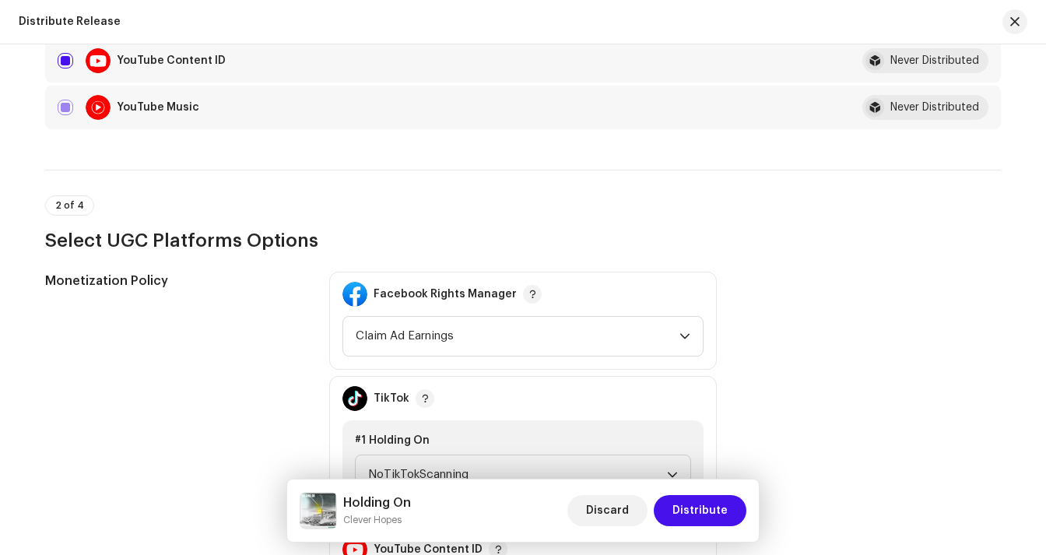
scroll to position [1149, 0]
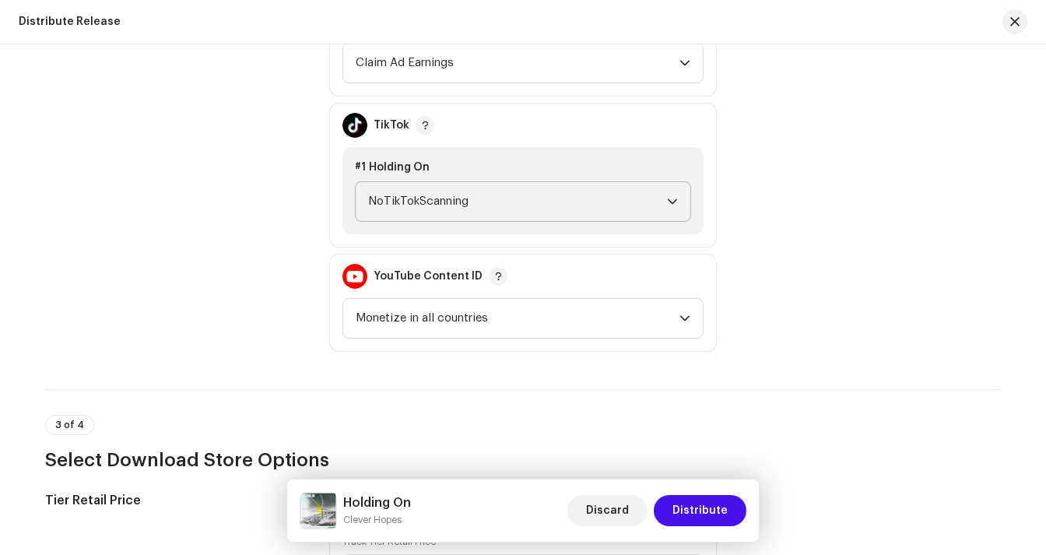
click at [654, 193] on span "NoTikTokScanning" at bounding box center [517, 201] width 299 height 39
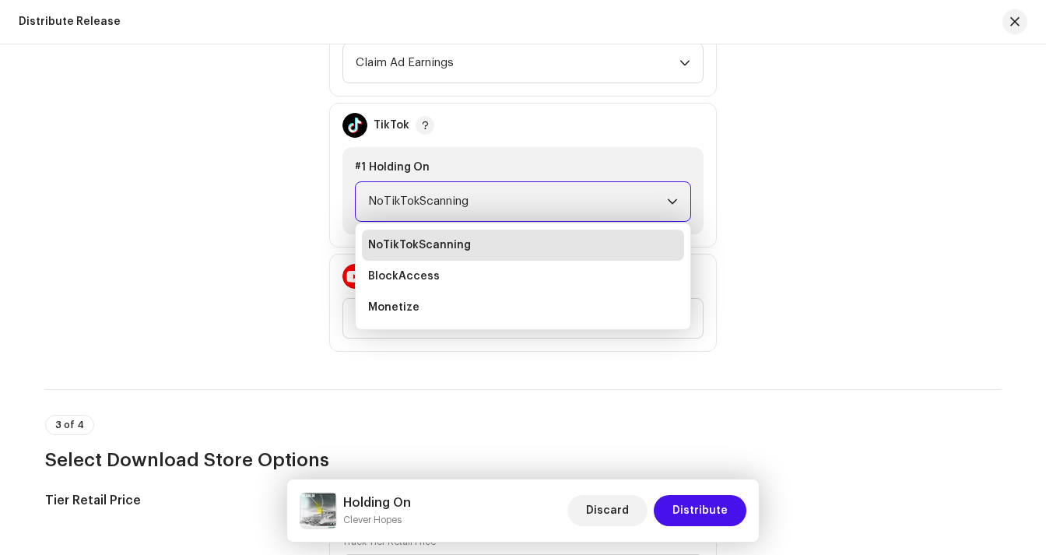
click at [838, 165] on div "Monetization Policy Facebook Rights Manager Claim Ad Earnings TikTok #1 Holding…" at bounding box center [522, 174] width 955 height 353
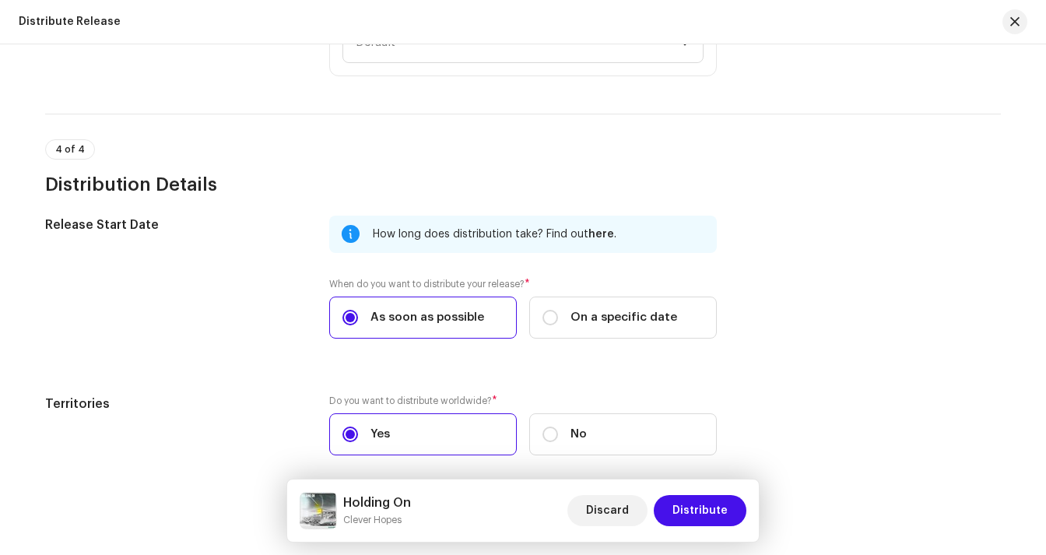
scroll to position [1805, 0]
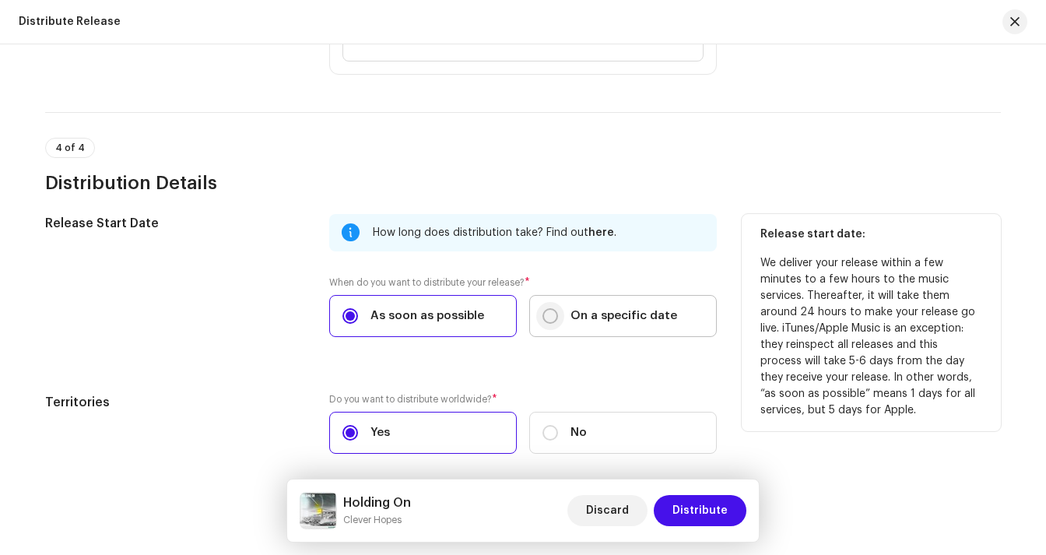
click at [544, 314] on input "On a specific date" at bounding box center [550, 316] width 16 height 16
radio input "true"
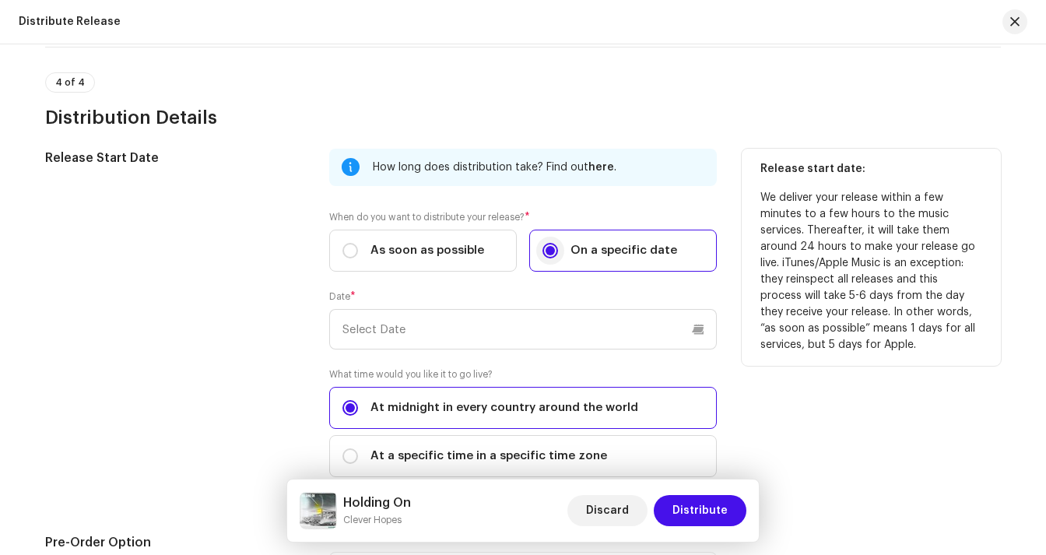
scroll to position [1875, 0]
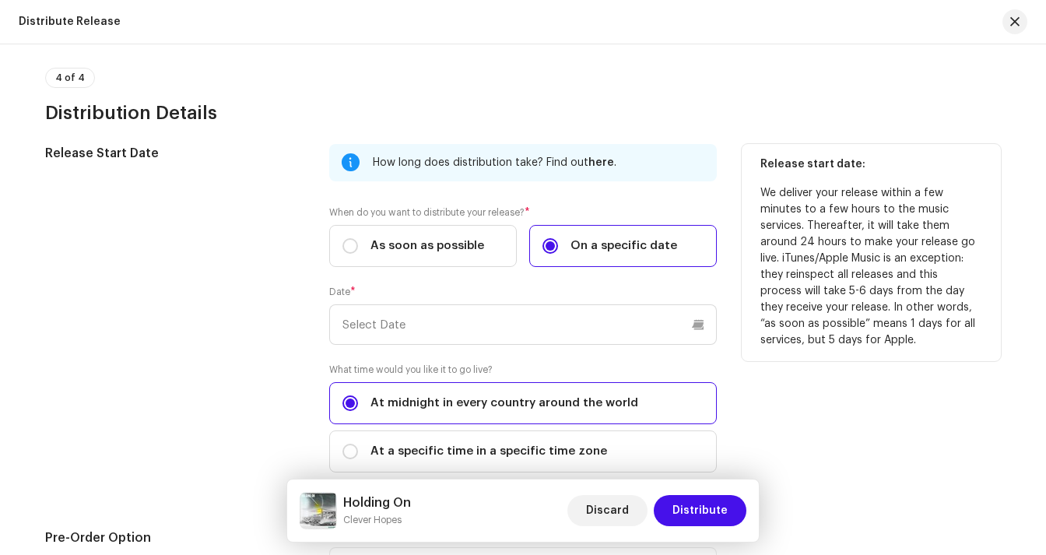
click at [501, 302] on div "Date *" at bounding box center [522, 315] width 387 height 59
click at [487, 314] on input "text" at bounding box center [522, 324] width 387 height 40
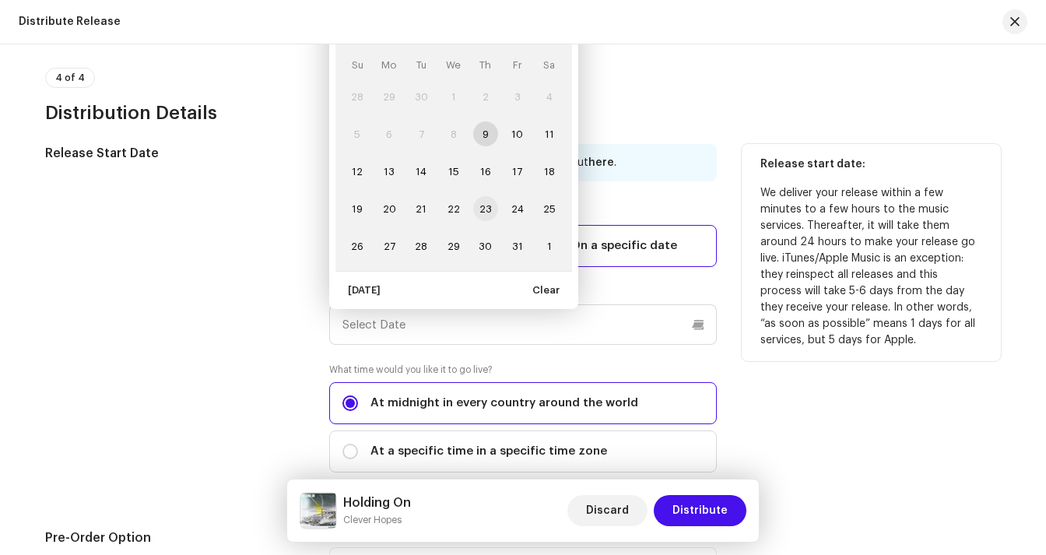
click at [489, 208] on span "23" at bounding box center [485, 208] width 25 height 25
type input "[DATE]"
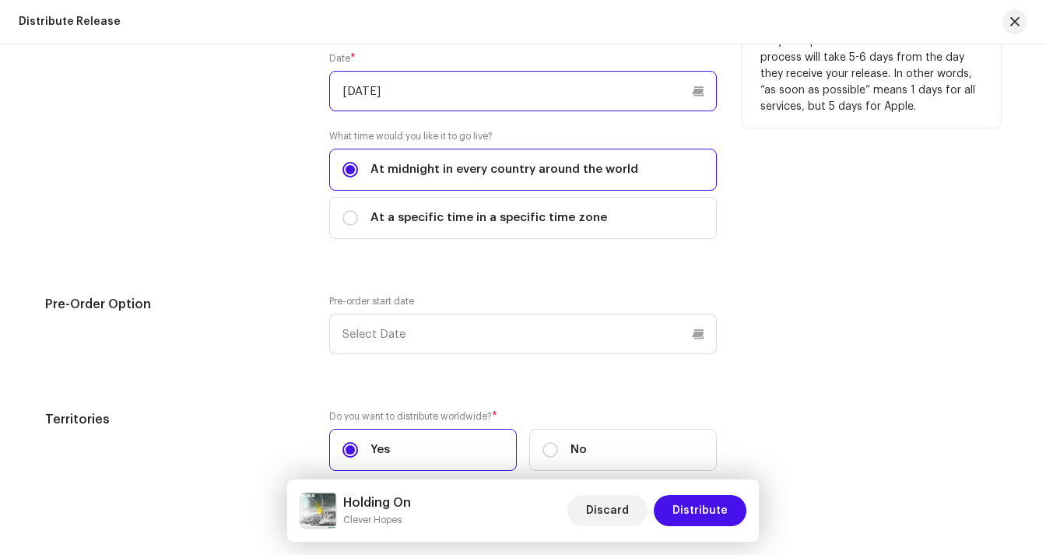
scroll to position [2146, 0]
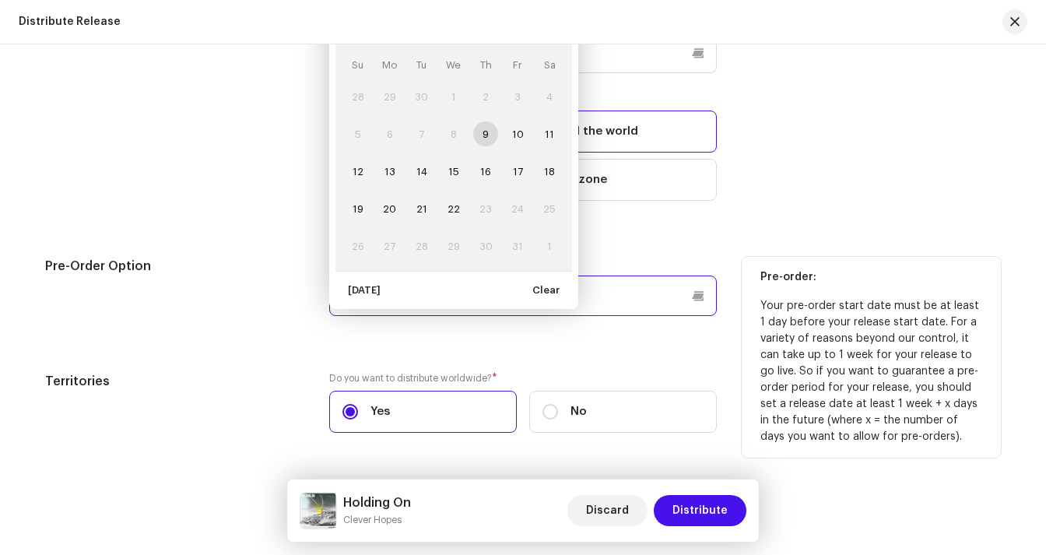
click at [573, 306] on p-datepicker "[DATE] Su Mo Tu We Th Fr Sa 28 29 30 1 2 3 4 5 6 7 8 9 10 11 12 13 14 15 16 17 …" at bounding box center [522, 295] width 387 height 40
click at [482, 172] on span "16" at bounding box center [485, 171] width 25 height 25
type input "[DATE]"
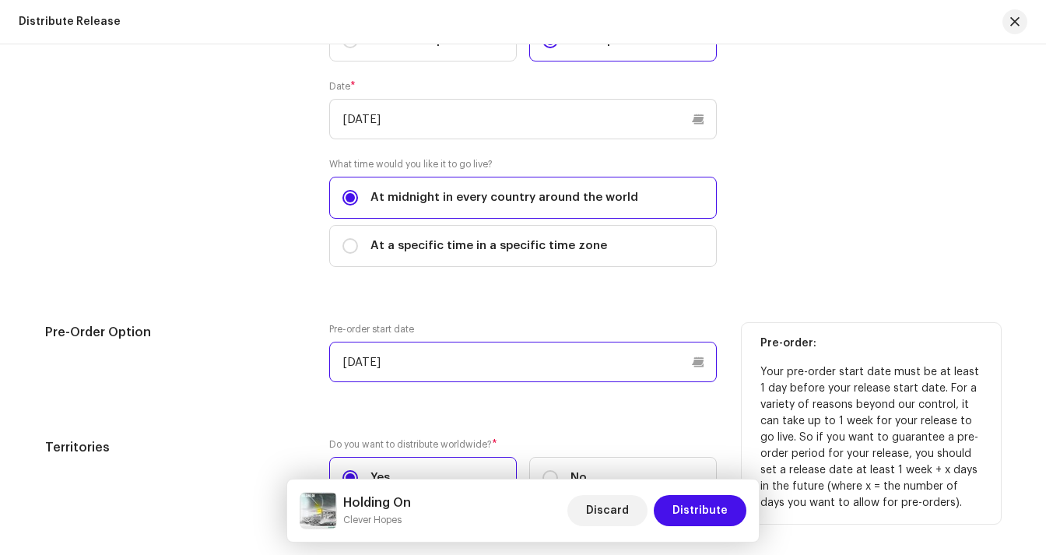
scroll to position [2195, 0]
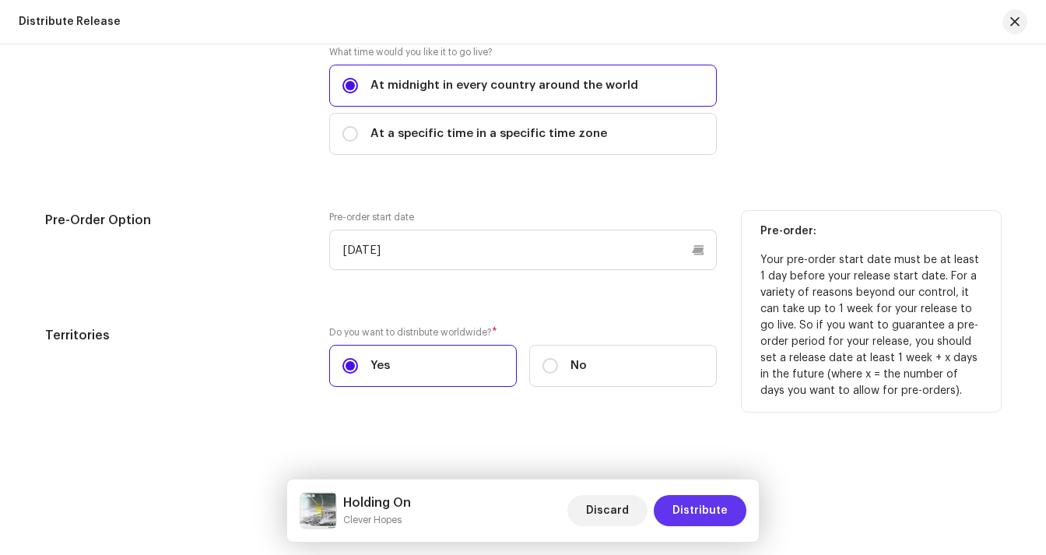
click at [713, 506] on span "Distribute" at bounding box center [699, 510] width 55 height 31
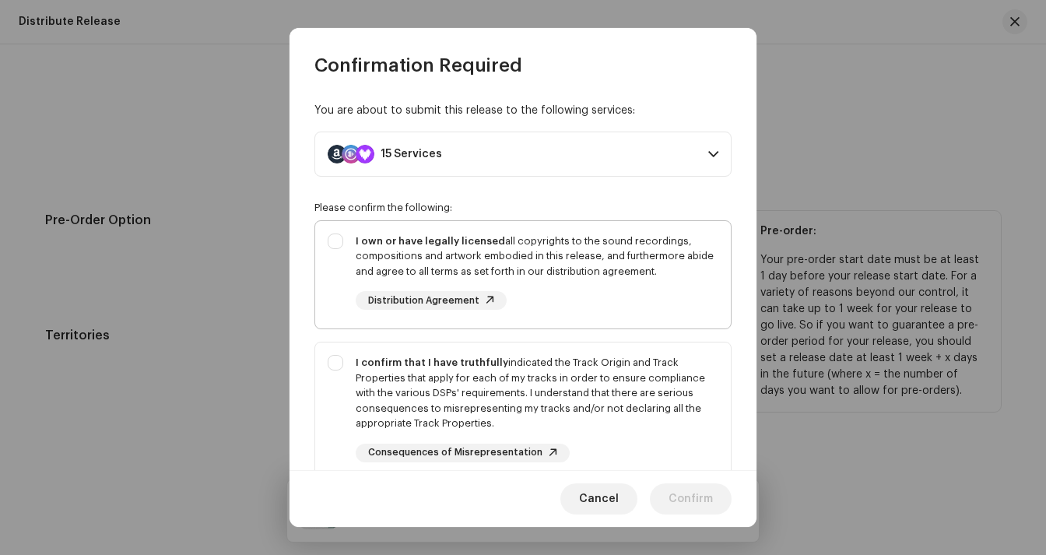
click at [333, 237] on div "I own or have legally licensed all copyrights to the sound recordings, composit…" at bounding box center [522, 272] width 415 height 102
checkbox input "true"
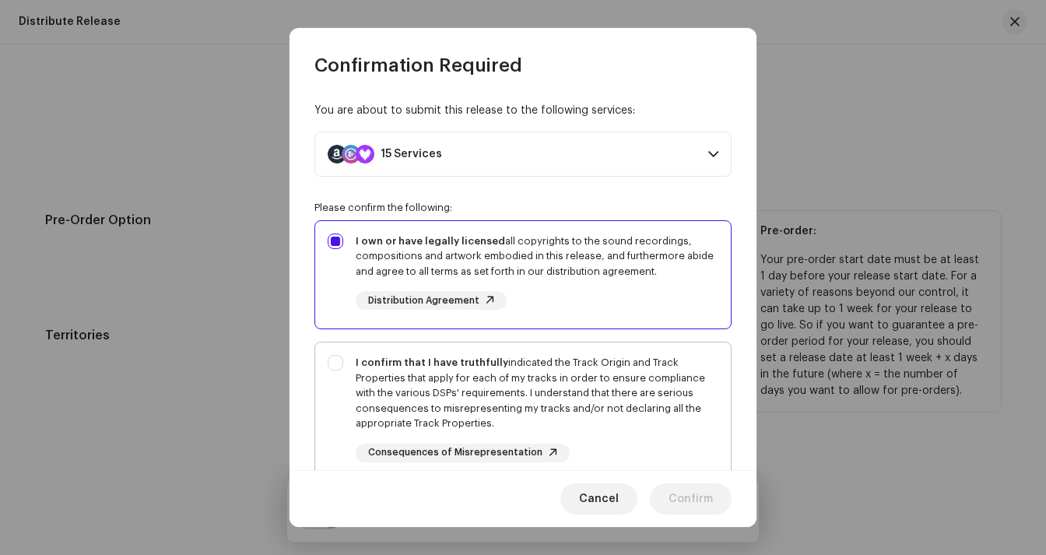
click at [336, 364] on div "I confirm that I have truthfully indicated the Track Origin and Track Propertie…" at bounding box center [522, 408] width 415 height 132
checkbox input "true"
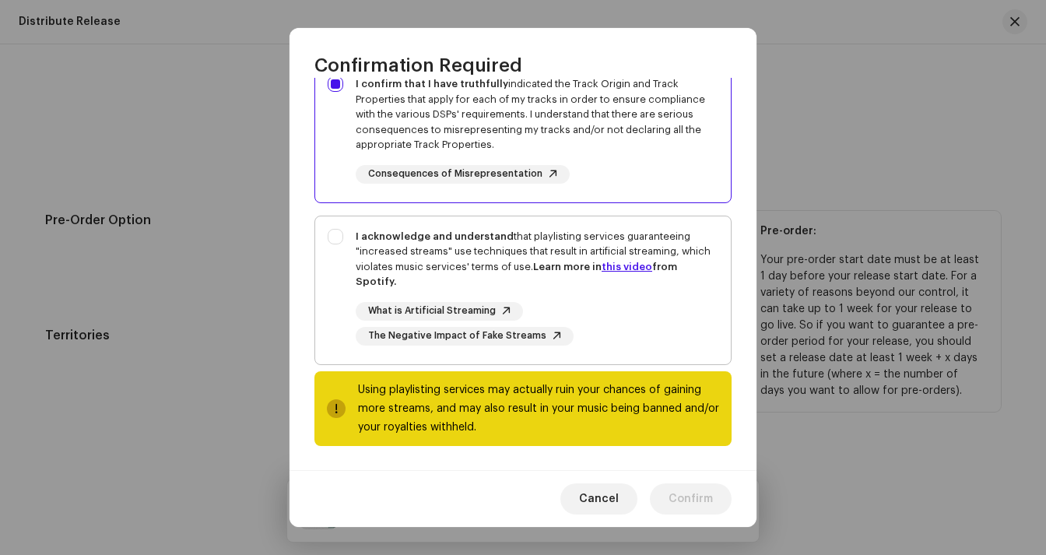
click at [333, 233] on div "I acknowledge and understand that playlisting services guaranteeing "increased …" at bounding box center [522, 287] width 415 height 142
checkbox input "true"
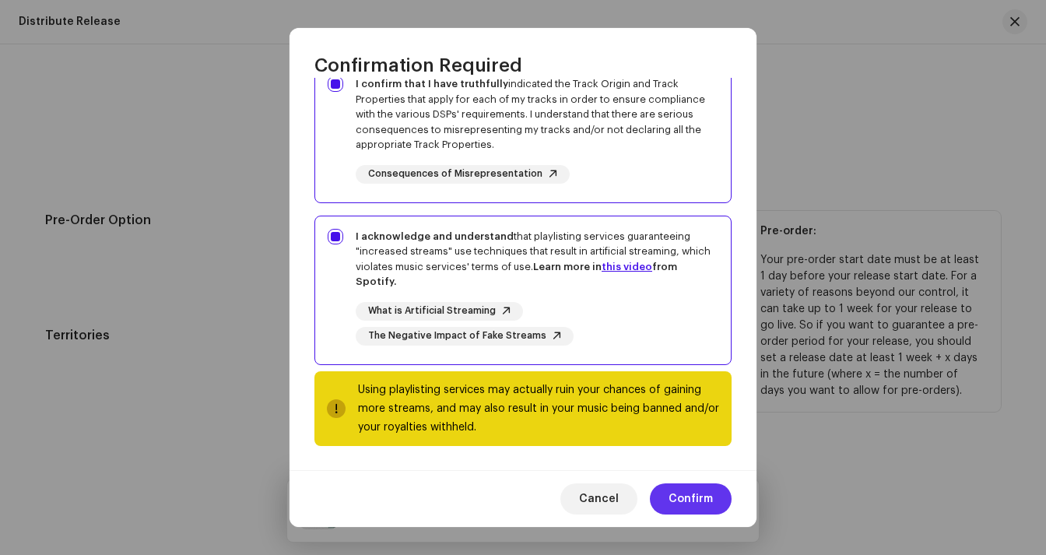
click at [696, 499] on span "Confirm" at bounding box center [690, 498] width 44 height 31
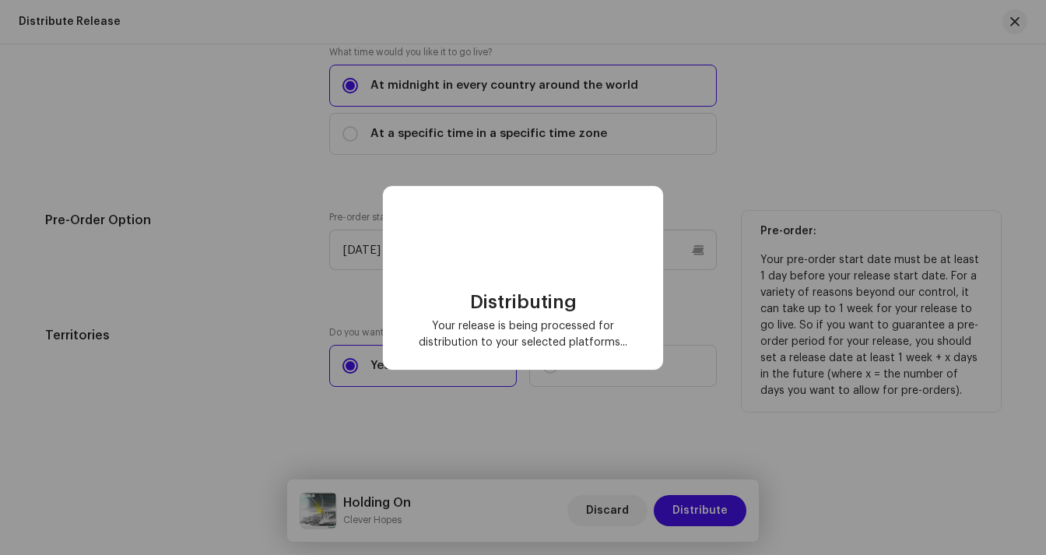
scroll to position [0, 0]
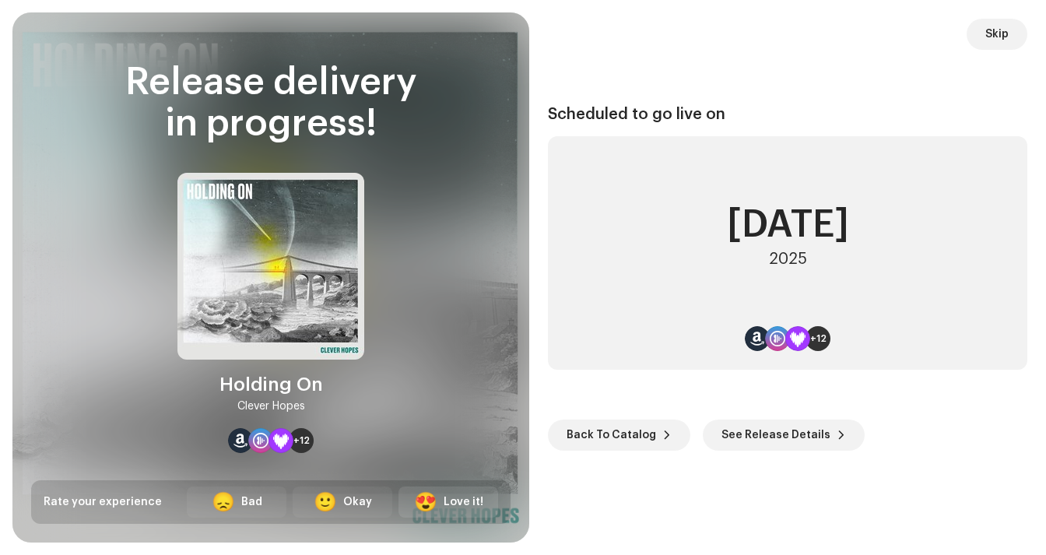
click at [475, 499] on div "Love it!" at bounding box center [463, 502] width 40 height 16
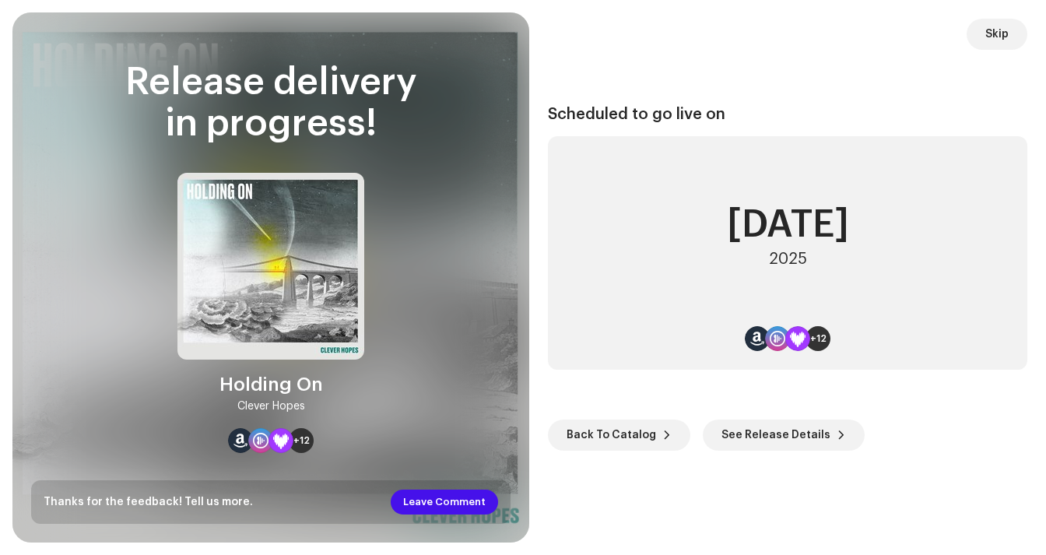
click at [475, 499] on span "Leave Comment" at bounding box center [444, 501] width 82 height 31
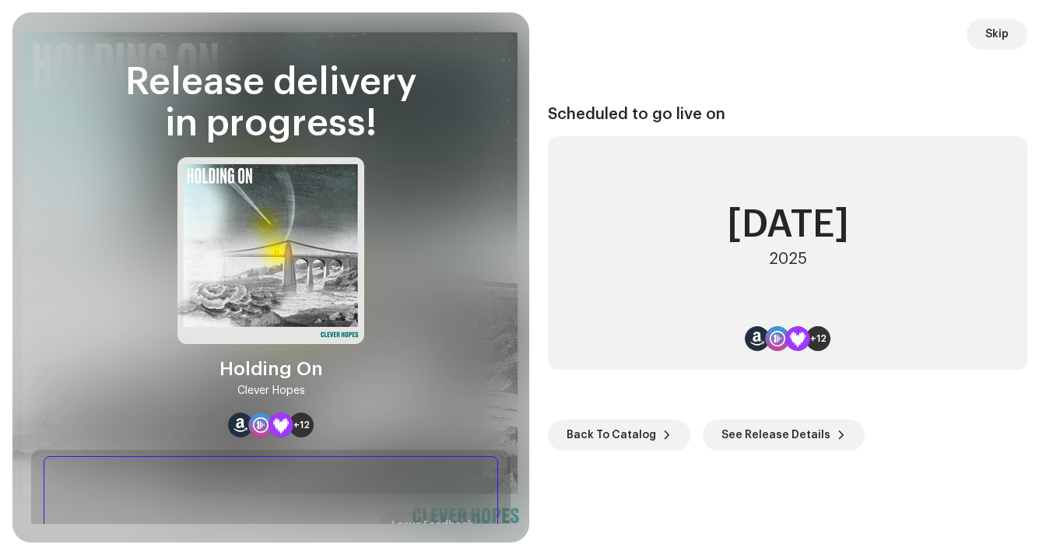
click at [402, 482] on textarea at bounding box center [271, 502] width 454 height 93
type textarea "love you indiepool"
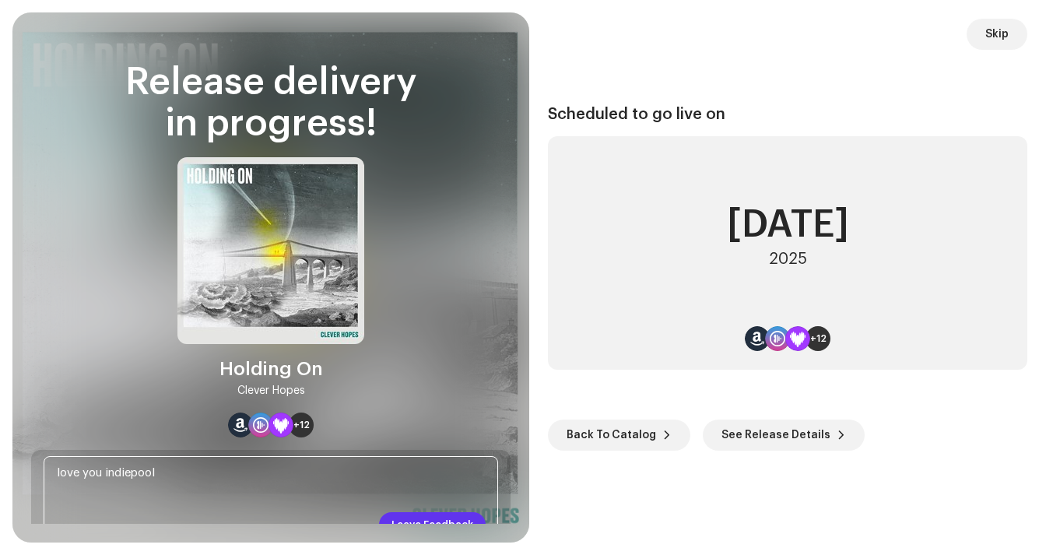
click at [461, 518] on span "Leave Feedback" at bounding box center [432, 524] width 82 height 31
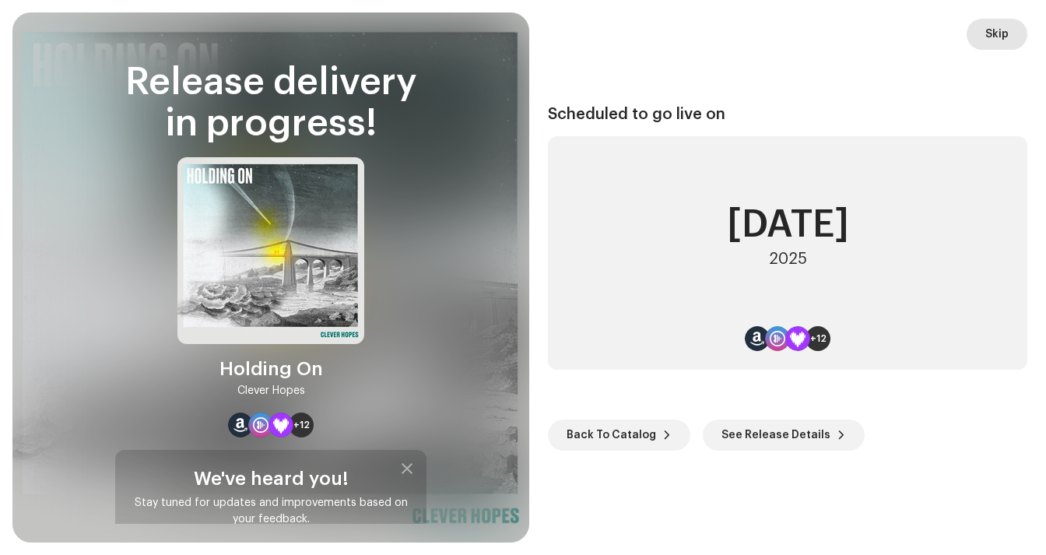
click at [997, 33] on span "Skip" at bounding box center [996, 34] width 23 height 31
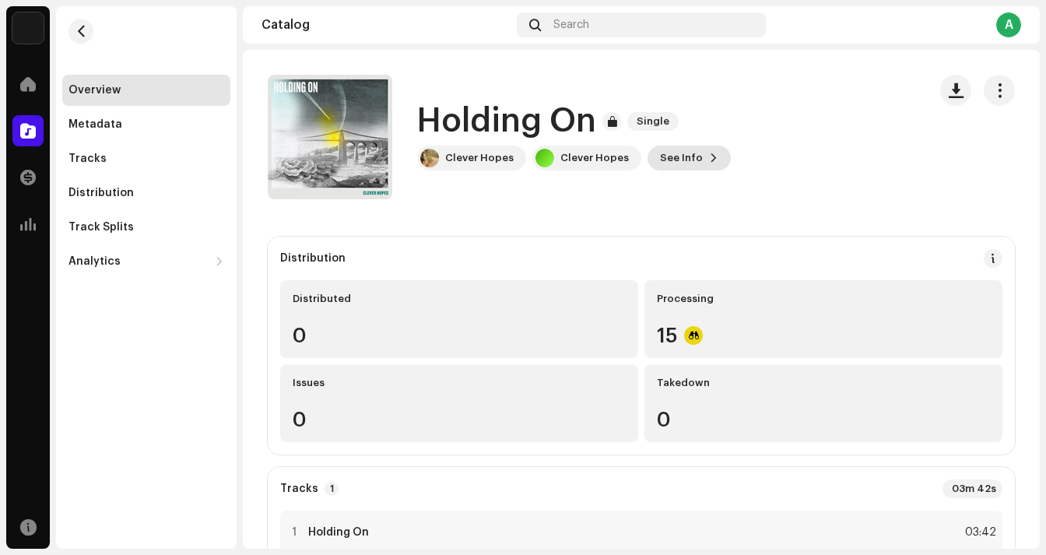
click at [673, 158] on span "See Info" at bounding box center [681, 157] width 43 height 31
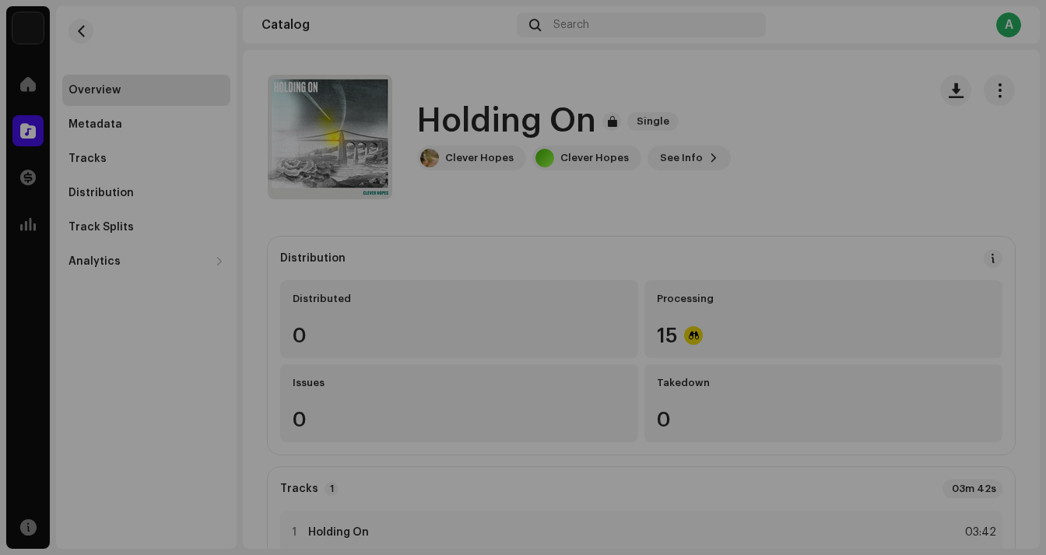
click at [840, 128] on div "Holding On 3048259 Metadata Distribution Metadata Language English Release Titl…" at bounding box center [523, 277] width 1046 height 555
